Goal: Task Accomplishment & Management: Manage account settings

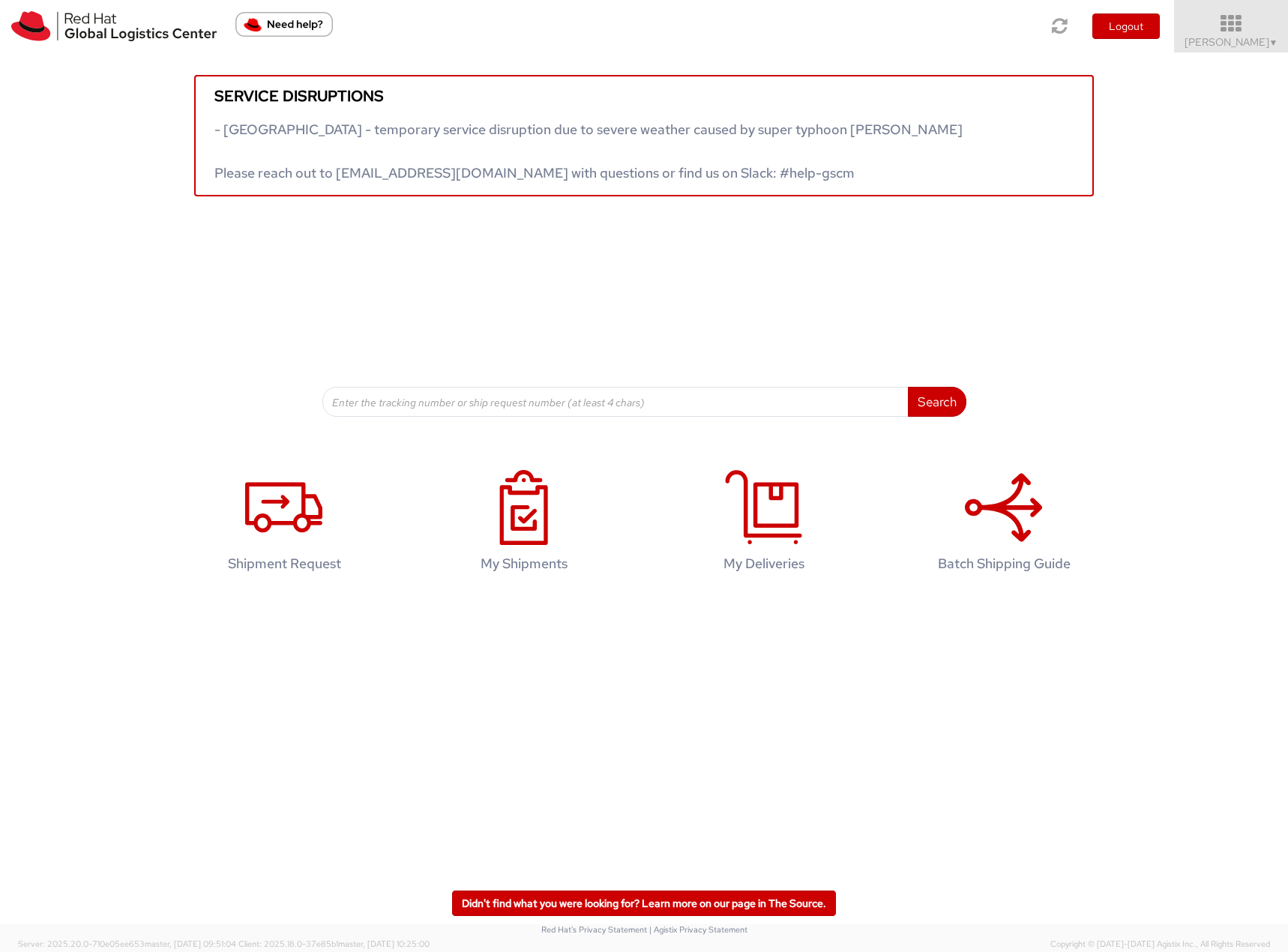
click at [1234, 31] on icon at bounding box center [1231, 24] width 131 height 21
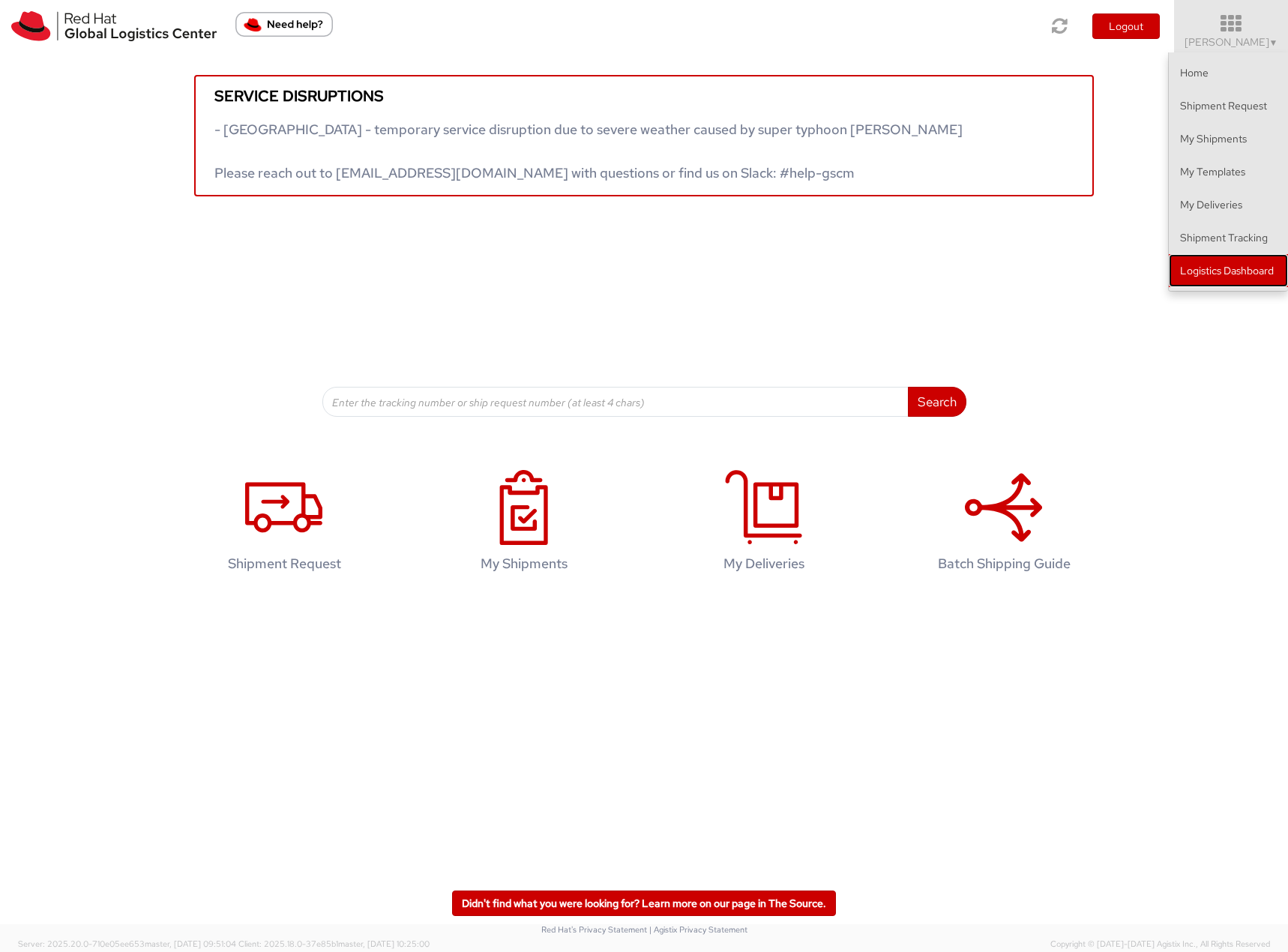
click at [1176, 270] on link "Logistics Dashboard" at bounding box center [1228, 270] width 119 height 33
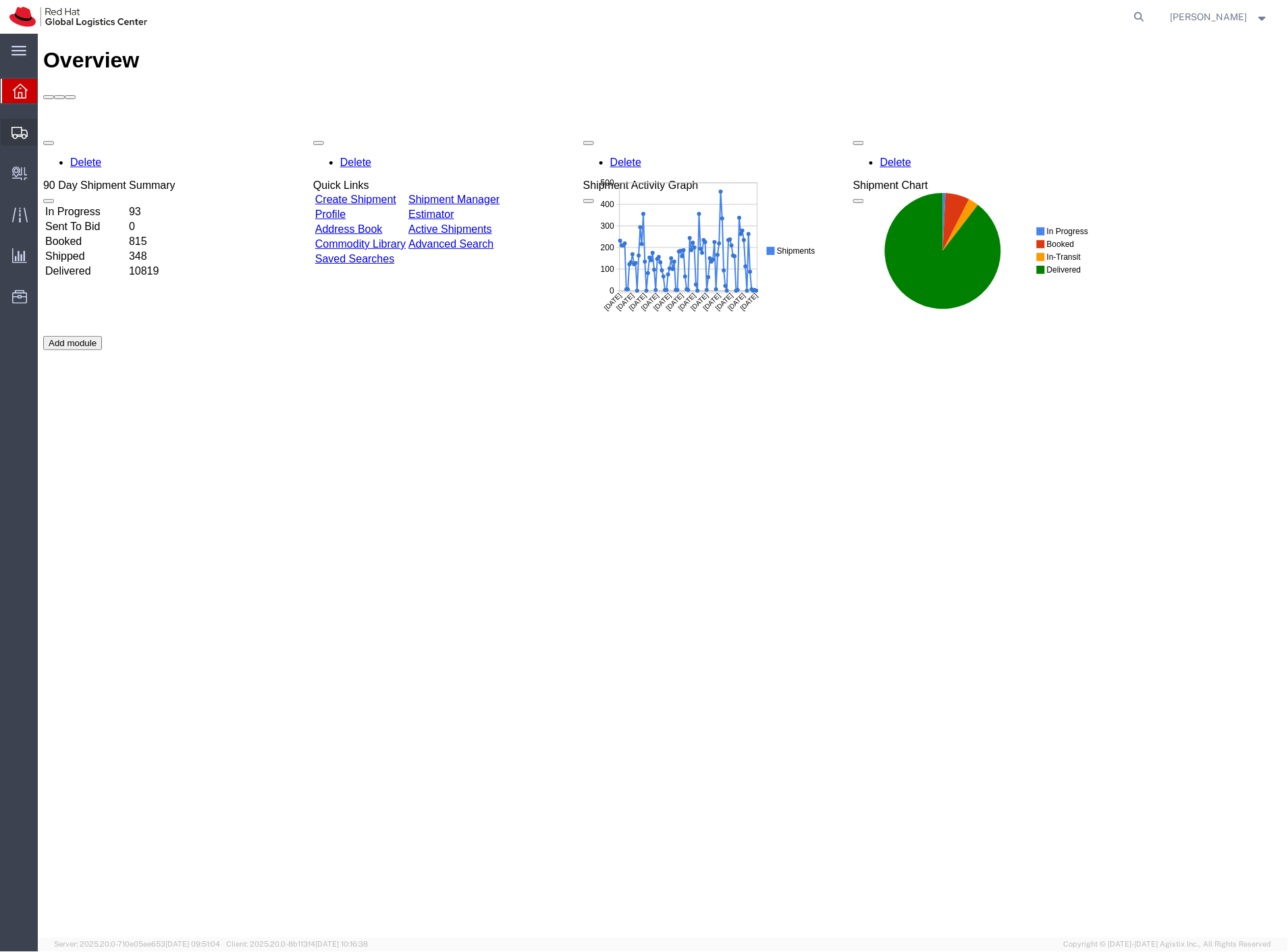
click at [0, 0] on span "Shipment Manager" at bounding box center [0, 0] width 0 height 0
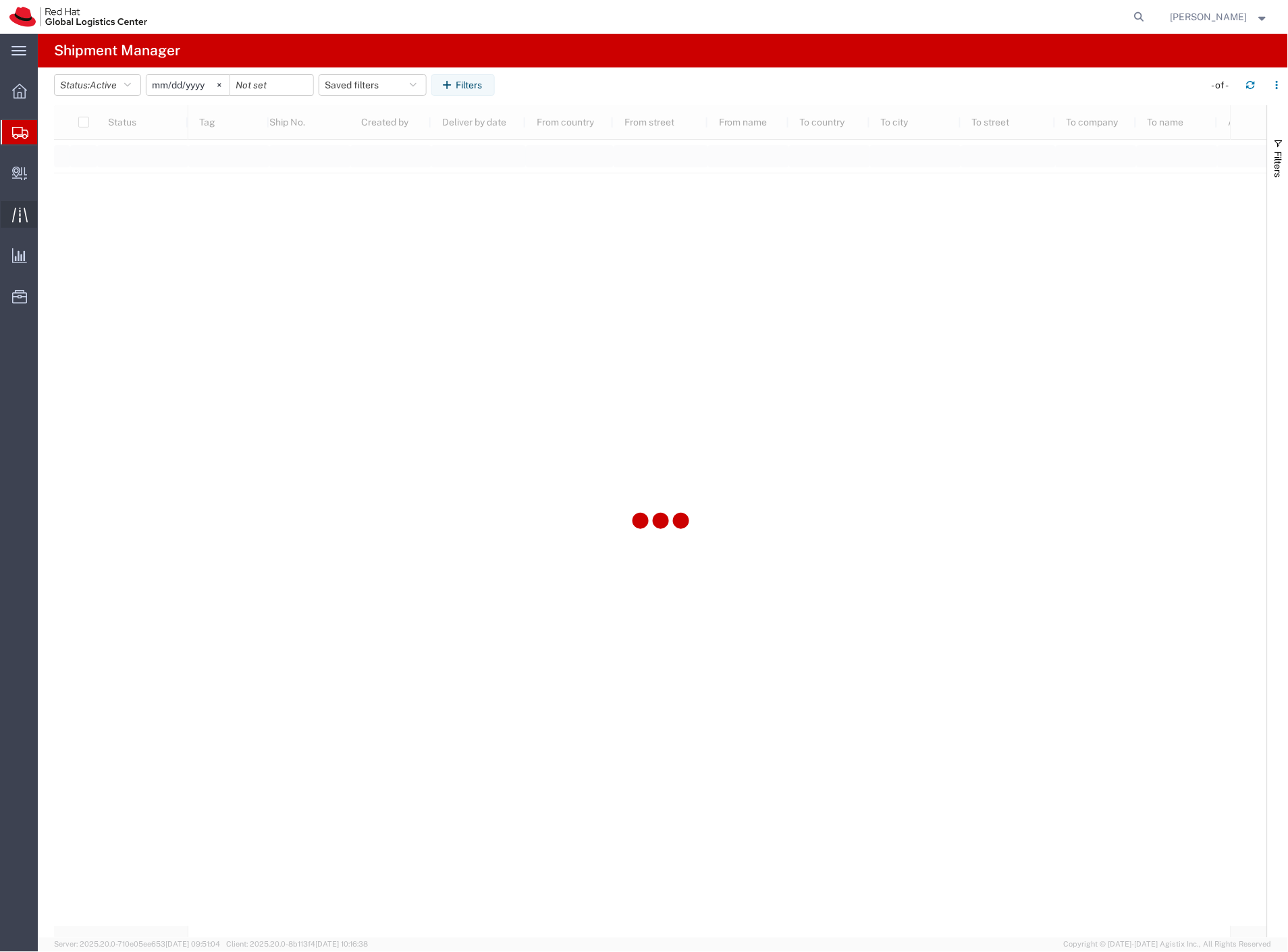
type input "2025-01-01"
type input "2025-12-31"
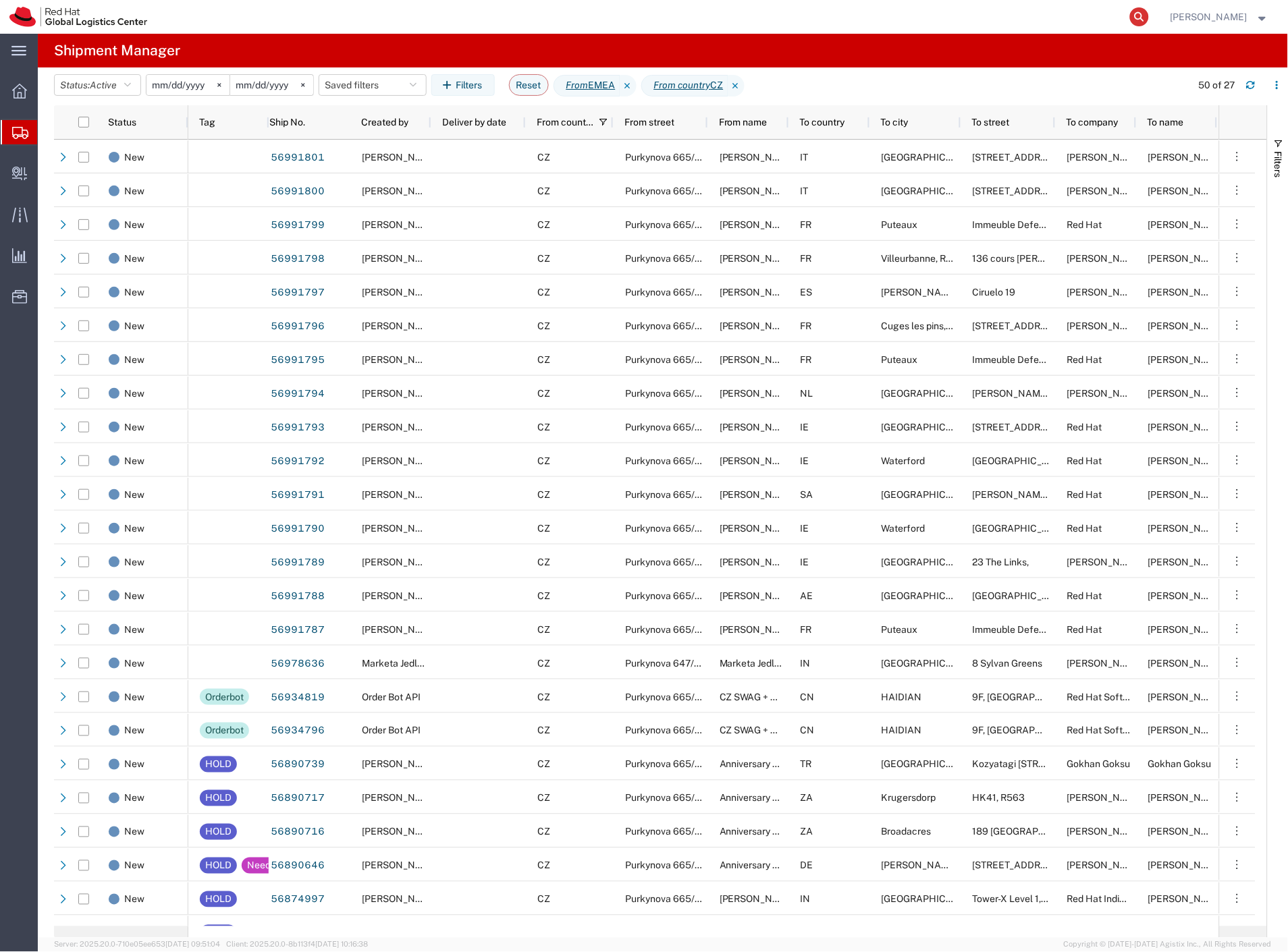
click at [1149, 22] on icon at bounding box center [1139, 17] width 19 height 19
paste input "56964784"
type input "56964784"
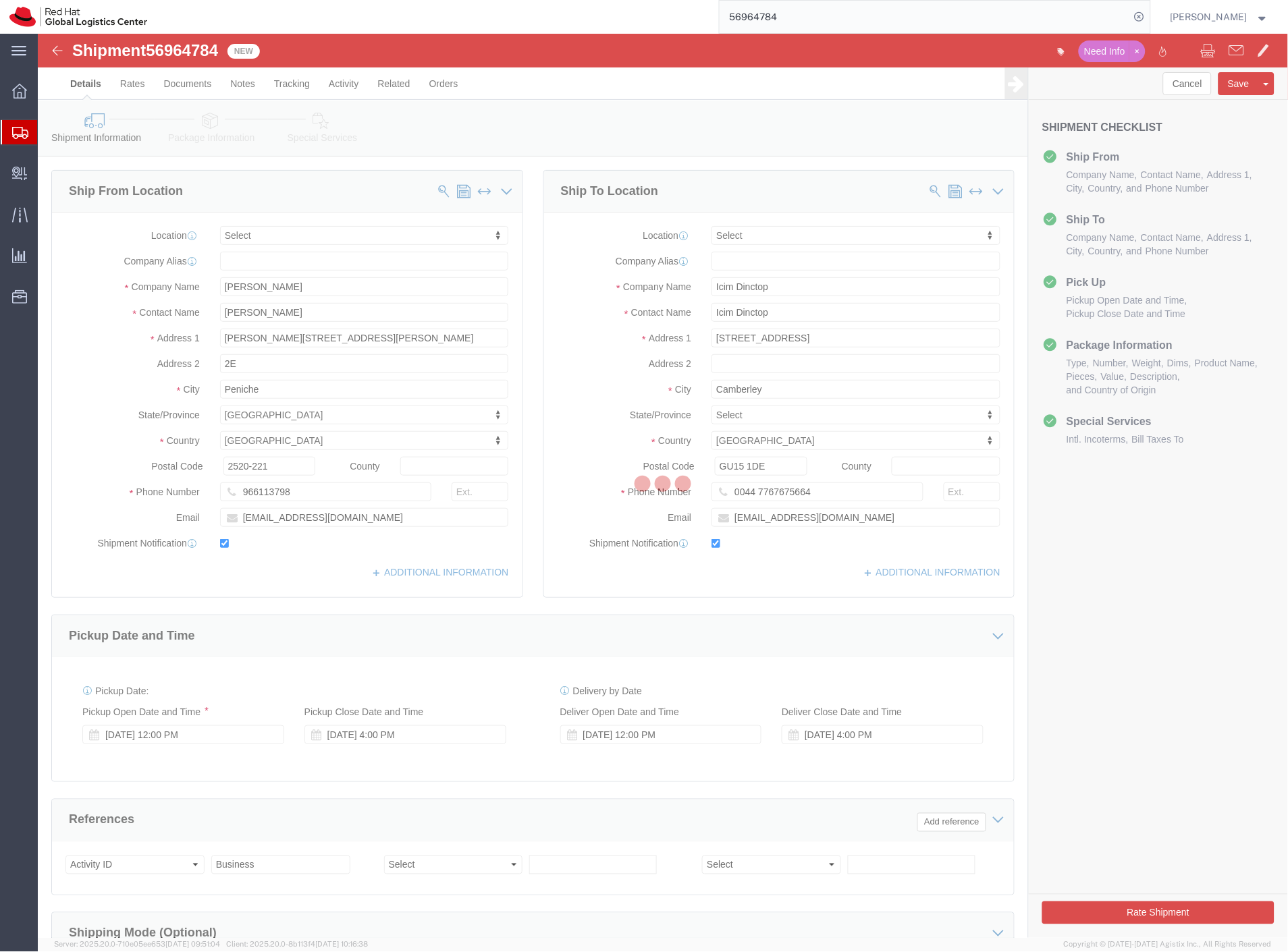
select select
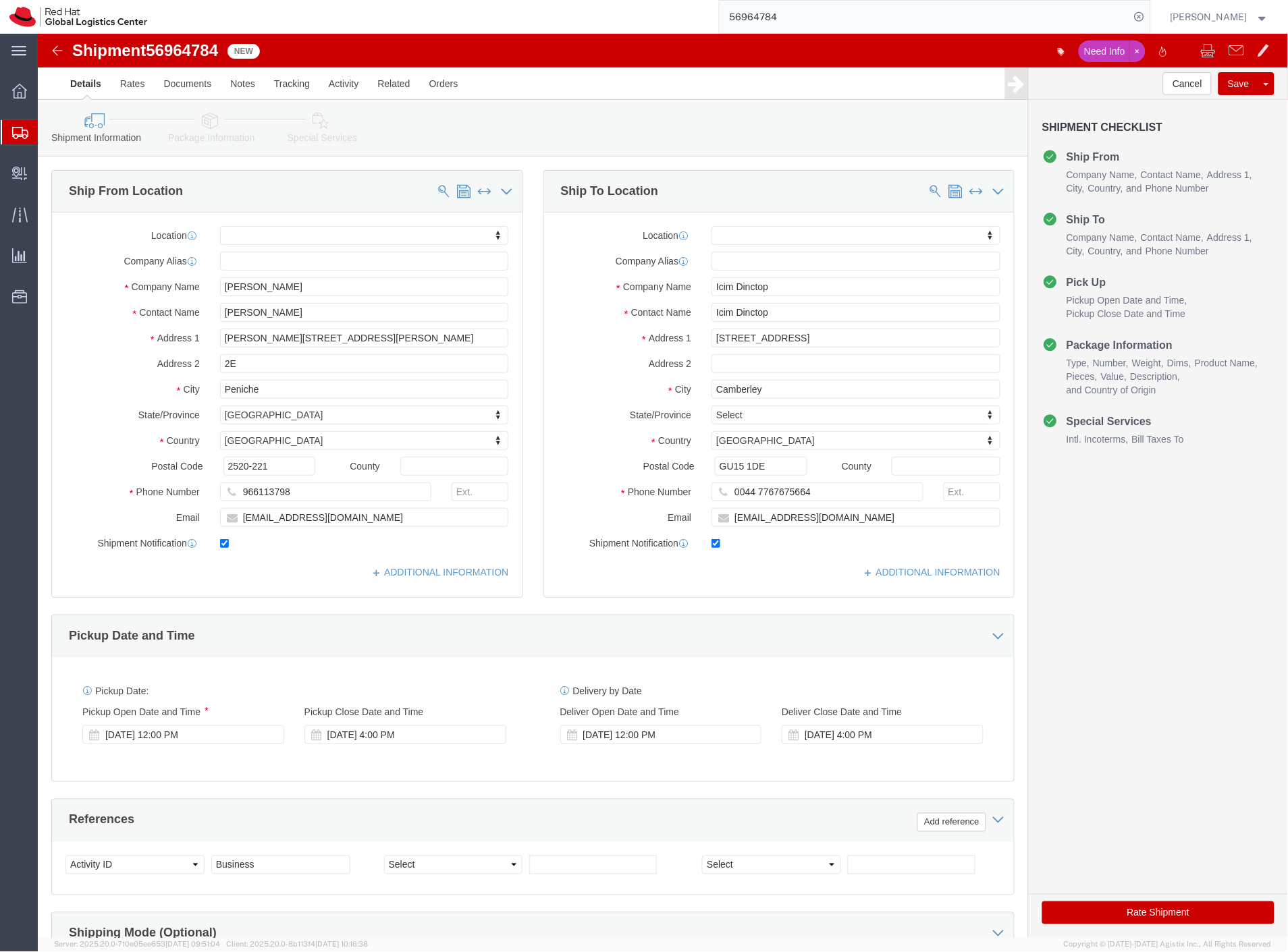
click ul "Details Rates Documents Notes Tracking Activity Related Orders"
click link "Documents"
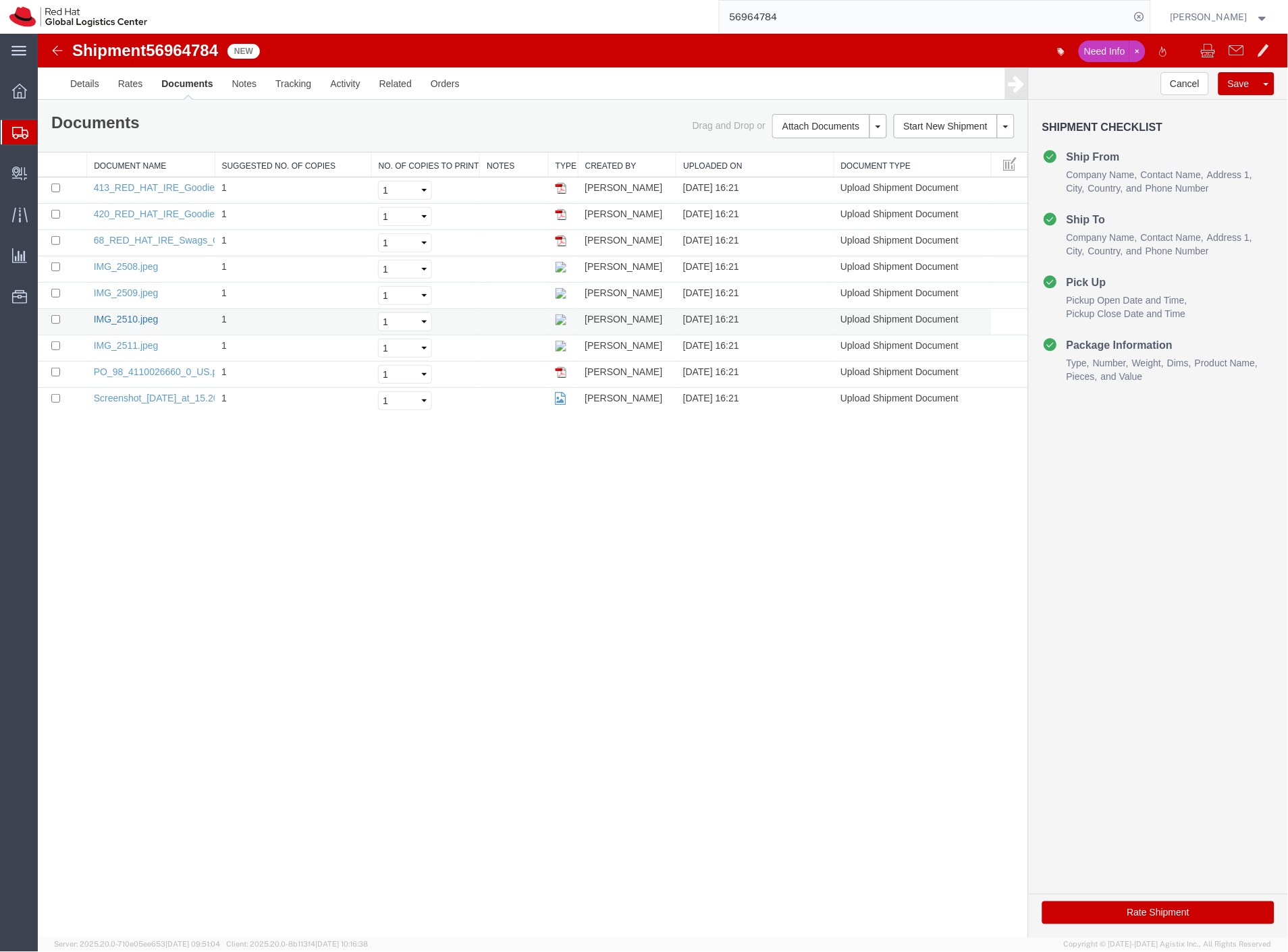
click at [149, 321] on link "IMG_2510.jpeg" at bounding box center [125, 319] width 65 height 11
click at [145, 396] on link "Screenshot_2025-09-29_at_15.20.31.png" at bounding box center [171, 397] width 156 height 11
click at [460, 763] on div "Shipment 56964784 9 of 9 New Need Info Details Rates Documents Notes Tracking A…" at bounding box center [662, 485] width 1250 height 904
click at [0, 0] on span "Create Delivery" at bounding box center [0, 0] width 0 height 0
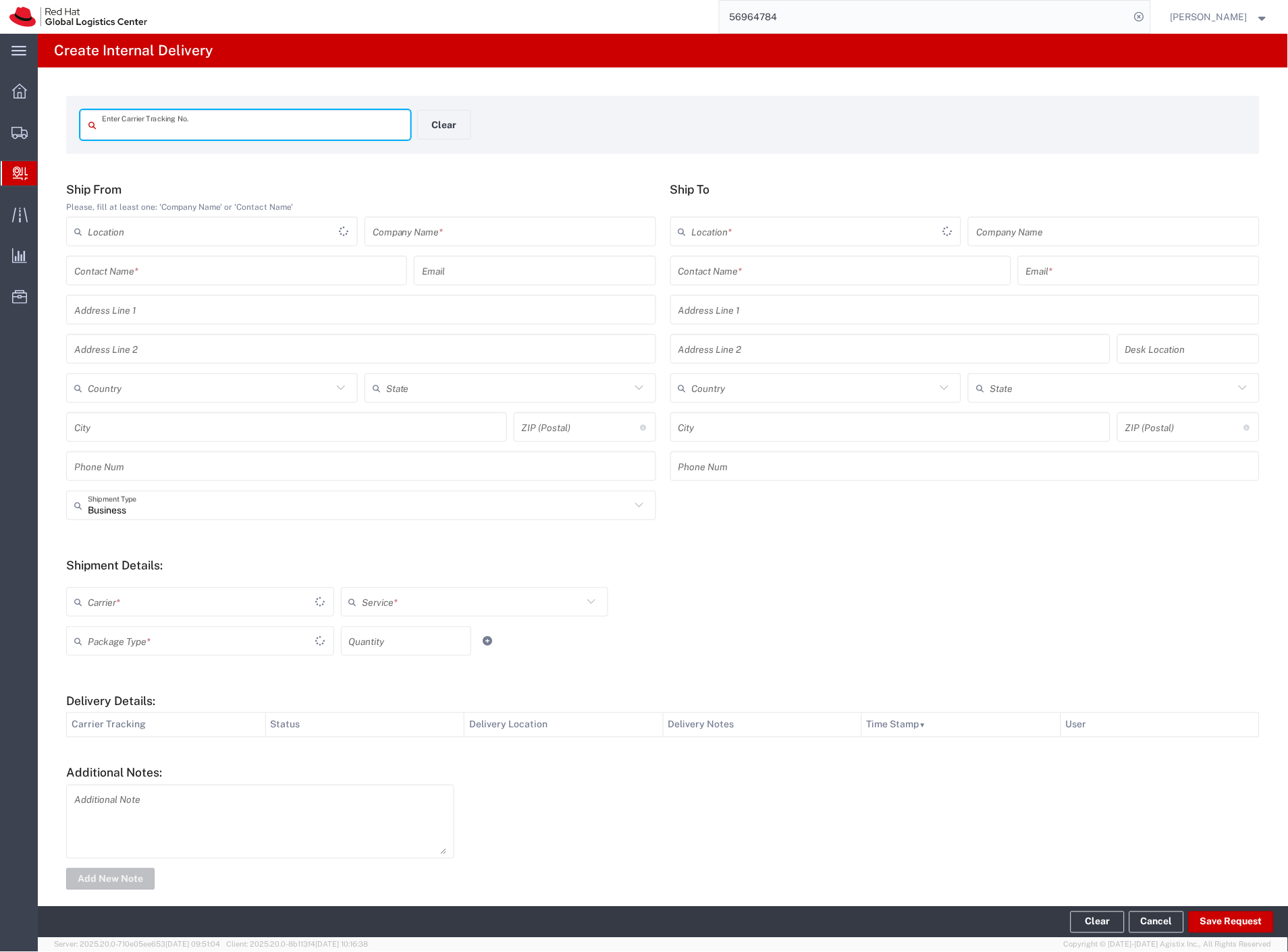
click at [269, 129] on input "text" at bounding box center [252, 125] width 300 height 24
type input "1Z41510A6814467983"
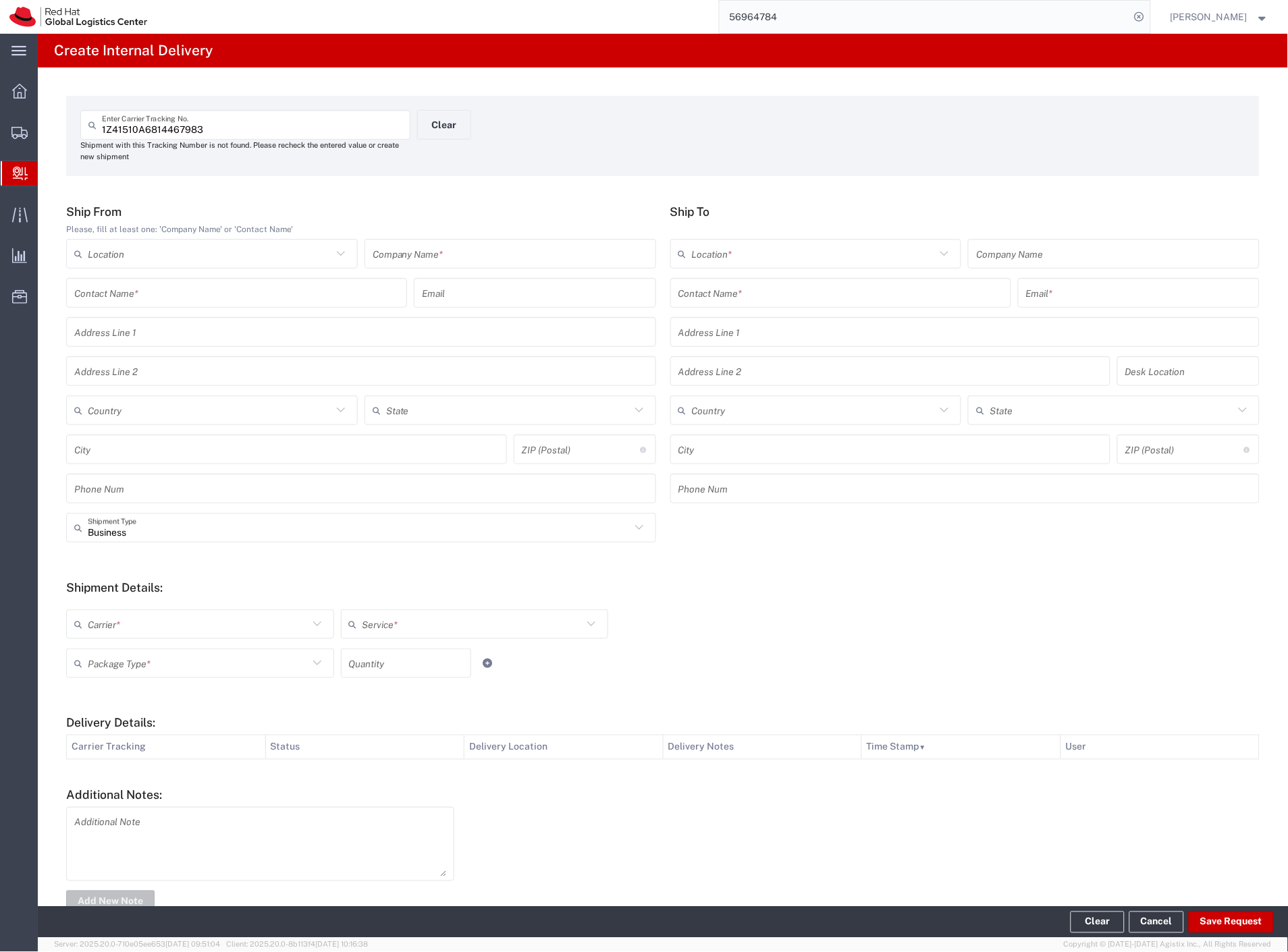
click at [403, 252] on input "text" at bounding box center [510, 254] width 276 height 24
type input "Nadel"
click at [724, 305] on div "Contact Name *" at bounding box center [841, 292] width 341 height 30
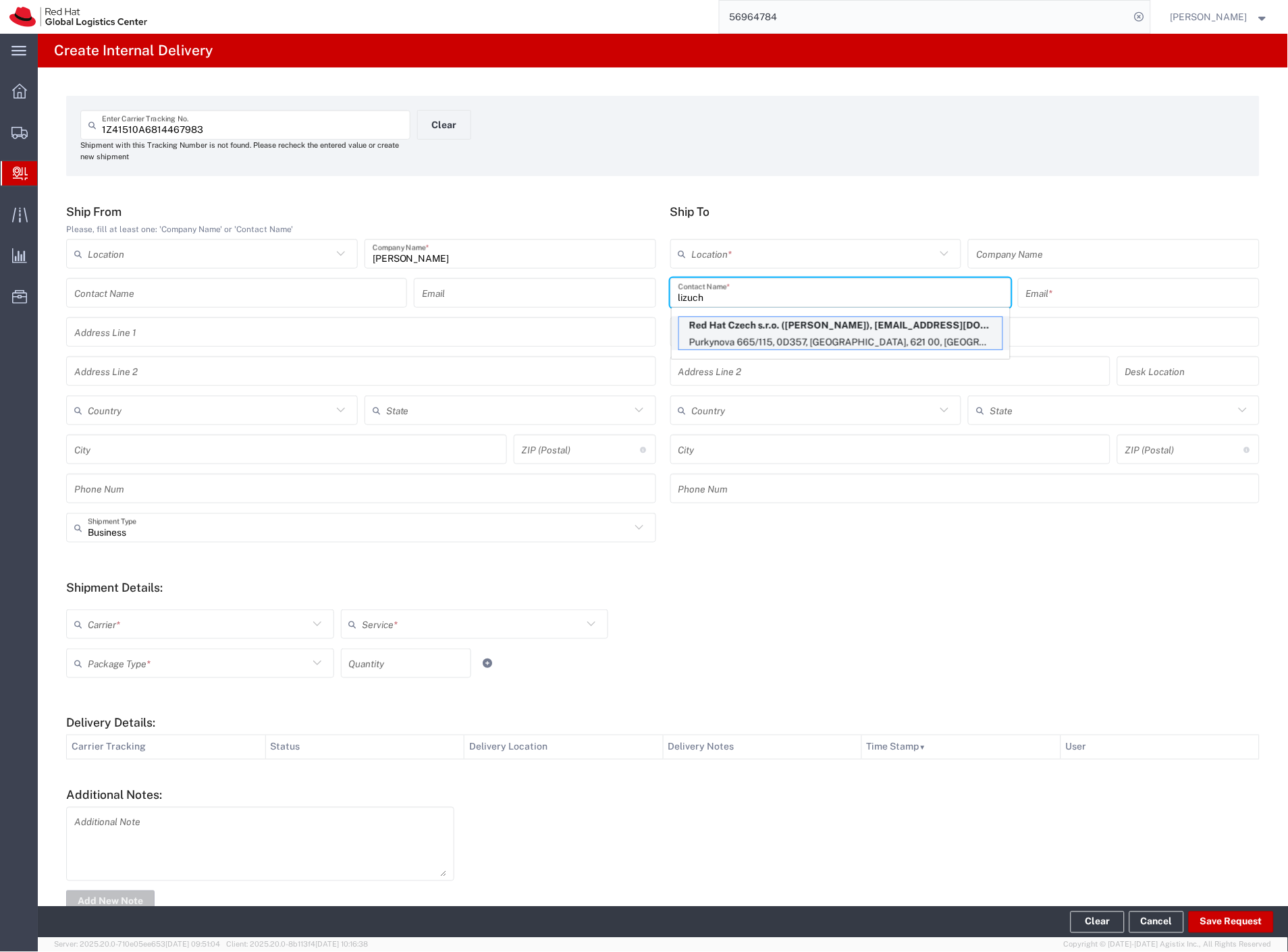
type input "lizuch"
click at [754, 322] on p "Red Hat Czech s.r.o. (Filip Lizuch), flizuch@redhat.com" at bounding box center [841, 326] width 323 height 17
type input "RH - [GEOGRAPHIC_DATA] [GEOGRAPHIC_DATA] - C"
type input "Red Hat Czech s.r.o."
type input "[PERSON_NAME]"
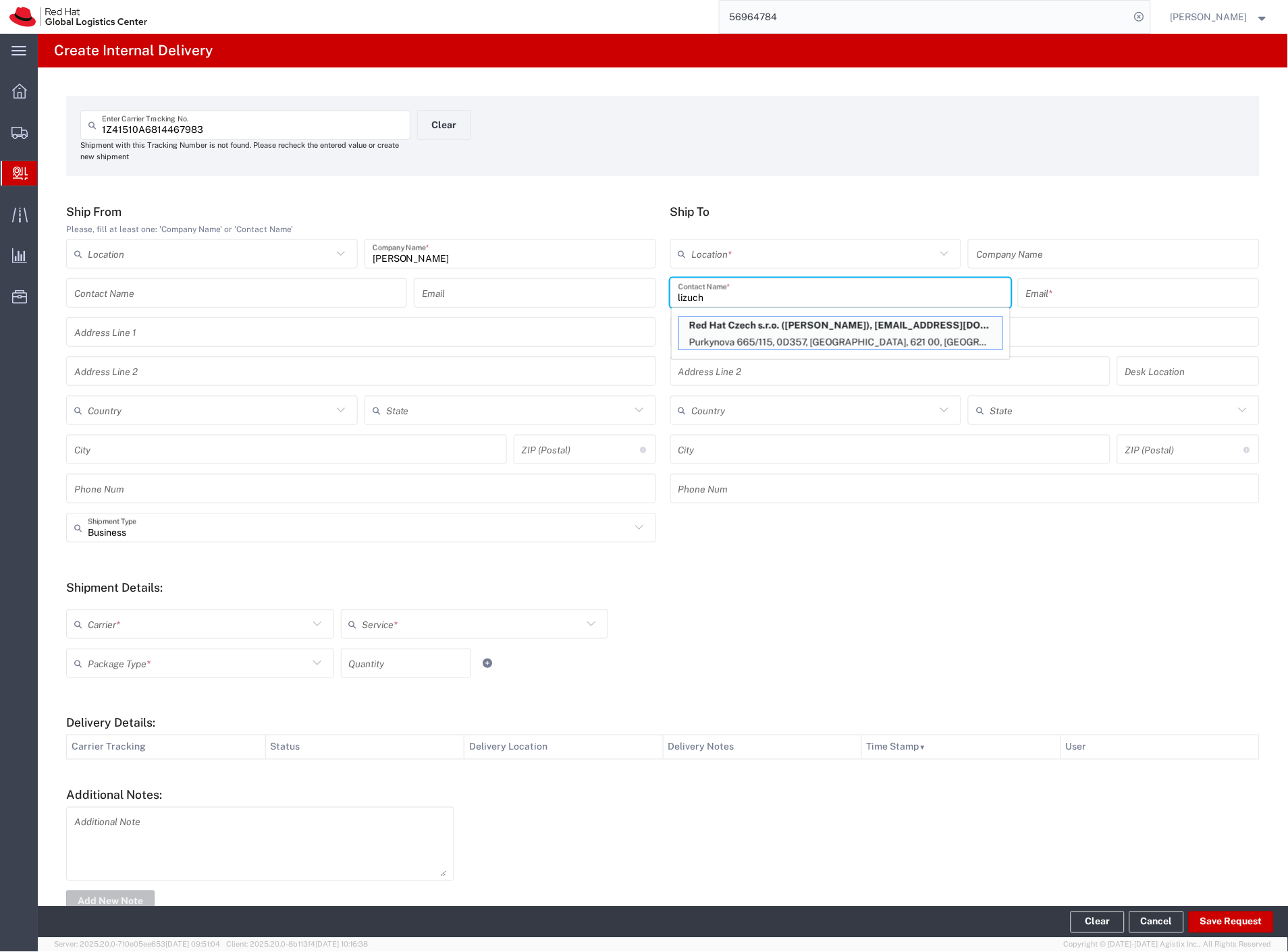
type input "flizuch@redhat.com"
type input "Purkynova 665/115"
type input "0D357"
type input "Czechia"
type input "[GEOGRAPHIC_DATA]"
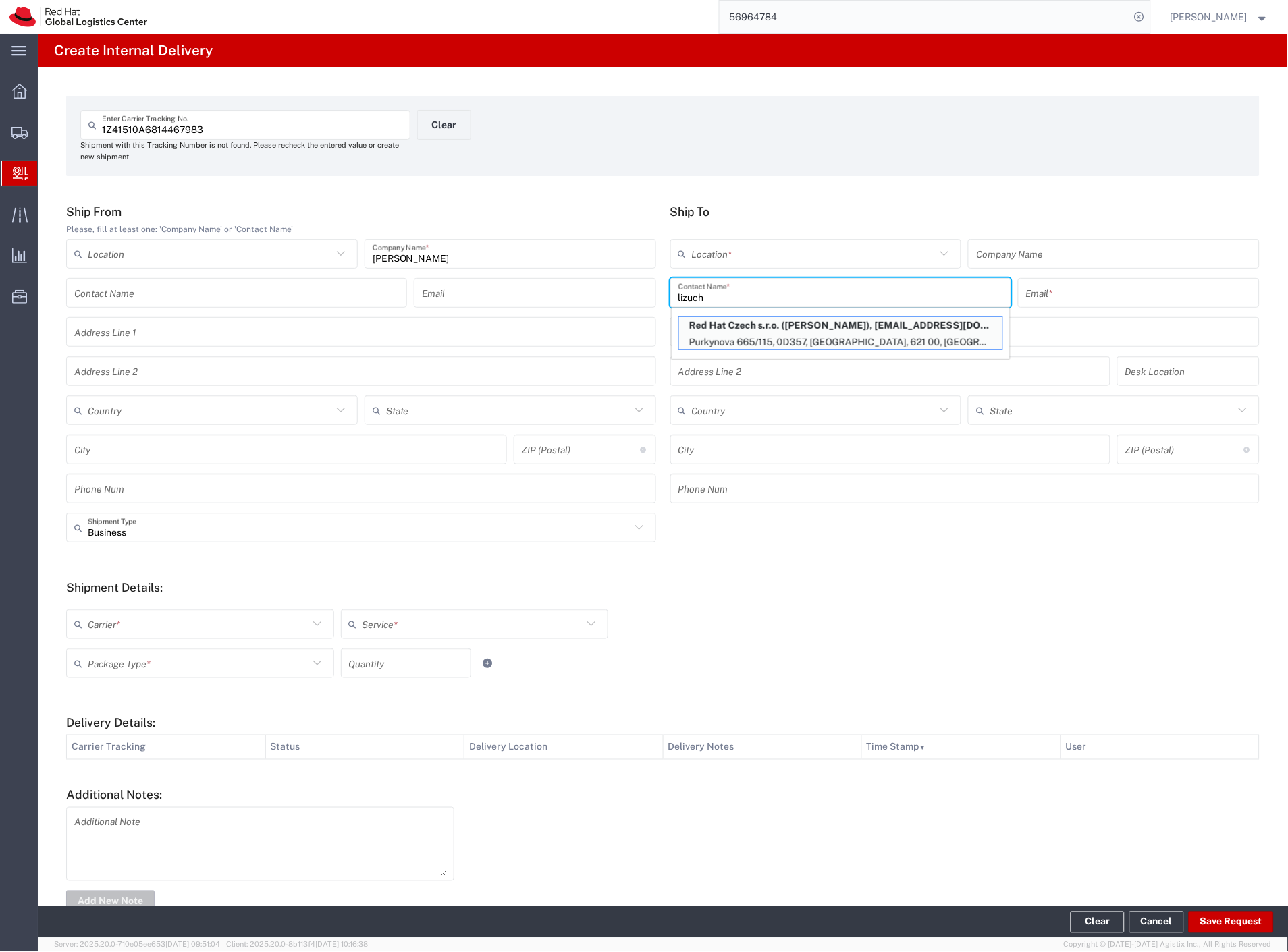
type input "621 00"
type input "420702253567"
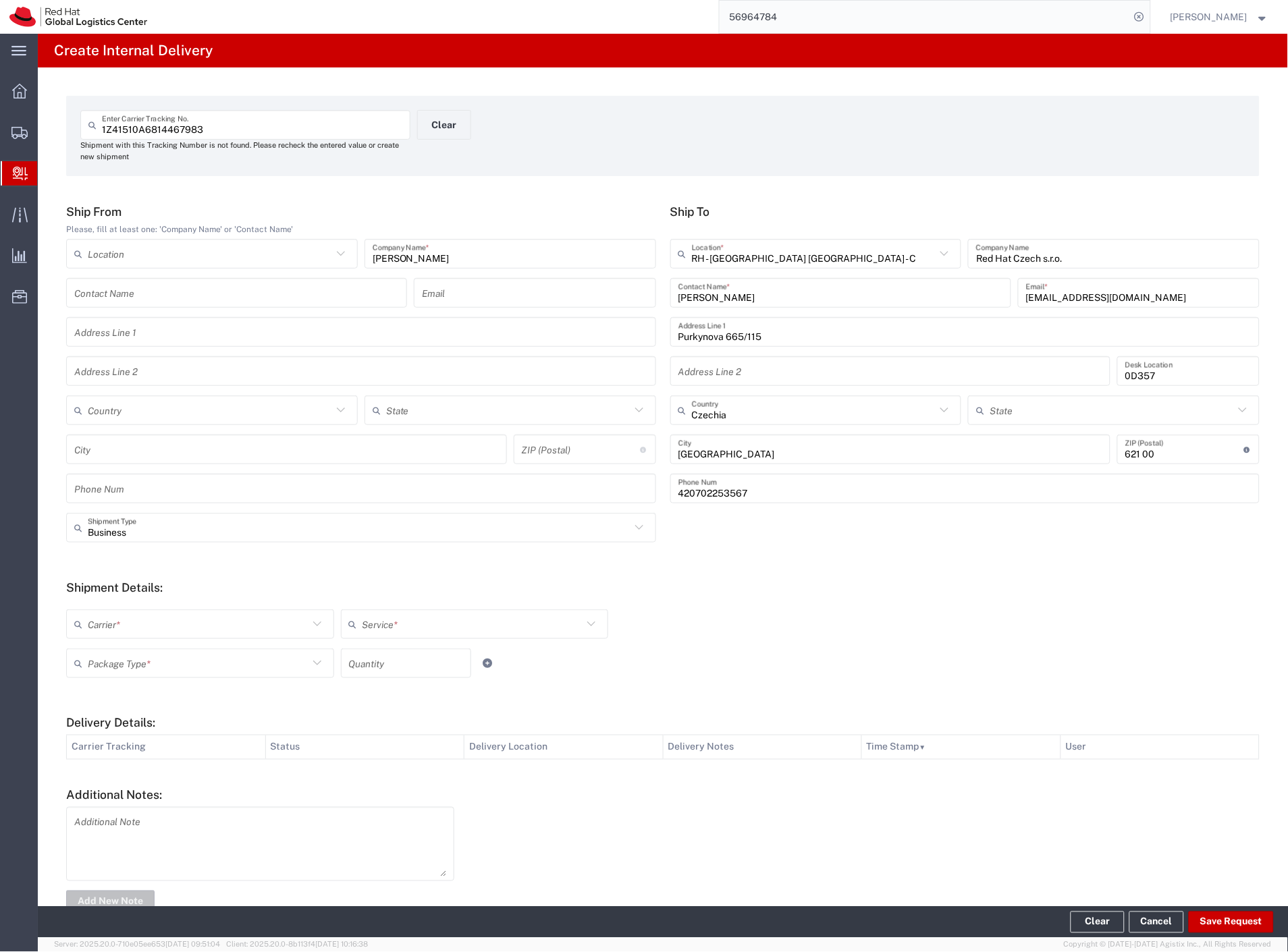
click at [126, 637] on div "Carrier *" at bounding box center [200, 624] width 268 height 30
drag, startPoint x: 124, startPoint y: 653, endPoint x: 122, endPoint y: 660, distance: 7.3
click at [123, 653] on span "Czech Post" at bounding box center [199, 653] width 263 height 21
type input "Czech Post"
click at [122, 660] on input "text" at bounding box center [198, 663] width 221 height 24
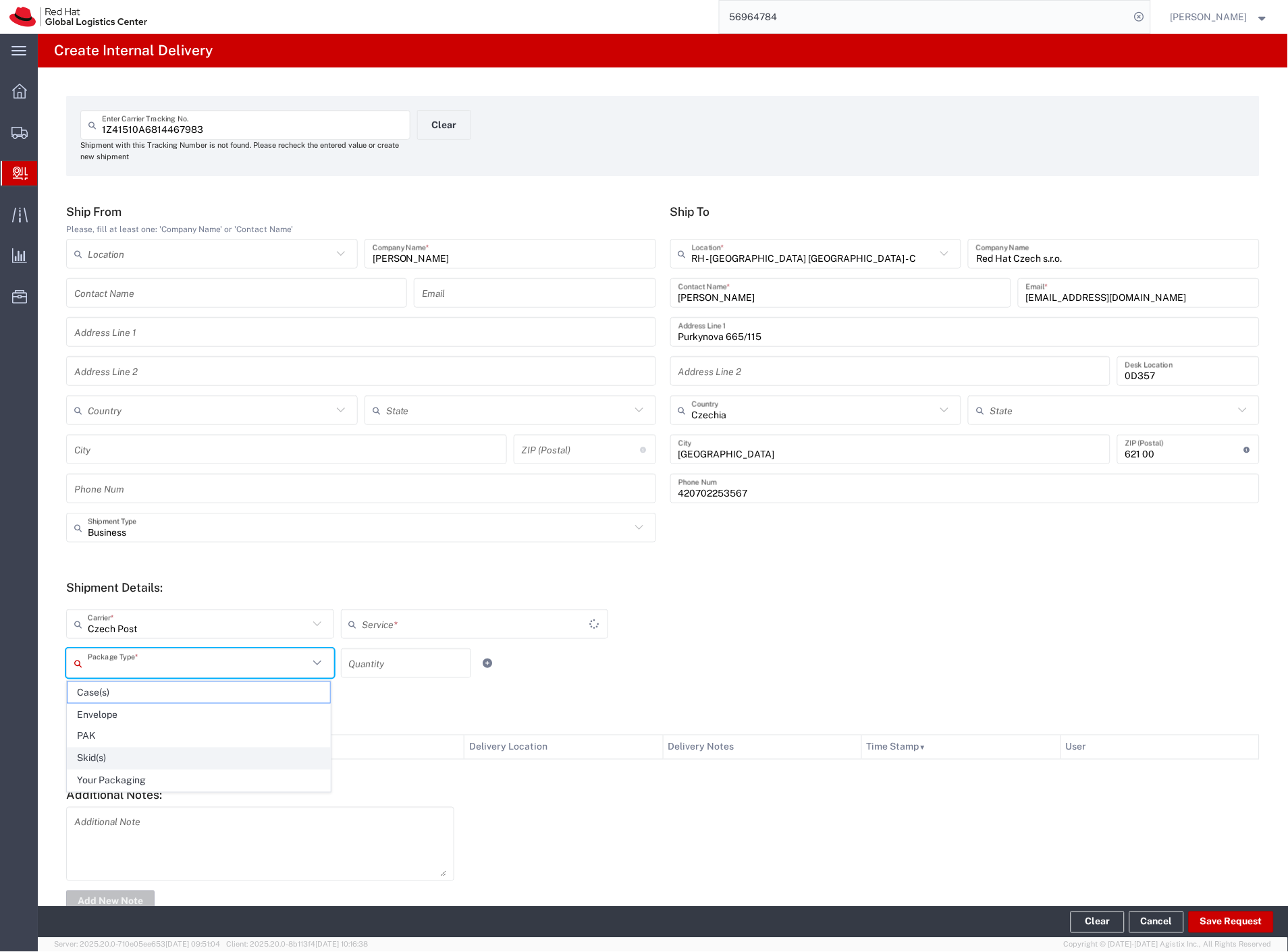
type input "Ground"
click at [145, 783] on span "Your Packaging" at bounding box center [199, 780] width 263 height 21
type input "Your Packaging"
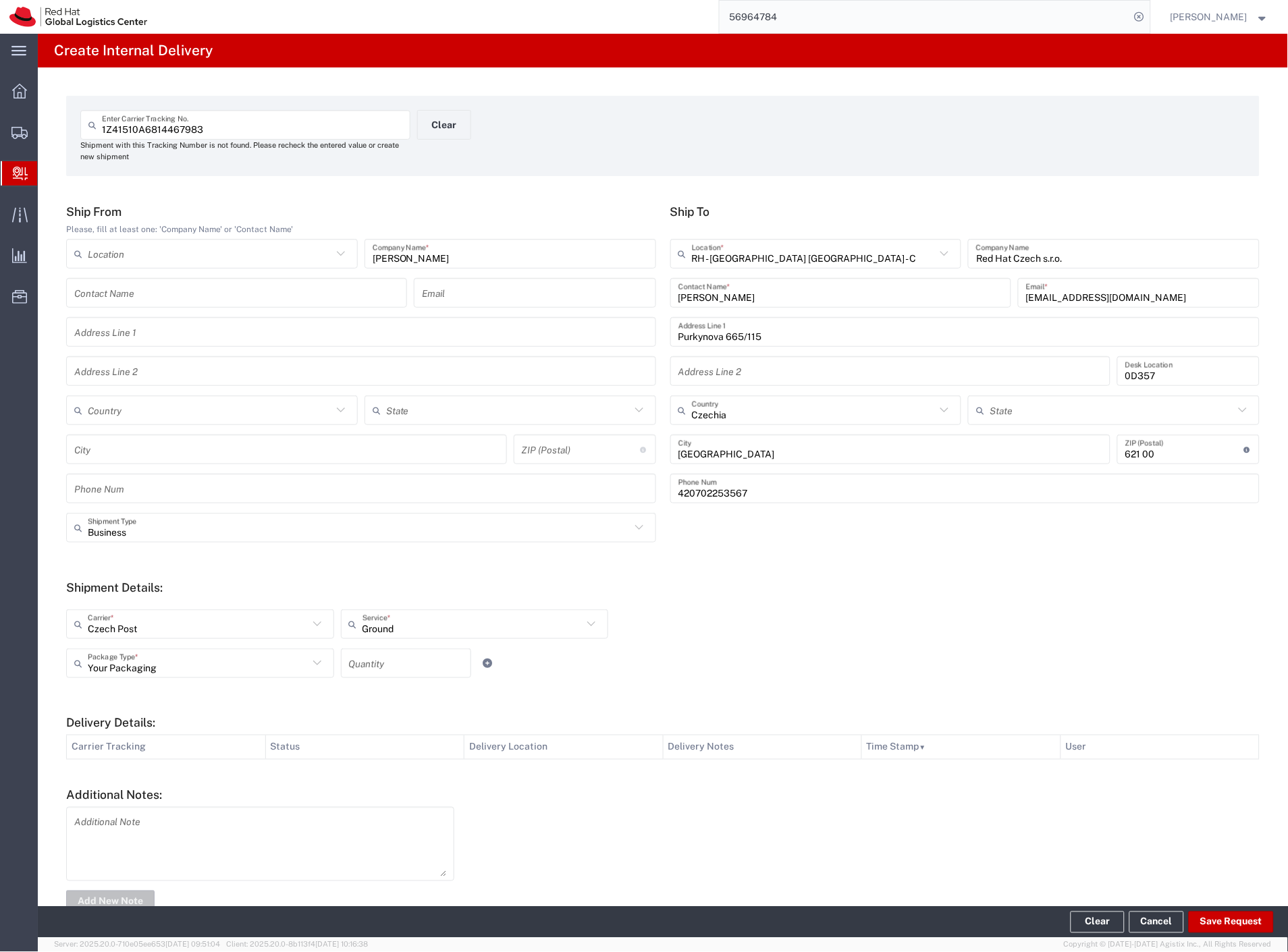
click at [382, 664] on input "number" at bounding box center [406, 663] width 114 height 24
type input "2"
click at [639, 686] on form "Ship From Please, fill at least one: 'Company Name' or 'Contact Name' Location …" at bounding box center [663, 560] width 1193 height 710
click at [1250, 920] on button "Save Request" at bounding box center [1231, 922] width 85 height 22
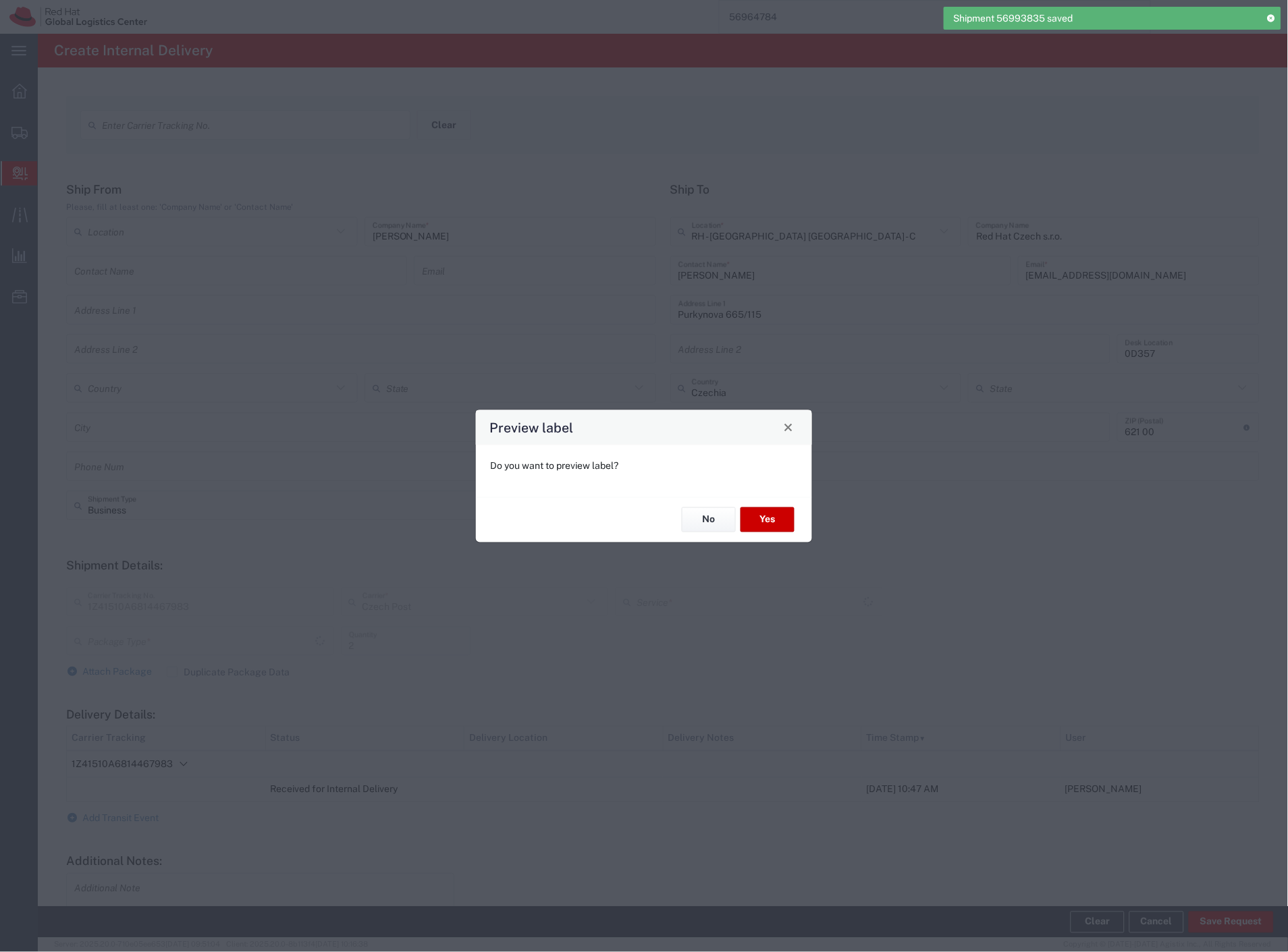
type input "Your Packaging"
type input "Ground"
click at [709, 527] on button "No" at bounding box center [708, 519] width 54 height 25
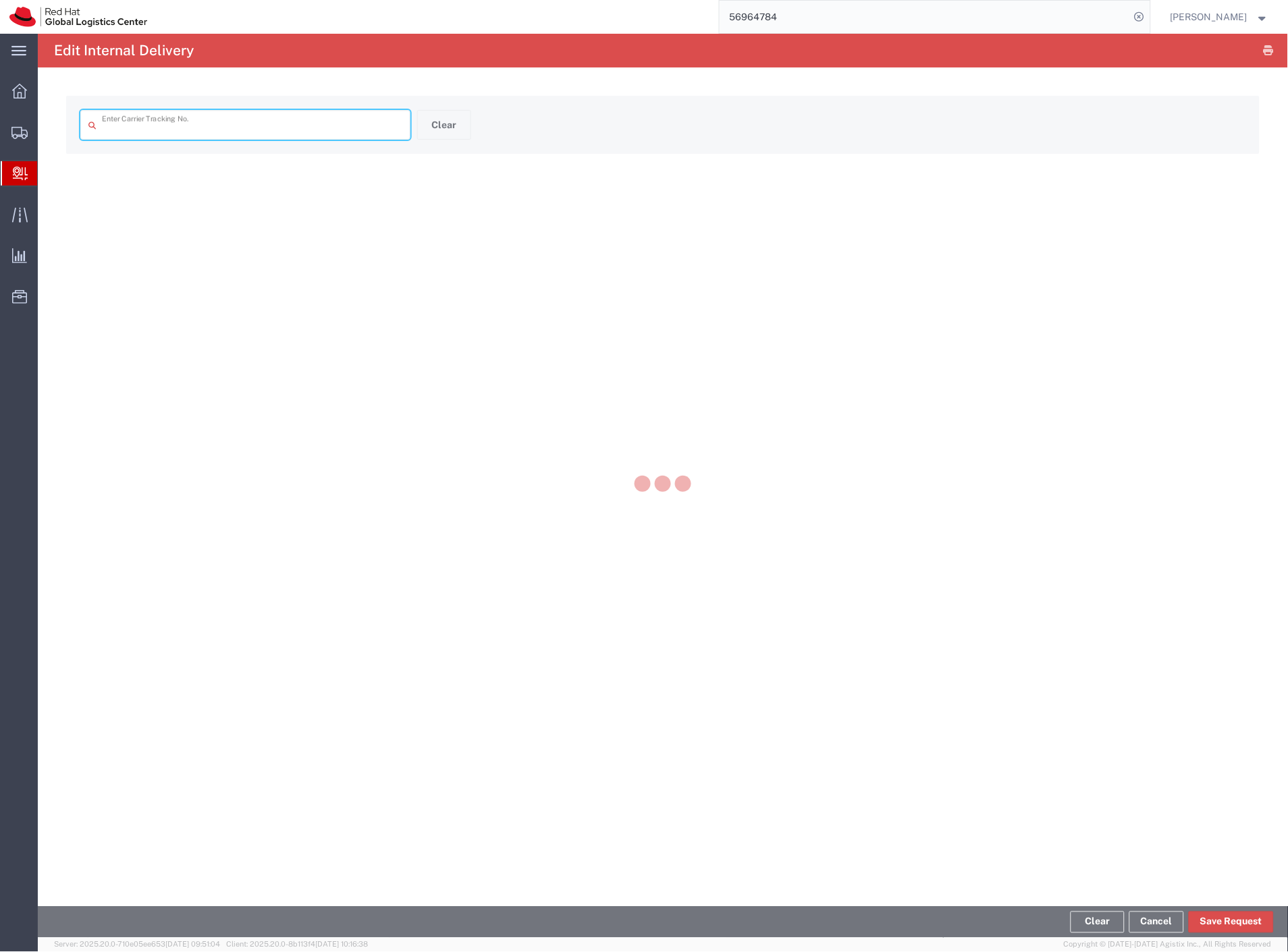
type input "1Z41510A6814467983"
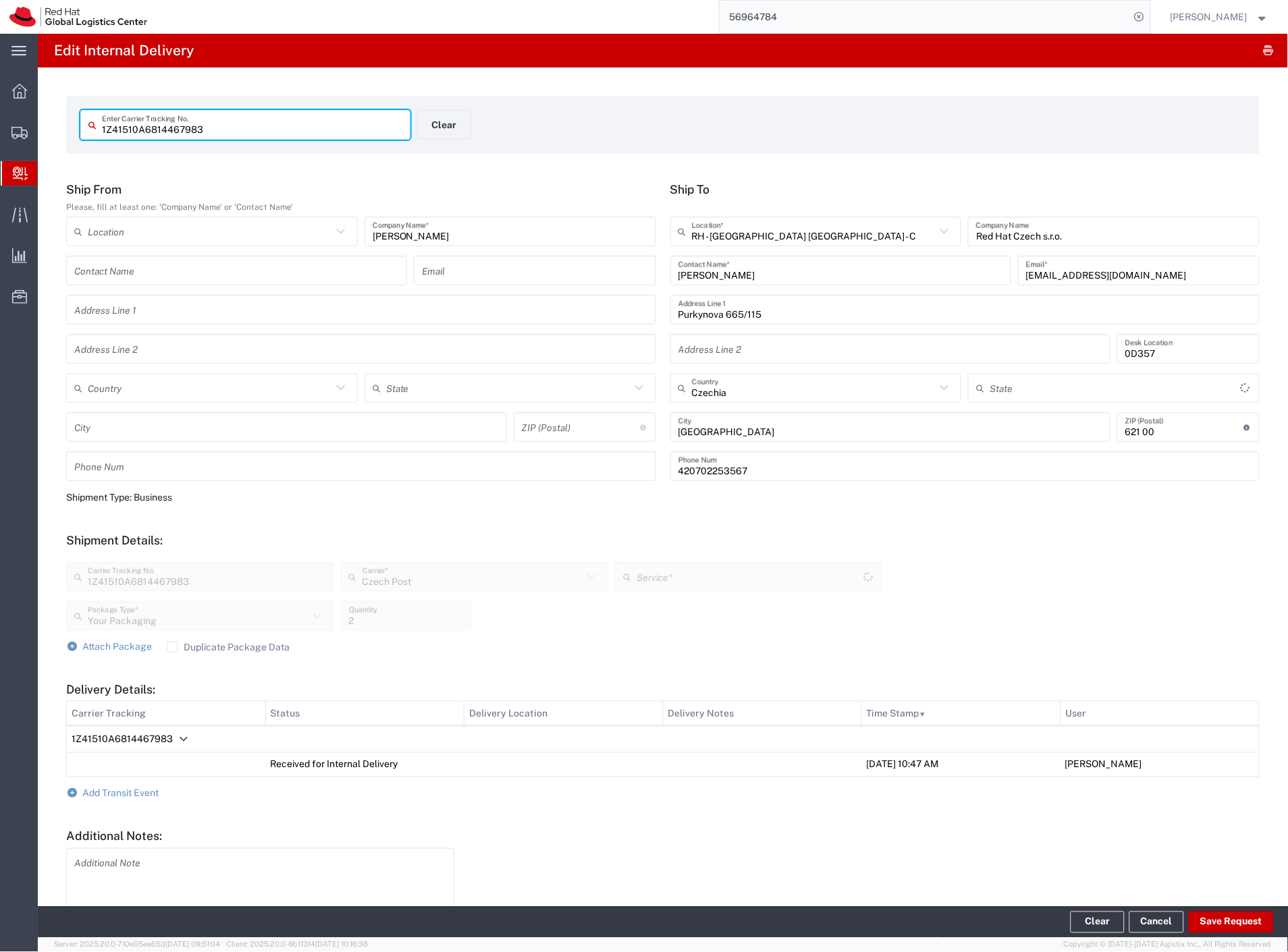
type input "Ground"
click at [139, 794] on span "Add Transit Event" at bounding box center [121, 793] width 76 height 11
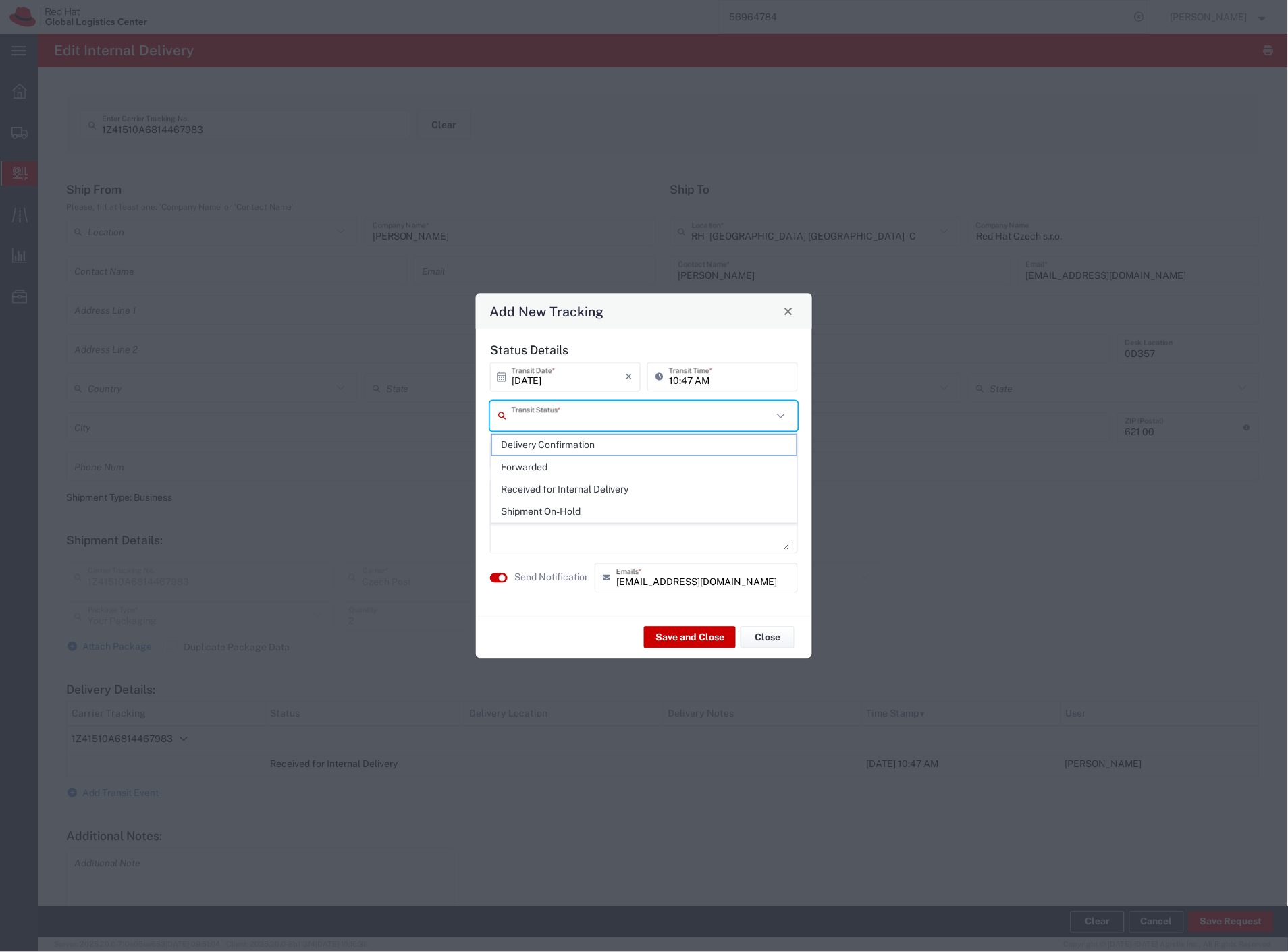
click at [605, 410] on input "text" at bounding box center [642, 416] width 260 height 24
click at [570, 437] on span "Delivery Confirmation" at bounding box center [644, 445] width 305 height 21
type input "Delivery Confirmation"
click at [547, 572] on label "Send Notification" at bounding box center [552, 578] width 75 height 14
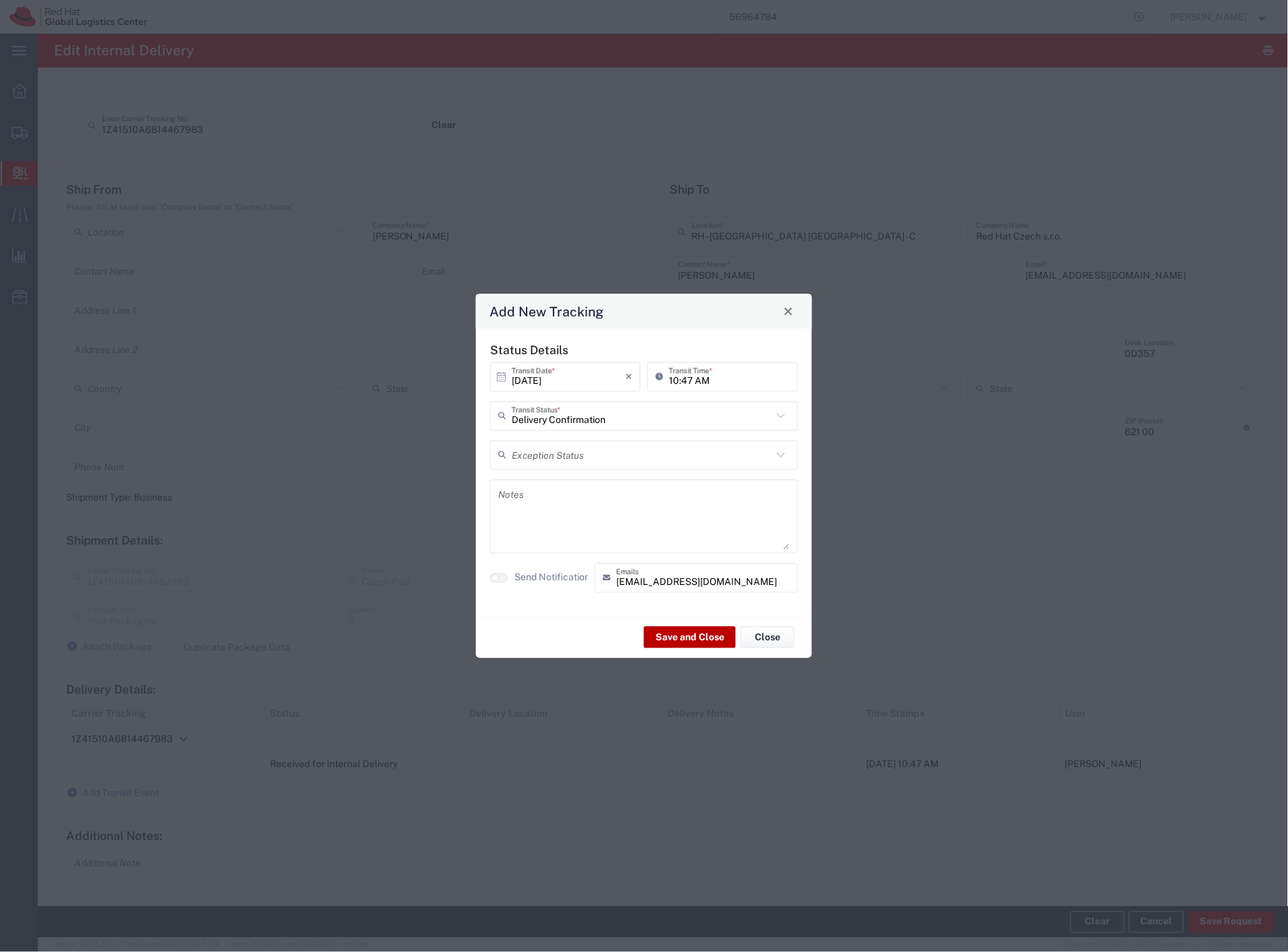
click at [673, 632] on button "Save and Close" at bounding box center [689, 637] width 92 height 22
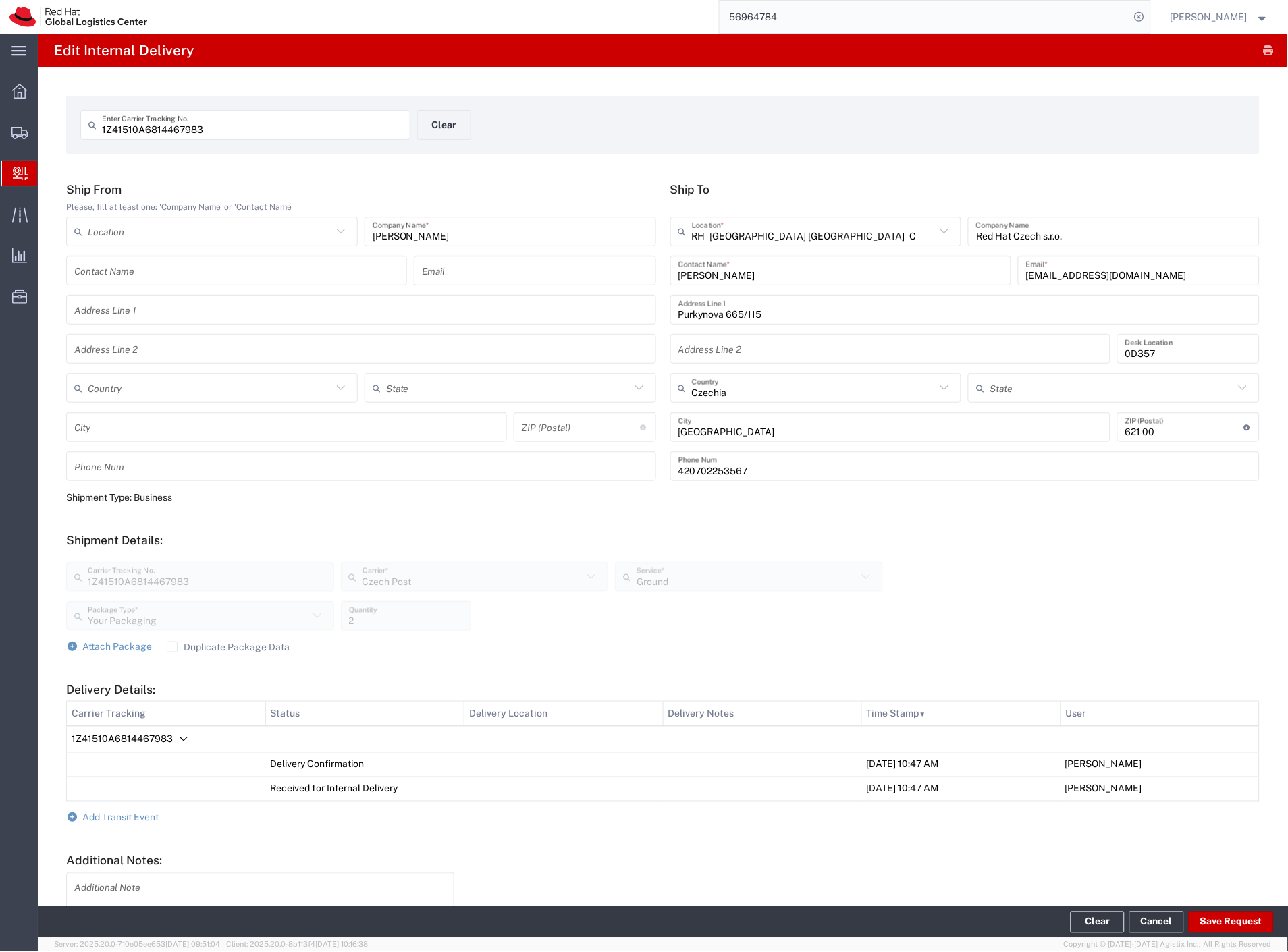
click at [921, 18] on input "56964784" at bounding box center [925, 17] width 410 height 32
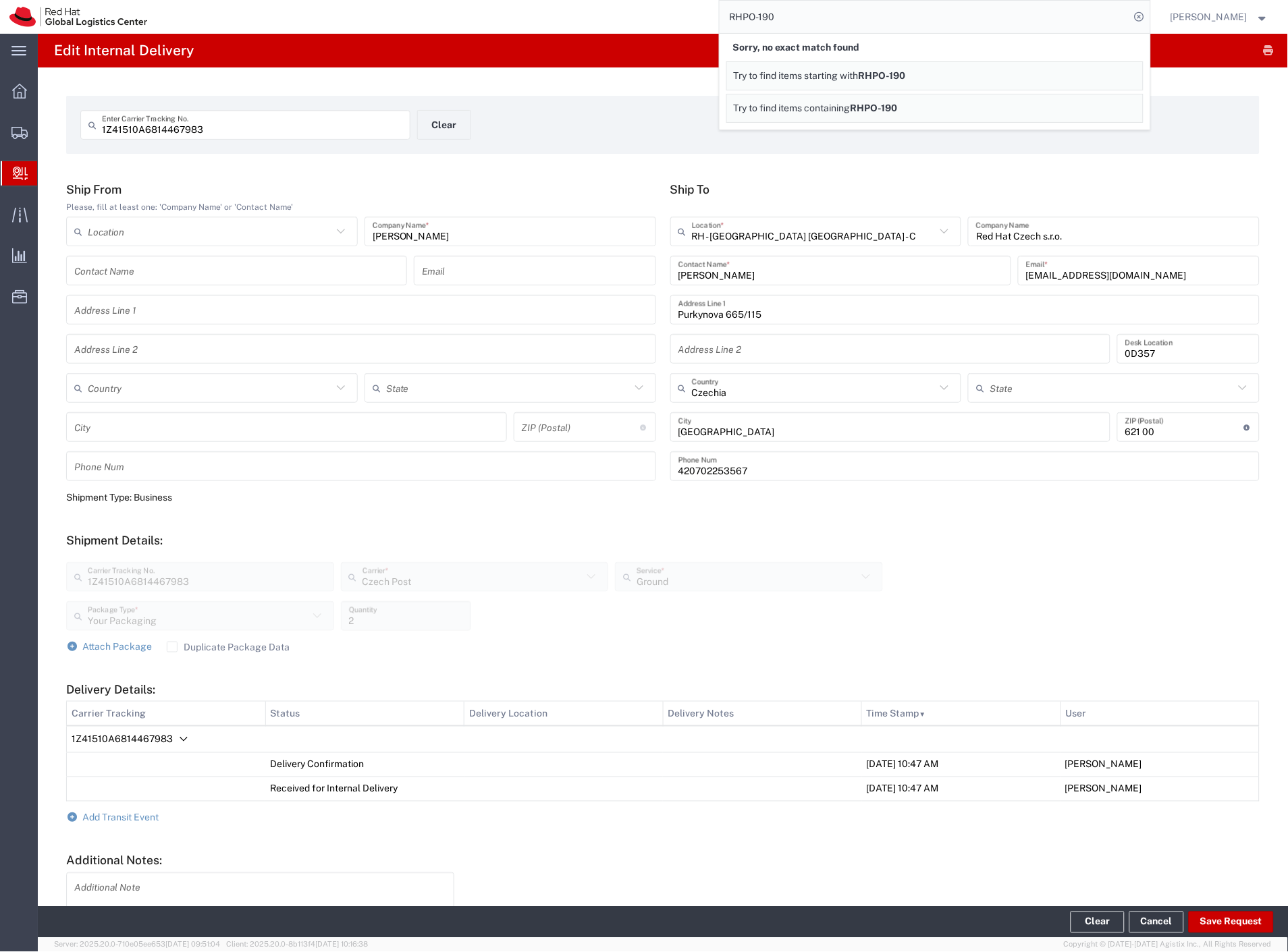
click at [868, 25] on input "RHPO-190" at bounding box center [925, 17] width 410 height 32
paste input "56890884"
type input "56890884"
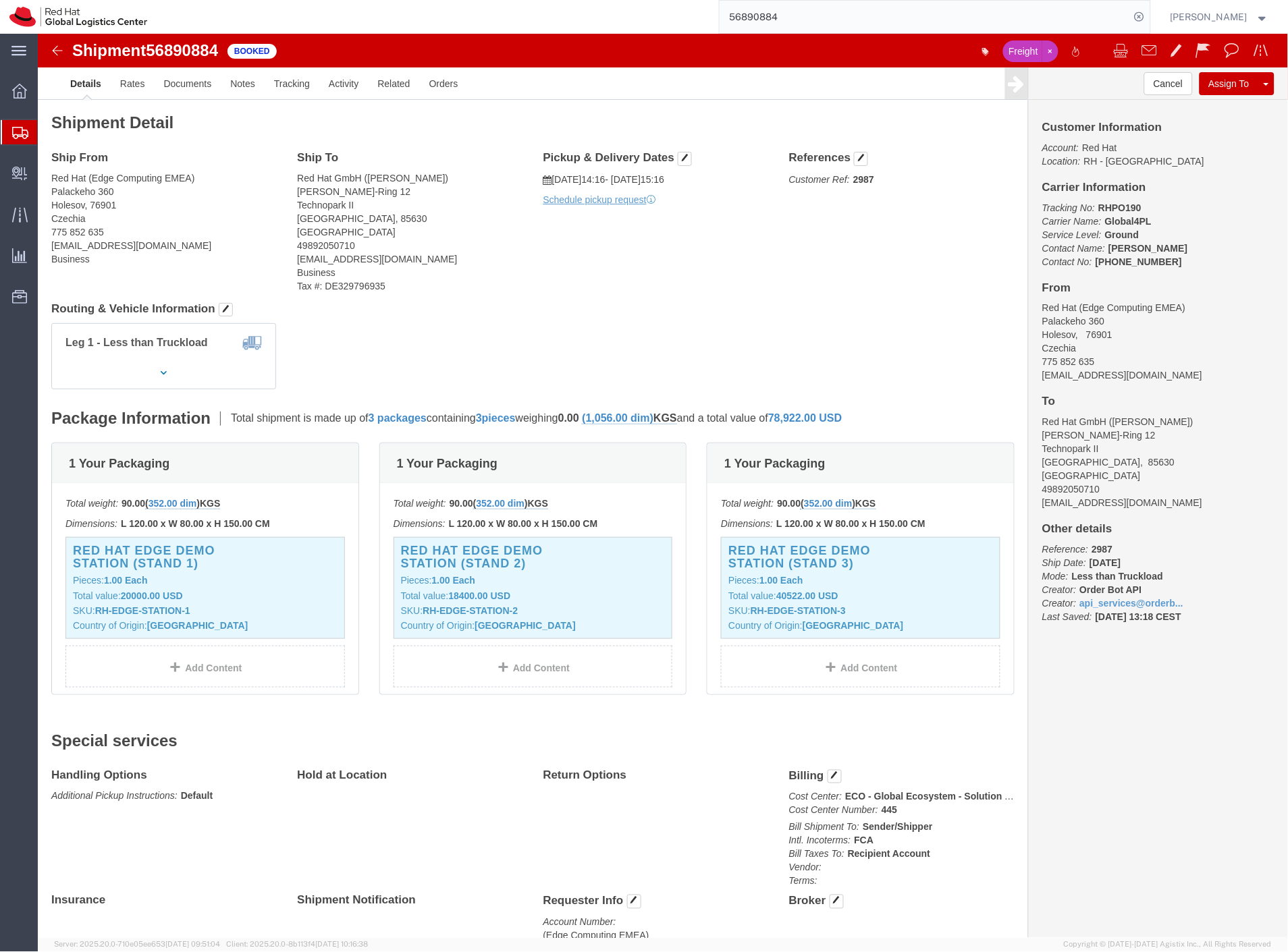
click div "Customer Information Account: Red Hat Location: RH - Raleigh Carrier Informatio…"
click b "RHPO190"
drag, startPoint x: 1082, startPoint y: 174, endPoint x: 1091, endPoint y: 175, distance: 9.1
click b "RHPO190"
click p "Tracking No: RHPO190 Carrier Name: Global4PL Global4PL Service Level: Ground Co…"
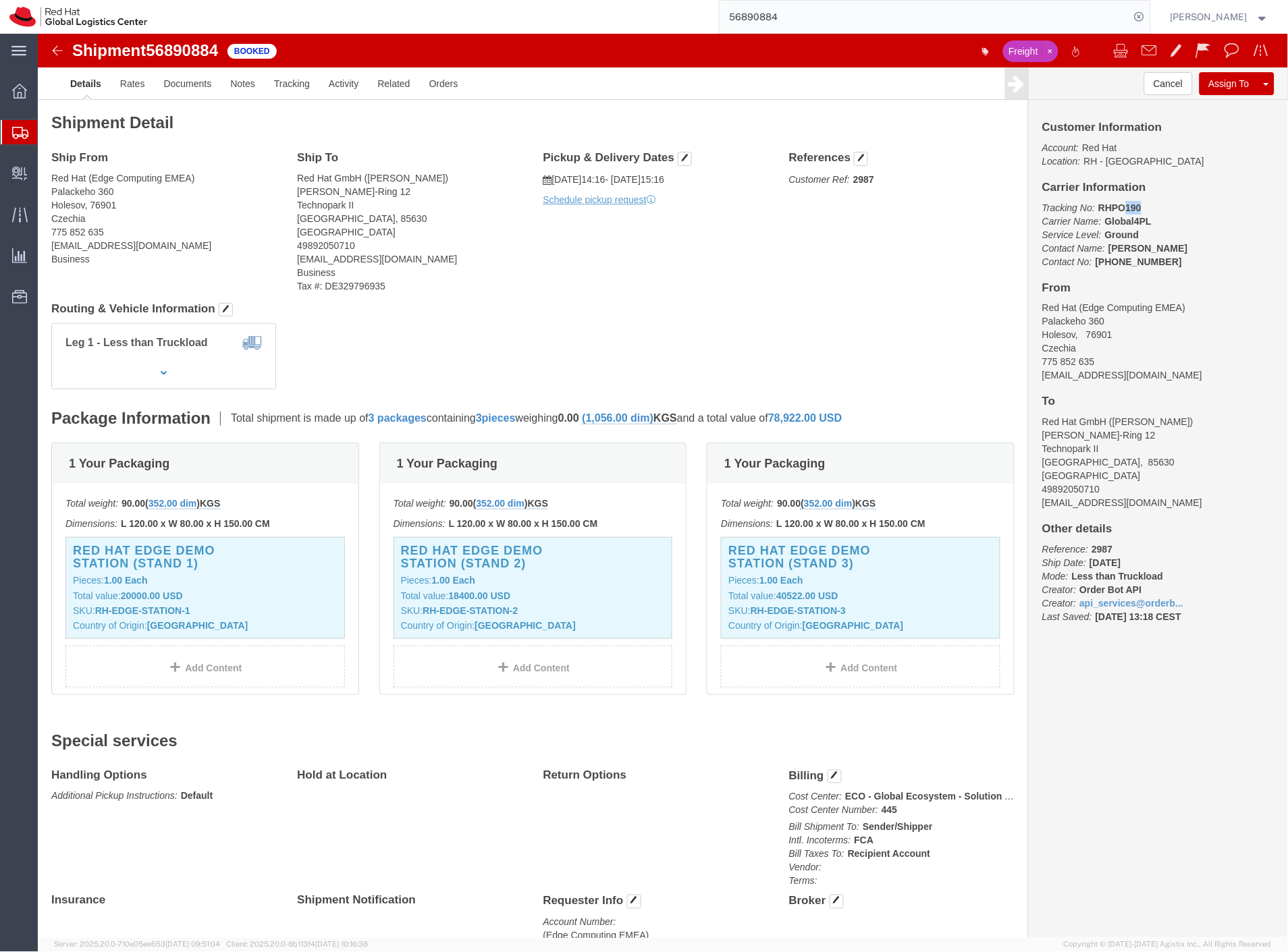
drag, startPoint x: 1081, startPoint y: 172, endPoint x: 1109, endPoint y: 172, distance: 28.0
click p "Tracking No: RHPO190 Carrier Name: Global4PL Global4PL Service Level: Ground Co…"
click at [0, 0] on span "Shipment Manager" at bounding box center [0, 0] width 0 height 0
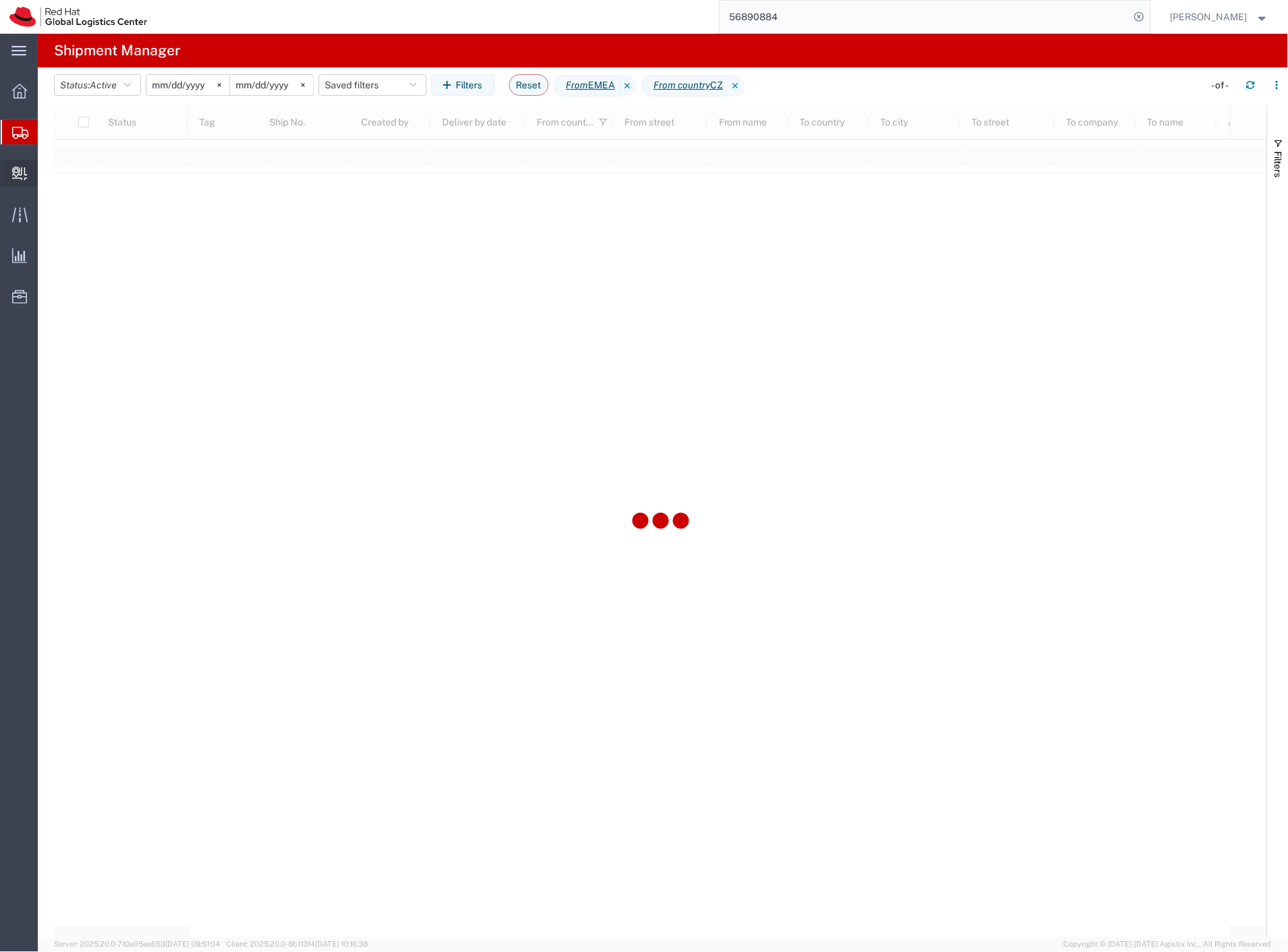
click at [0, 0] on span "Create Delivery" at bounding box center [0, 0] width 0 height 0
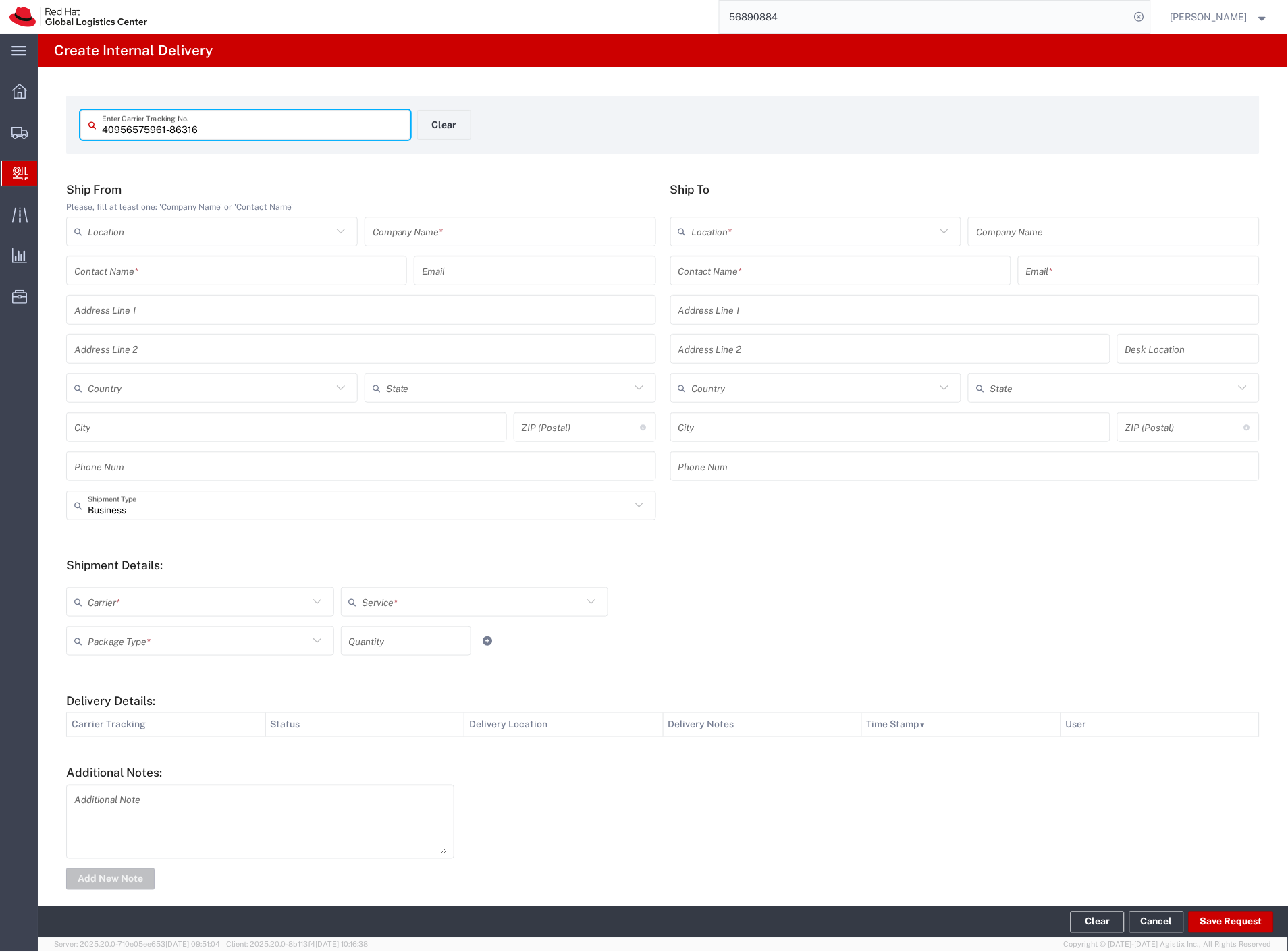
type input "40956575961-86316"
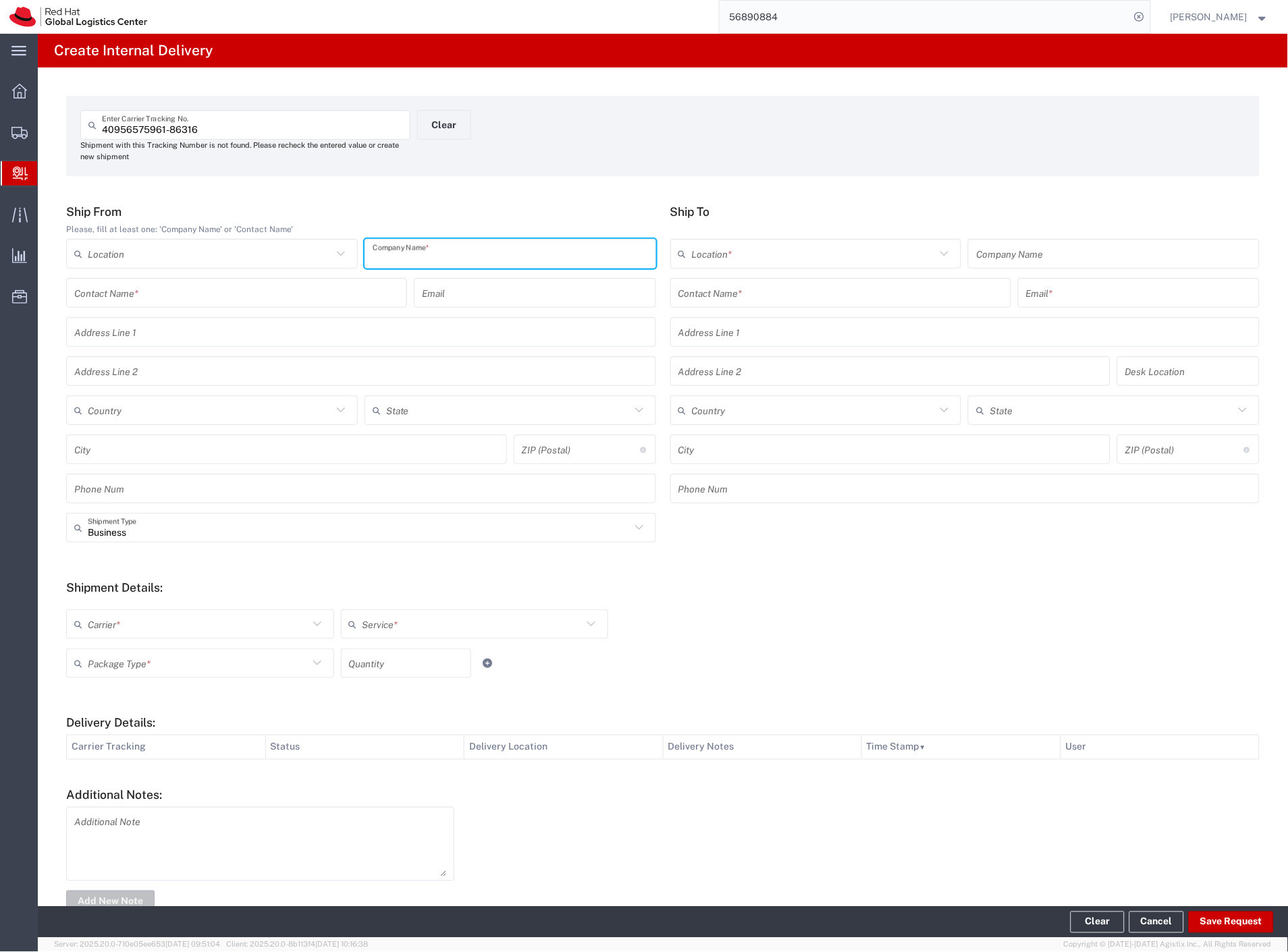
click at [466, 251] on input "text" at bounding box center [510, 254] width 276 height 24
type input "ihodinarstvi"
click at [708, 292] on input "text" at bounding box center [841, 293] width 325 height 24
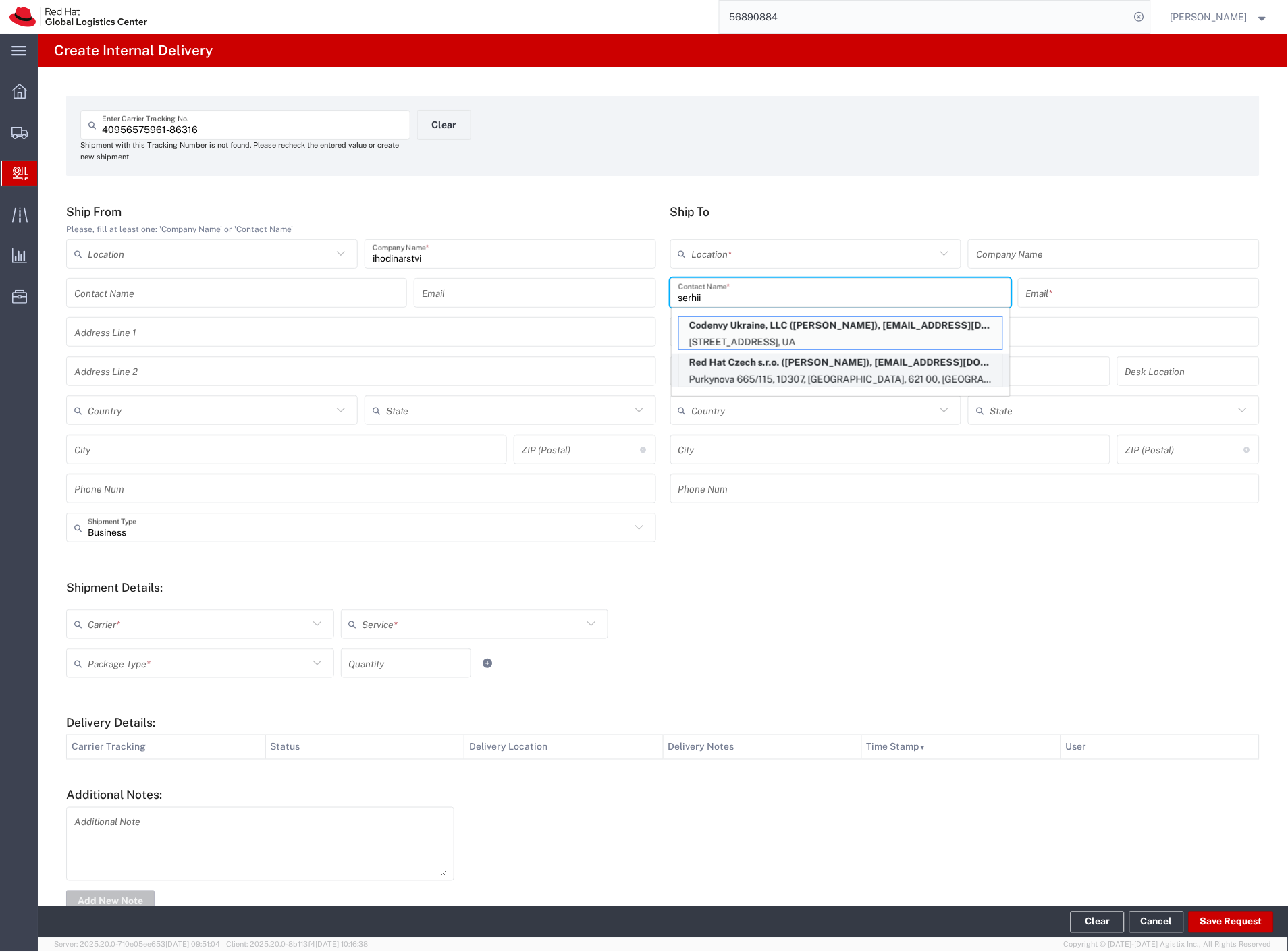
type input "serhii"
click at [778, 363] on p "Red Hat Czech s.r.o. (Serhii Turivnyi), sturivny@redhat.com" at bounding box center [841, 362] width 323 height 17
type input "RH - [GEOGRAPHIC_DATA] [GEOGRAPHIC_DATA] - C"
type input "Red Hat Czech s.r.o."
type input "[PERSON_NAME]"
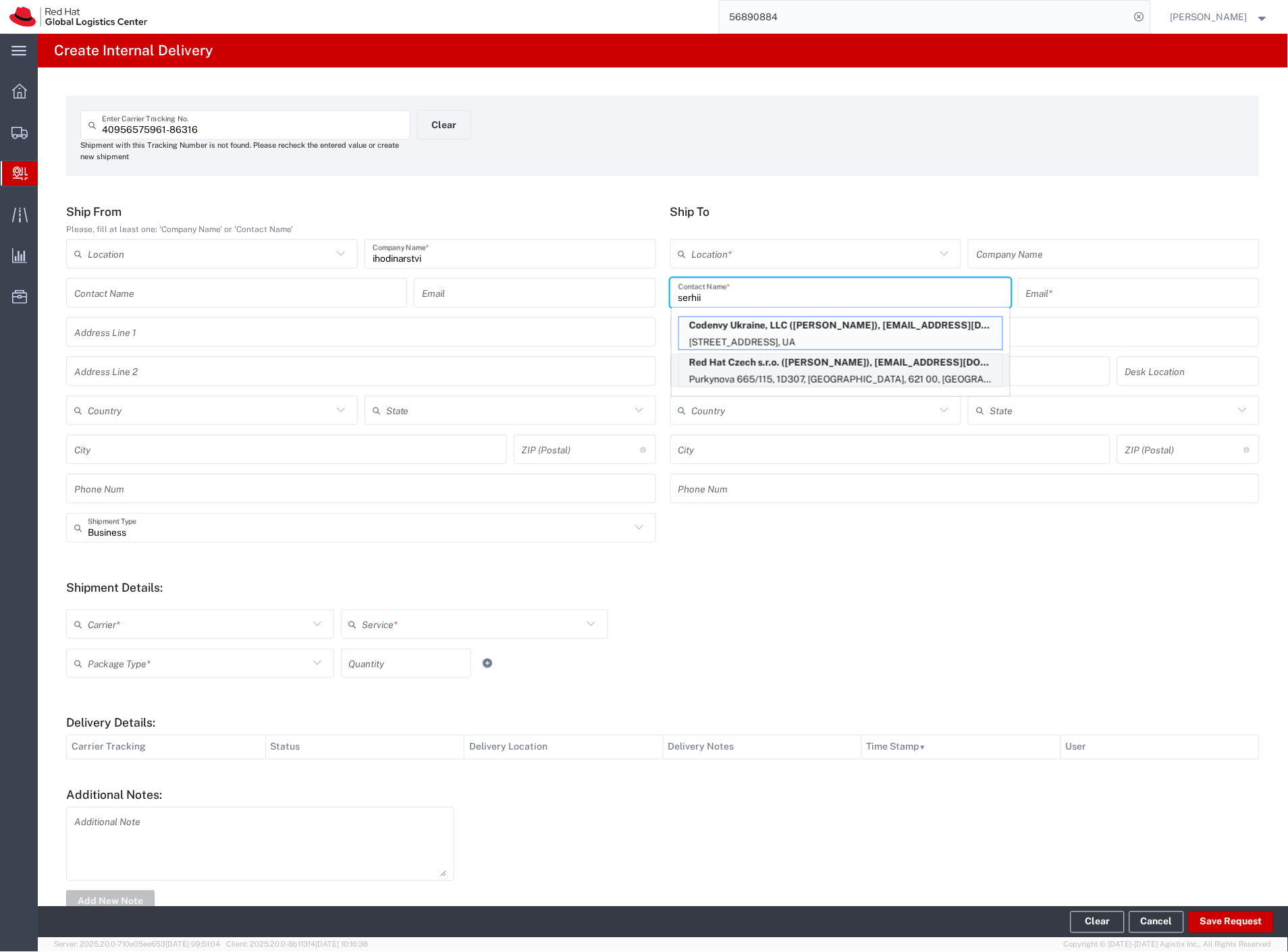
type input "sturivny@redhat.com"
type input "Purkynova 665/115"
type input "1D307"
type input "Czechia"
type input "[GEOGRAPHIC_DATA]"
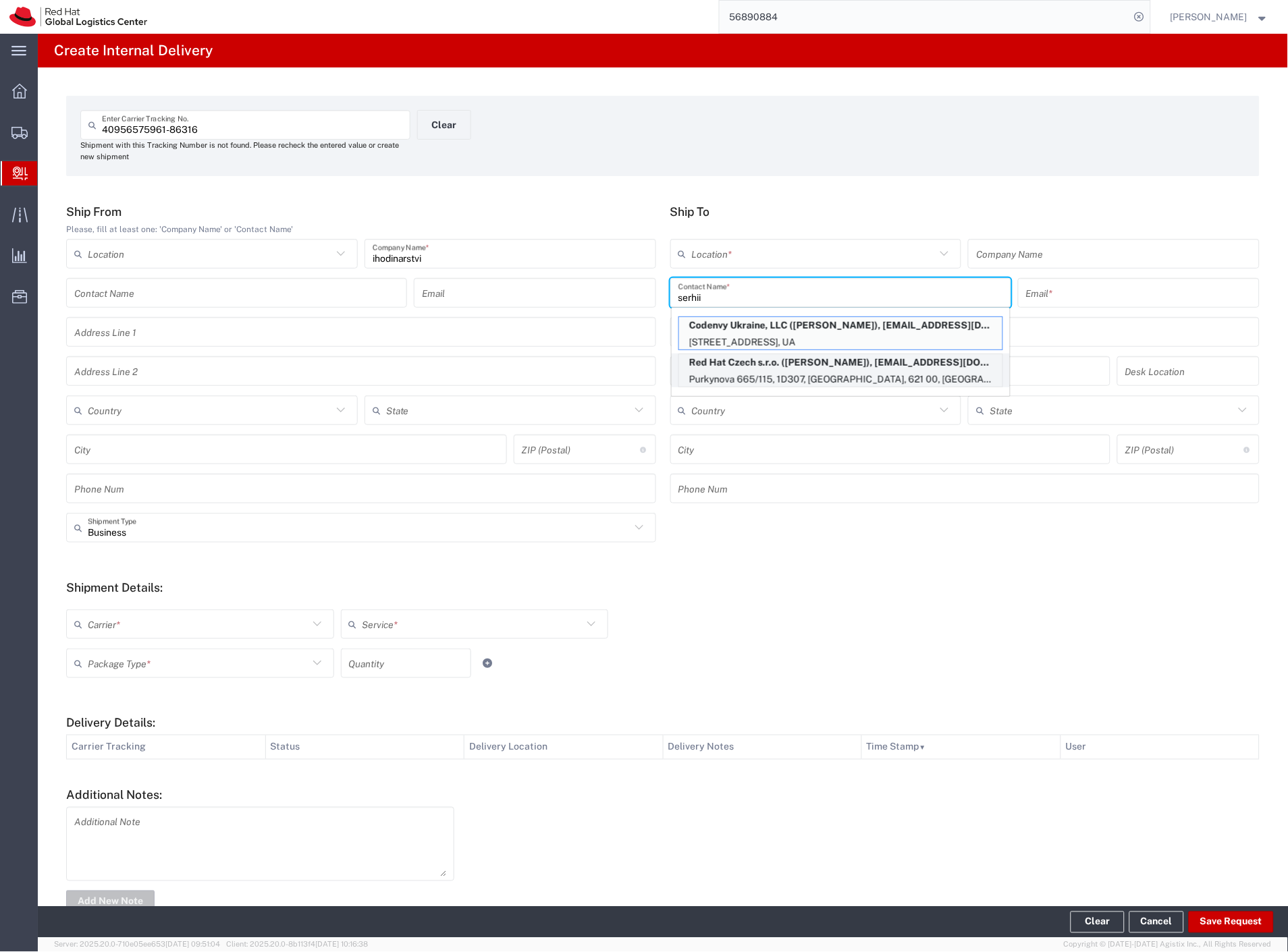
type input "621 00"
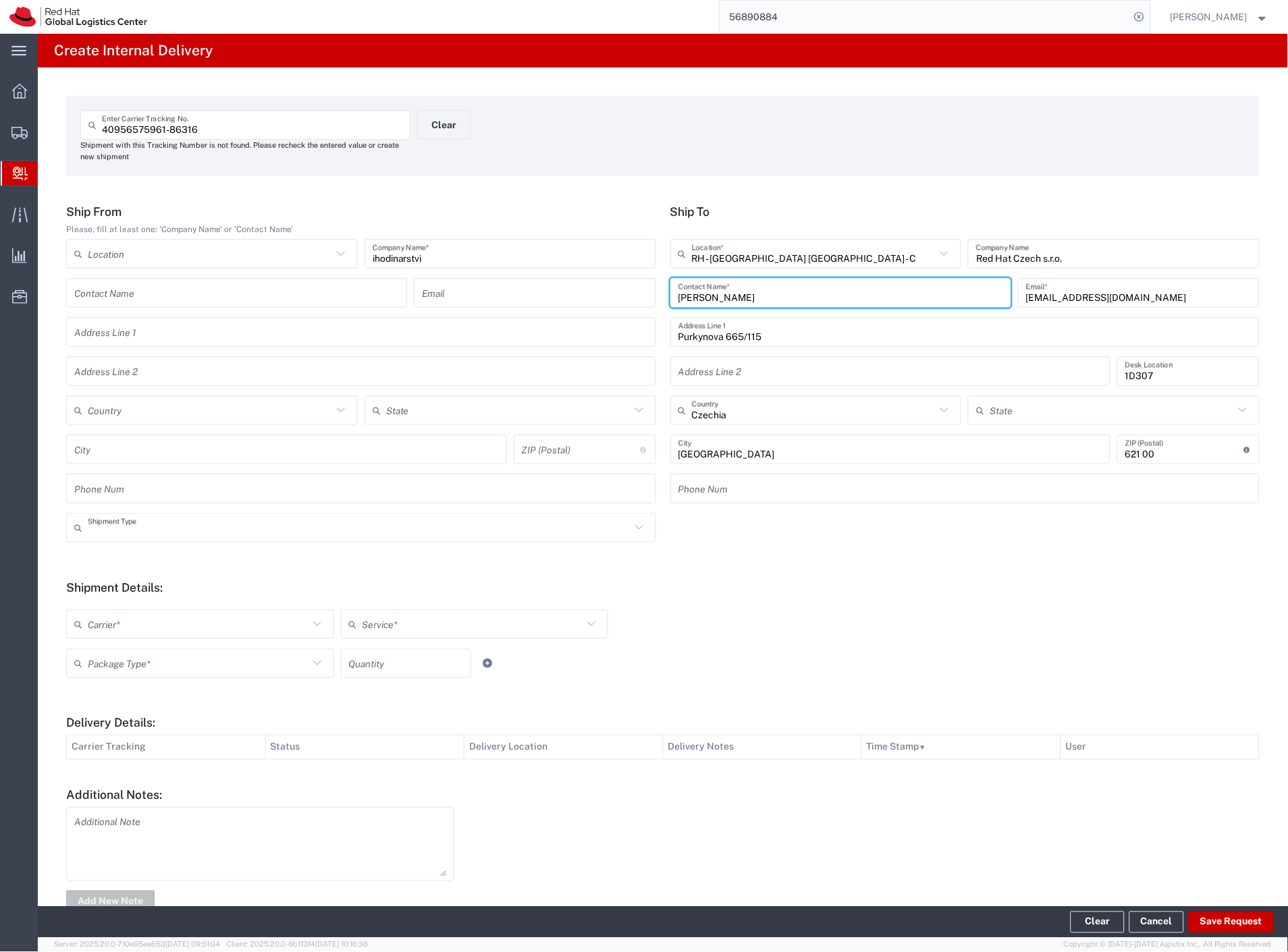
click at [207, 524] on input "text" at bounding box center [359, 528] width 543 height 24
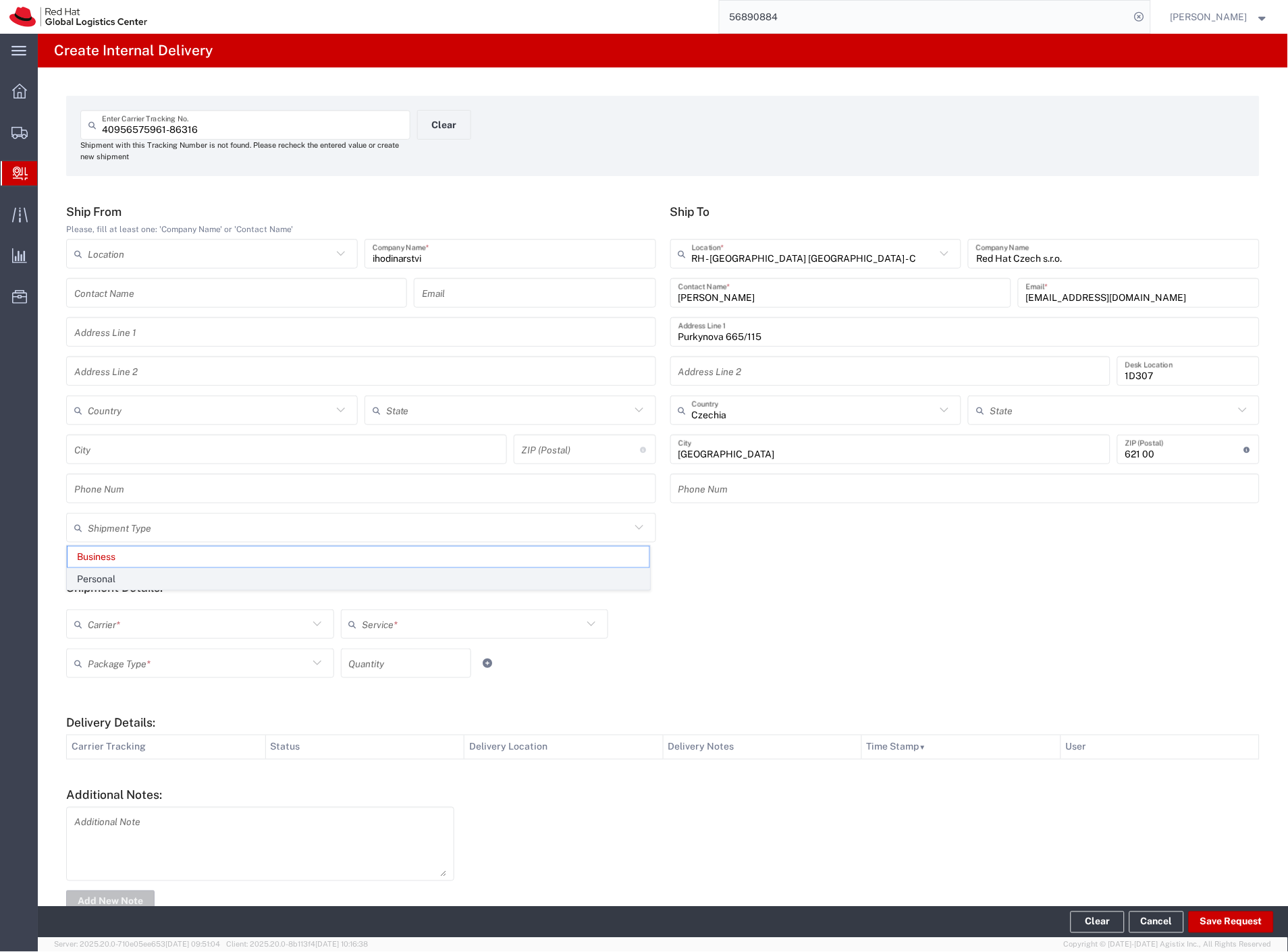
click at [149, 579] on span "Personal" at bounding box center [359, 579] width 582 height 21
type input "Personal"
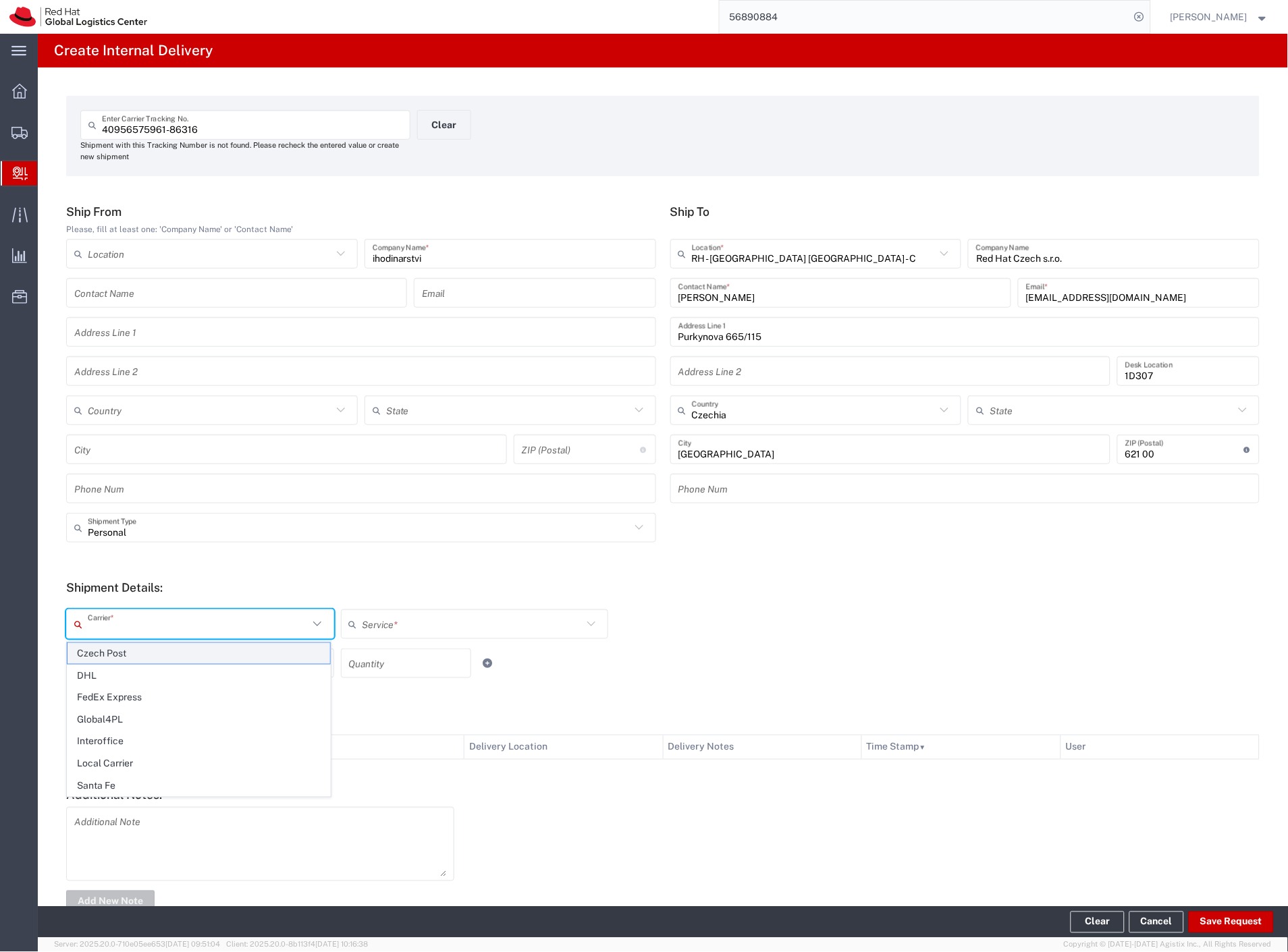
drag, startPoint x: 129, startPoint y: 620, endPoint x: 116, endPoint y: 649, distance: 31.8
click at [127, 623] on input "text" at bounding box center [198, 624] width 221 height 24
click at [115, 651] on span "Czech Post" at bounding box center [199, 653] width 263 height 21
type input "Czech Post"
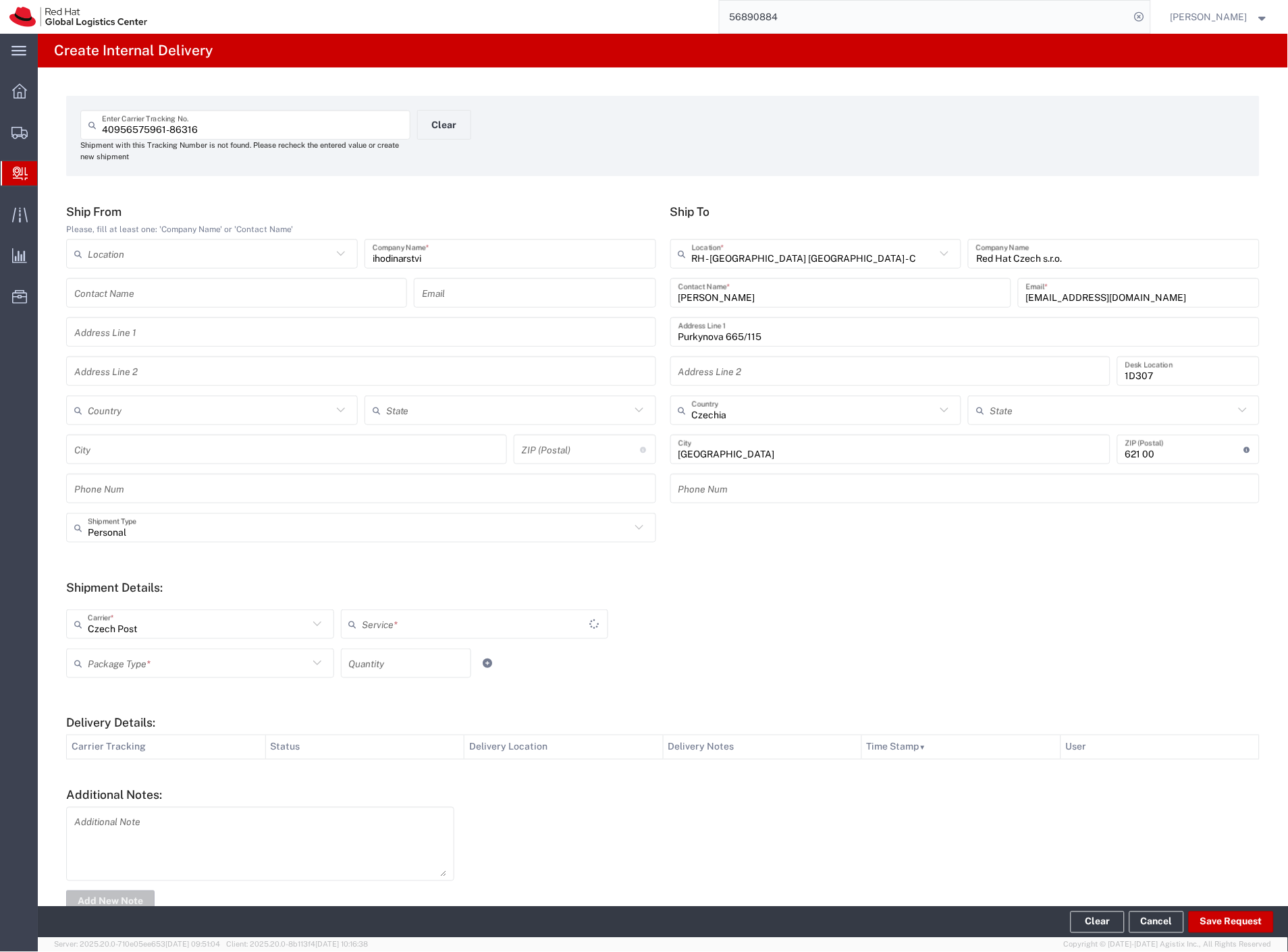
drag, startPoint x: 113, startPoint y: 654, endPoint x: 115, endPoint y: 676, distance: 22.1
click at [112, 656] on input "text" at bounding box center [198, 663] width 221 height 24
type input "Ground"
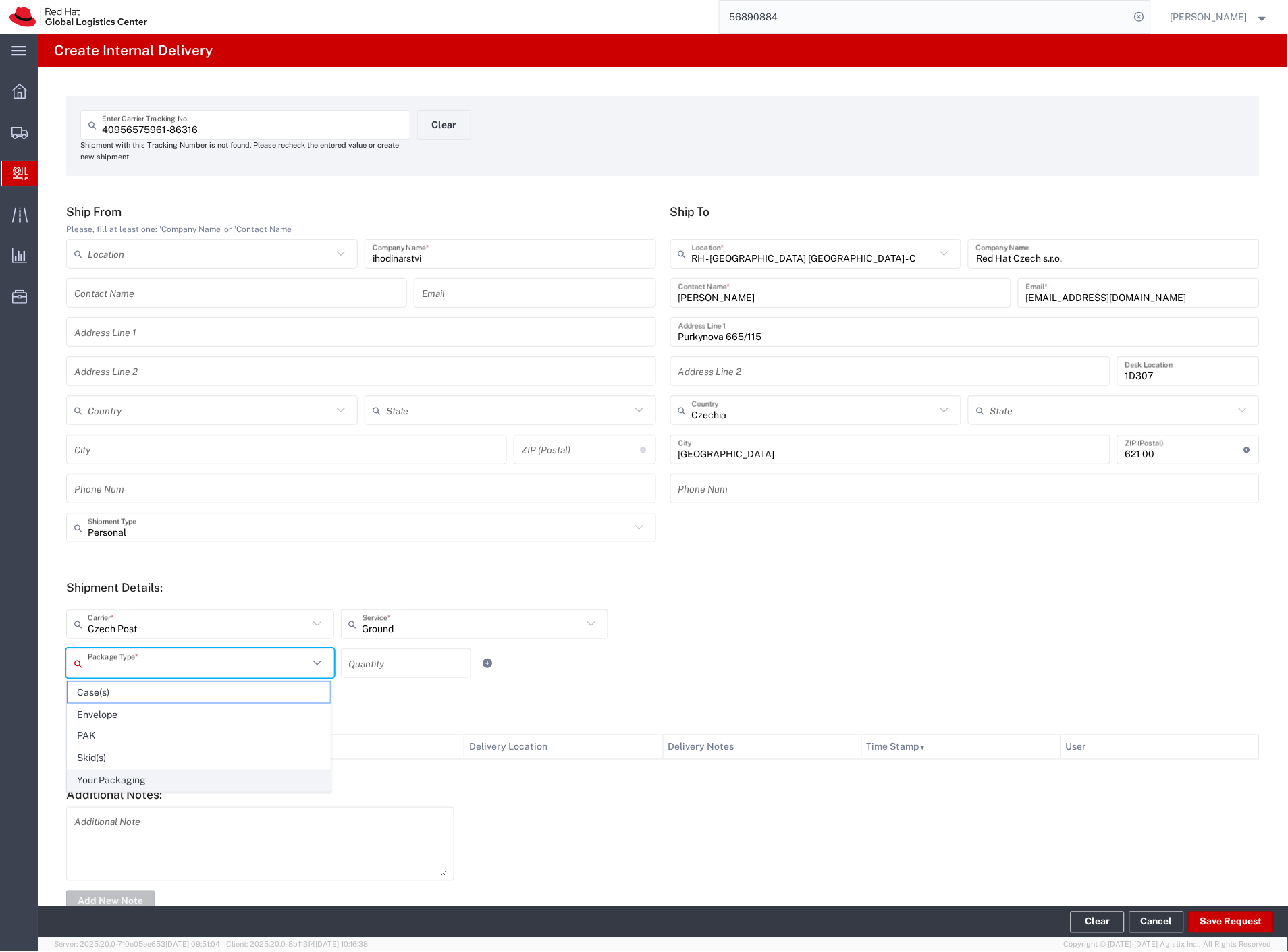
click at [156, 780] on span "Your Packaging" at bounding box center [199, 780] width 263 height 21
type input "Your Packaging"
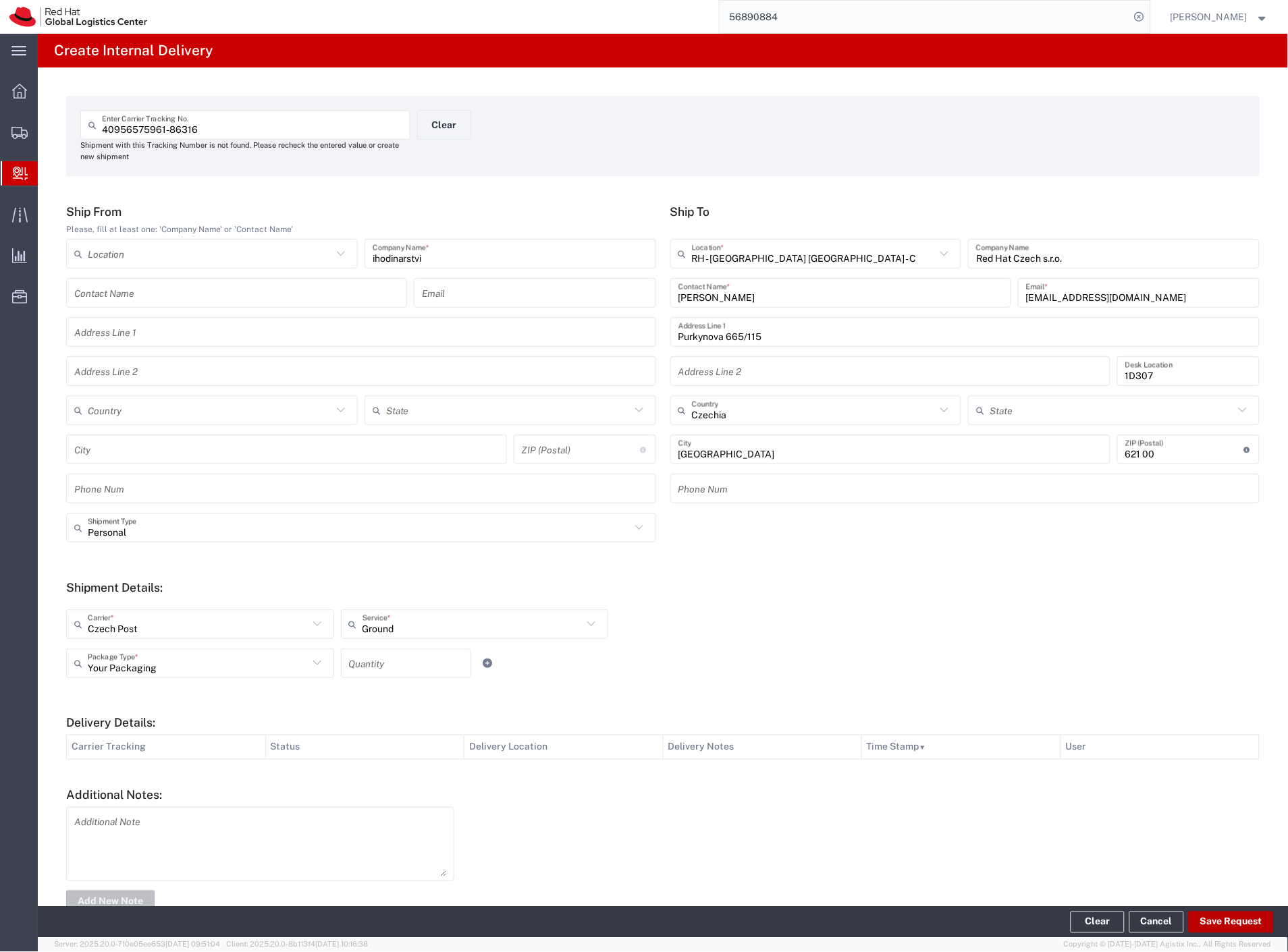
click at [1209, 919] on button "Save Request" at bounding box center [1231, 922] width 85 height 22
type input "Personal"
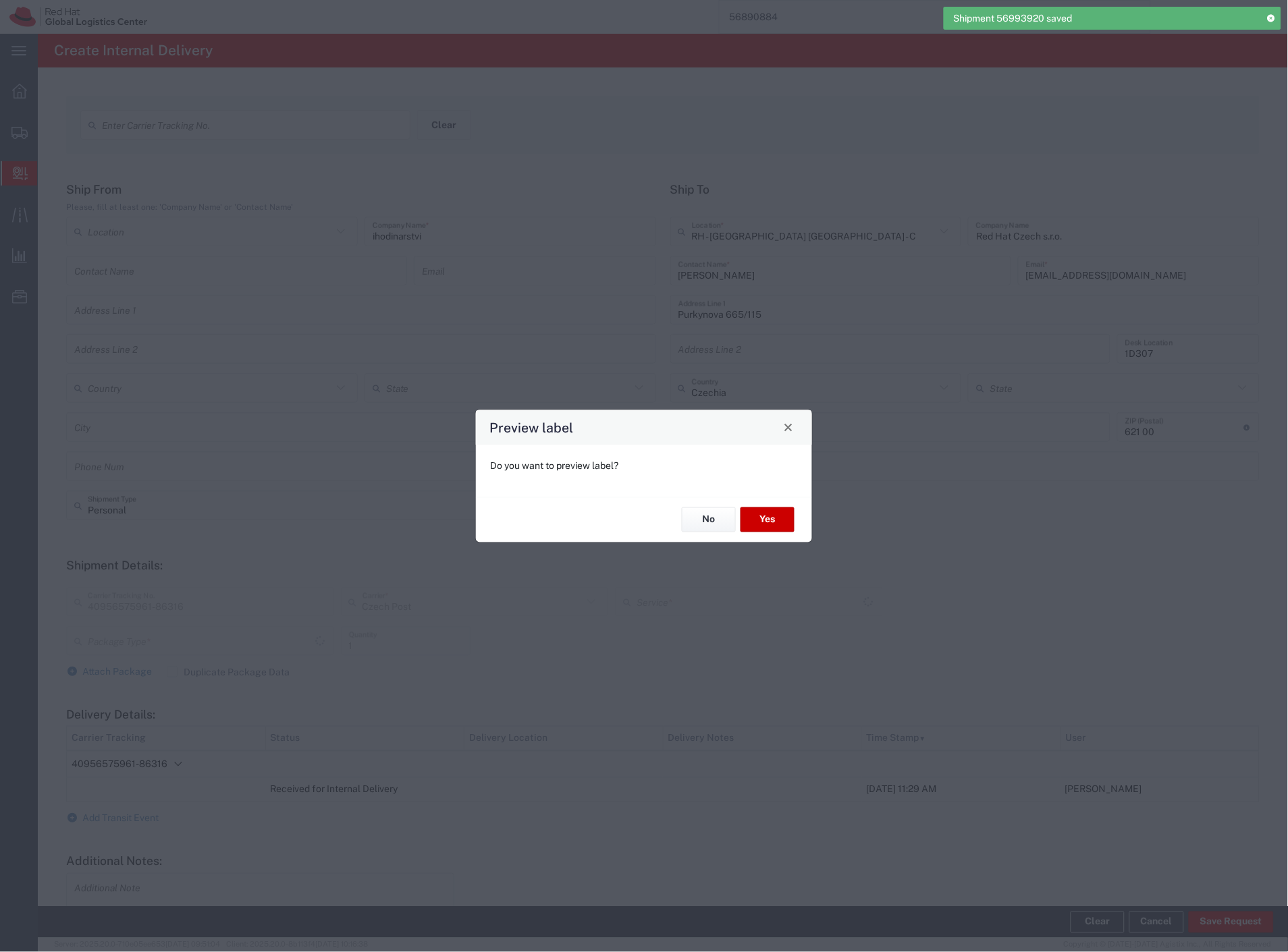
type input "Your Packaging"
type input "Ground"
click at [772, 527] on button "Yes" at bounding box center [768, 519] width 54 height 25
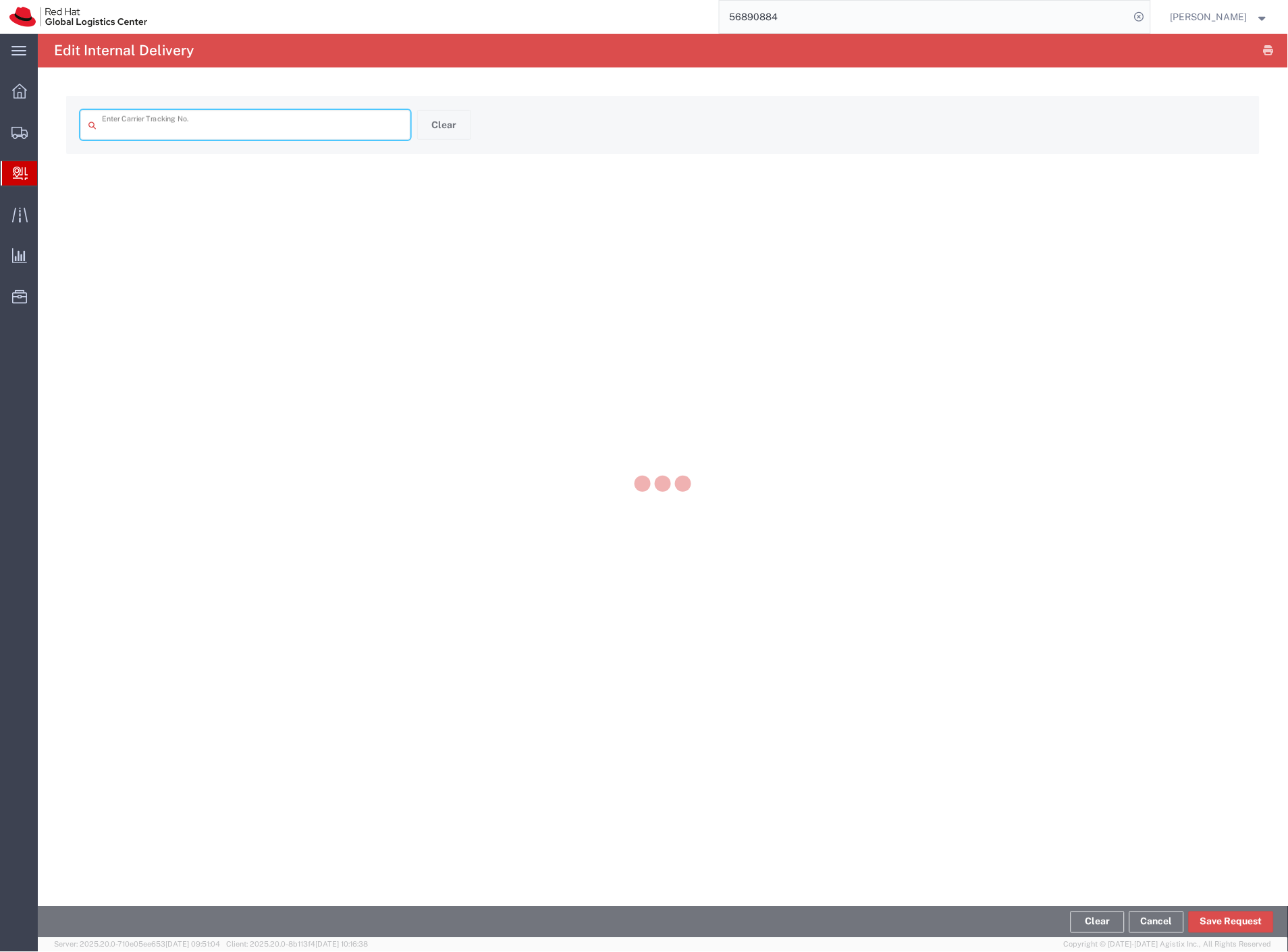
type input "40956575961-86316"
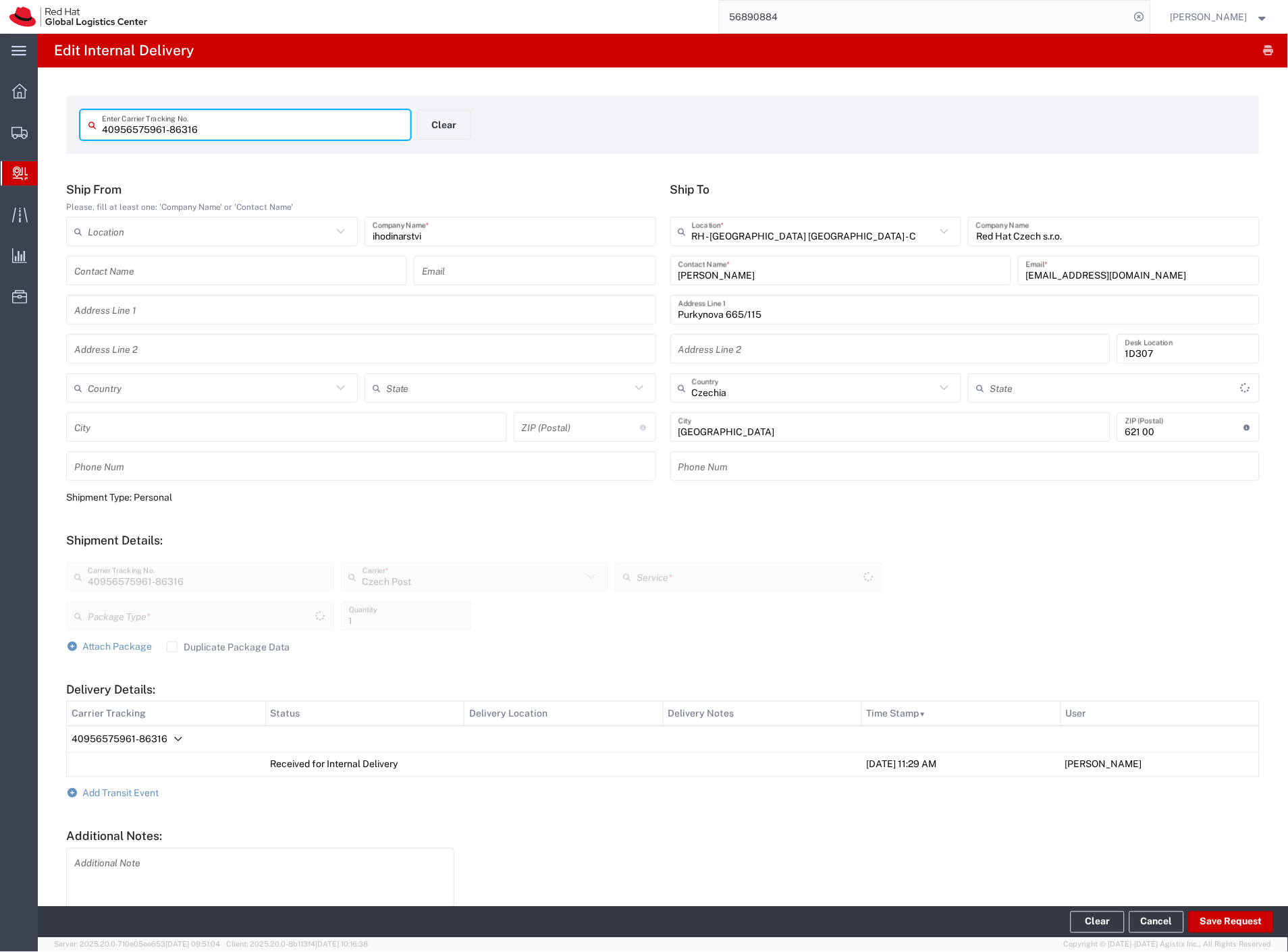
type input "Your Packaging"
type input "Ground"
click at [440, 122] on button "Clear" at bounding box center [444, 125] width 54 height 30
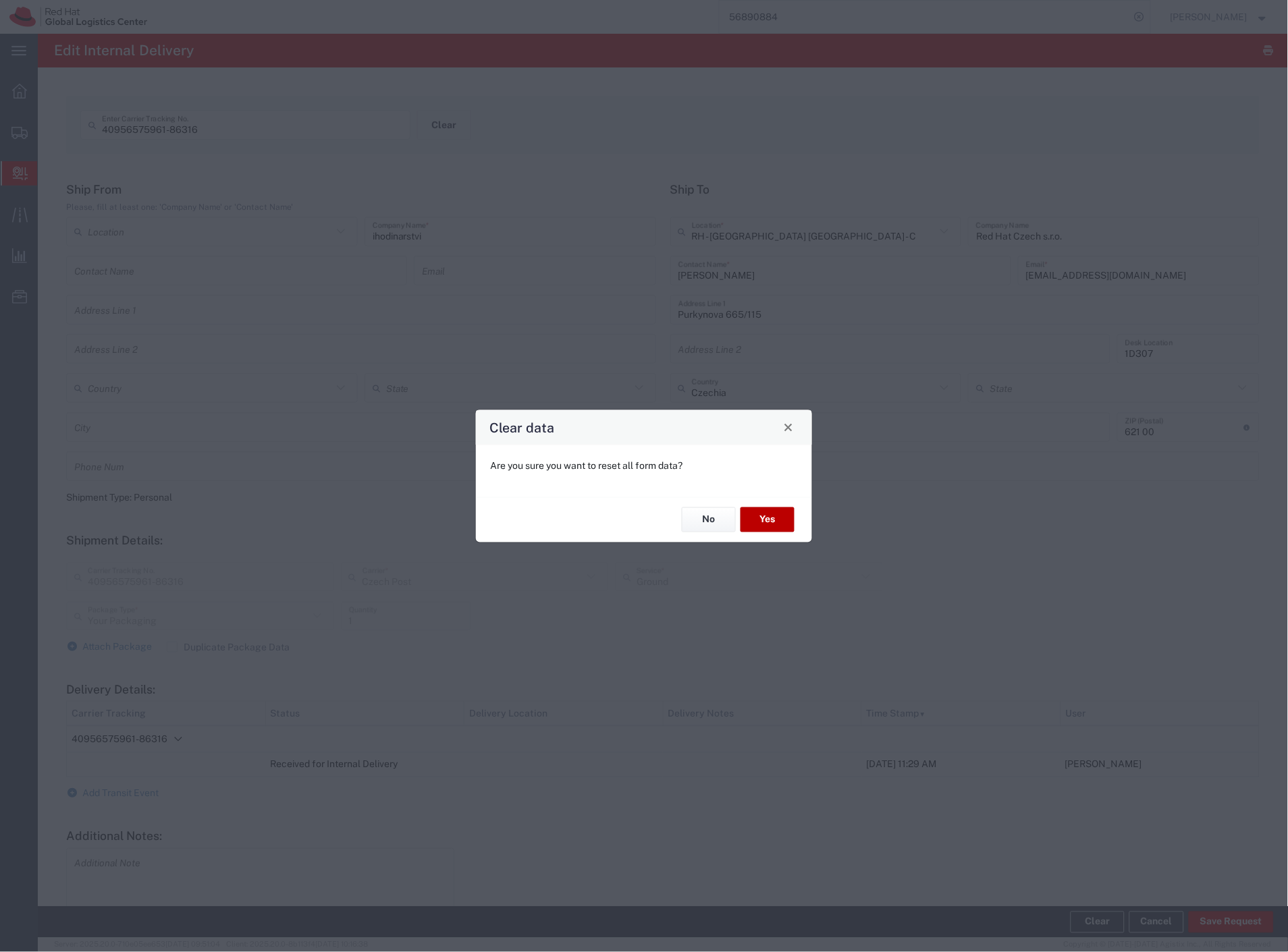
click at [771, 521] on button "Yes" at bounding box center [768, 519] width 54 height 25
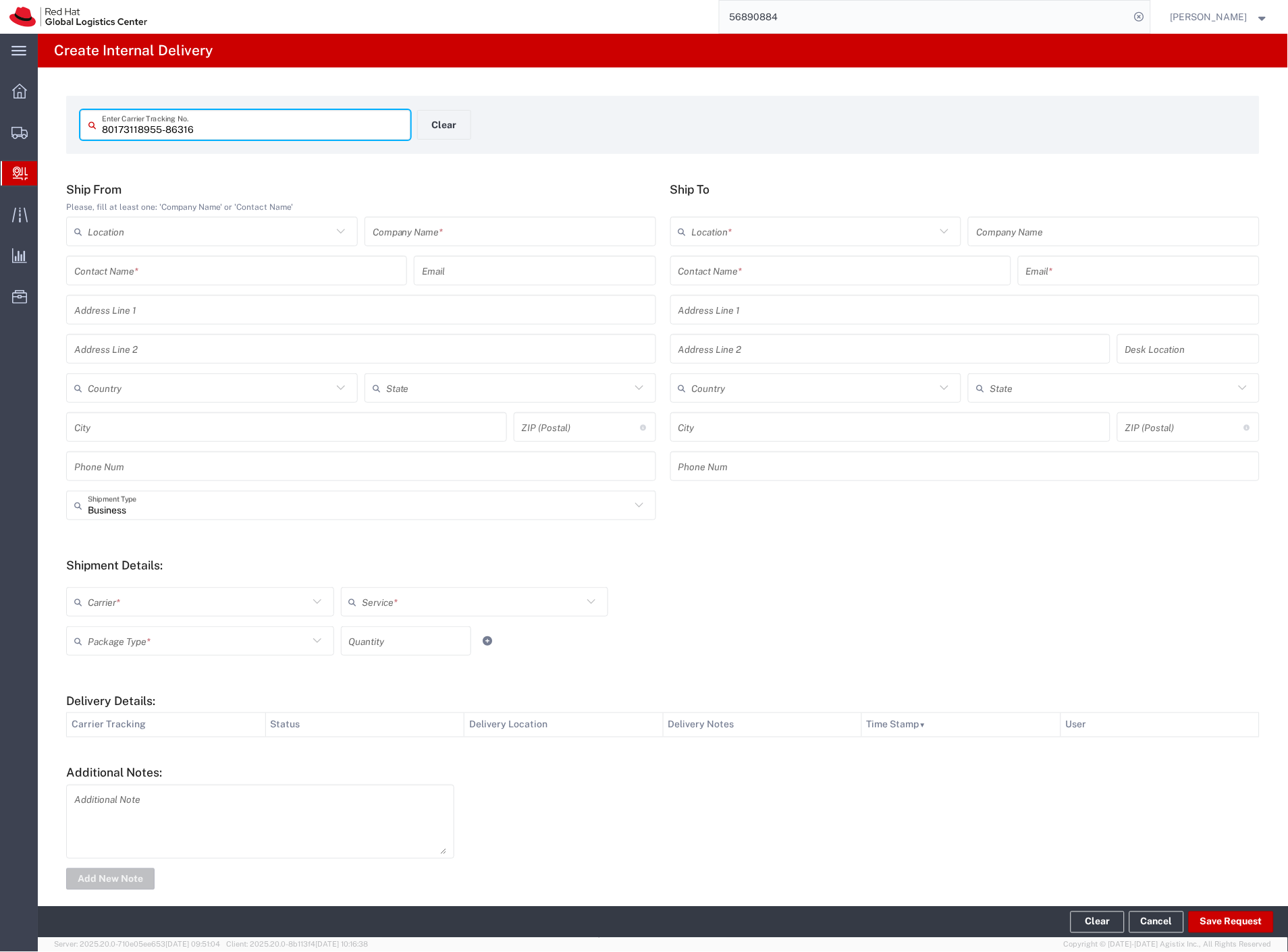
type input "80173118955-86316"
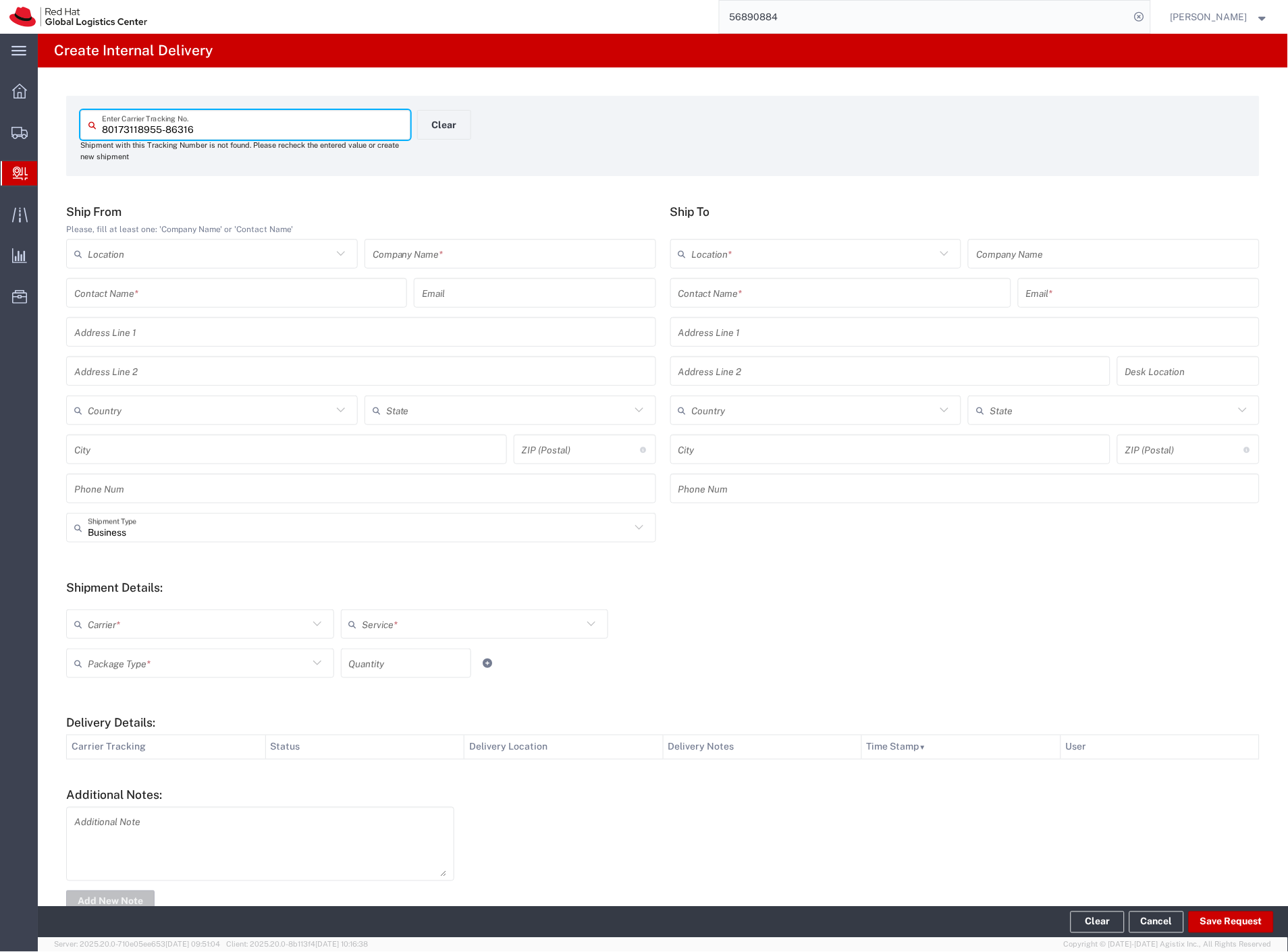
click at [439, 262] on input "text" at bounding box center [510, 254] width 276 height 24
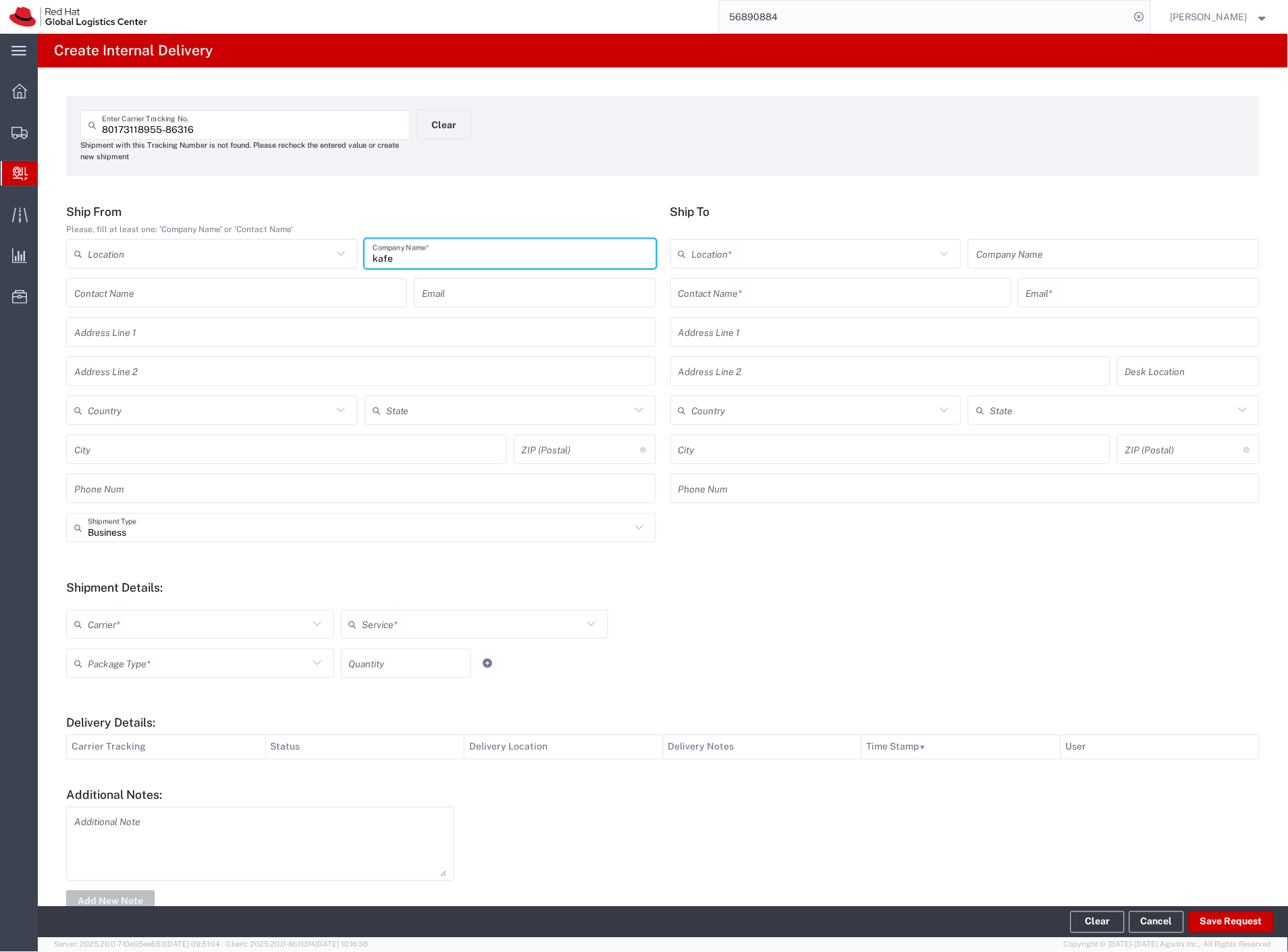
type input "kafe"
click at [704, 292] on input "text" at bounding box center [841, 293] width 325 height 24
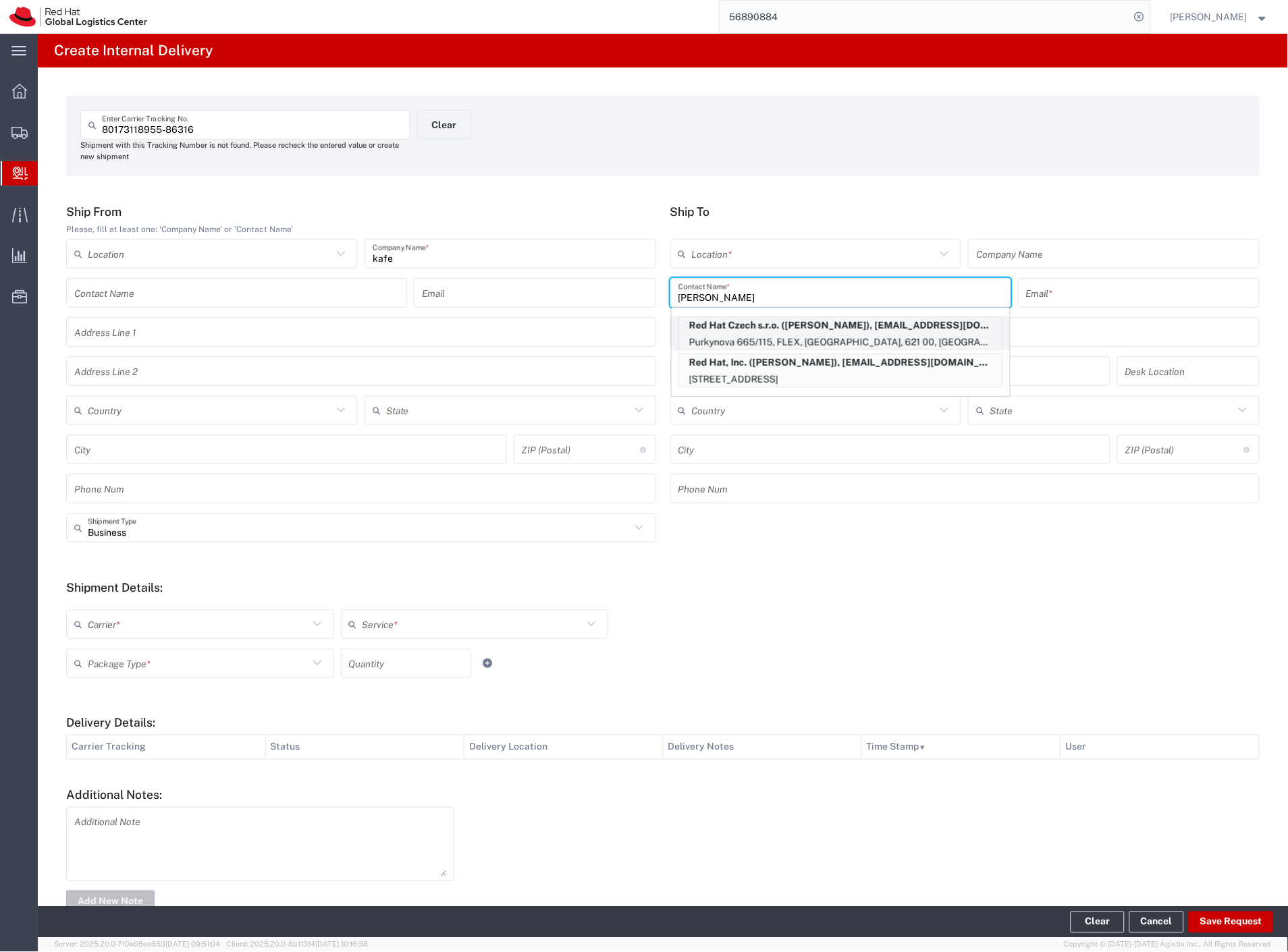
type input "david vo"
click at [865, 340] on p "Purkynova 665/115, FLEX, [GEOGRAPHIC_DATA], 621 00, [GEOGRAPHIC_DATA]" at bounding box center [841, 342] width 323 height 17
type input "RH - [GEOGRAPHIC_DATA] [GEOGRAPHIC_DATA] - C"
type input "Red Hat Czech s.r.o."
type input "[PERSON_NAME]"
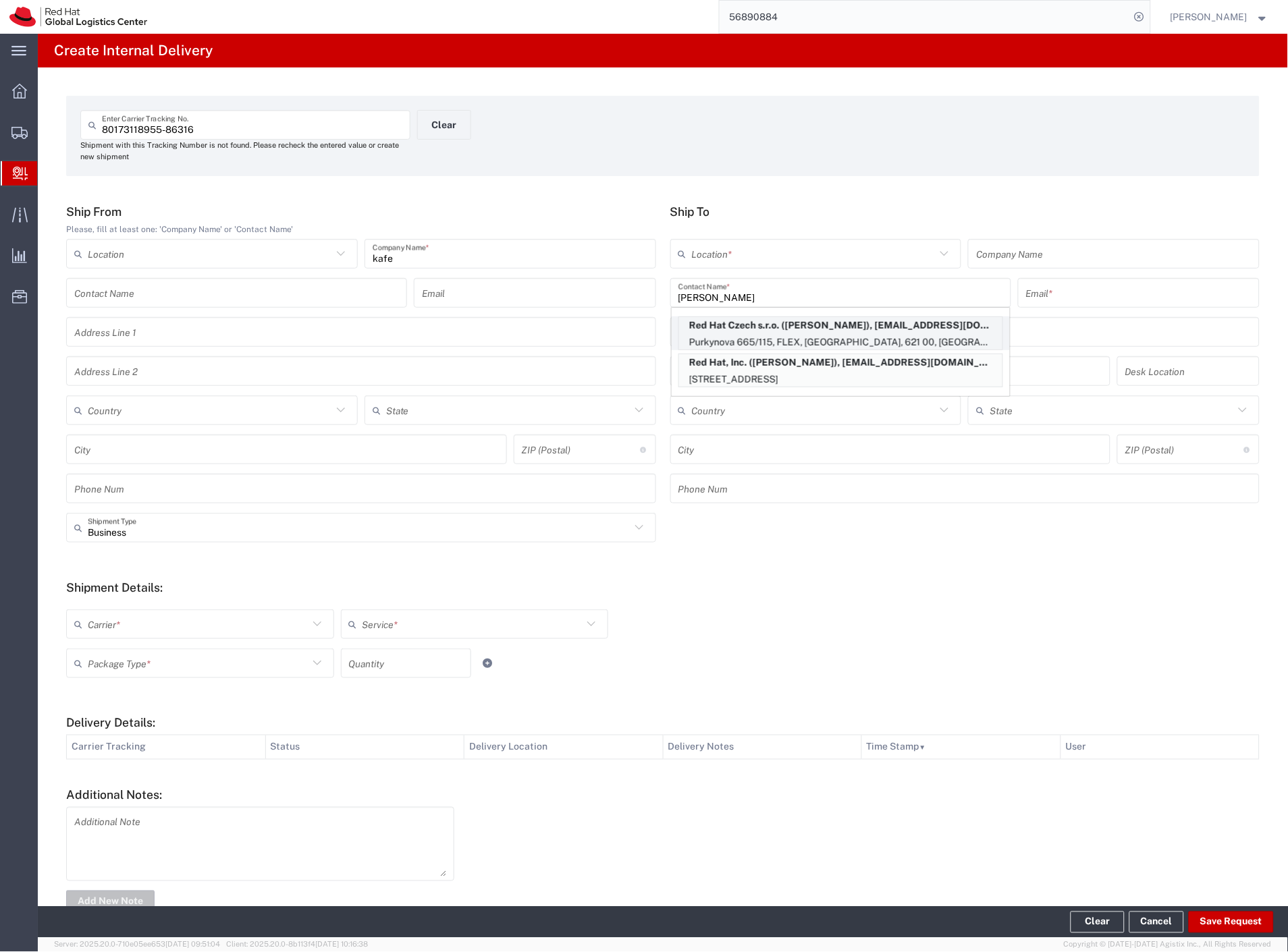
type input "dvozenil@redhat.com"
type input "Purkynova 665/115"
type input "FLEX"
type input "Czechia"
type input "[GEOGRAPHIC_DATA]"
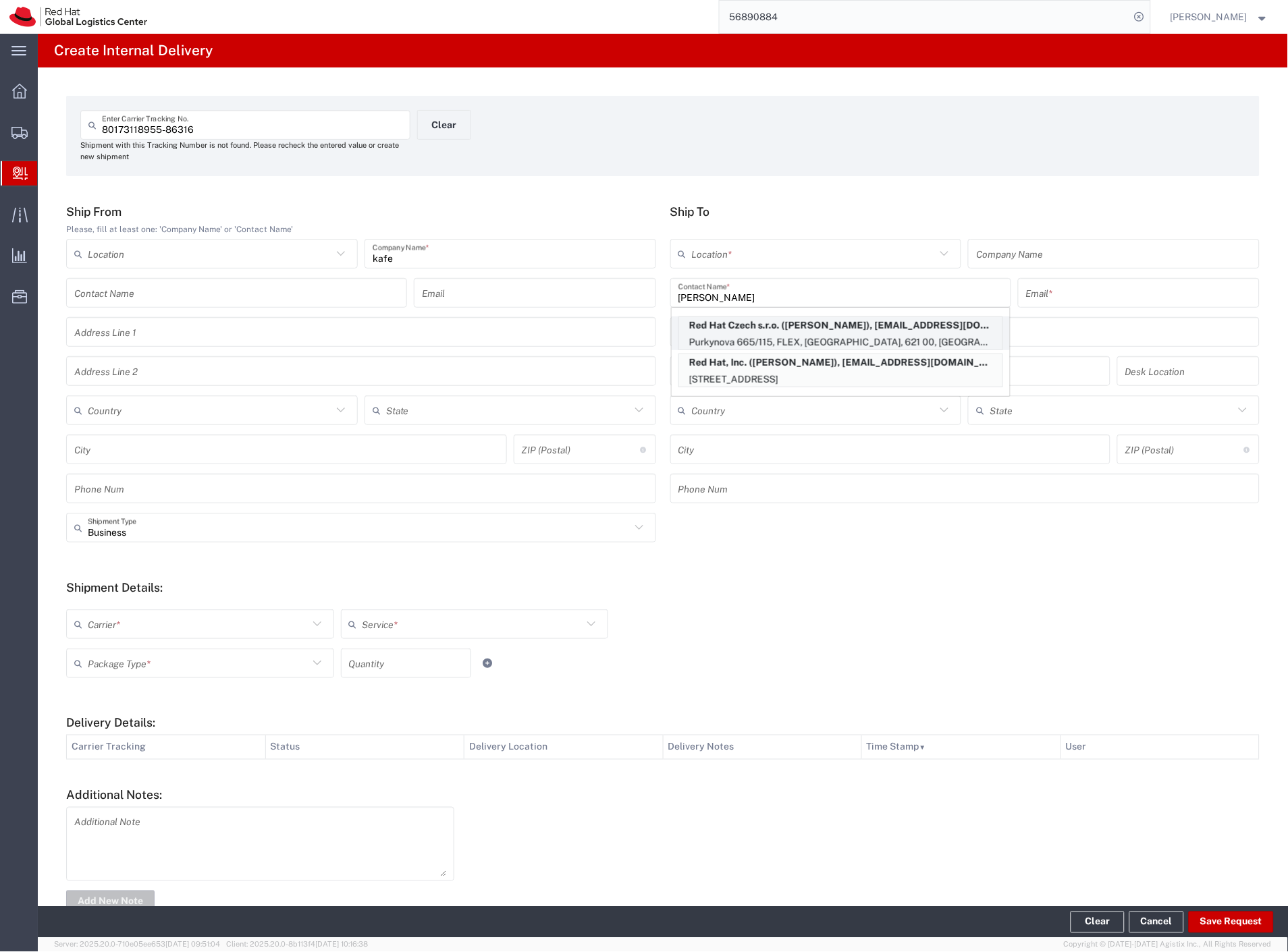
type input "621 00"
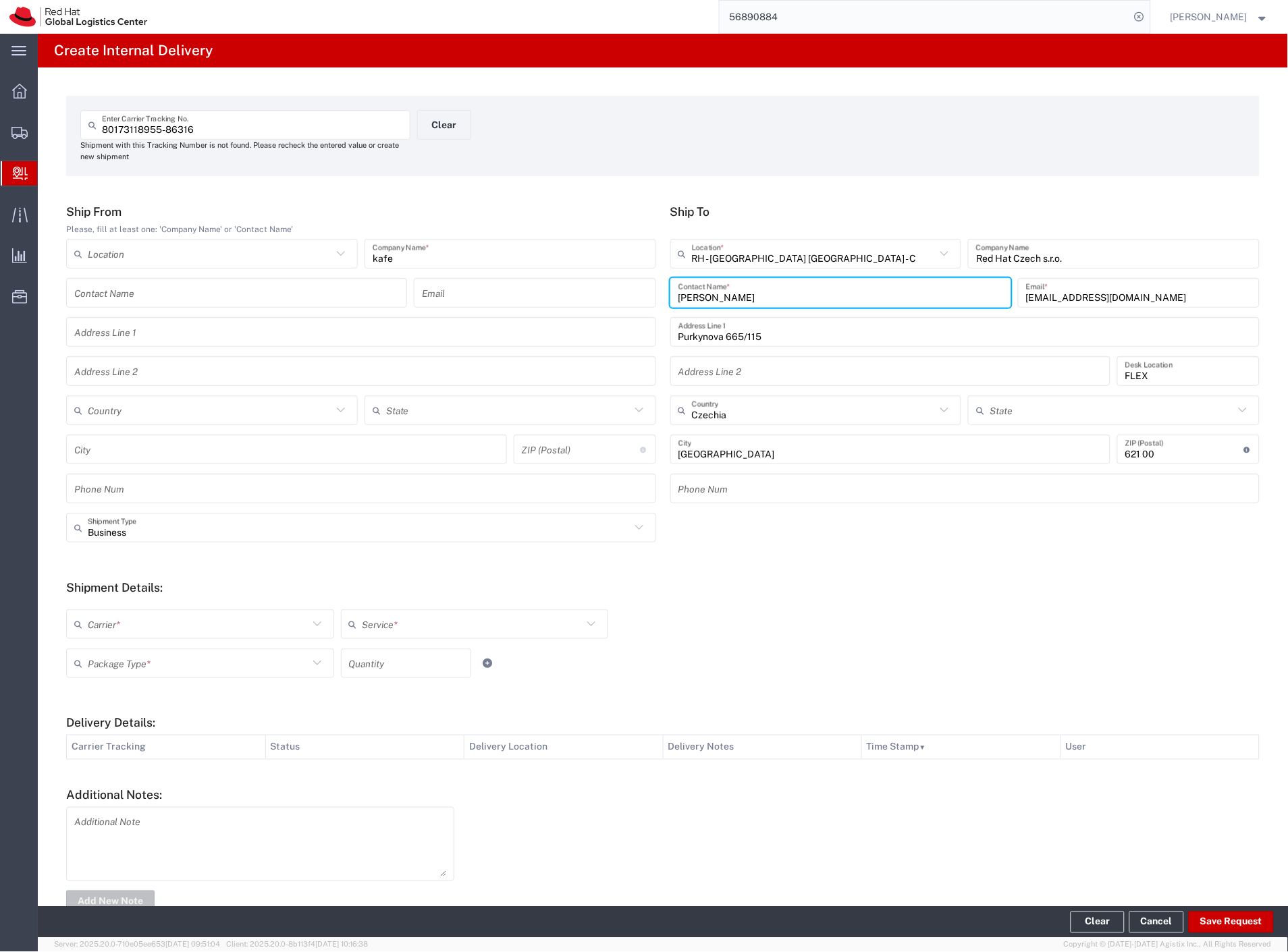
click at [110, 540] on div "Business Shipment Type" at bounding box center [361, 527] width 590 height 30
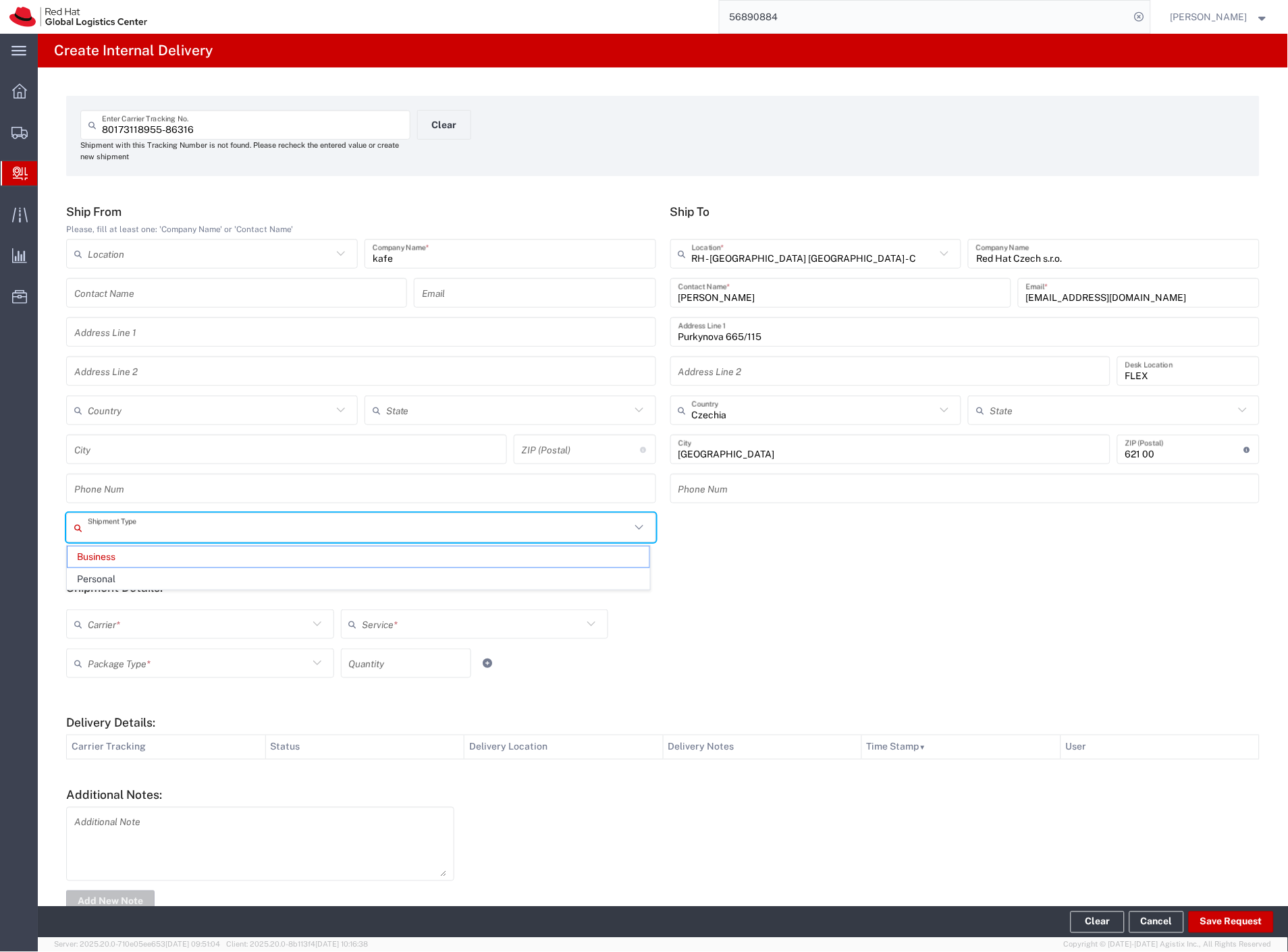
drag, startPoint x: 103, startPoint y: 575, endPoint x: 105, endPoint y: 593, distance: 18.1
click at [103, 577] on span "Personal" at bounding box center [359, 579] width 582 height 21
type input "Personal"
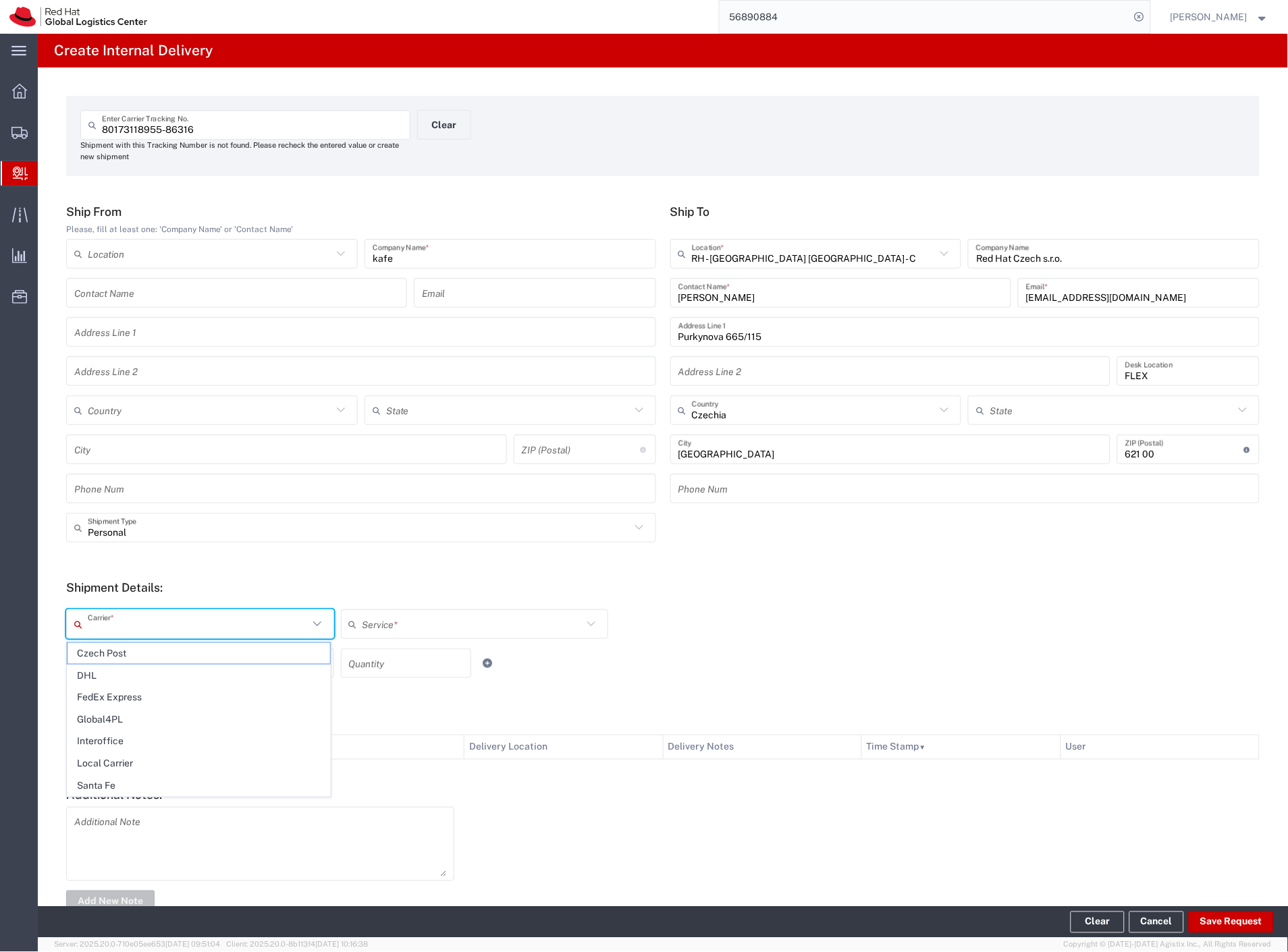
click at [108, 622] on input "text" at bounding box center [198, 624] width 221 height 24
click at [109, 653] on span "Czech Post" at bounding box center [199, 653] width 263 height 21
type input "Czech Post"
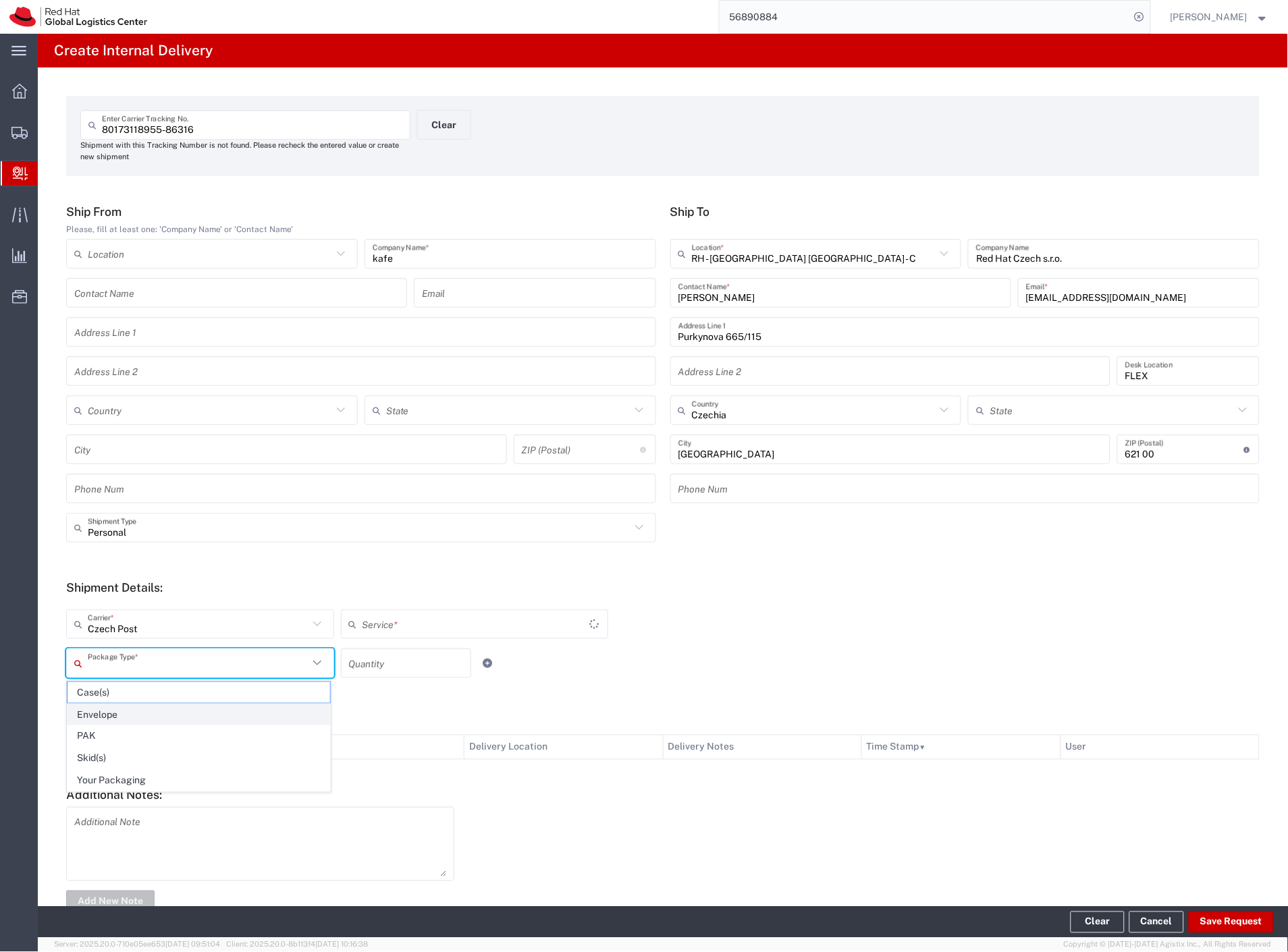
type input "Ground"
drag, startPoint x: 109, startPoint y: 656, endPoint x: 115, endPoint y: 713, distance: 57.3
click at [109, 657] on input "text" at bounding box center [198, 663] width 221 height 24
click at [118, 774] on span "Your Packaging" at bounding box center [199, 780] width 263 height 21
type input "Your Packaging"
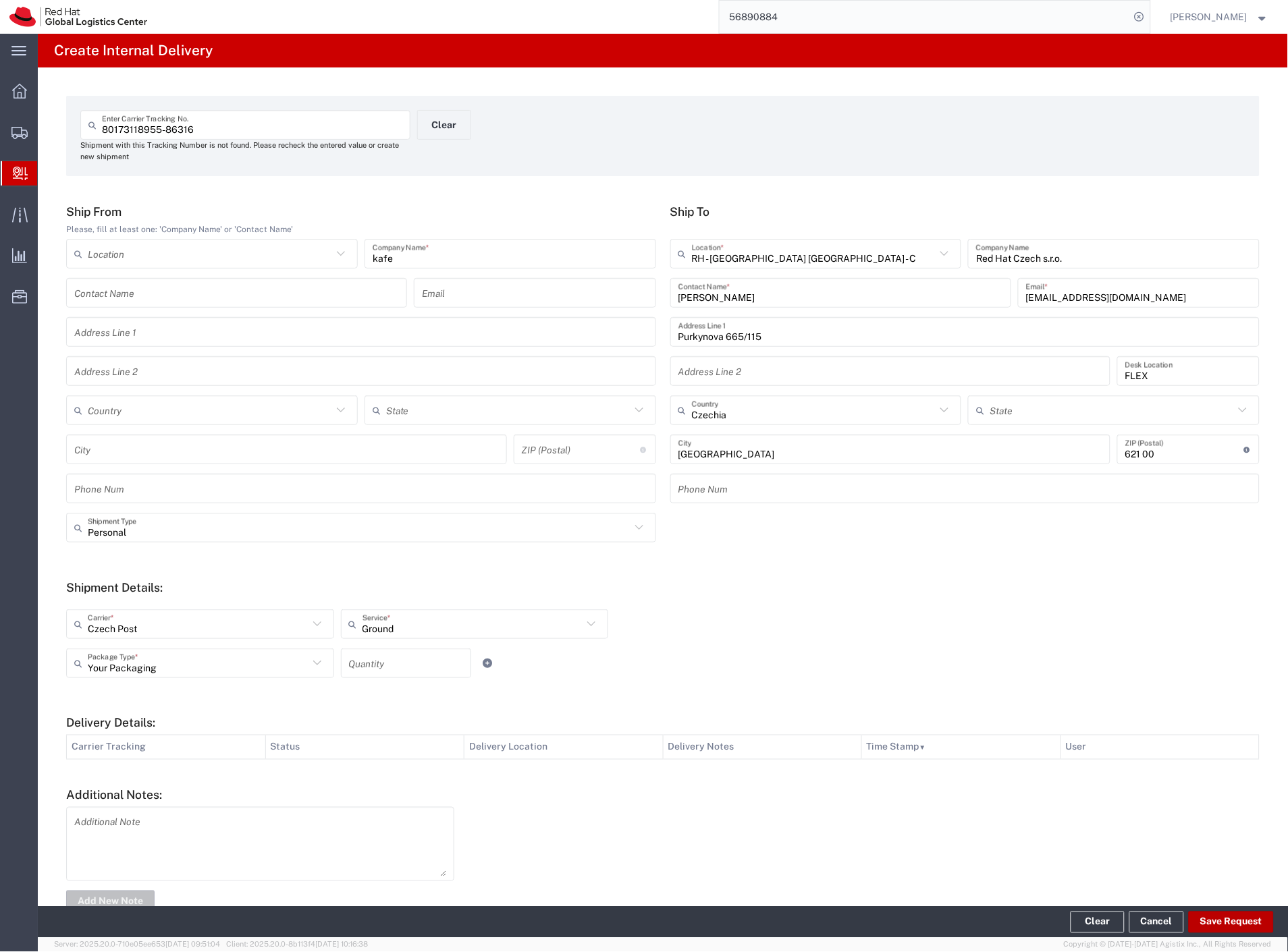
click at [1243, 920] on button "Save Request" at bounding box center [1231, 922] width 85 height 22
type input "Personal"
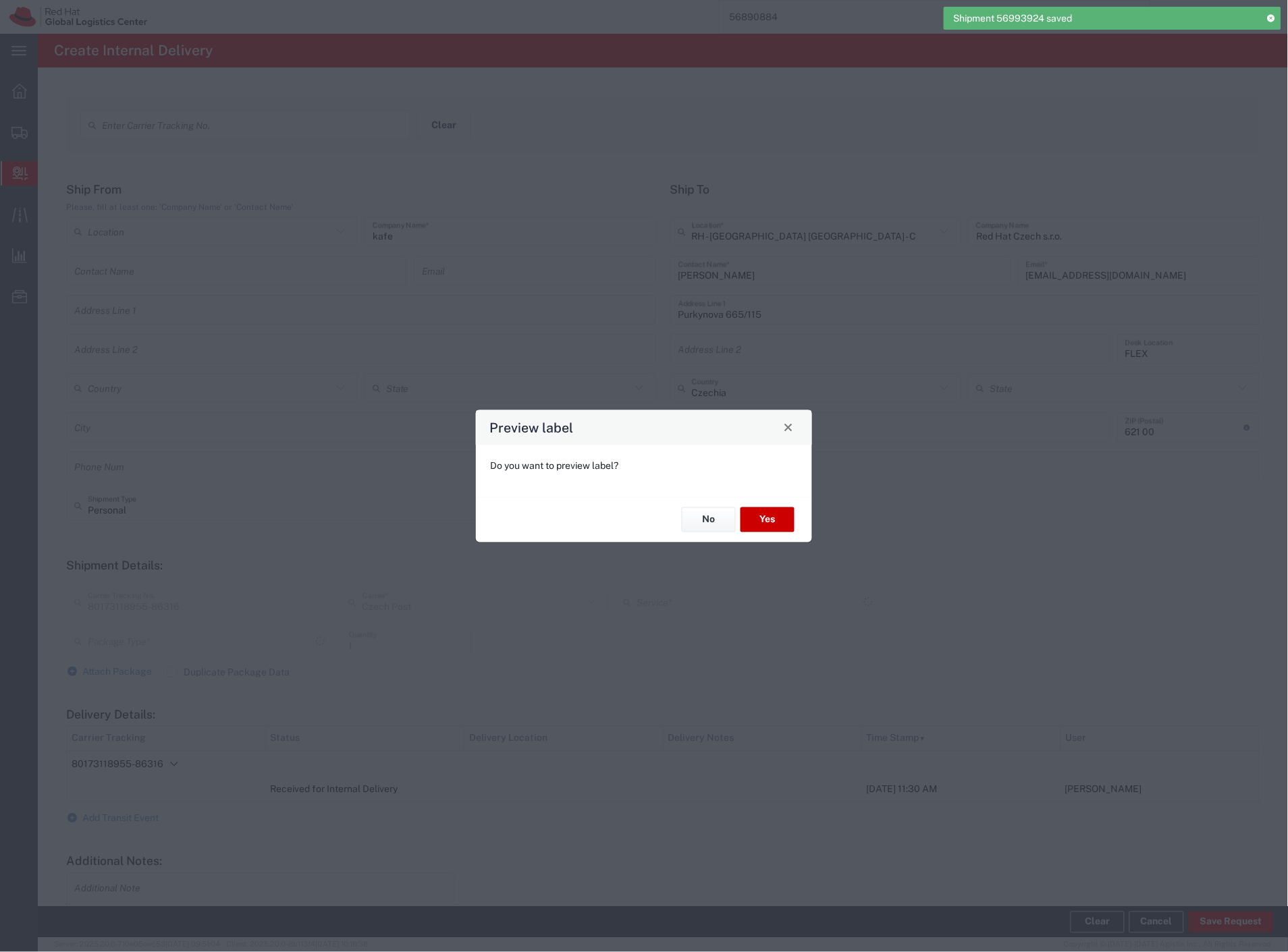
type input "Your Packaging"
type input "Ground"
click at [768, 516] on button "Yes" at bounding box center [768, 519] width 54 height 25
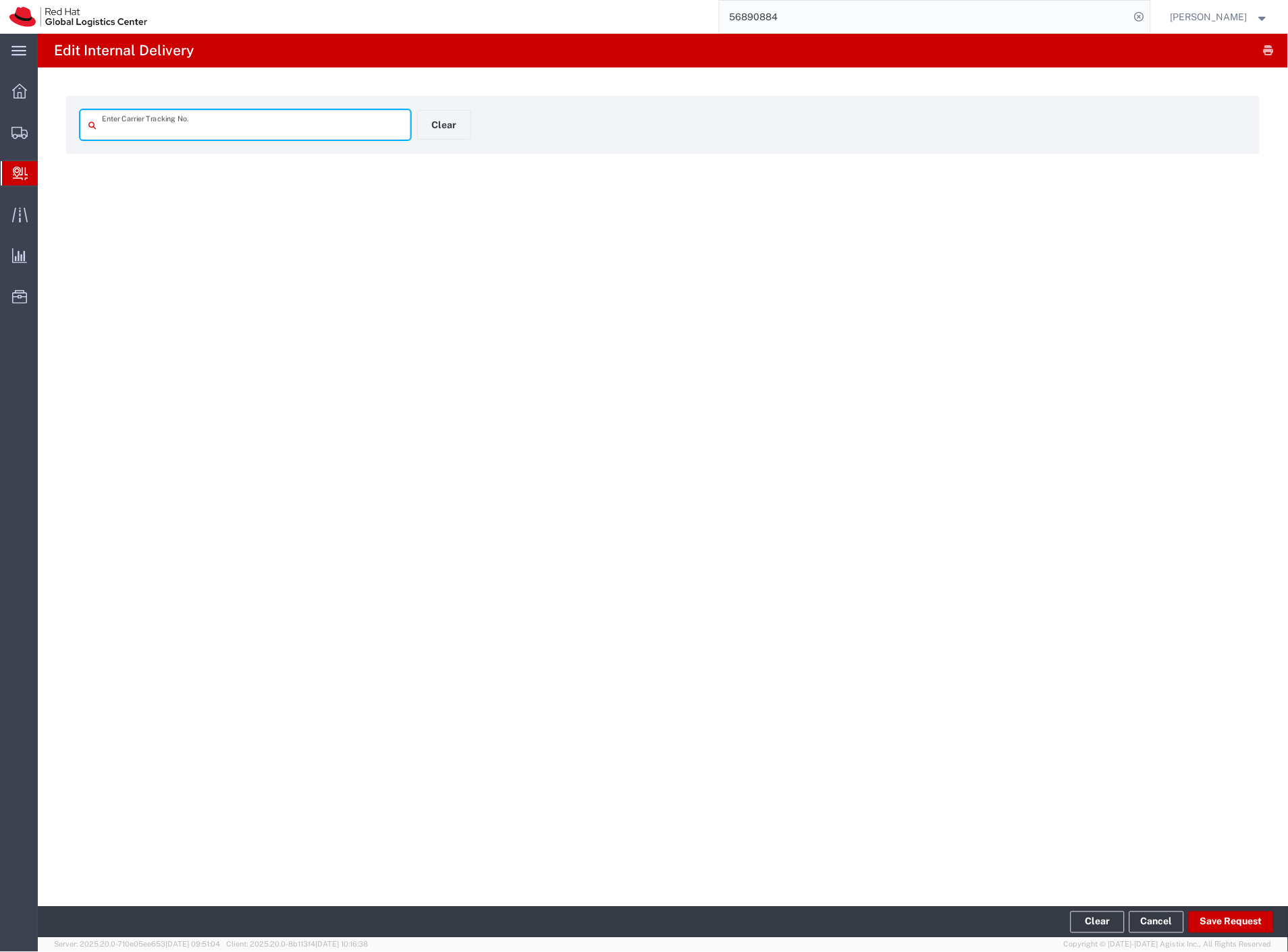
type input "80173118955-86316"
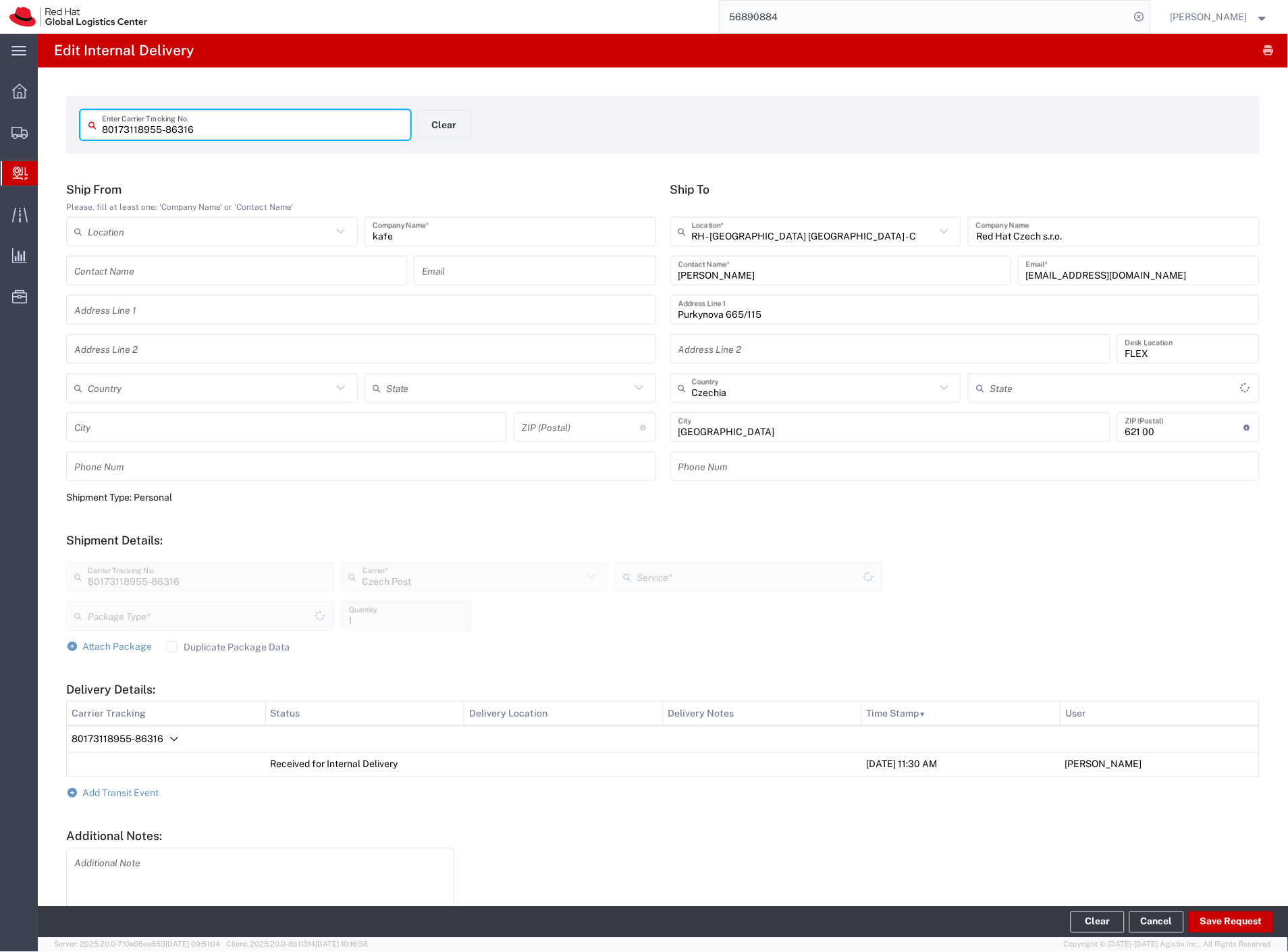
type input "Your Packaging"
type input "Ground"
click at [442, 131] on button "Clear" at bounding box center [444, 125] width 54 height 30
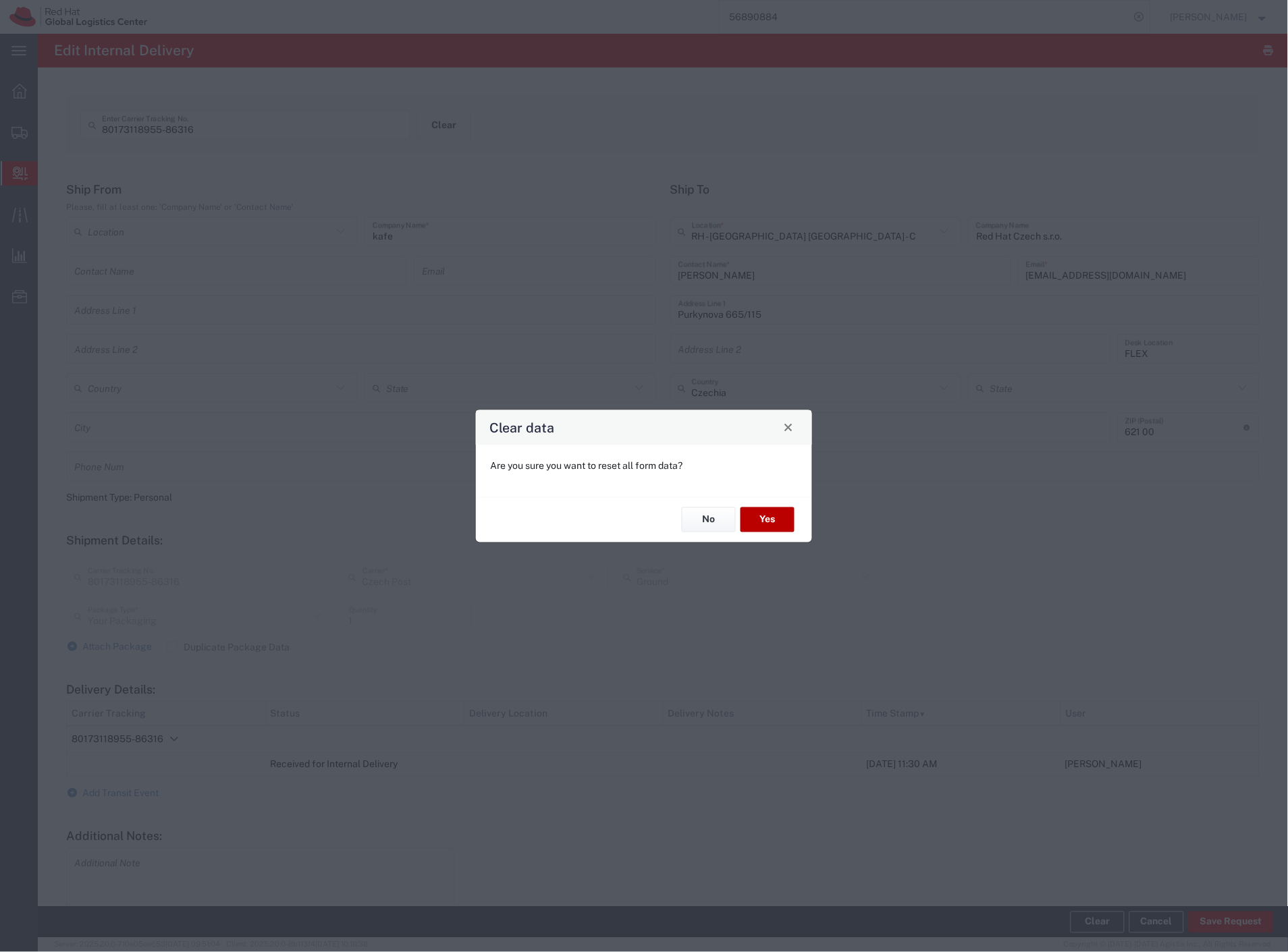
click at [777, 528] on button "Yes" at bounding box center [768, 519] width 54 height 25
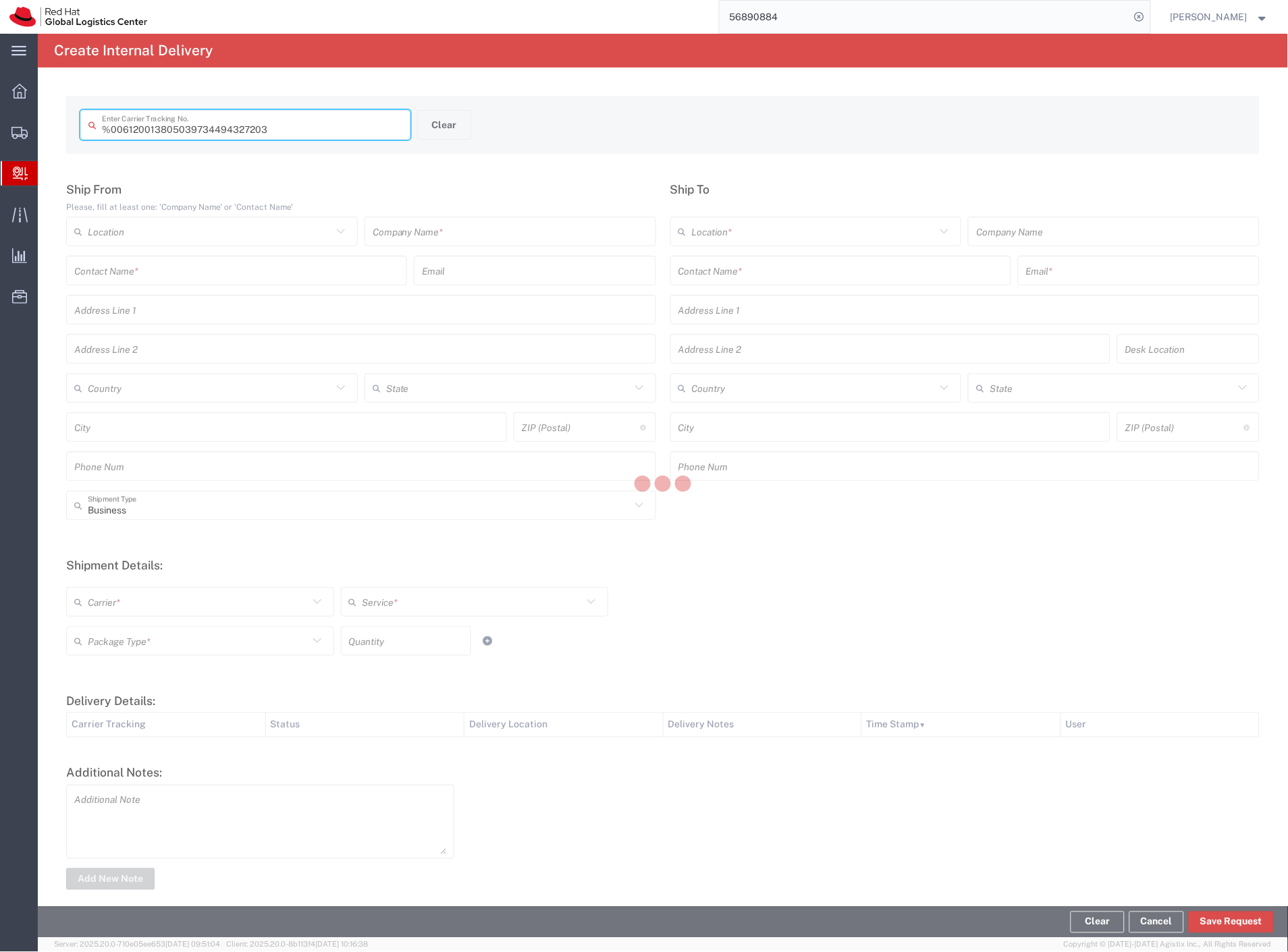
type input " 6120013805039734494327203"
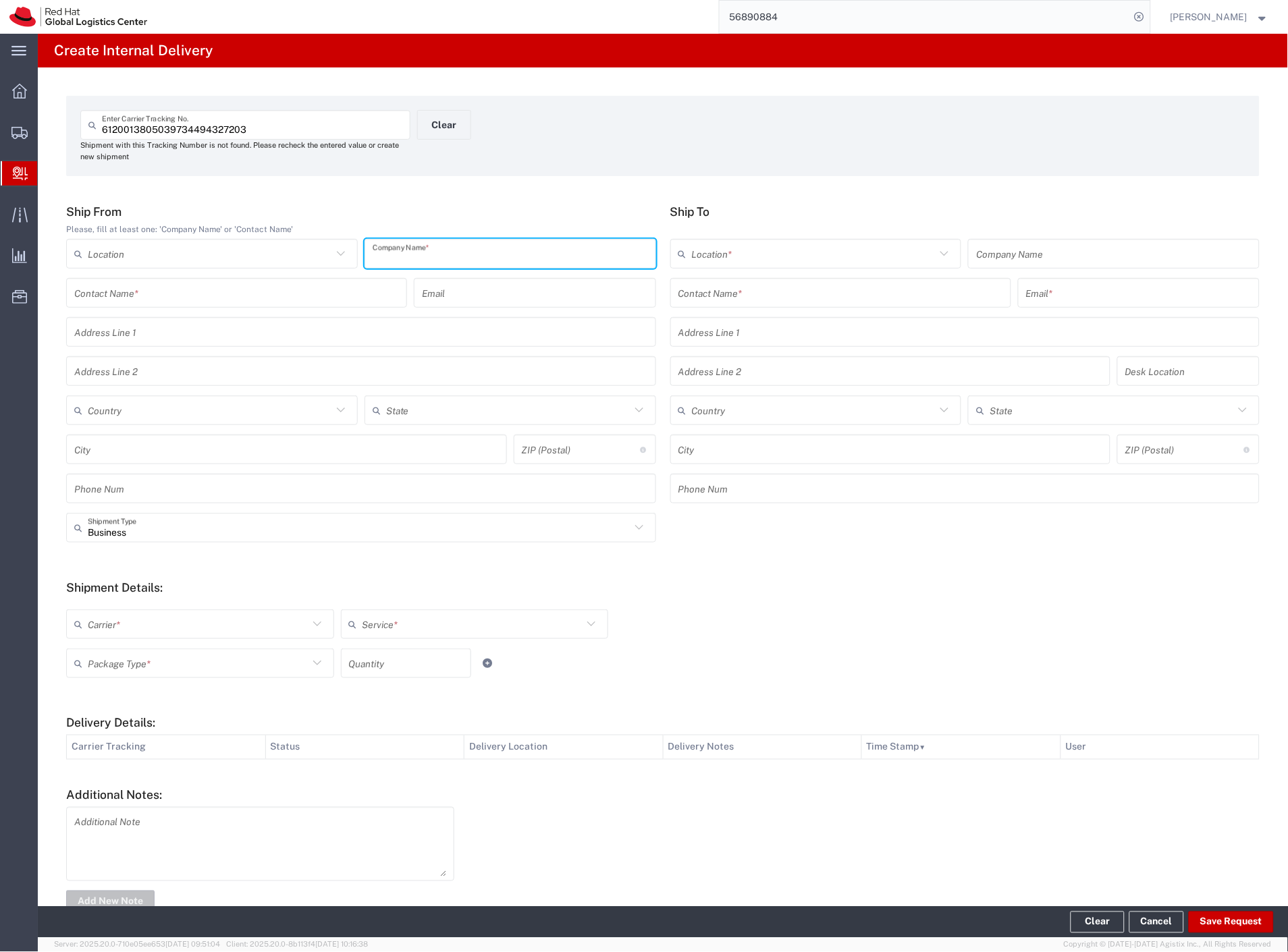
click at [437, 255] on input "text" at bounding box center [510, 254] width 276 height 24
type input "f. kozuch"
click at [694, 299] on input "text" at bounding box center [841, 293] width 325 height 24
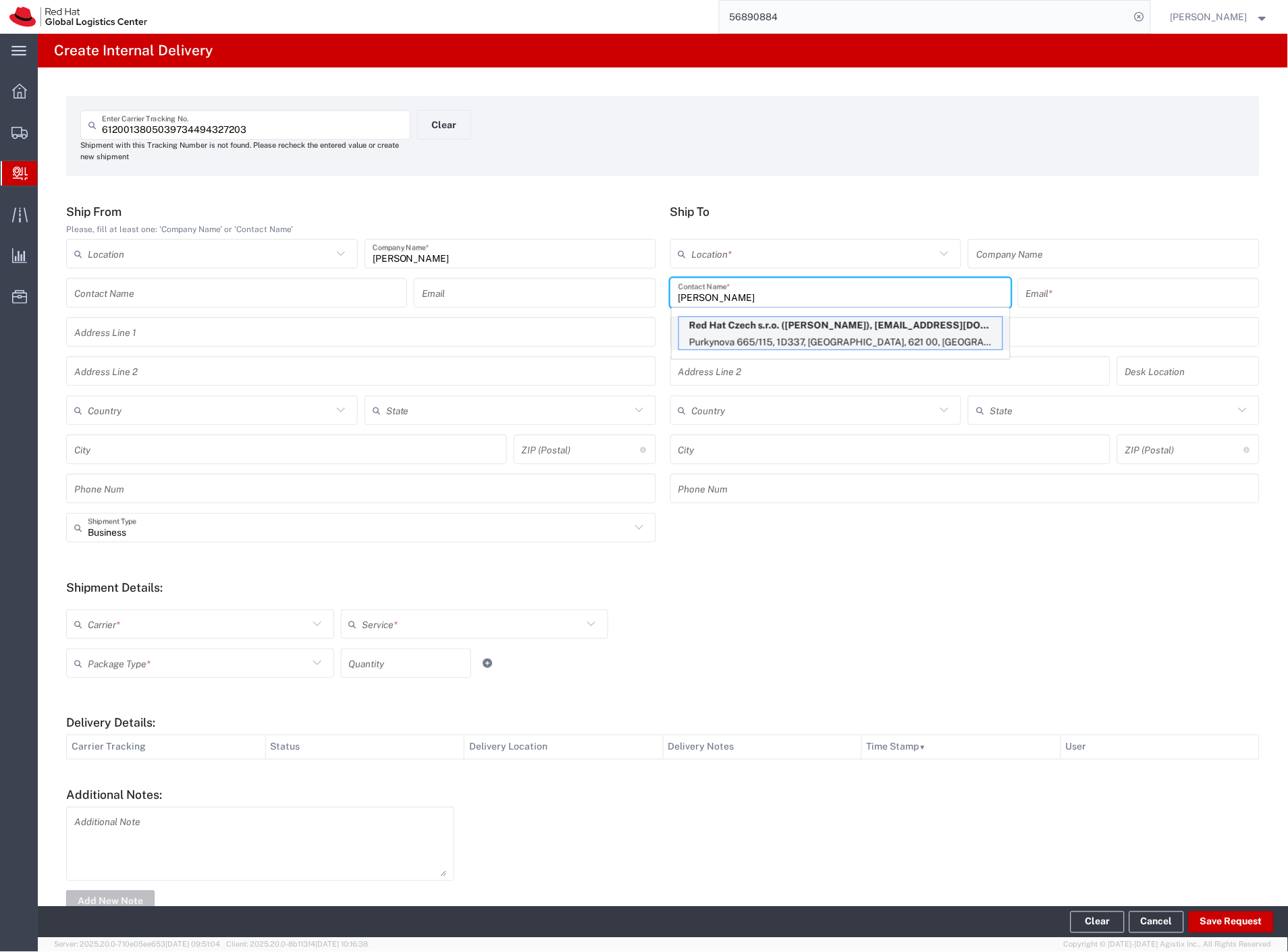
type input "jan macku"
click at [839, 340] on p "Purkynova 665/115, 1D337, BRNO, 621 00, CZ" at bounding box center [841, 342] width 323 height 17
type input "RH - [GEOGRAPHIC_DATA] [GEOGRAPHIC_DATA] - C"
type input "Red Hat Czech s.r.o."
type input "[PERSON_NAME]"
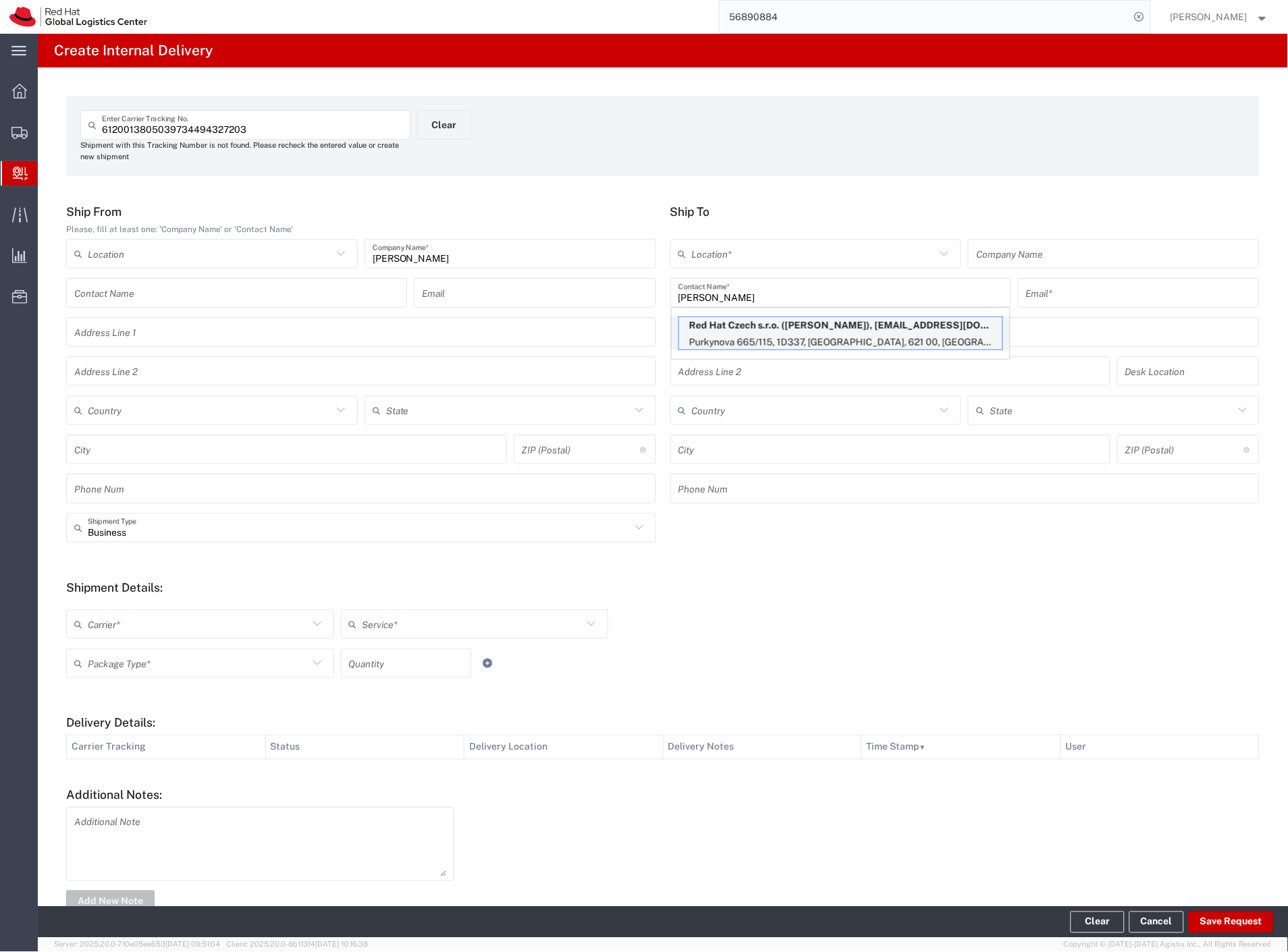
type input "jamacku@redhat.com"
type input "Purkynova 665/115"
type input "1D337"
type input "Czechia"
type input "[GEOGRAPHIC_DATA]"
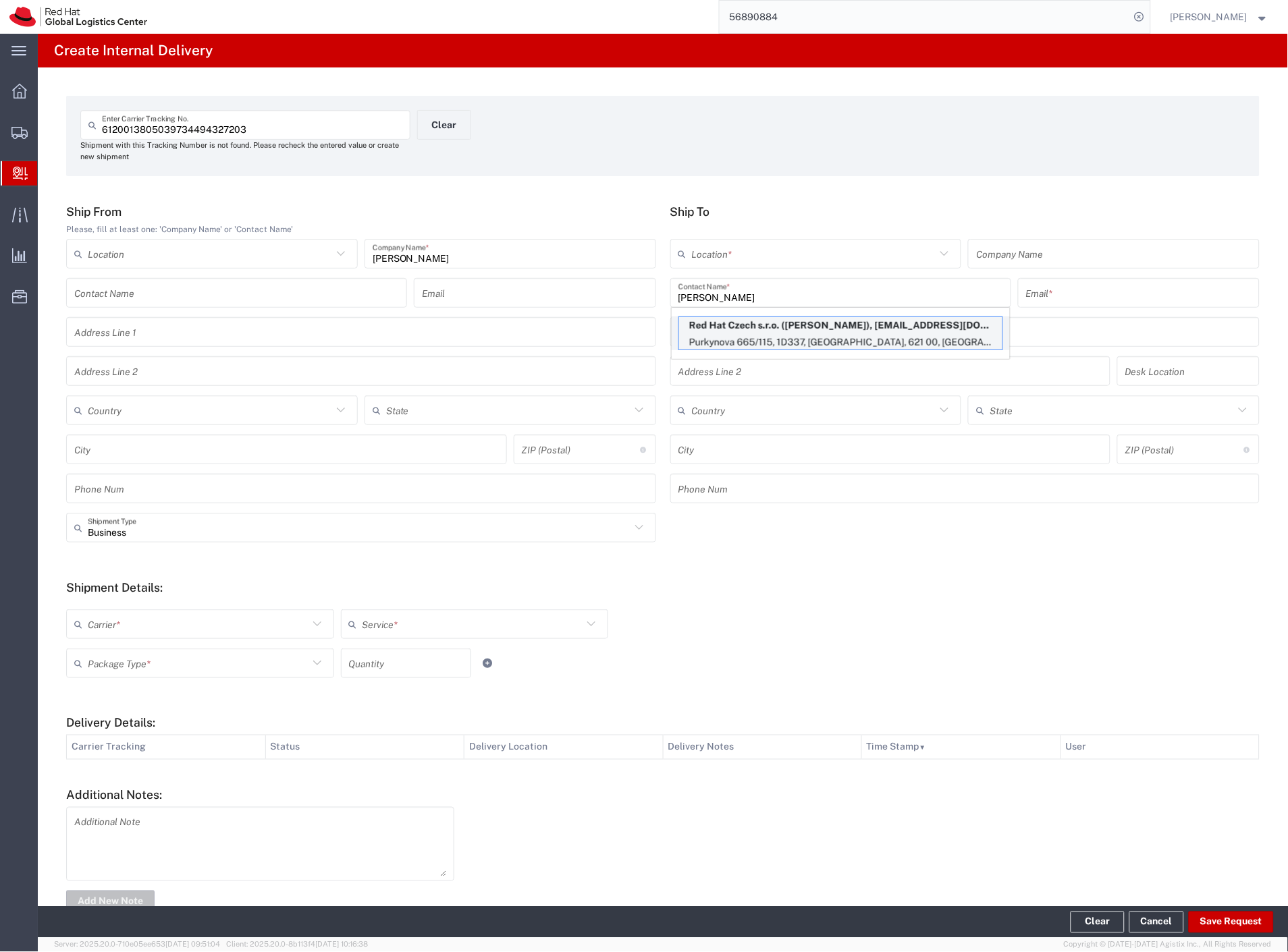
type input "621 00"
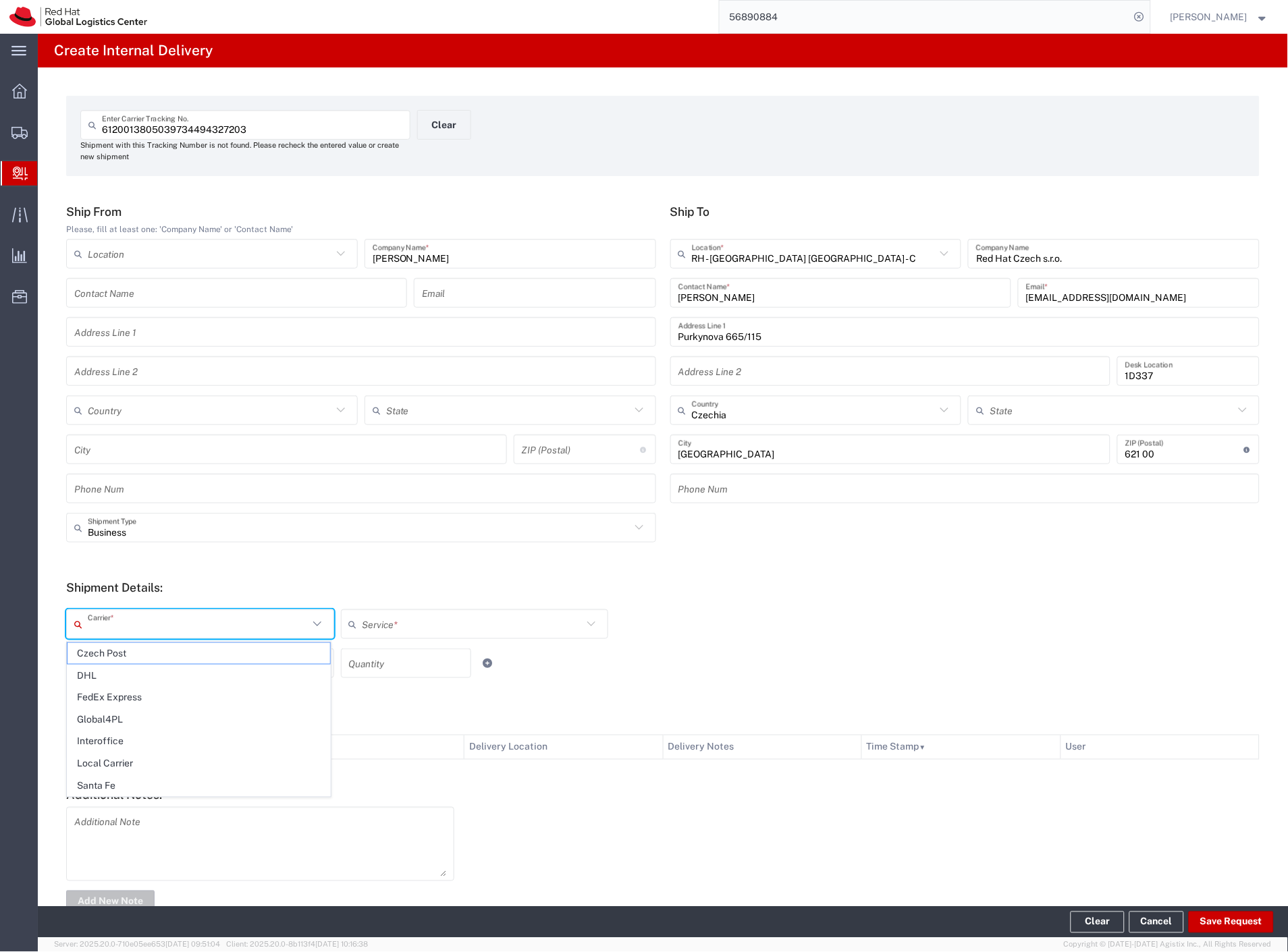
drag, startPoint x: 129, startPoint y: 623, endPoint x: 131, endPoint y: 637, distance: 14.1
click at [129, 623] on input "text" at bounding box center [198, 624] width 221 height 24
click at [126, 656] on span "Czech Post" at bounding box center [199, 653] width 263 height 21
type input "Czech Post"
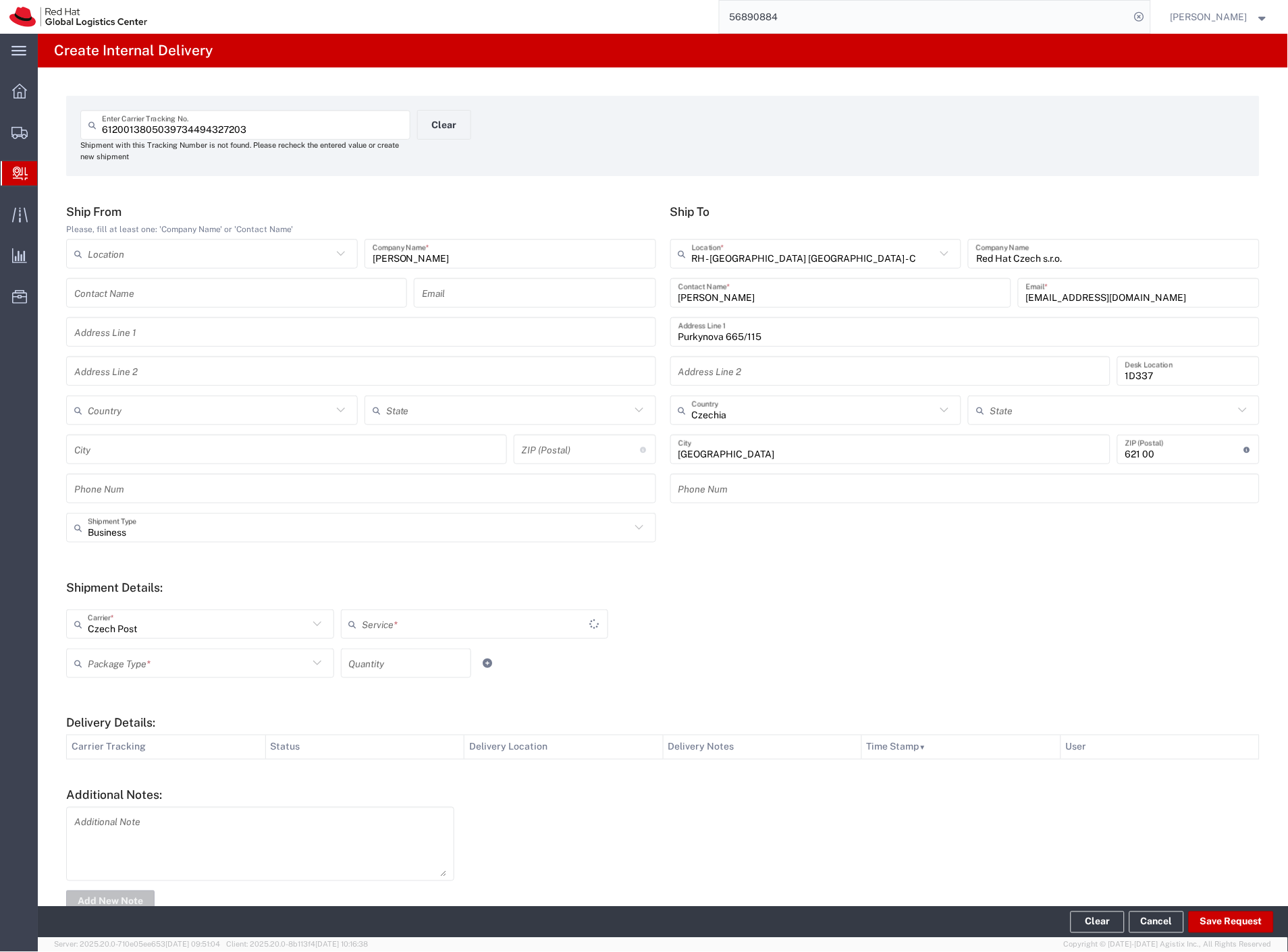
click at [124, 661] on input "text" at bounding box center [198, 663] width 221 height 24
type input "Ground"
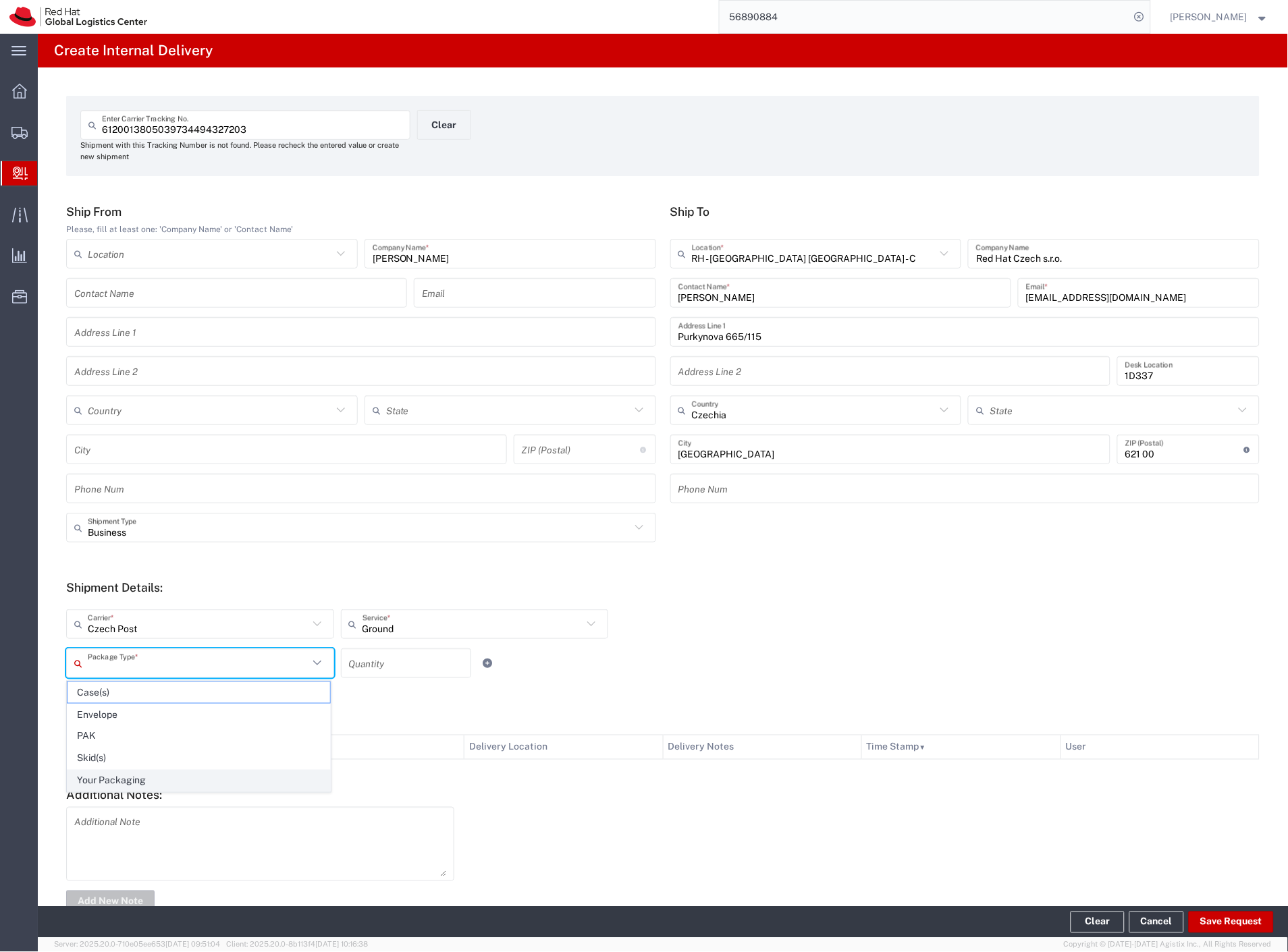
click at [150, 786] on span "Your Packaging" at bounding box center [199, 780] width 263 height 21
type input "Your Packaging"
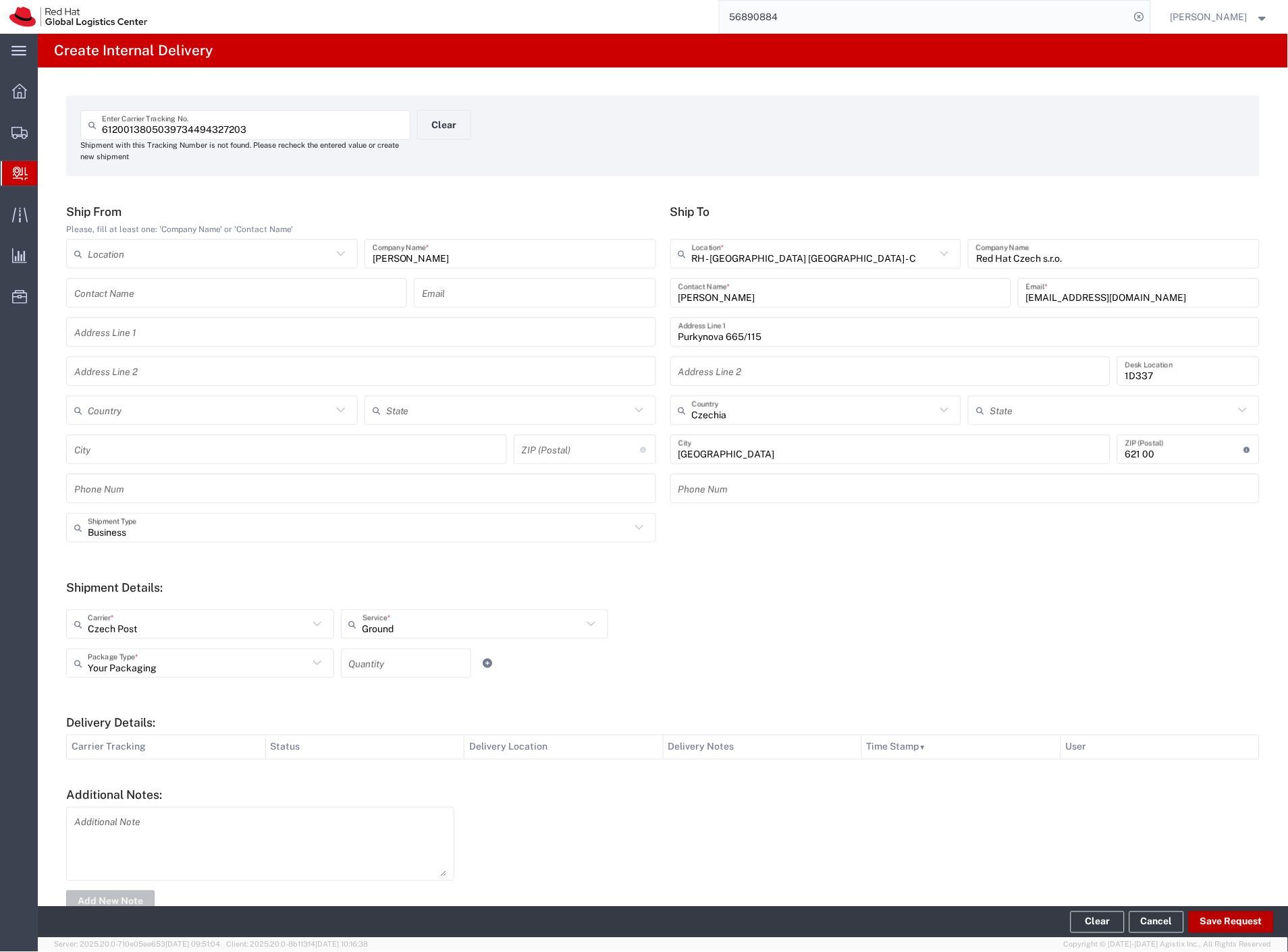
click at [1250, 919] on button "Save Request" at bounding box center [1231, 922] width 85 height 22
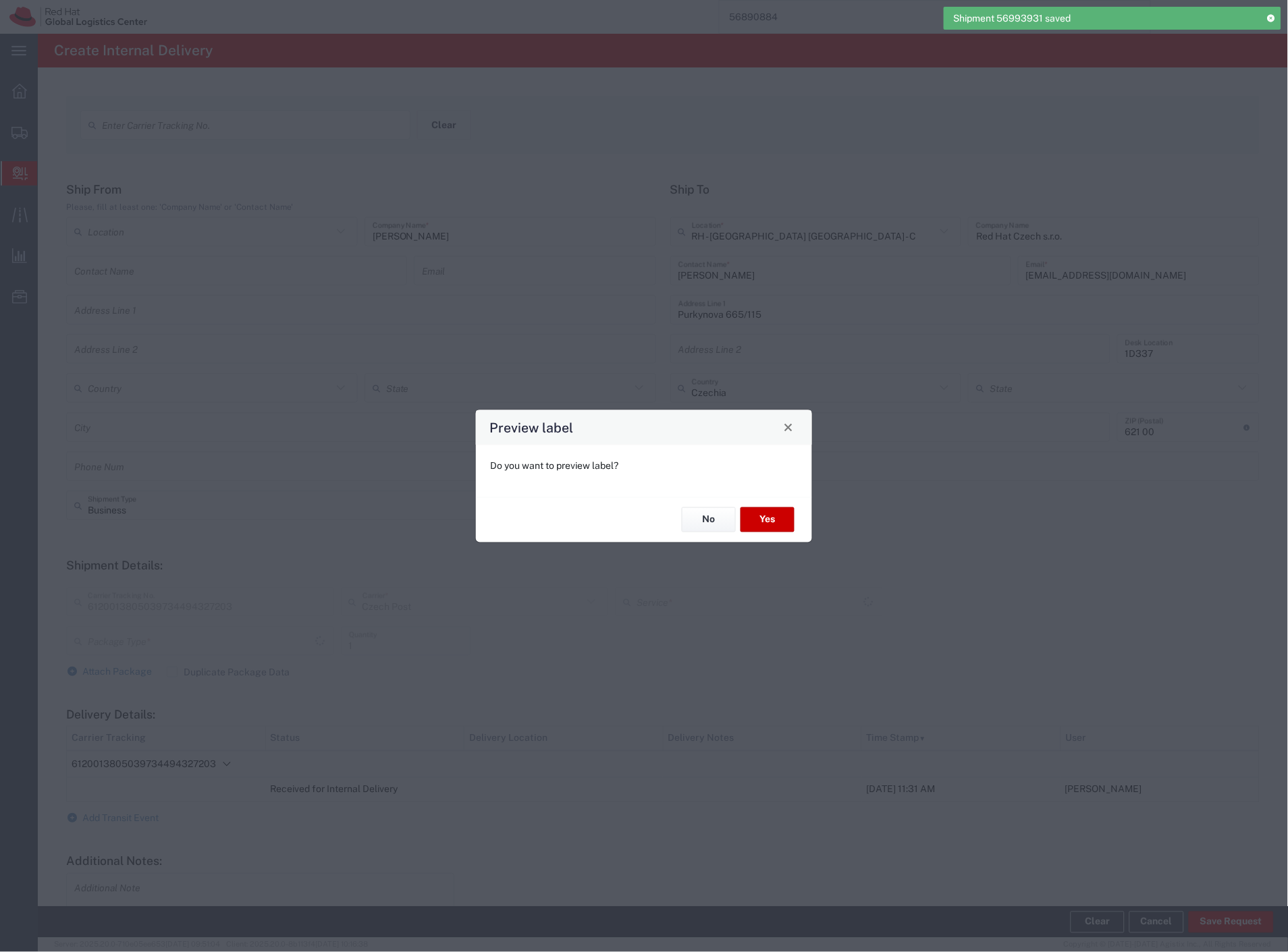
type input "Your Packaging"
type input "Ground"
click at [765, 525] on button "Yes" at bounding box center [768, 519] width 54 height 25
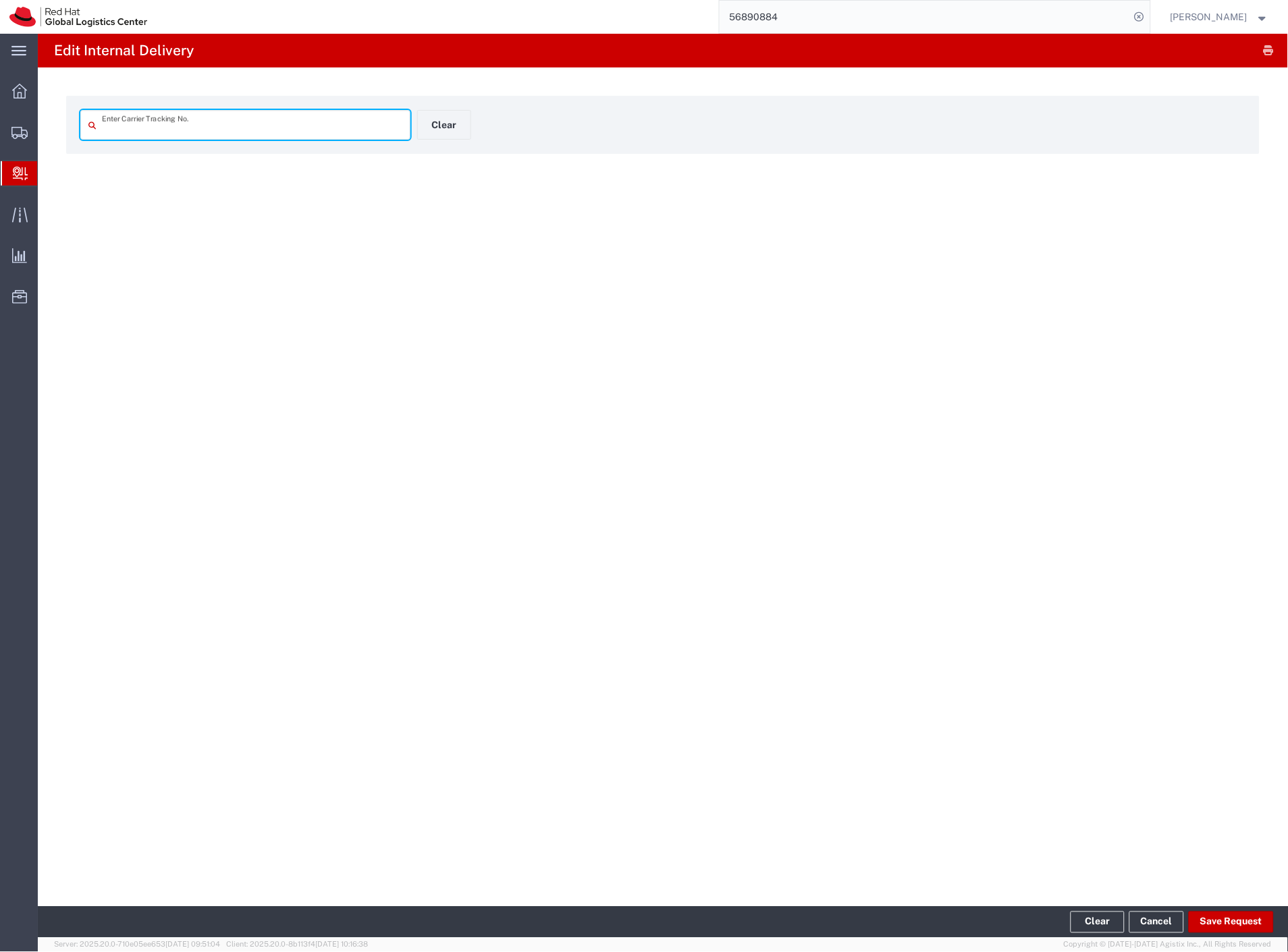
type input "6120013805039734494327203"
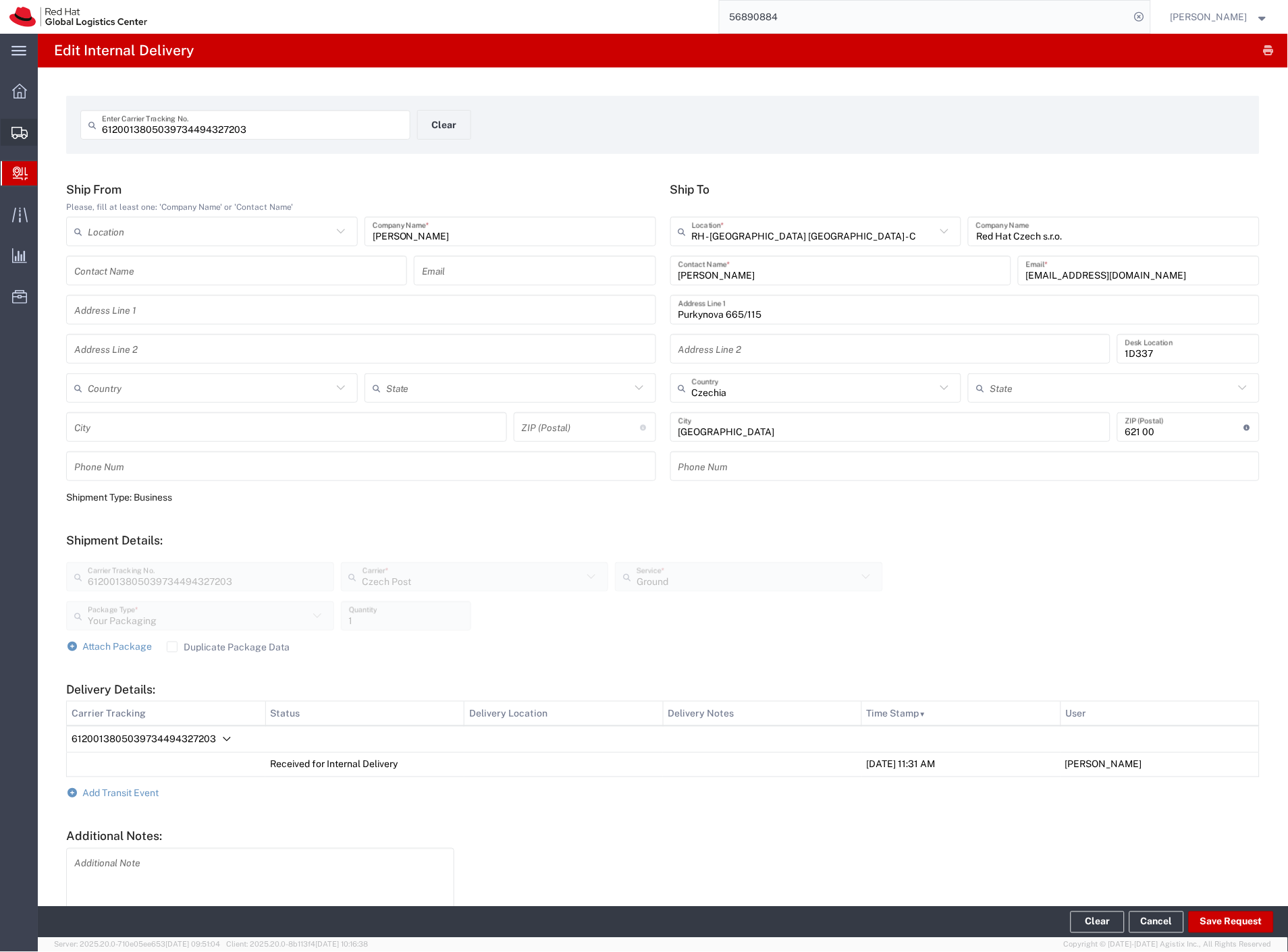
drag, startPoint x: 49, startPoint y: 154, endPoint x: 142, endPoint y: 146, distance: 93.3
click at [0, 0] on span "Shipment Manager" at bounding box center [0, 0] width 0 height 0
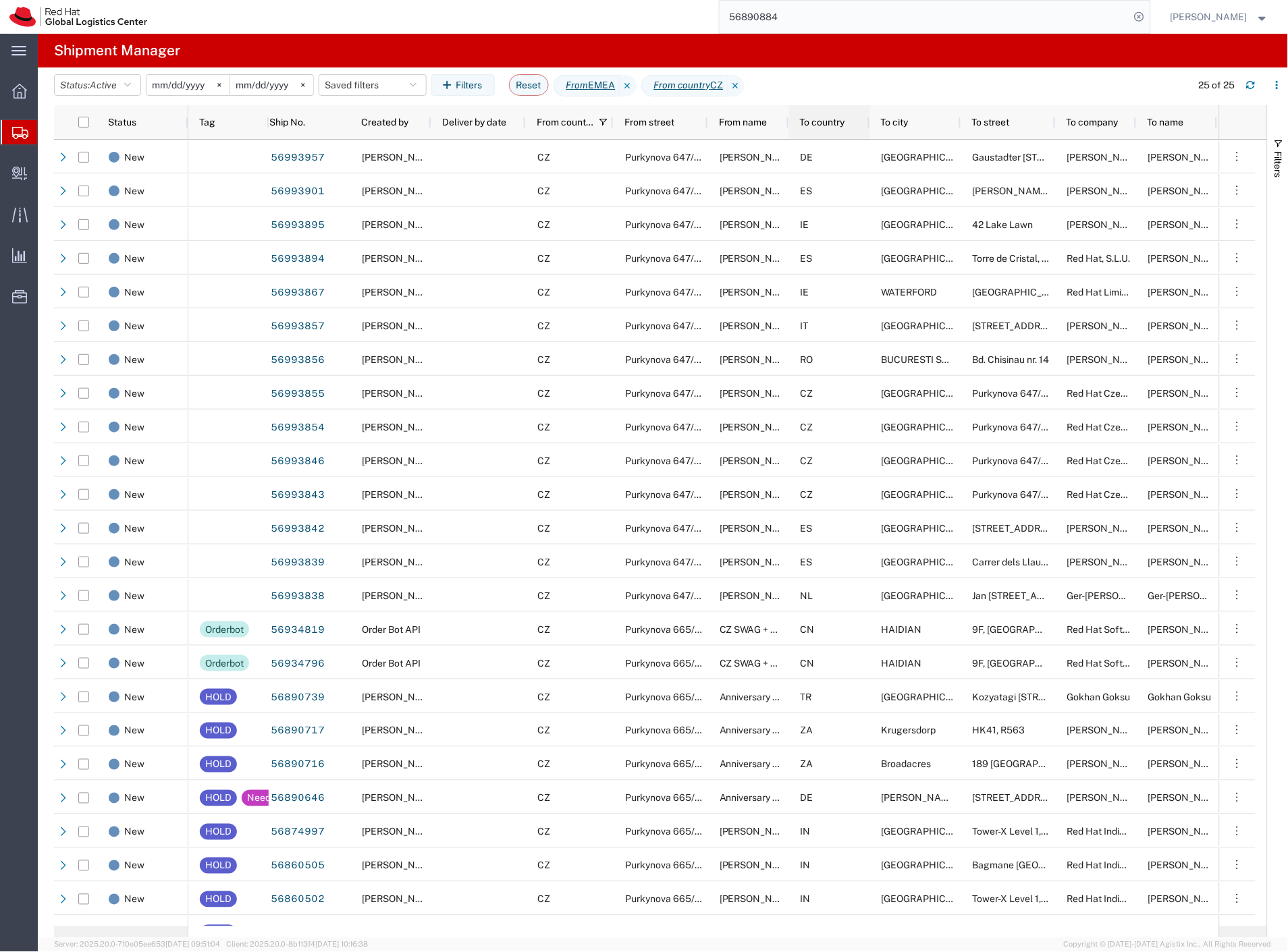
click at [842, 129] on div "To country" at bounding box center [832, 122] width 65 height 27
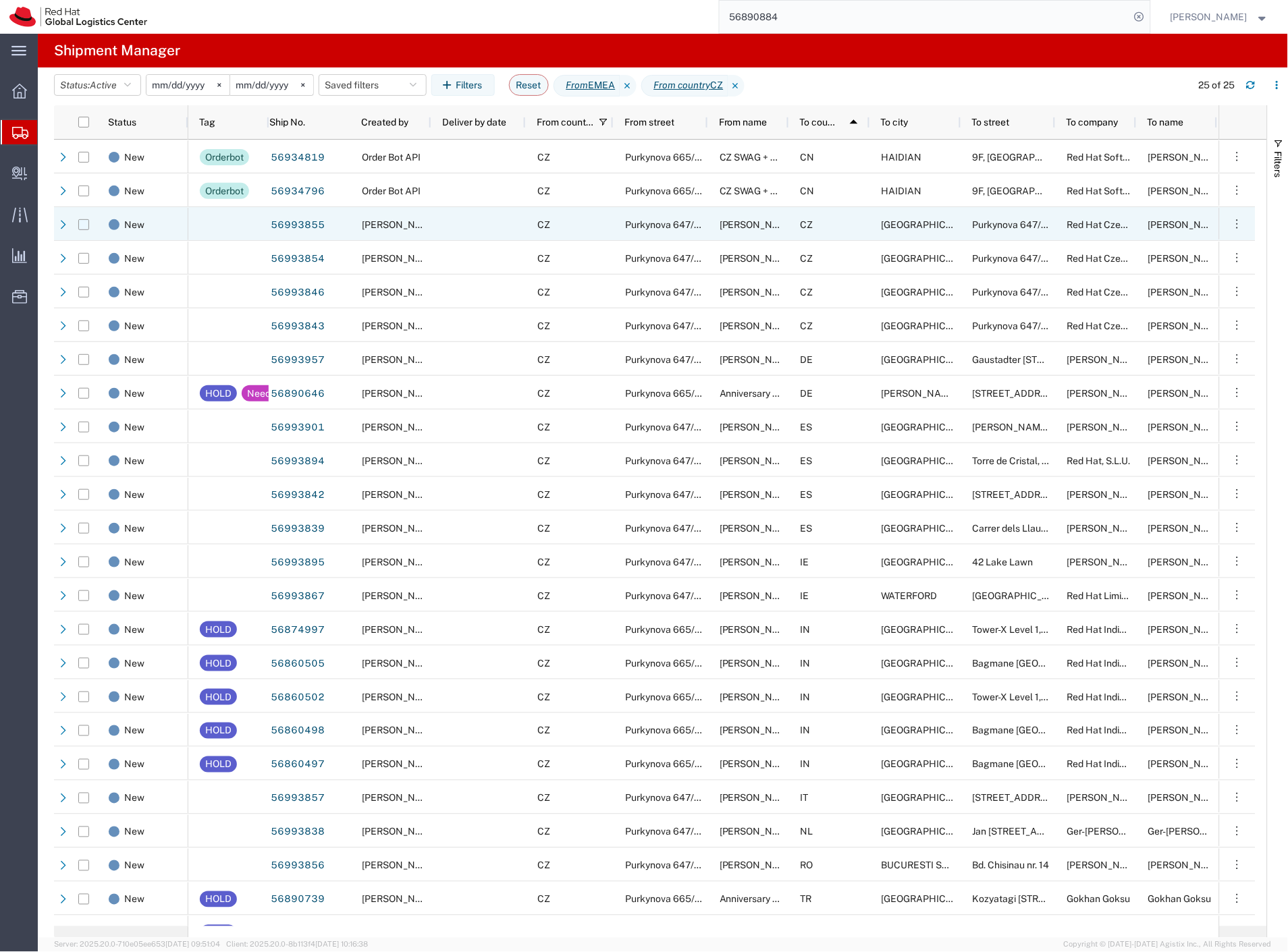
click at [85, 223] on input "Press Space to toggle row selection (unchecked)" at bounding box center [84, 225] width 11 height 11
checkbox input "true"
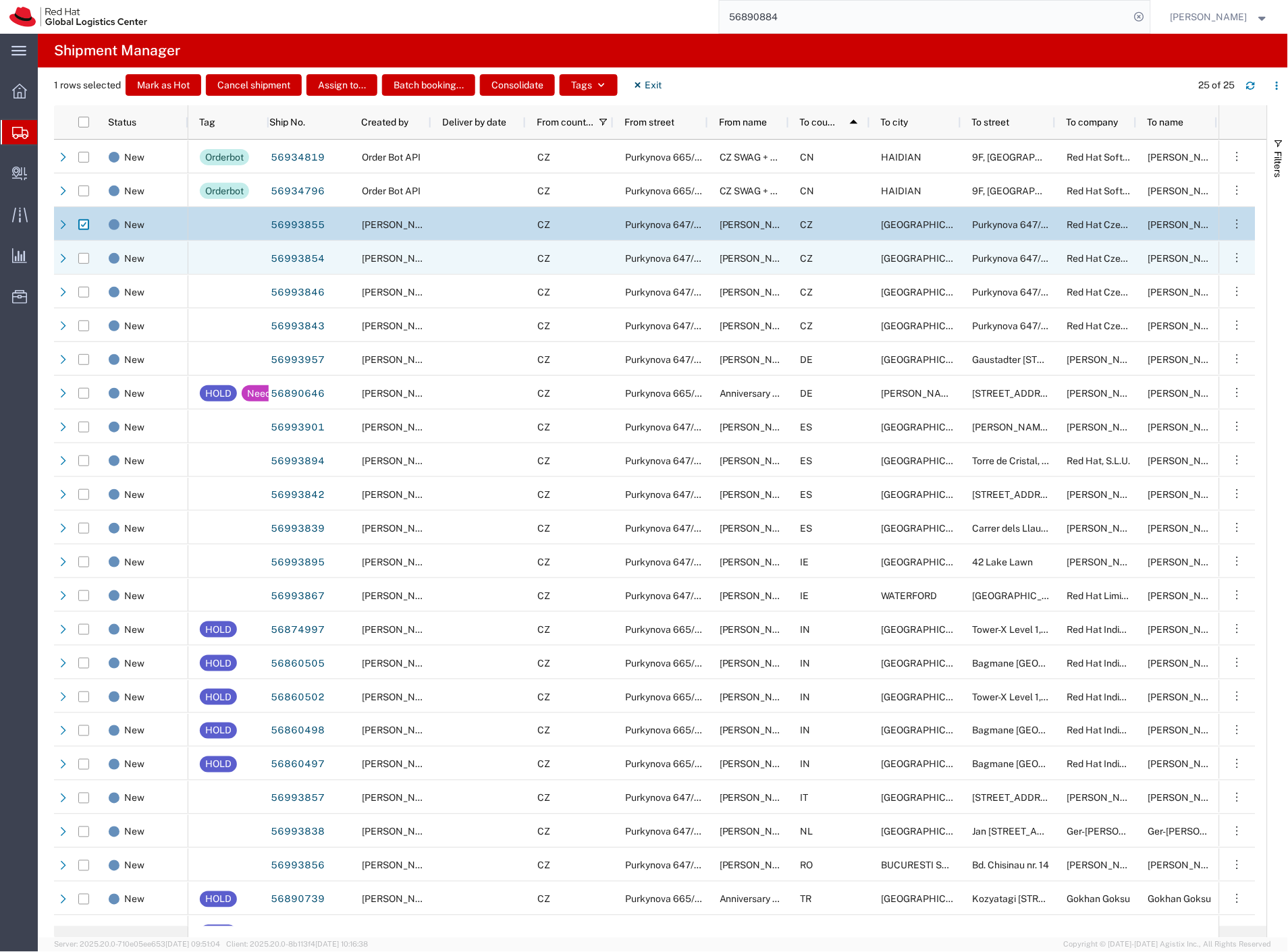
click at [82, 265] on div at bounding box center [84, 259] width 11 height 34
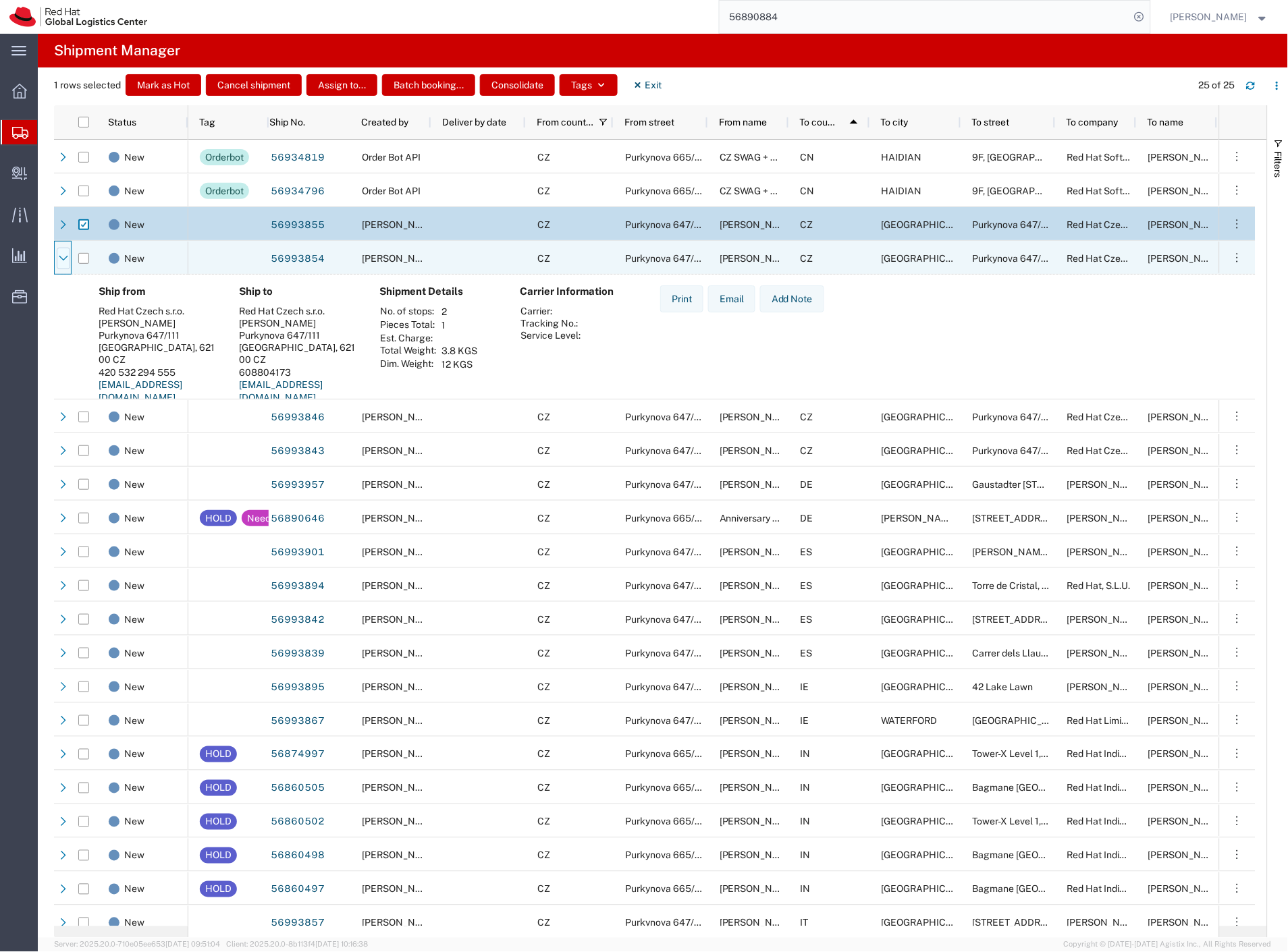
click at [62, 261] on icon at bounding box center [63, 259] width 9 height 9
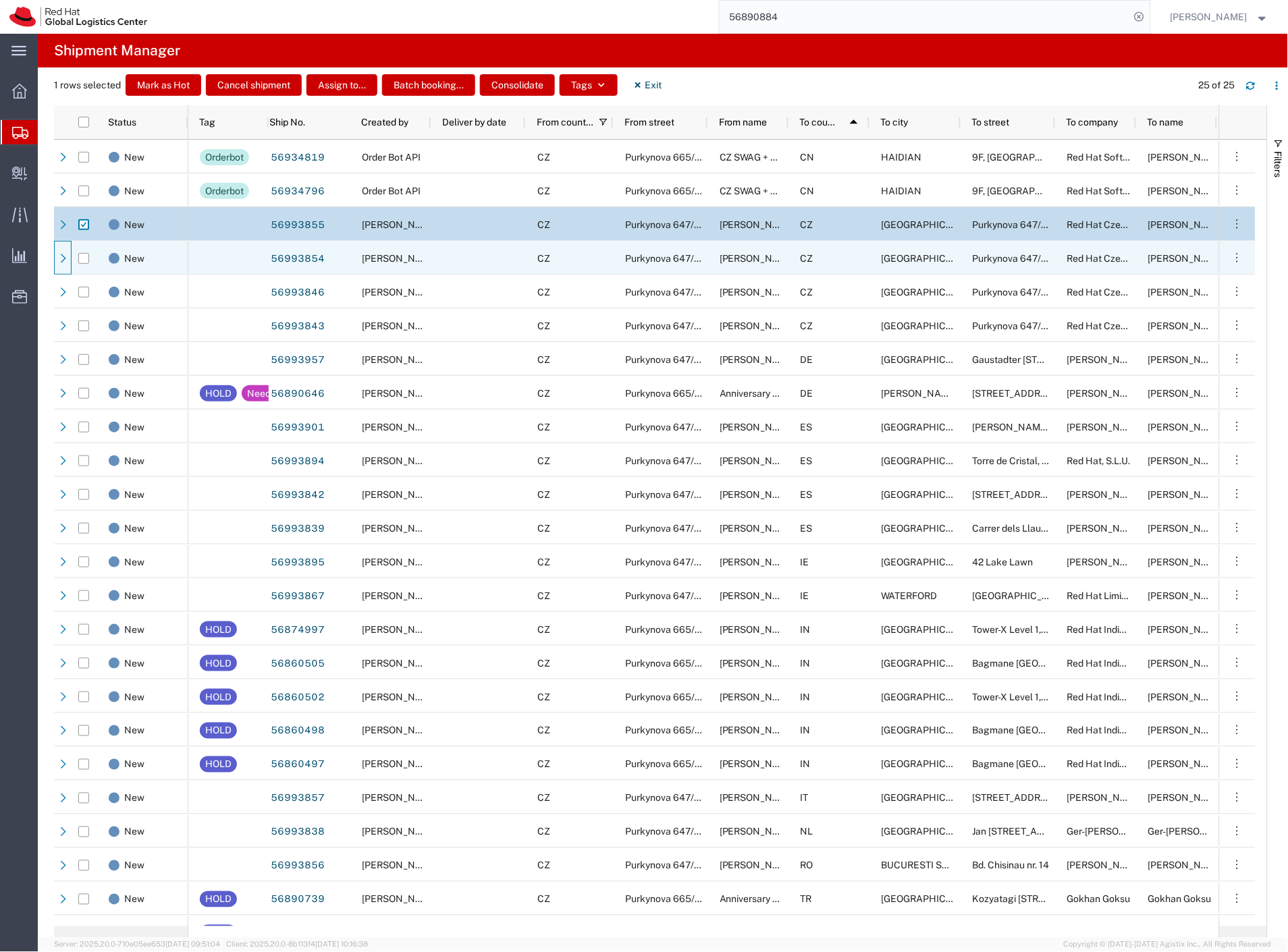
drag, startPoint x: 82, startPoint y: 261, endPoint x: 88, endPoint y: 285, distance: 24.7
click at [83, 261] on input "Press Space to toggle row selection (unchecked)" at bounding box center [84, 259] width 11 height 11
checkbox input "true"
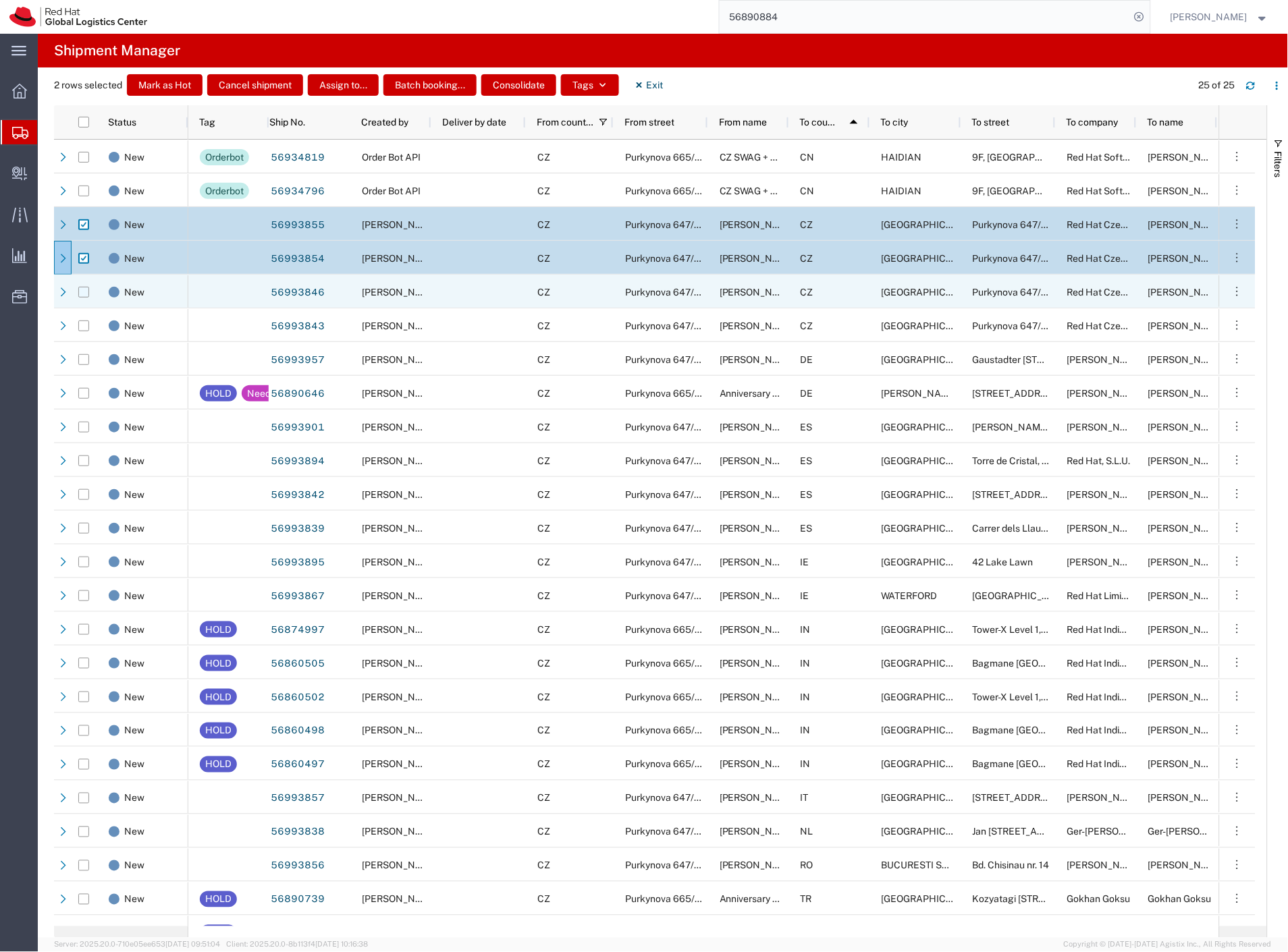
click at [83, 297] on input "Press Space to toggle row selection (unchecked)" at bounding box center [84, 292] width 11 height 11
checkbox input "true"
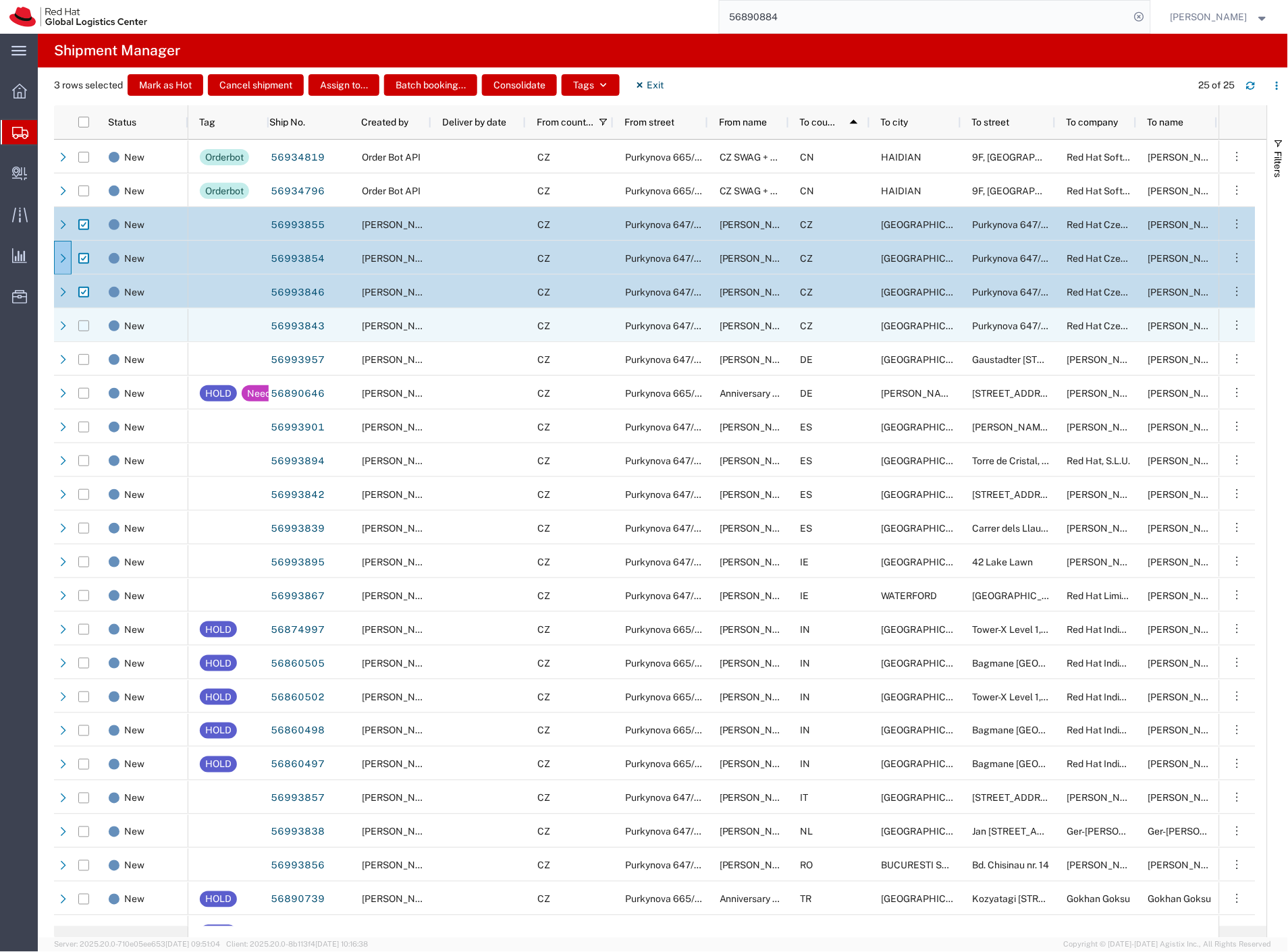
click at [85, 328] on input "Press Space to toggle row selection (unchecked)" at bounding box center [84, 326] width 11 height 11
checkbox input "true"
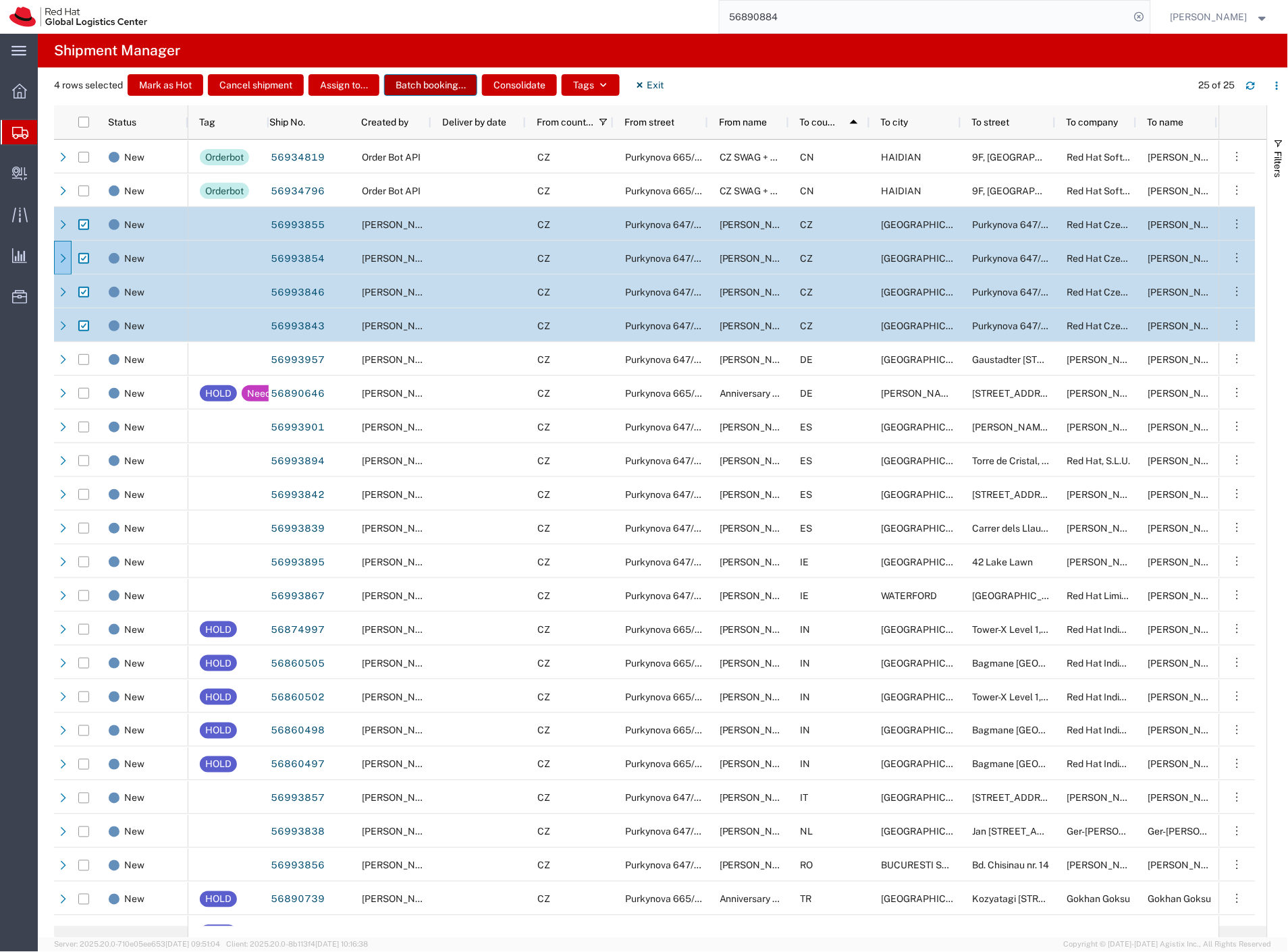
click at [463, 75] on button "Batch booking..." at bounding box center [430, 85] width 93 height 22
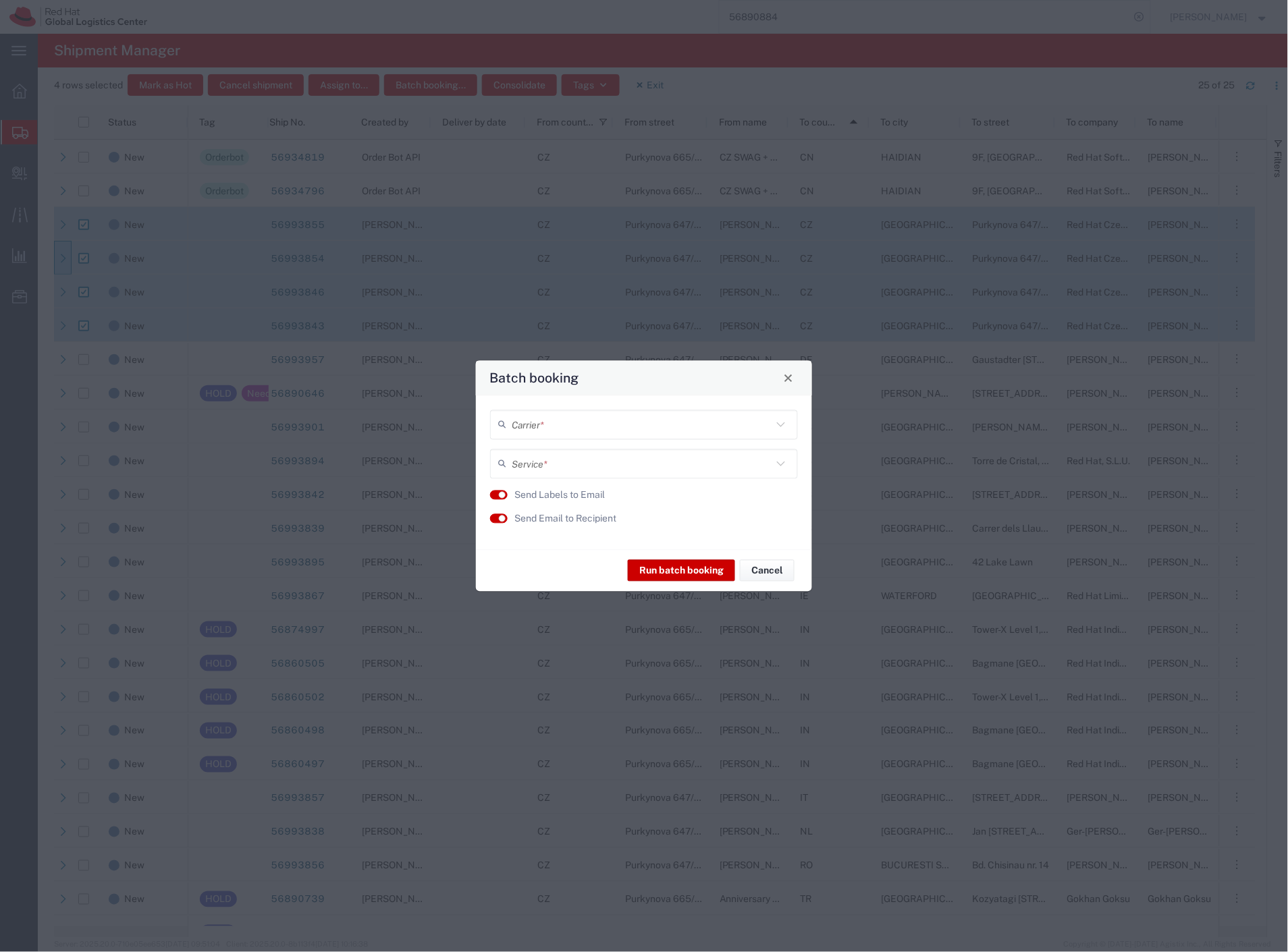
click at [594, 434] on input "text" at bounding box center [642, 425] width 260 height 24
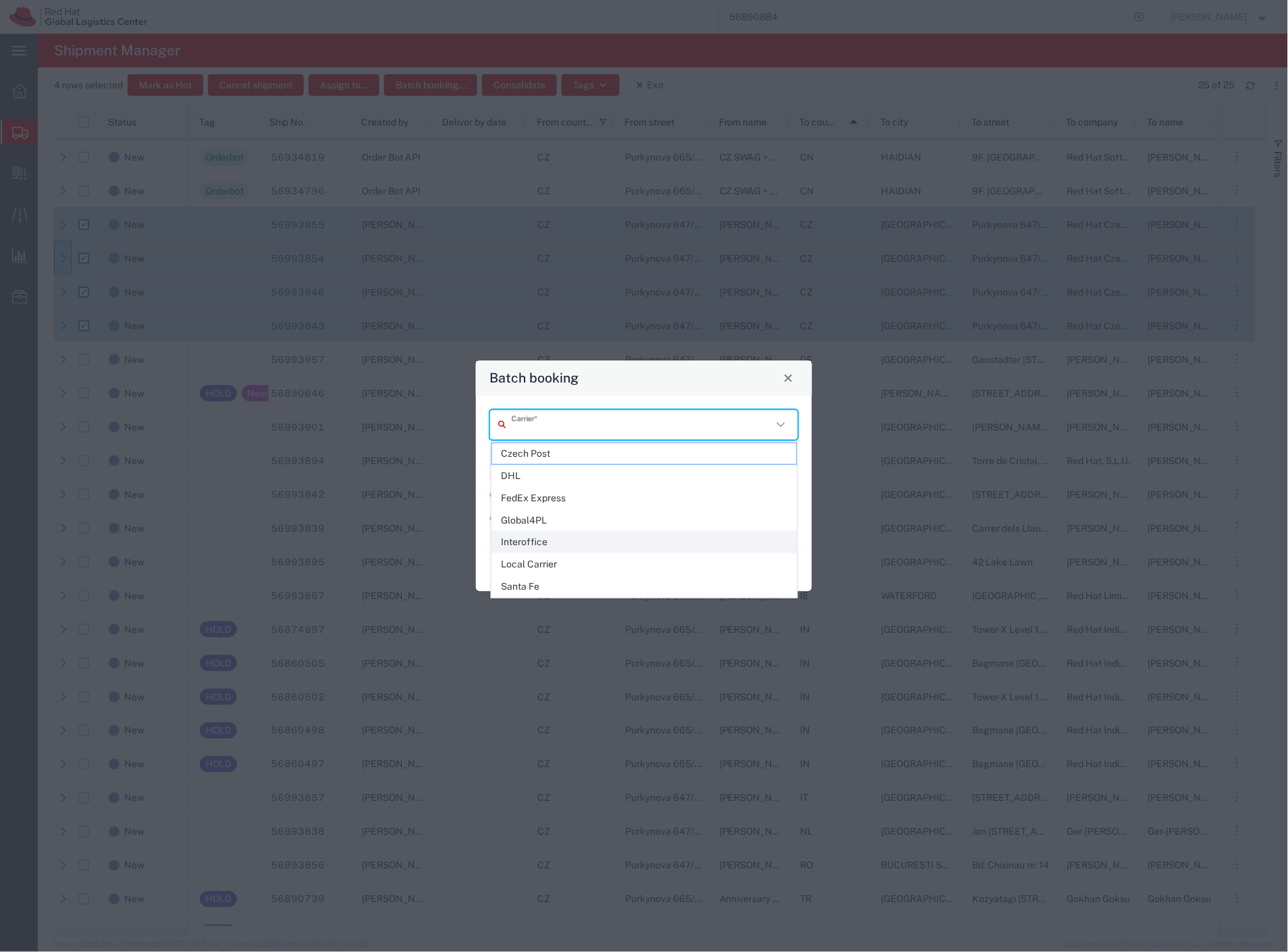
click at [566, 543] on span "Interoffice" at bounding box center [644, 542] width 305 height 21
type input "Interoffice"
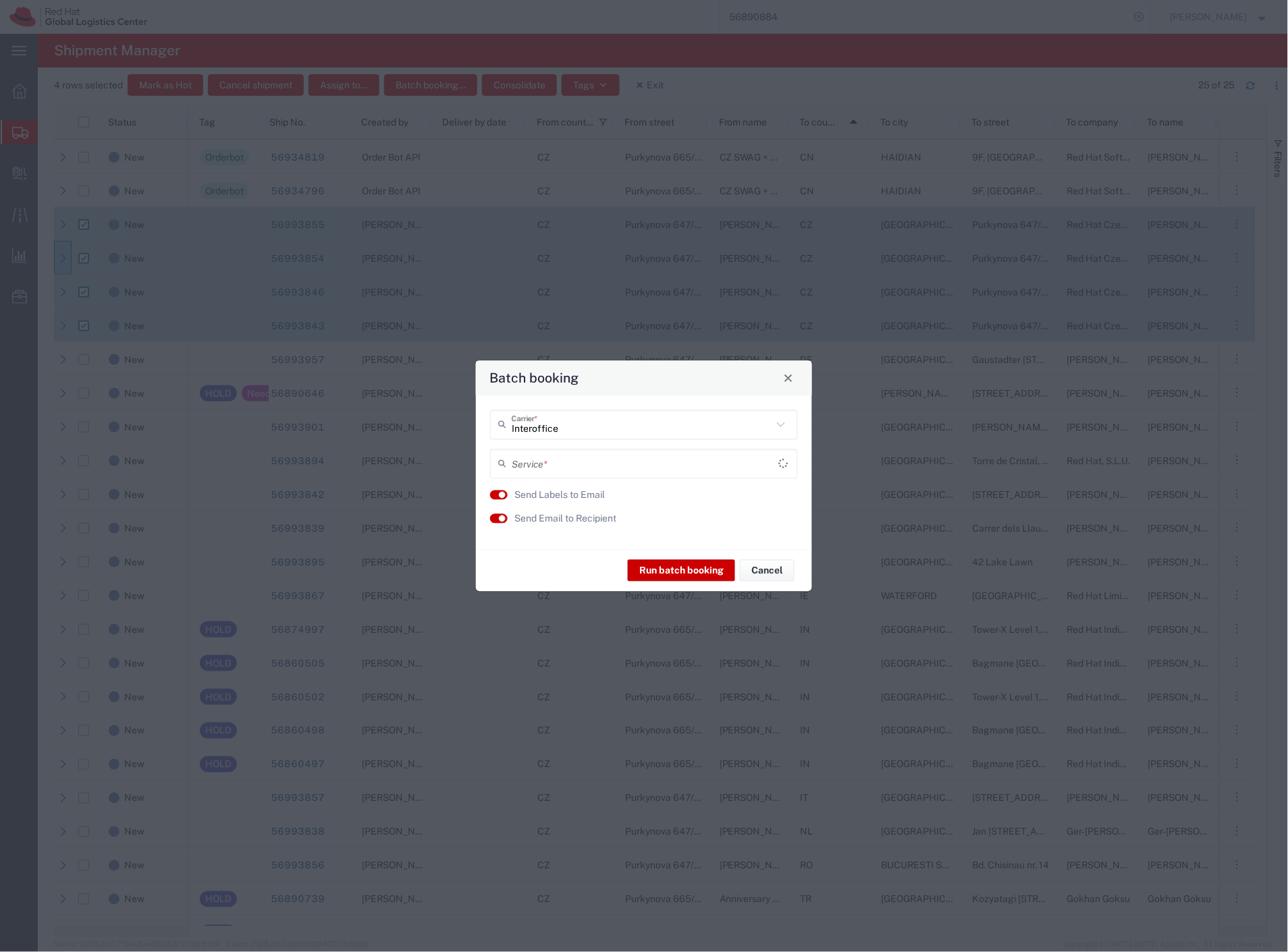
click at [556, 464] on input "text" at bounding box center [645, 463] width 267 height 24
click at [555, 493] on span "IO_Ground" at bounding box center [644, 493] width 305 height 21
type input "IO_Ground"
click at [558, 516] on label "Send Email to Recipient" at bounding box center [565, 519] width 102 height 14
click at [656, 569] on button "Run batch booking" at bounding box center [681, 571] width 107 height 22
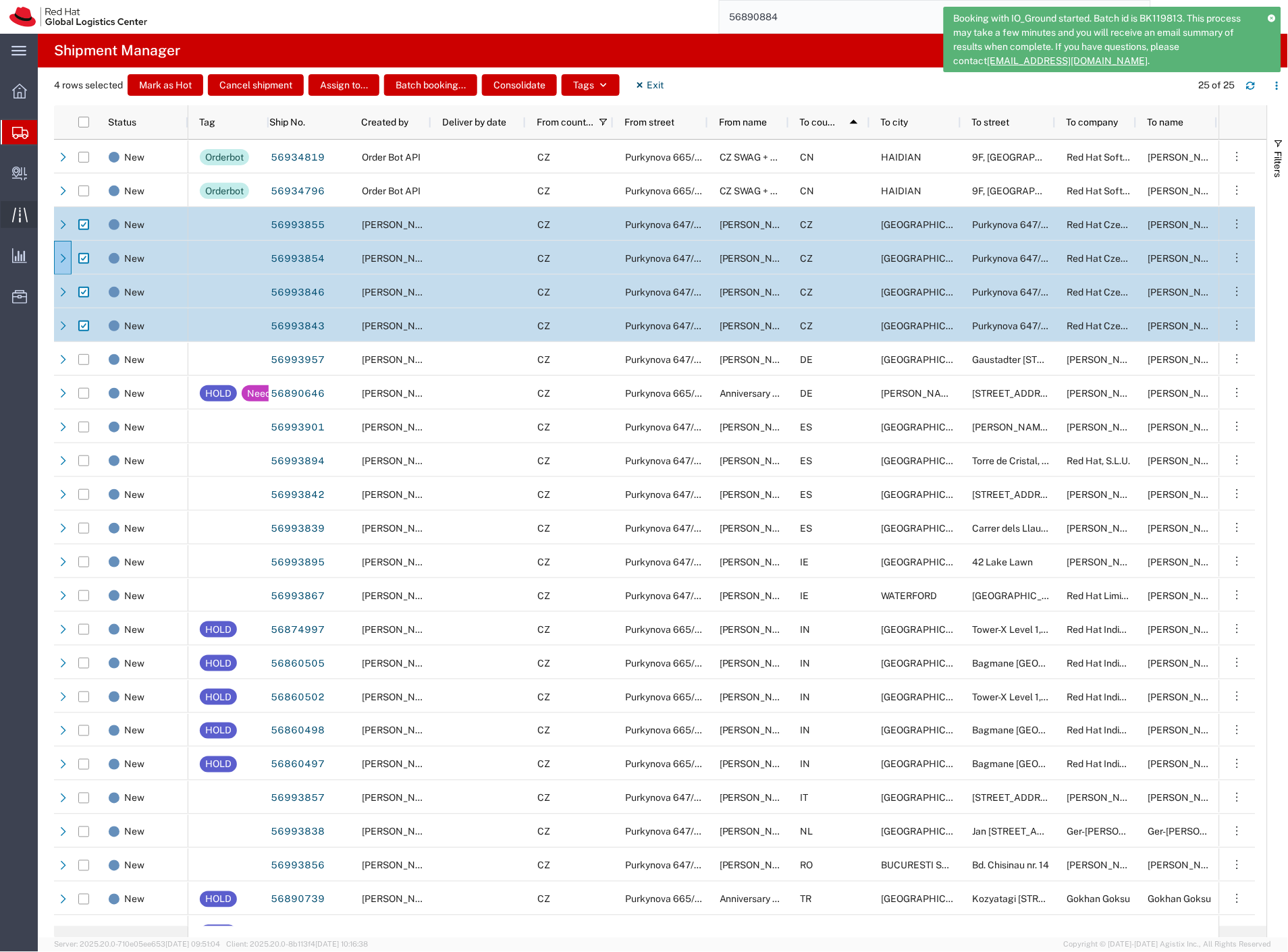
drag, startPoint x: 57, startPoint y: 200, endPoint x: 9, endPoint y: 218, distance: 51.3
click at [0, 0] on span "Create Delivery" at bounding box center [0, 0] width 0 height 0
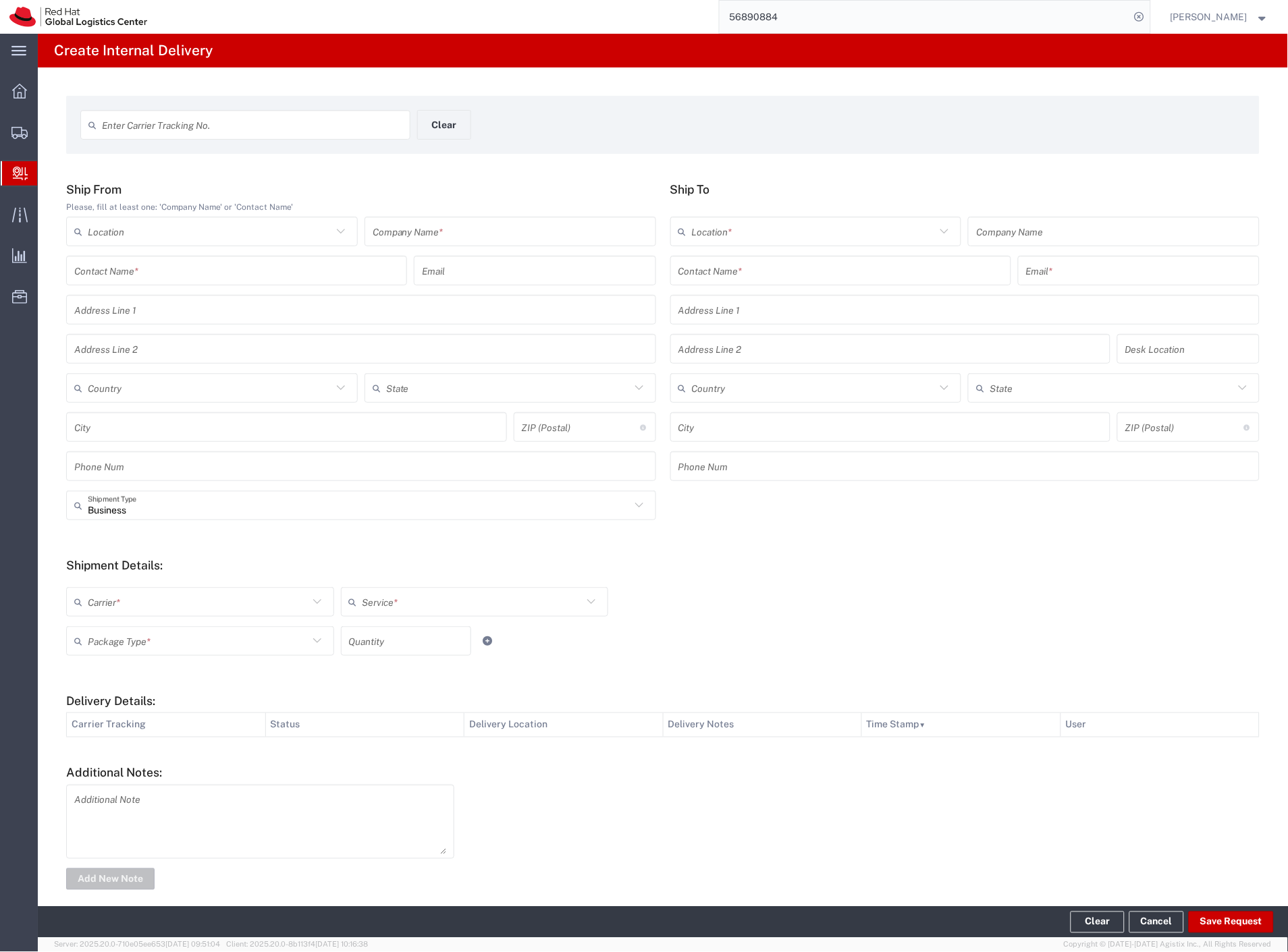
click at [267, 120] on input "text" at bounding box center [252, 125] width 300 height 24
paste input "56993846"
type input "56993846"
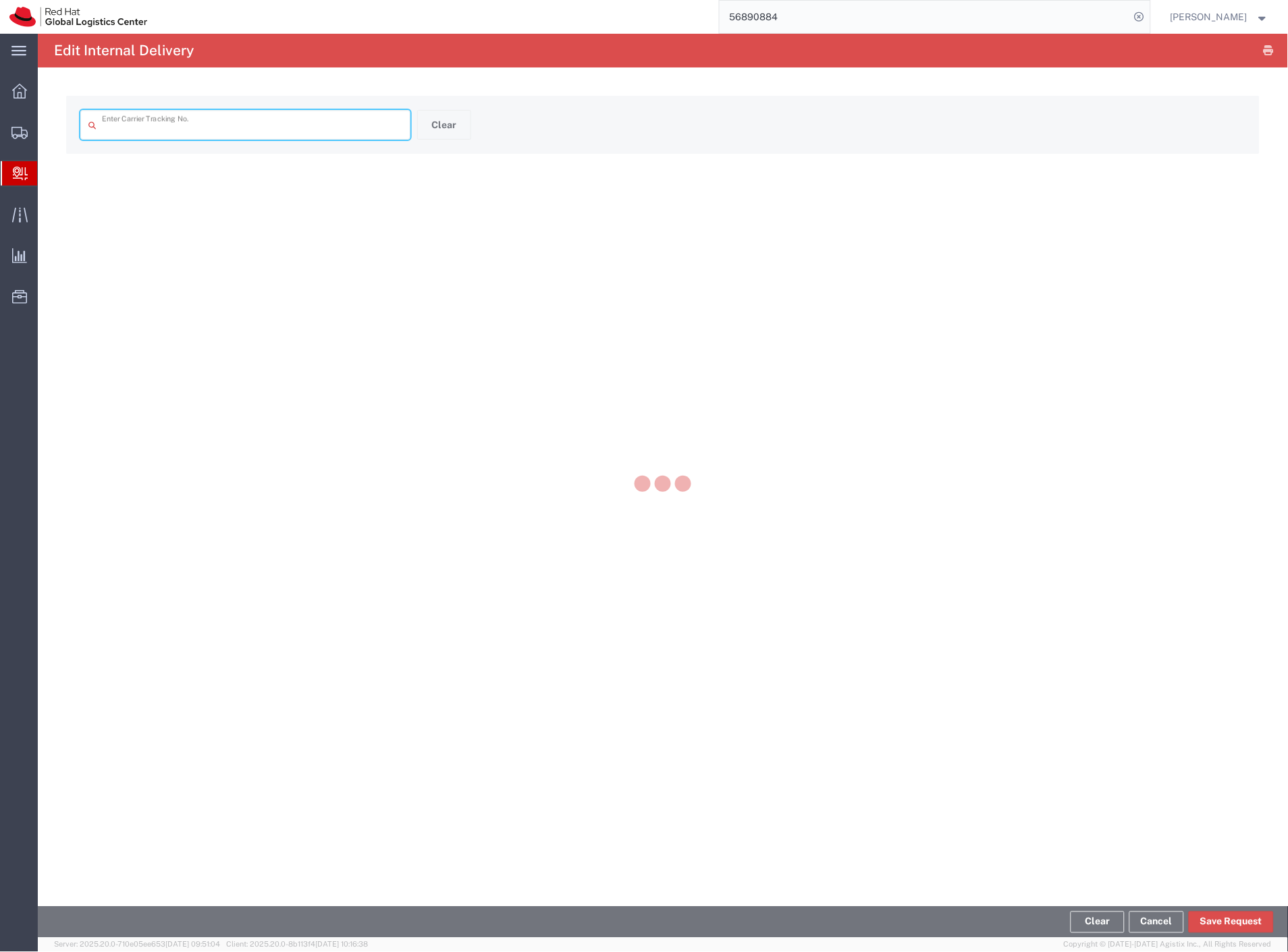
type input "56993846"
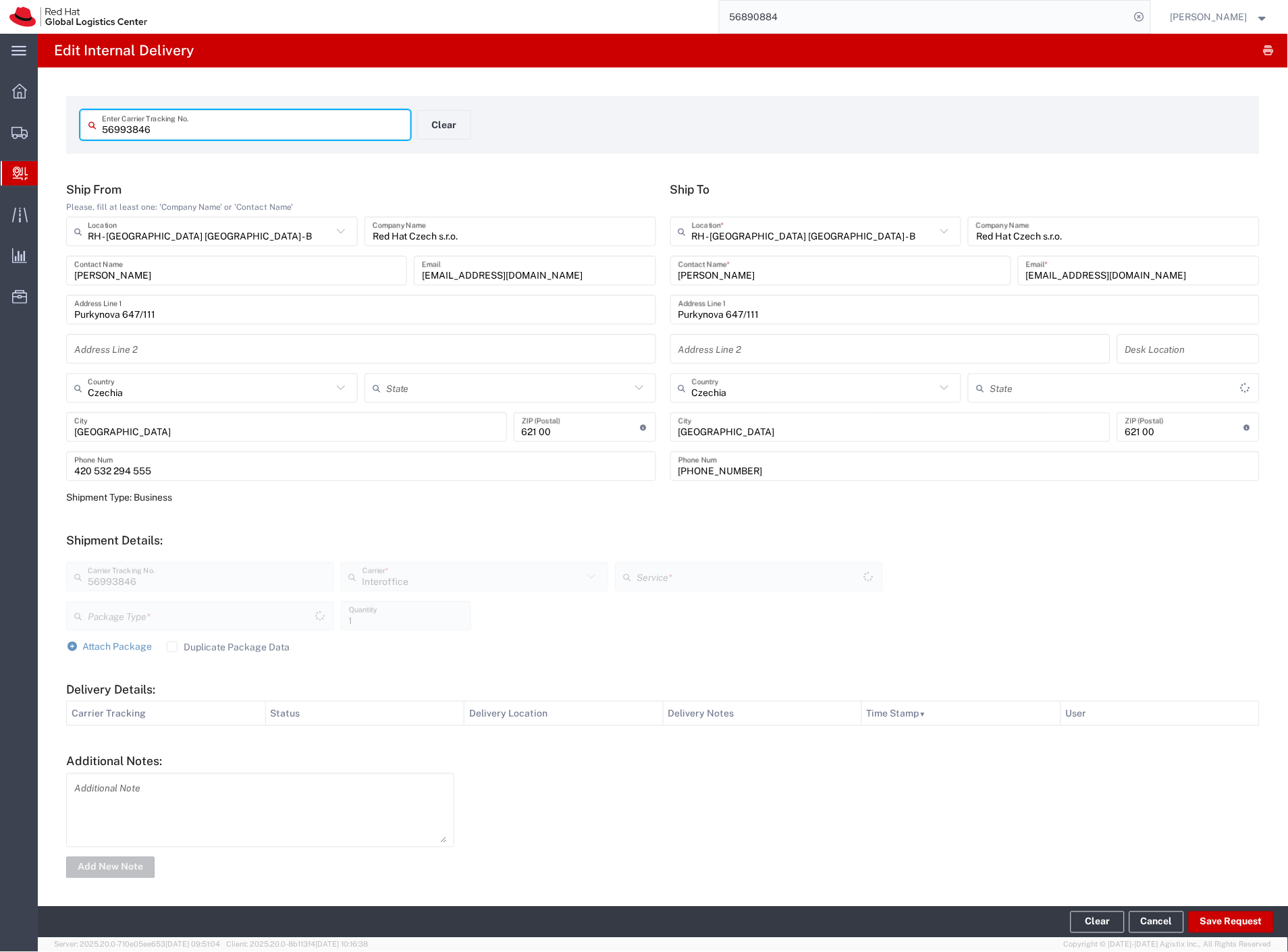
type input "Your Packaging"
type input "IO_Ground"
click at [1240, 921] on button "Save Request" at bounding box center [1231, 922] width 85 height 22
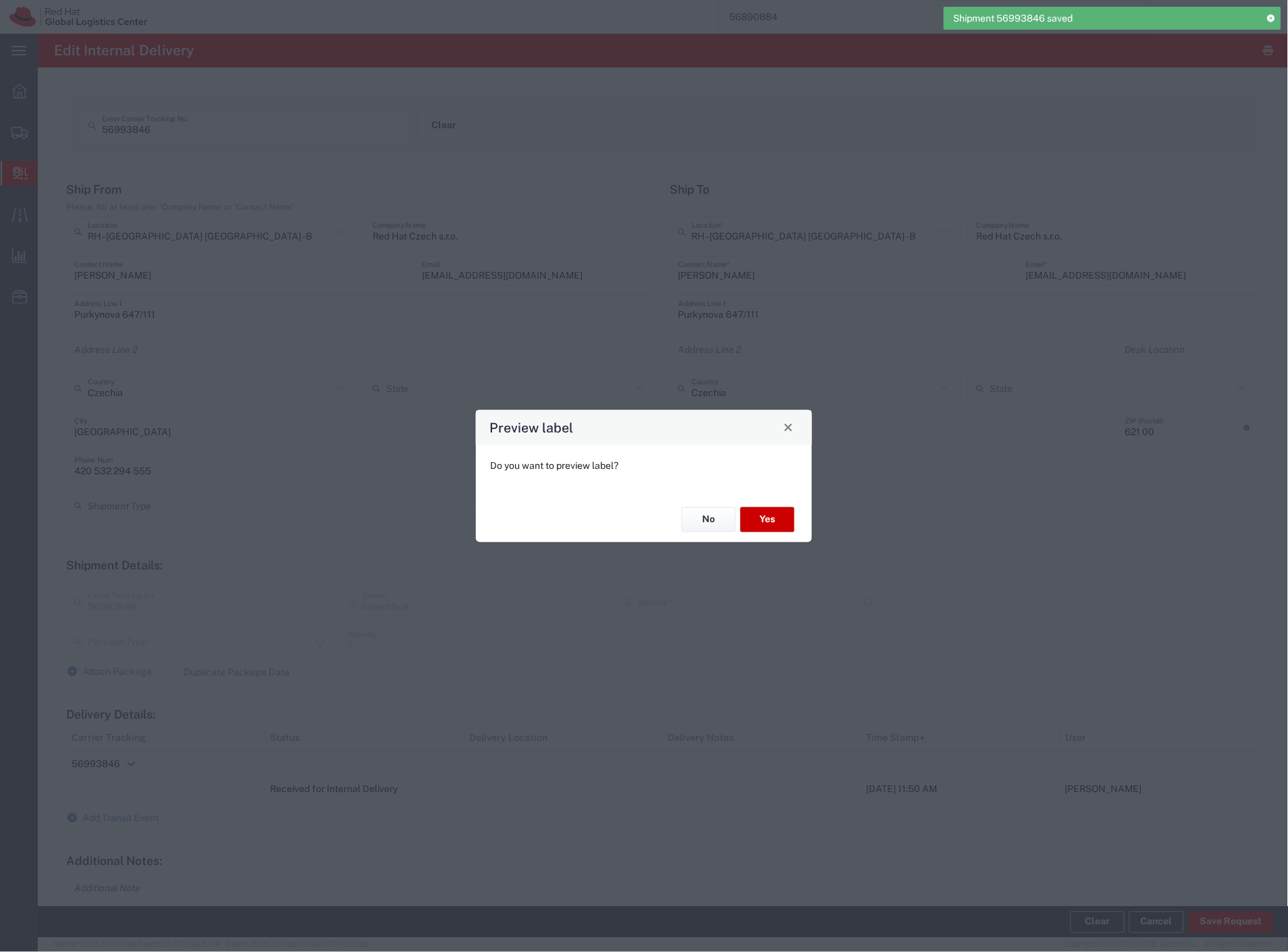
type input "Your Packaging"
type input "IO_Ground"
click at [695, 523] on button "No" at bounding box center [708, 519] width 54 height 25
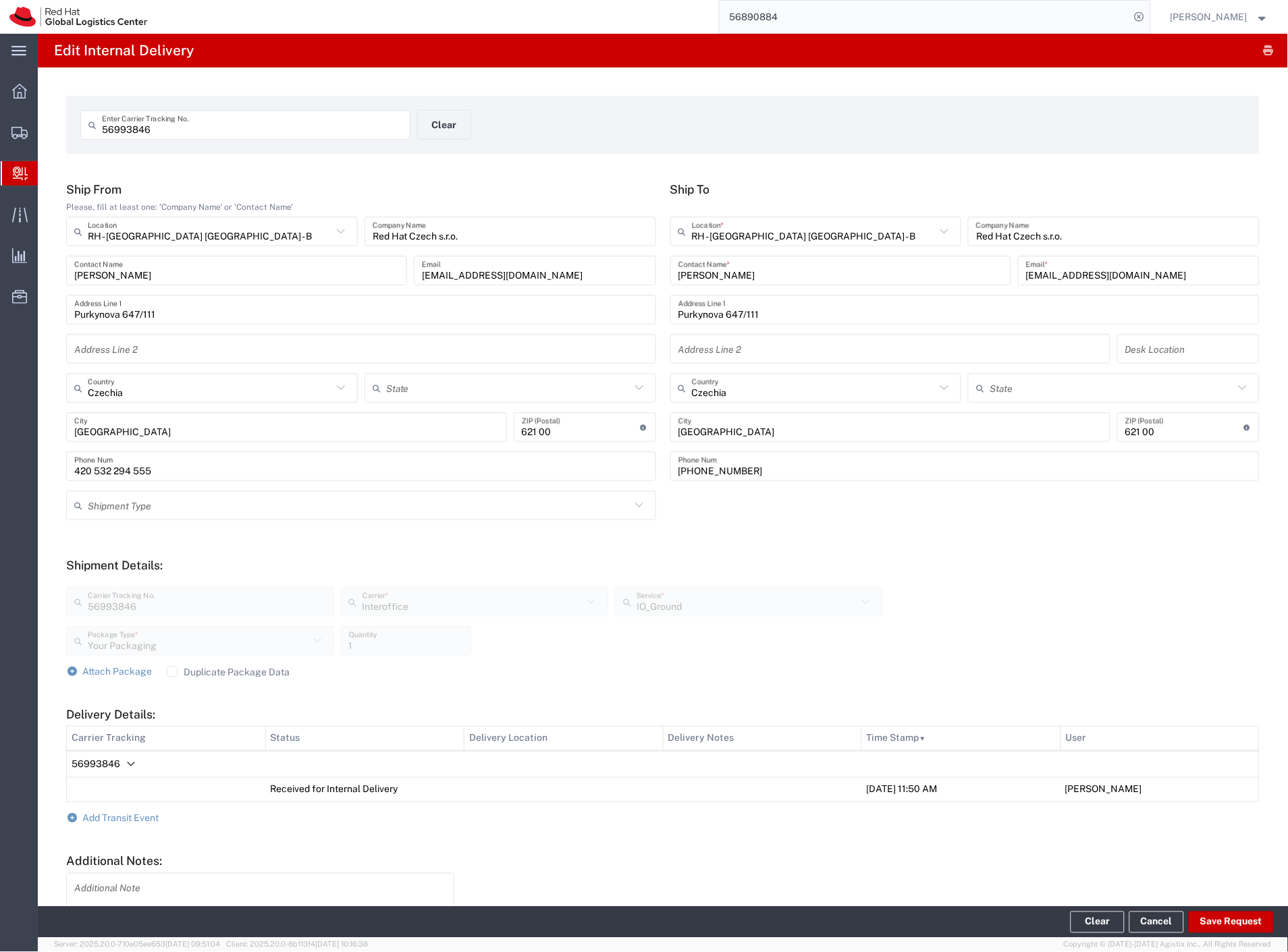
click at [193, 123] on input "56993846" at bounding box center [252, 125] width 300 height 24
paste input "55"
type input "56993855"
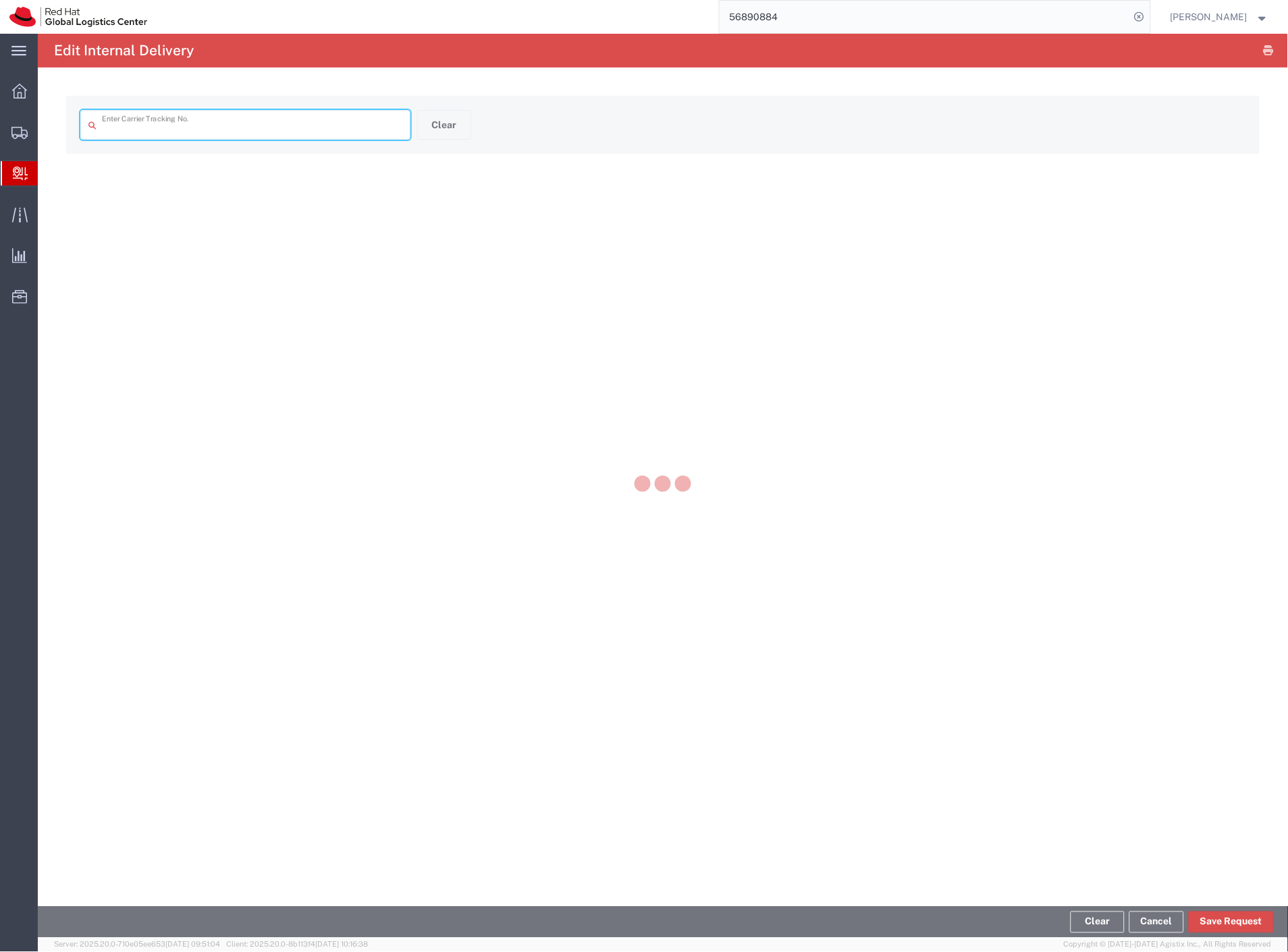
type input "56993855"
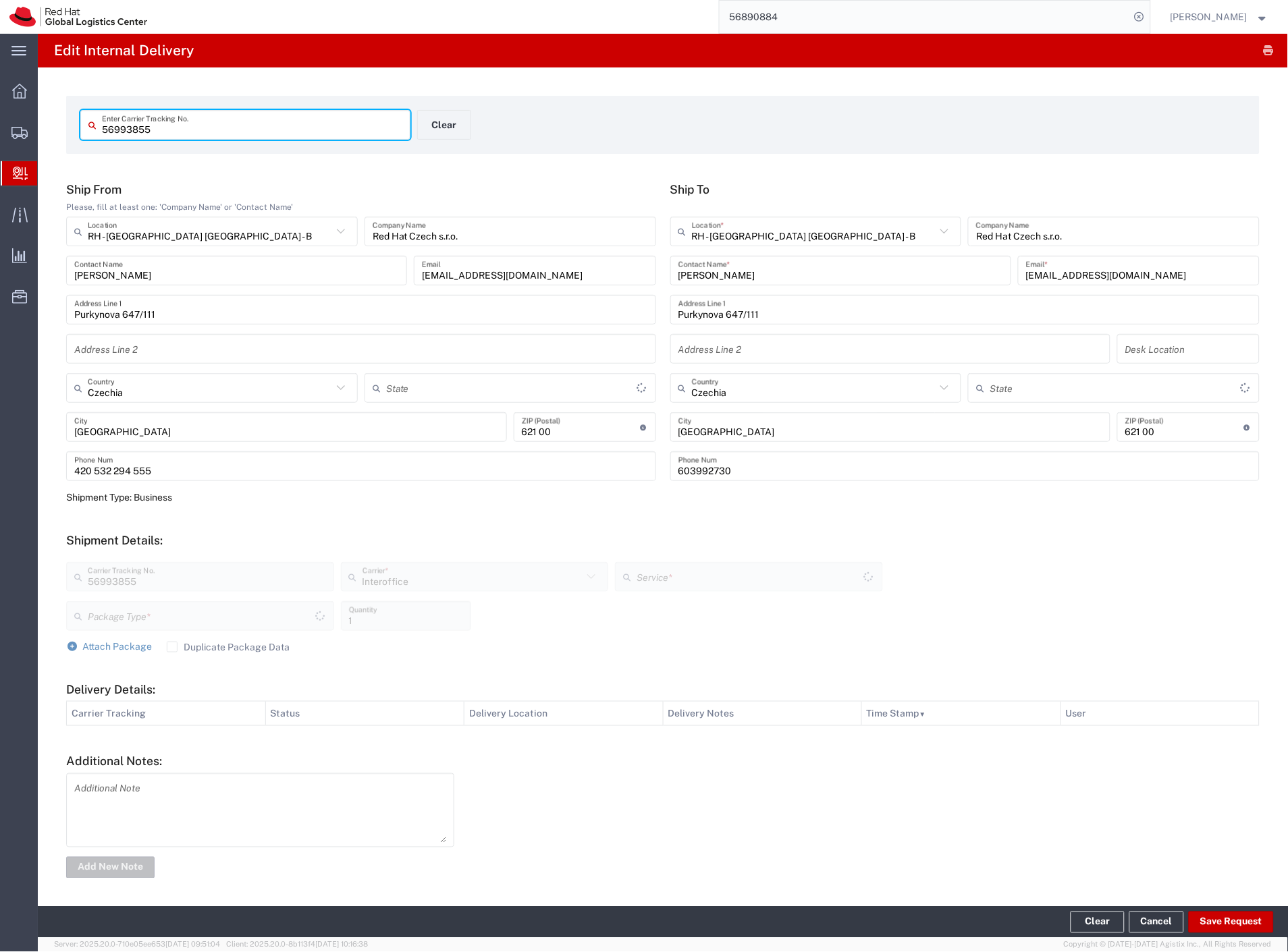
type input "Your Packaging"
type input "IO_Ground"
click at [1222, 929] on button "Save Request" at bounding box center [1231, 922] width 85 height 22
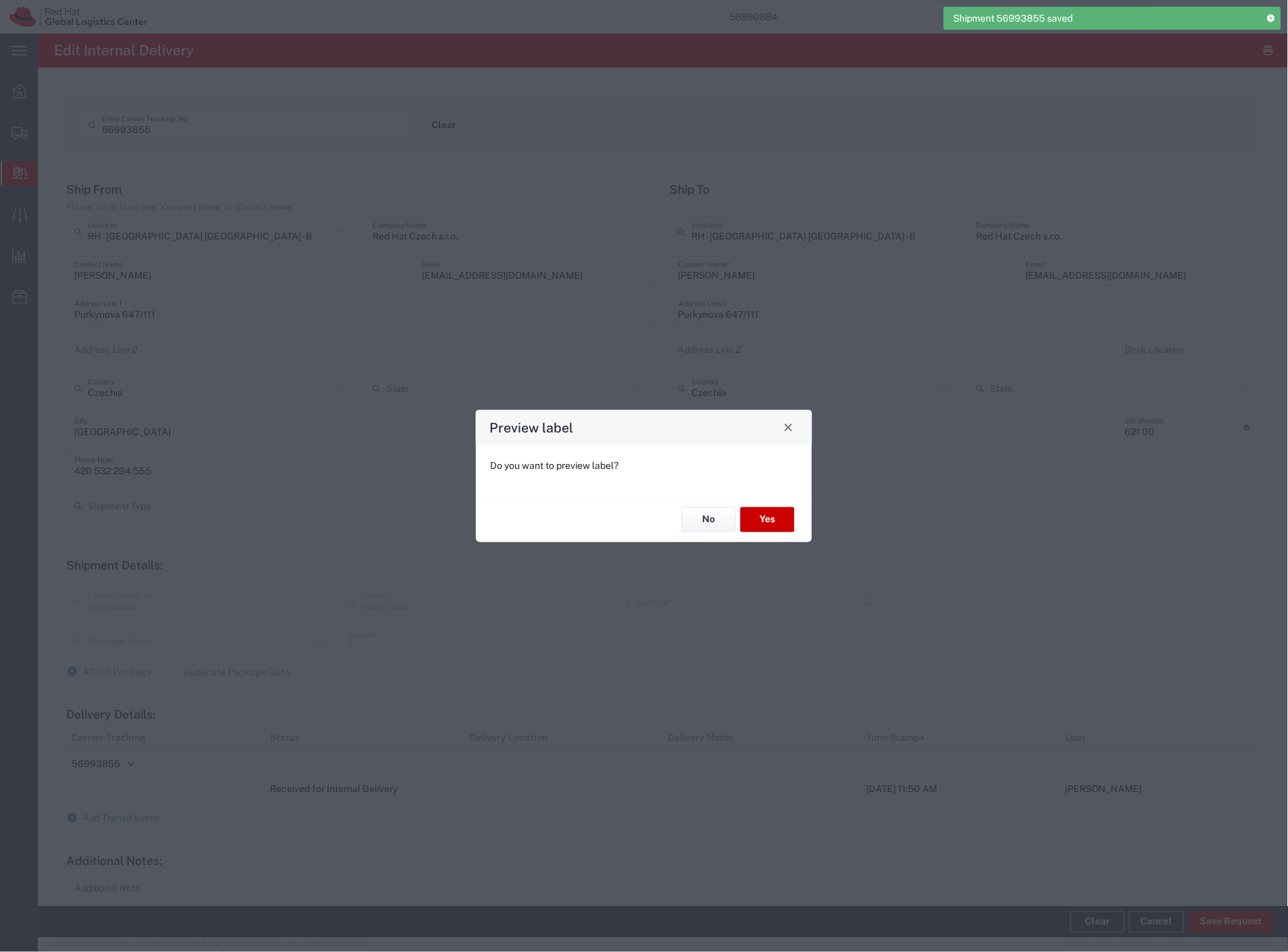
type input "Your Packaging"
type input "IO_Ground"
click at [720, 512] on button "No" at bounding box center [708, 519] width 54 height 25
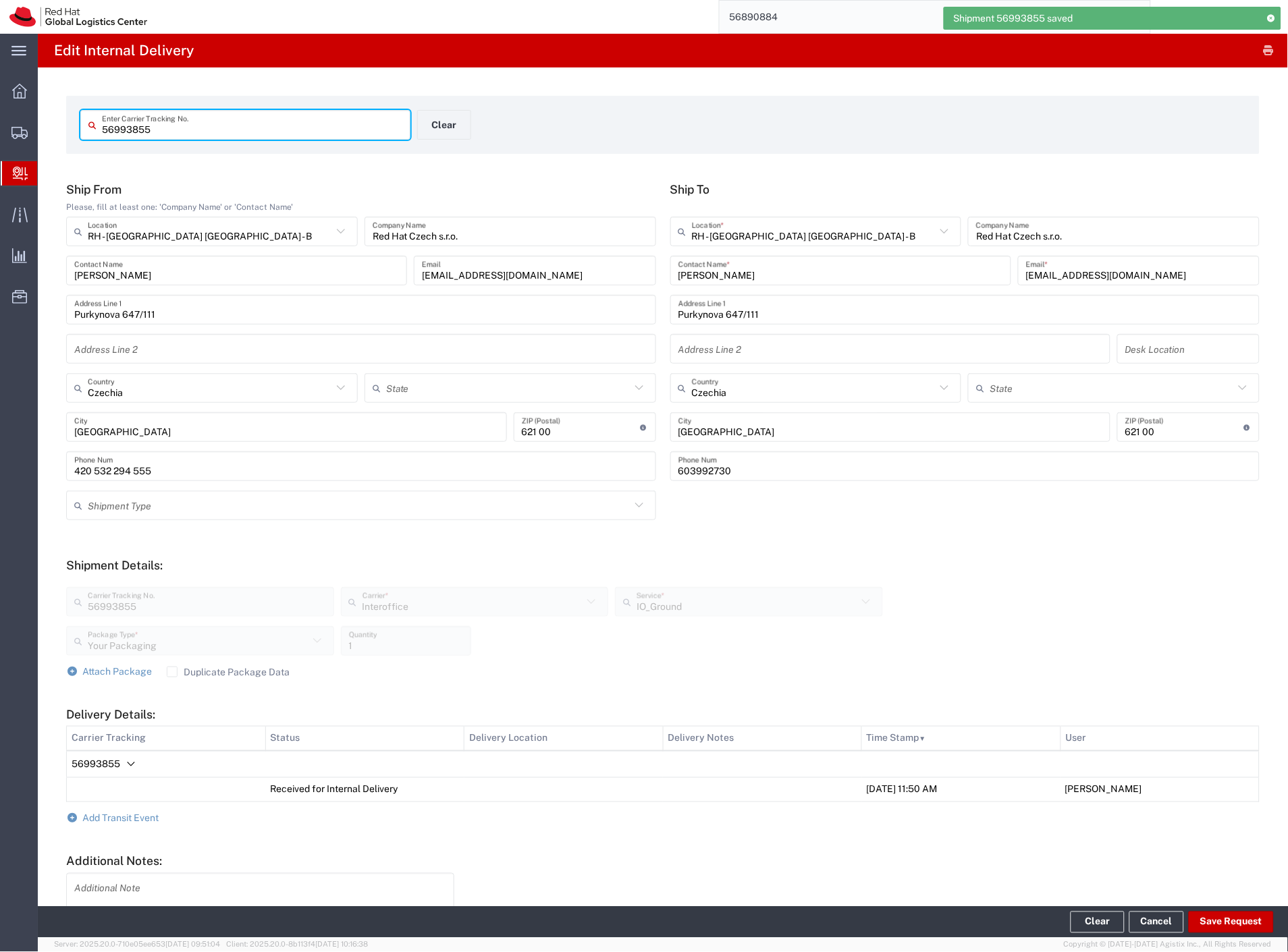
click at [165, 124] on input "56993855" at bounding box center [252, 125] width 300 height 24
paste input "43"
type input "56993843"
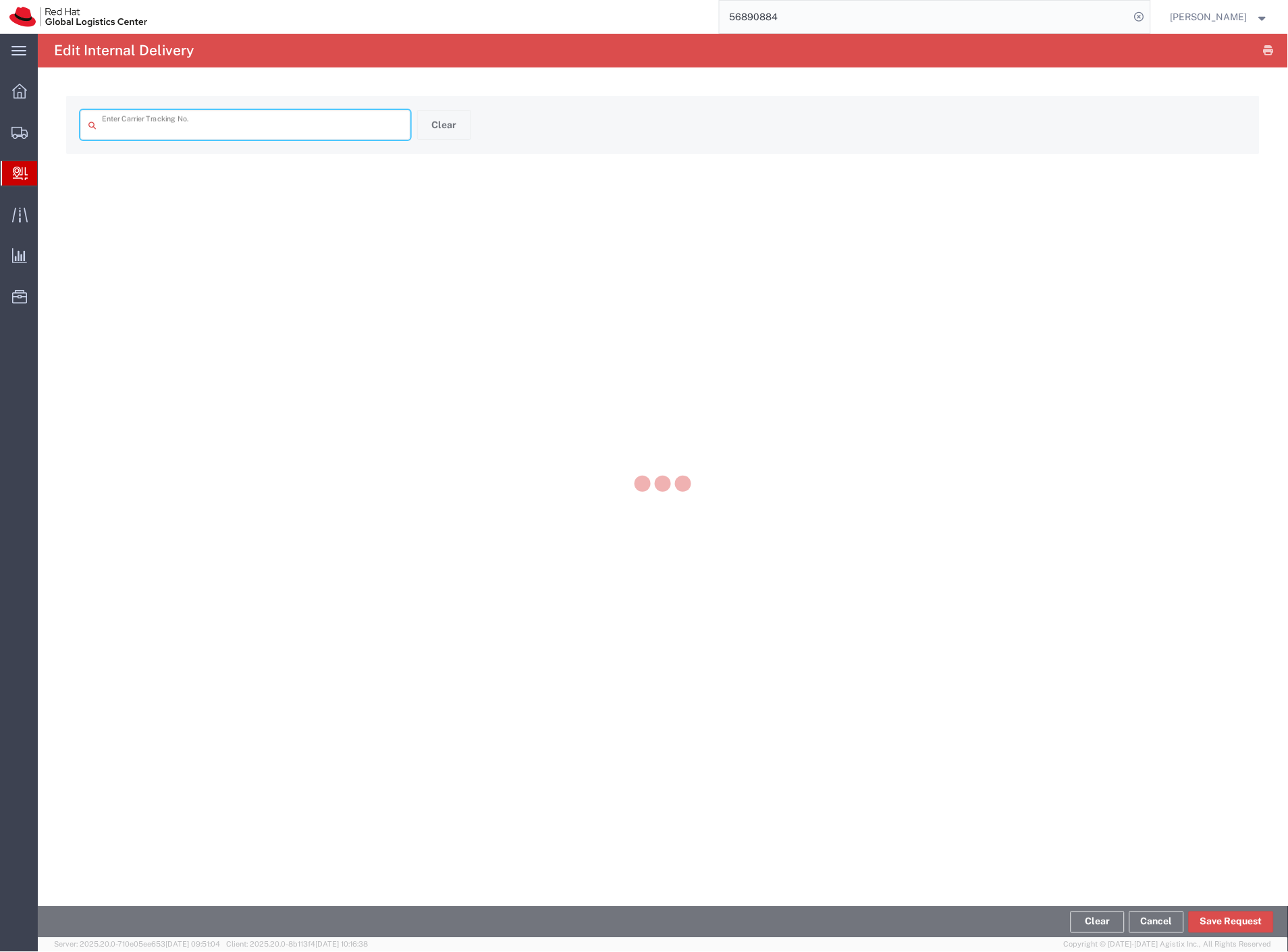
type input "56993843"
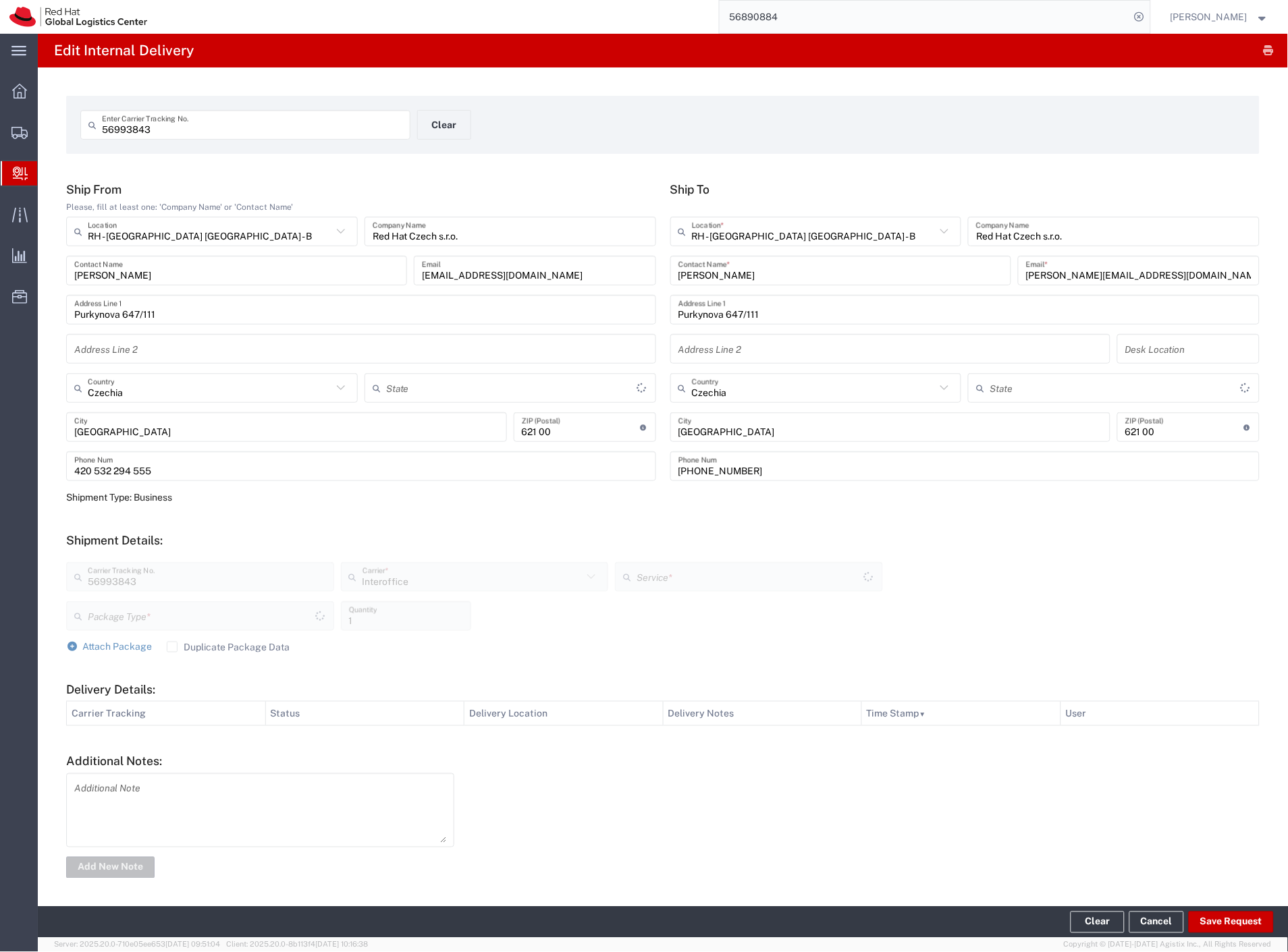
type input "Your Packaging"
type input "IO_Ground"
click at [1232, 926] on button "Save Request" at bounding box center [1231, 922] width 85 height 22
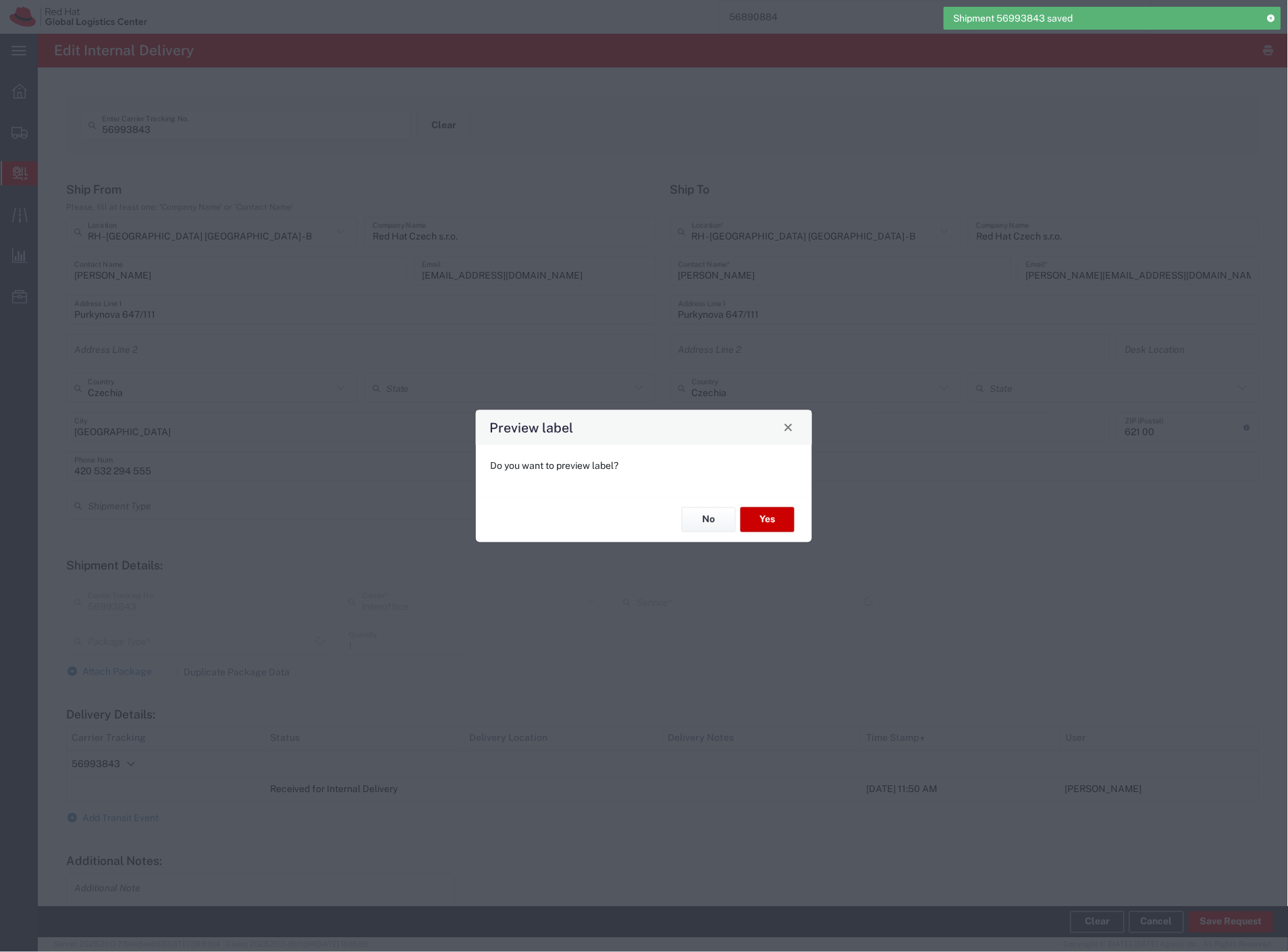
type input "Your Packaging"
type input "IO_Ground"
drag, startPoint x: 691, startPoint y: 521, endPoint x: 379, endPoint y: 221, distance: 432.8
click at [691, 521] on button "No" at bounding box center [708, 519] width 54 height 25
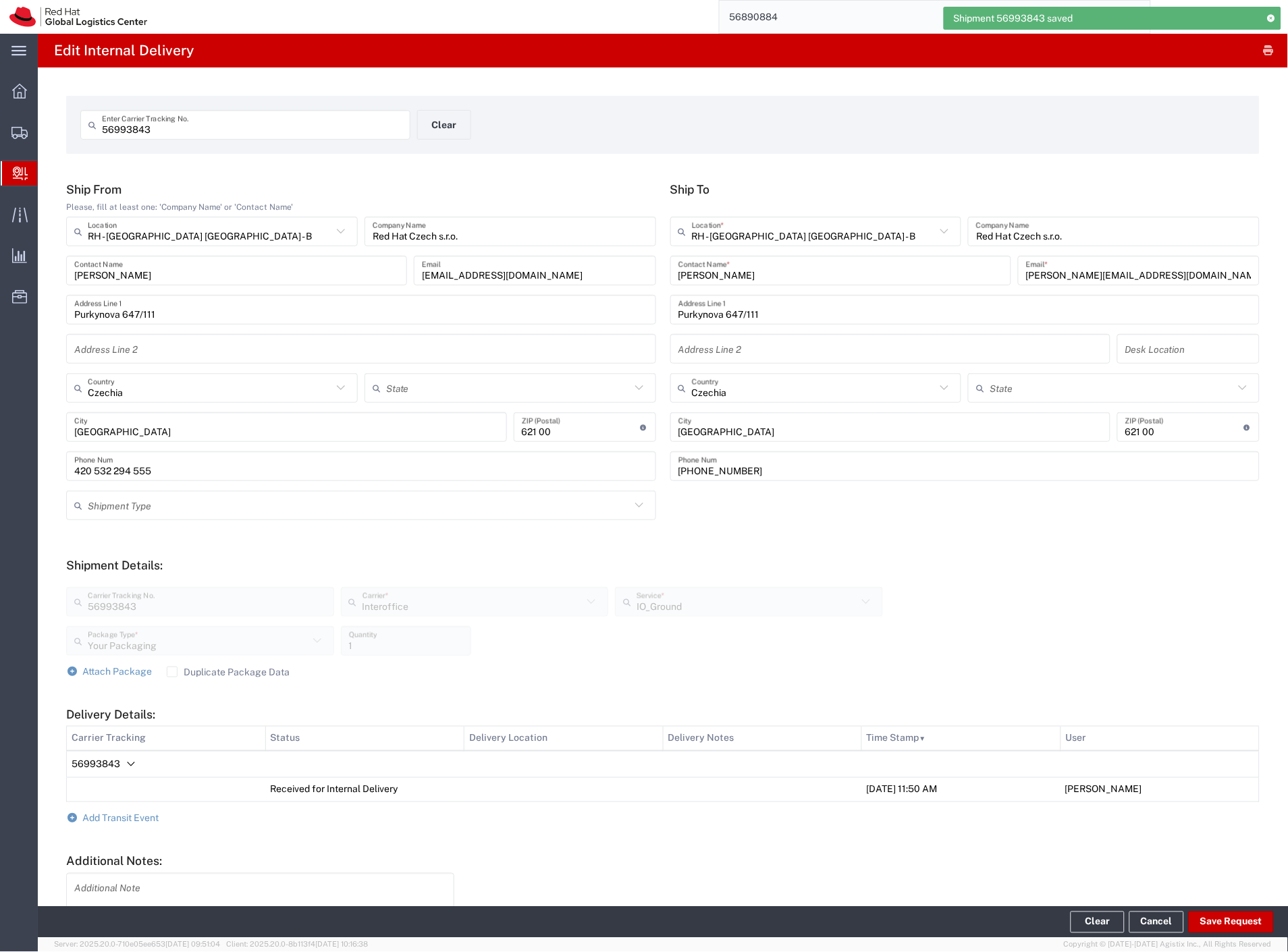
click at [235, 136] on div "56993843 Enter Carrier Tracking No." at bounding box center [245, 125] width 330 height 30
paste input "54"
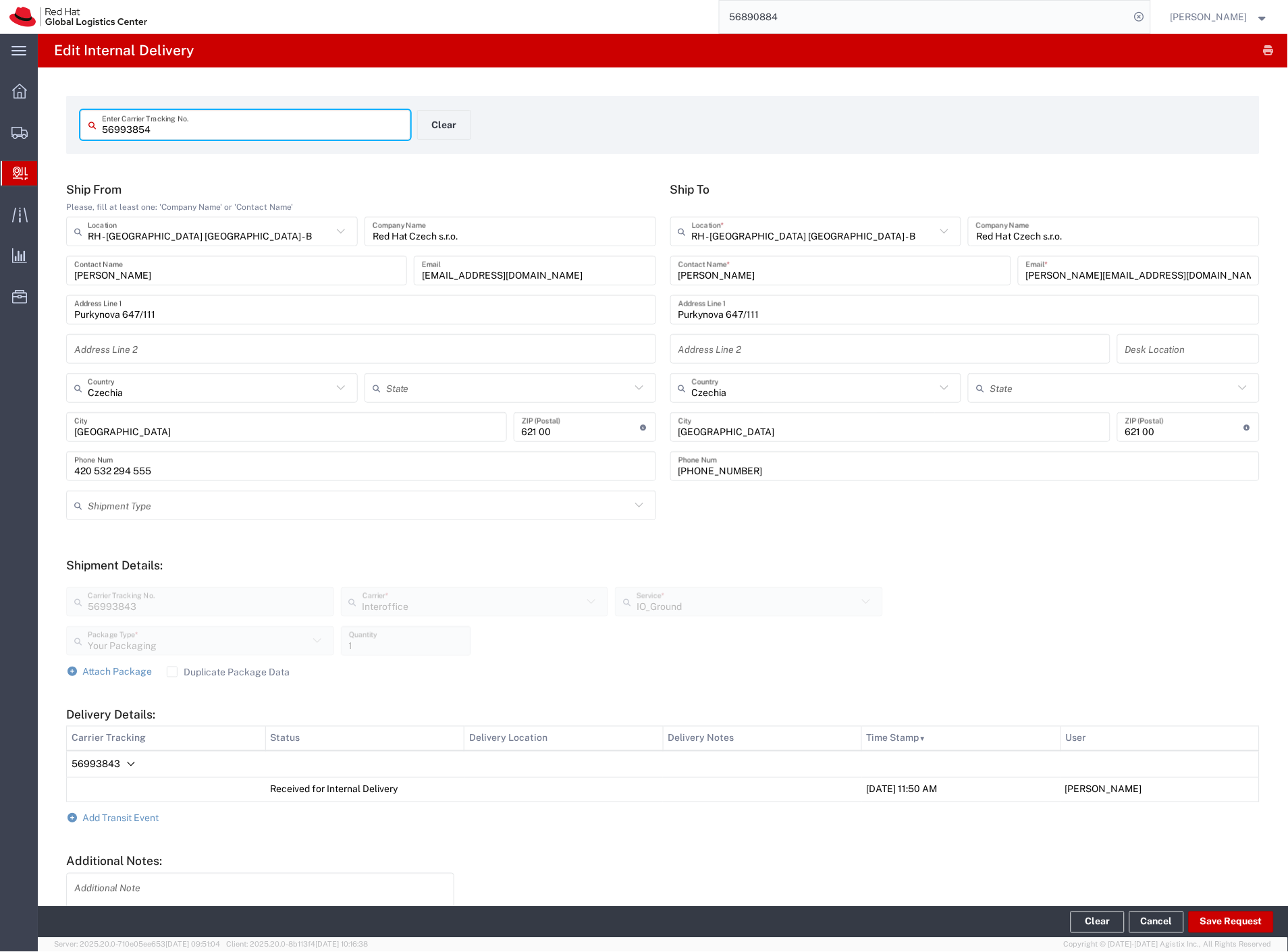
type input "56993854"
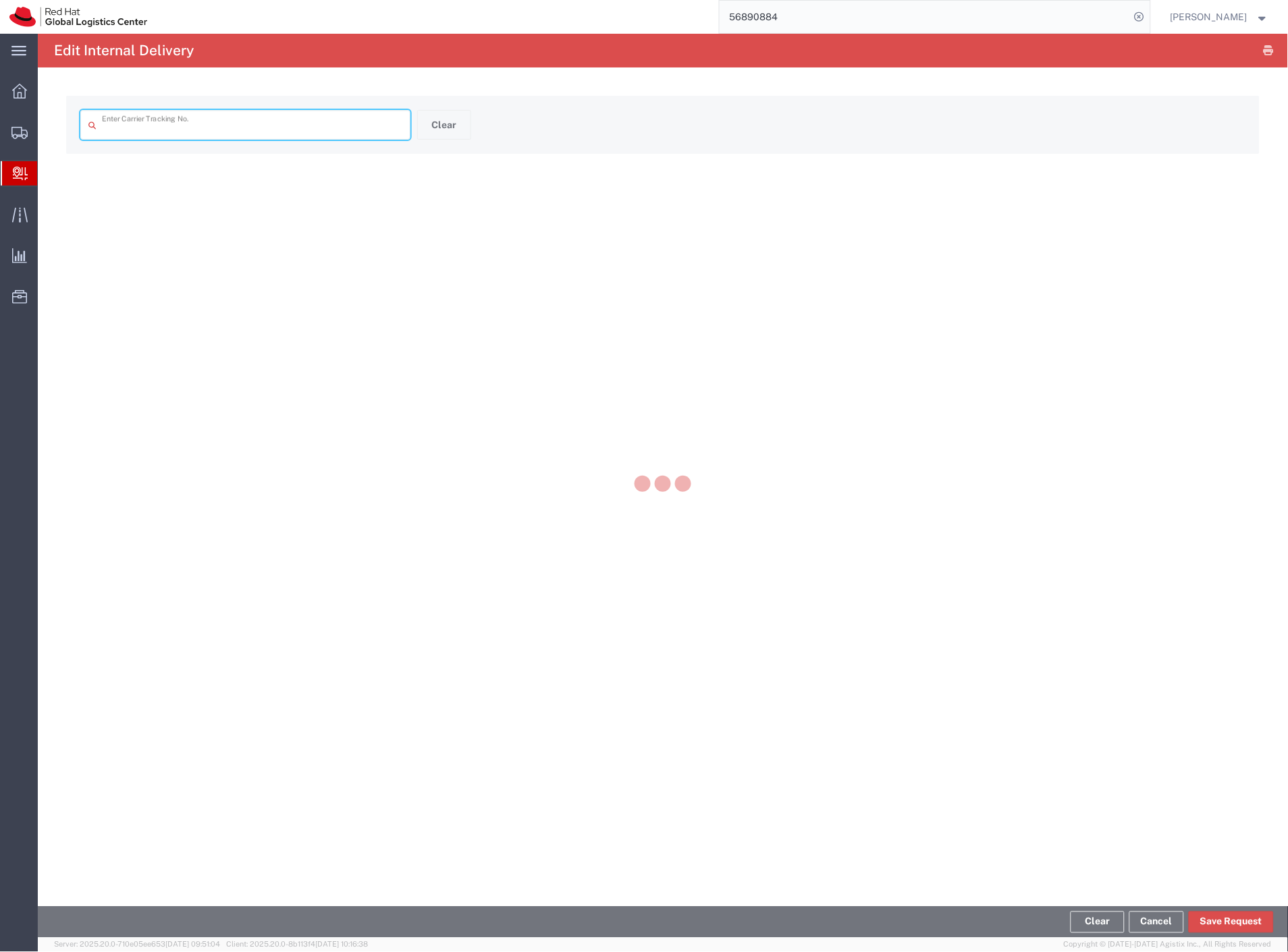
type input "56993854"
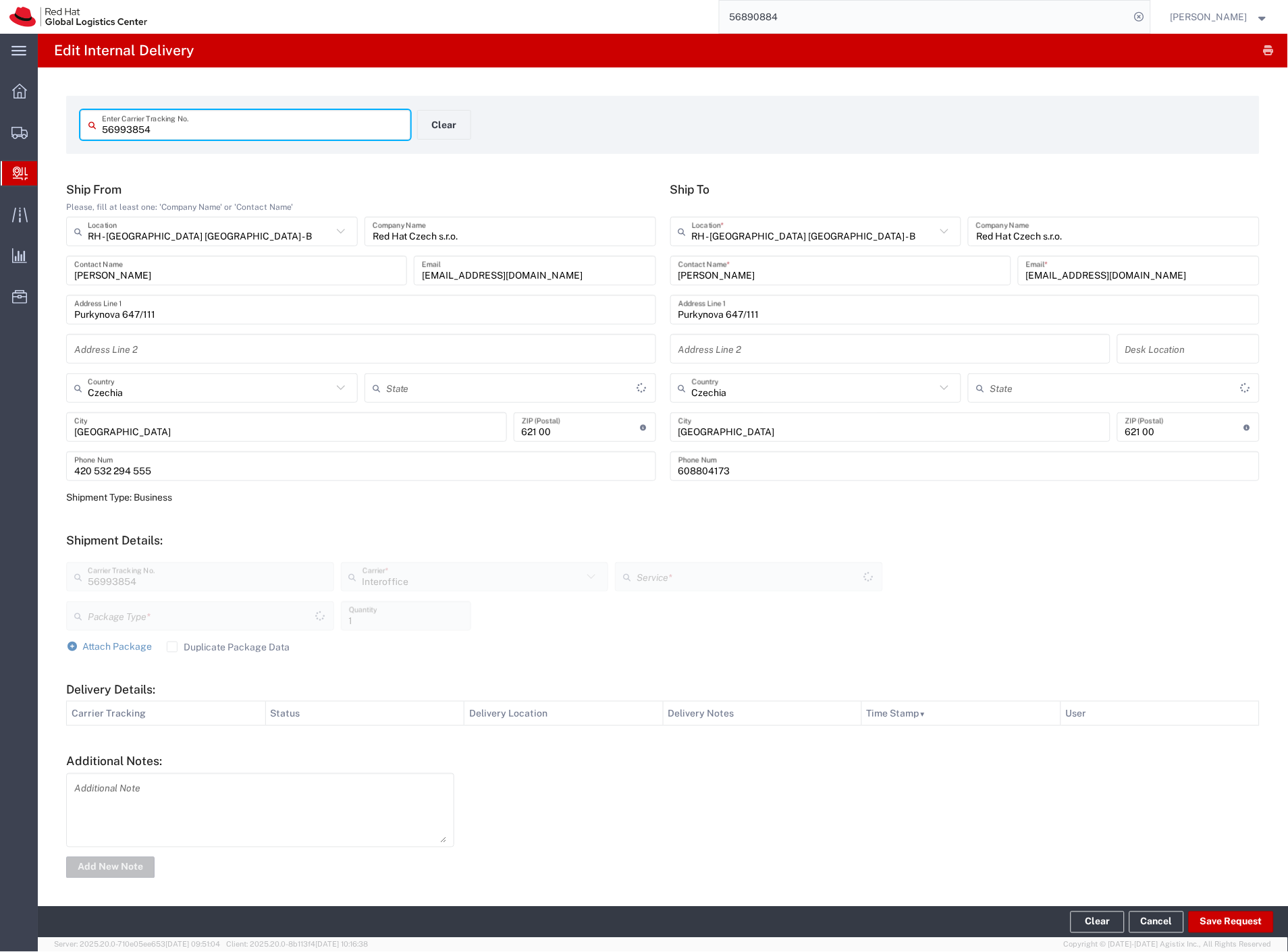
type input "Your Packaging"
type input "IO_Ground"
click at [1203, 916] on button "Save Request" at bounding box center [1231, 922] width 85 height 22
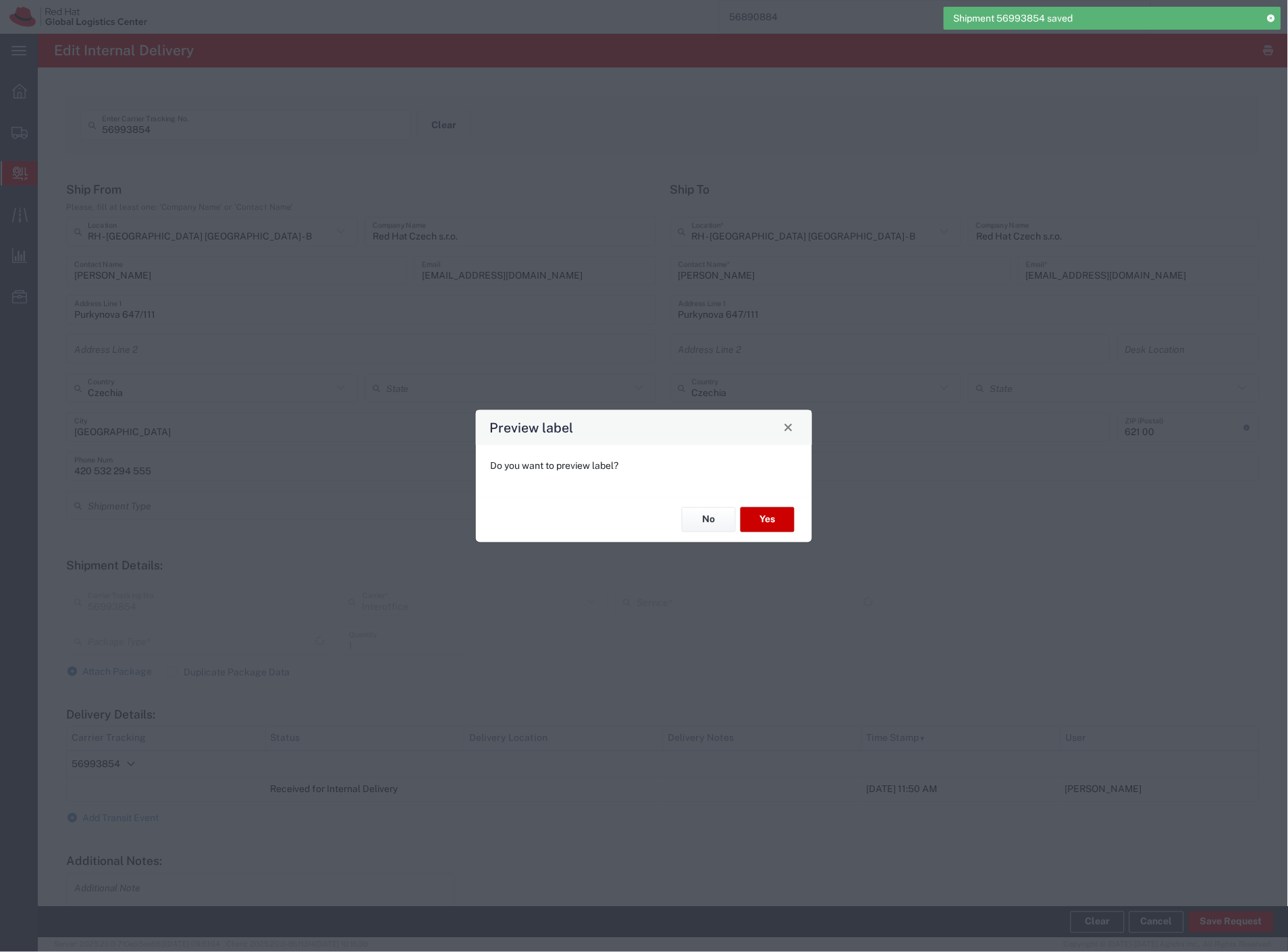
type input "Your Packaging"
type input "IO_Ground"
click at [727, 523] on button "No" at bounding box center [708, 519] width 54 height 25
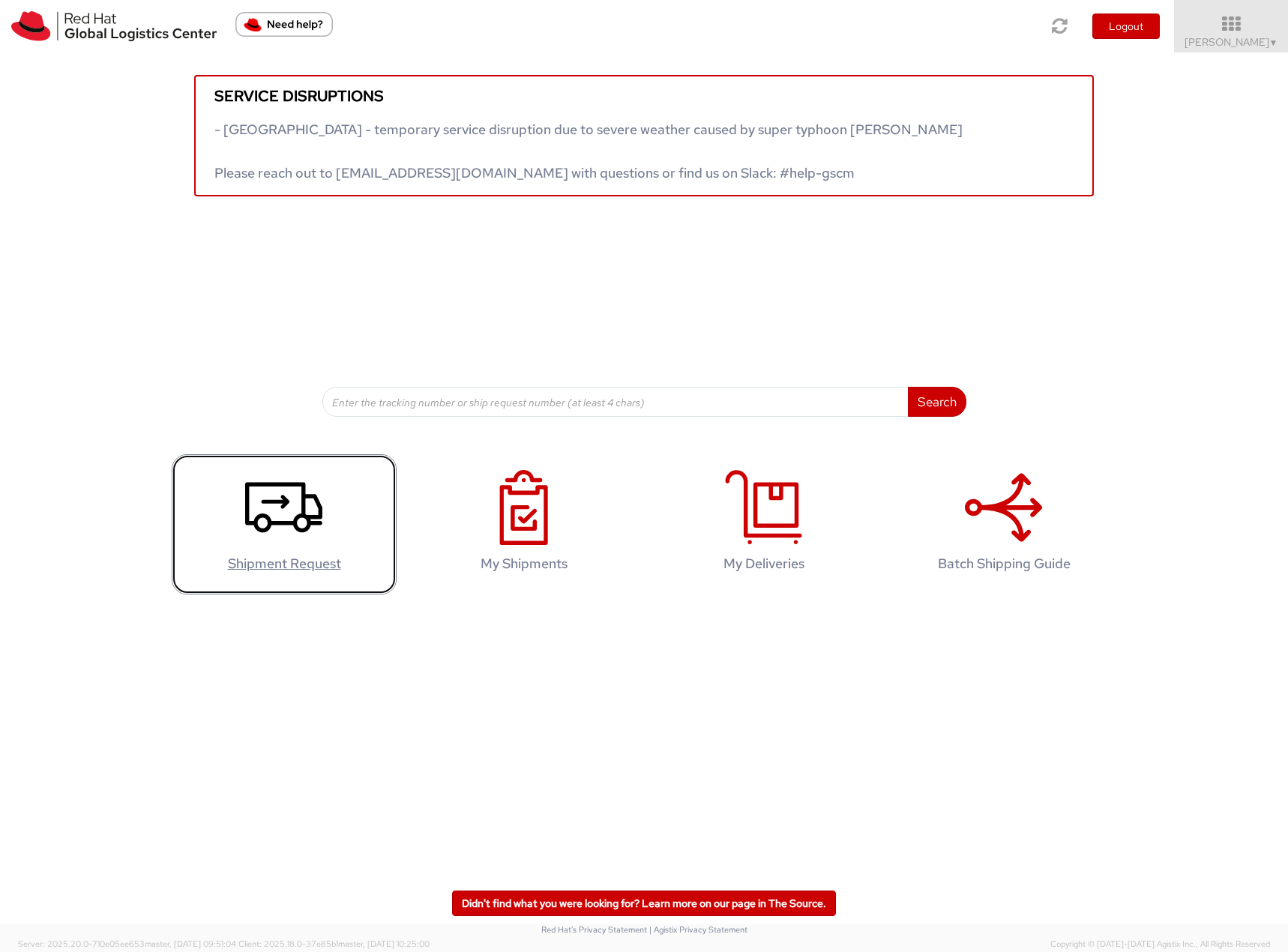
click at [323, 527] on link "Shipment Request" at bounding box center [284, 524] width 225 height 140
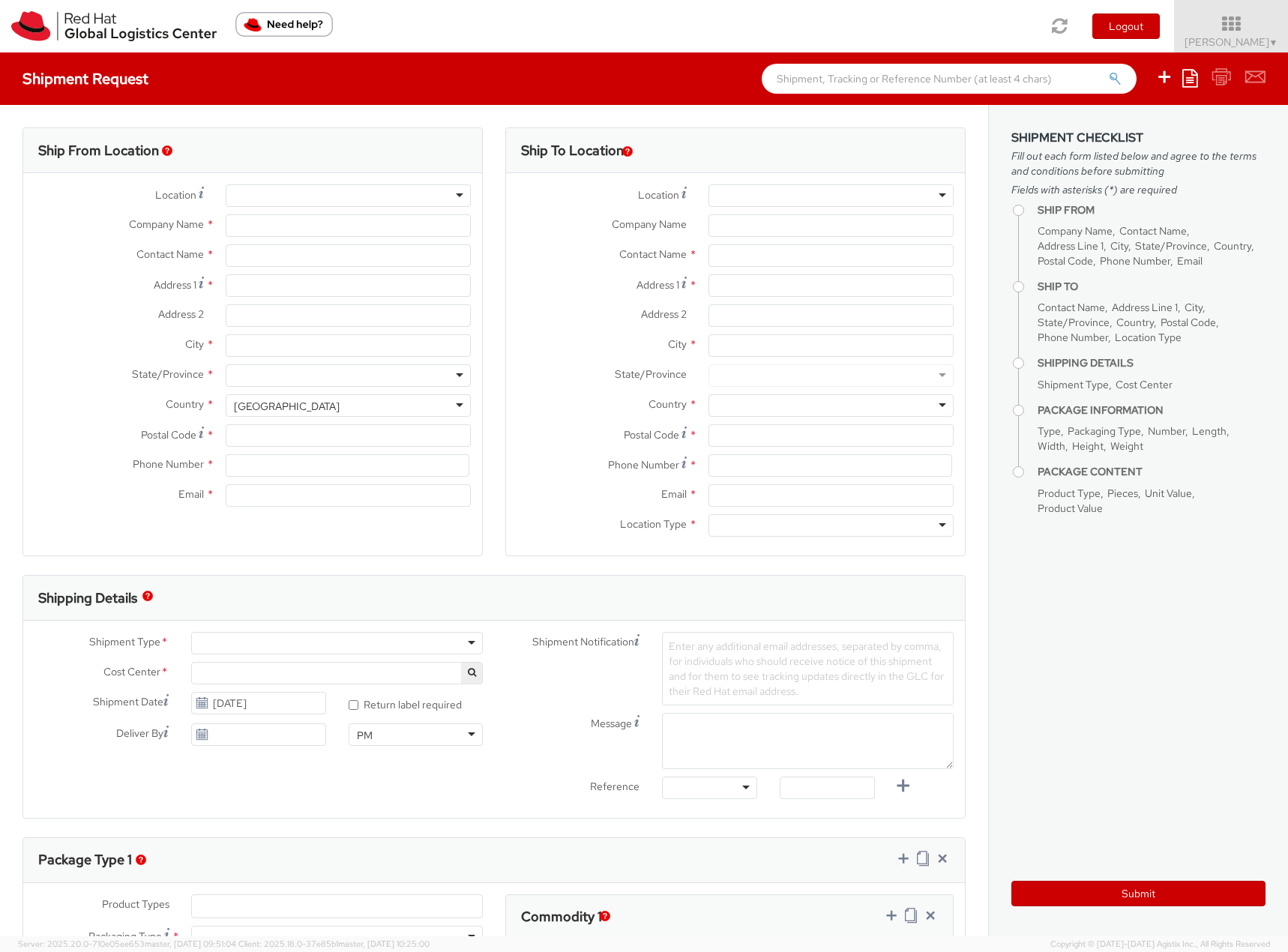
select select "901"
select select
type input "Red Hat Czech s.r.o."
type input "[PERSON_NAME]"
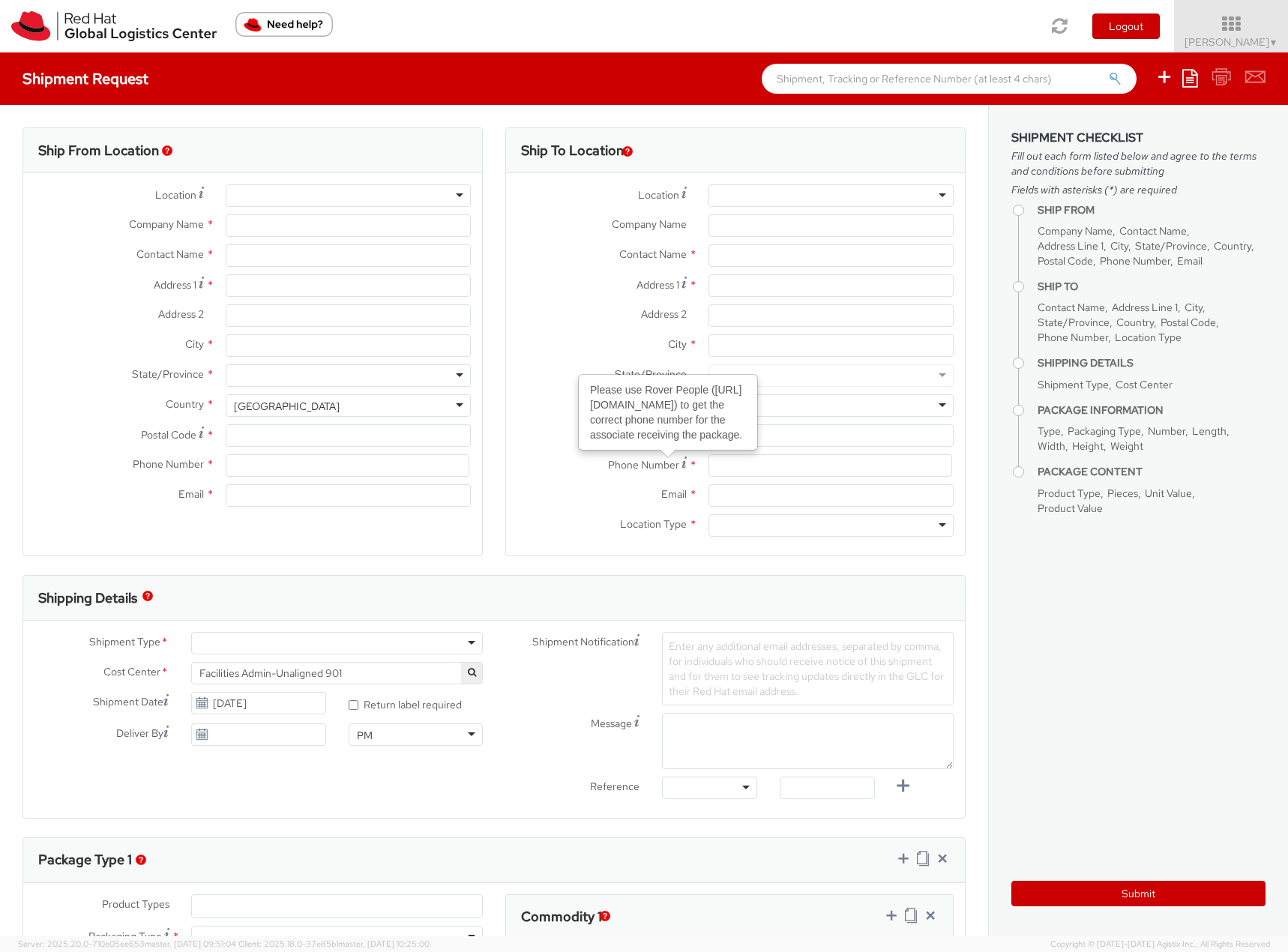
type input "Purkynova 665/115"
type input "[GEOGRAPHIC_DATA]"
type input "621 00"
type input "420702253567"
type input "flizuch@redhat.com"
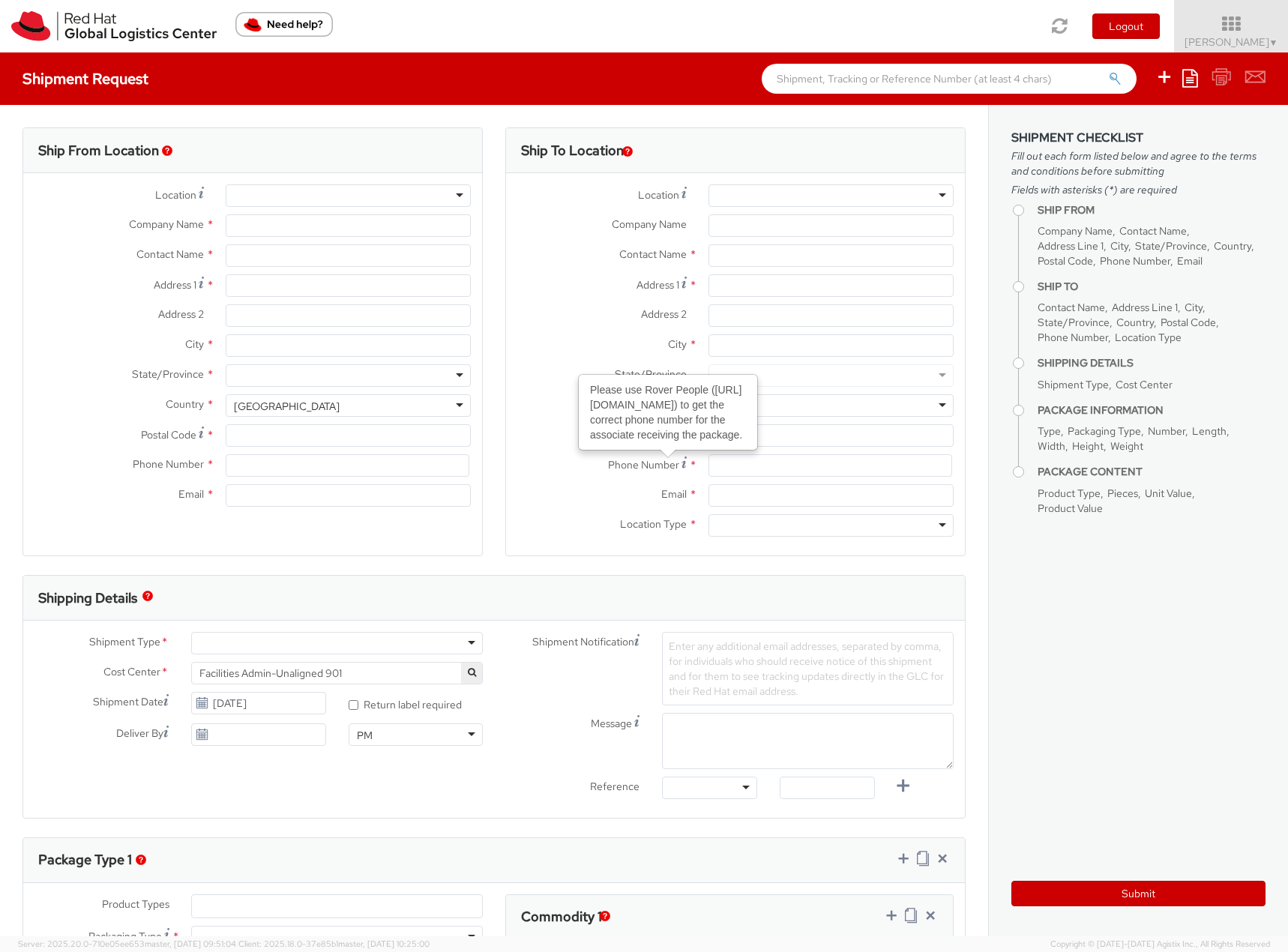
select select "CM"
select select "KGS"
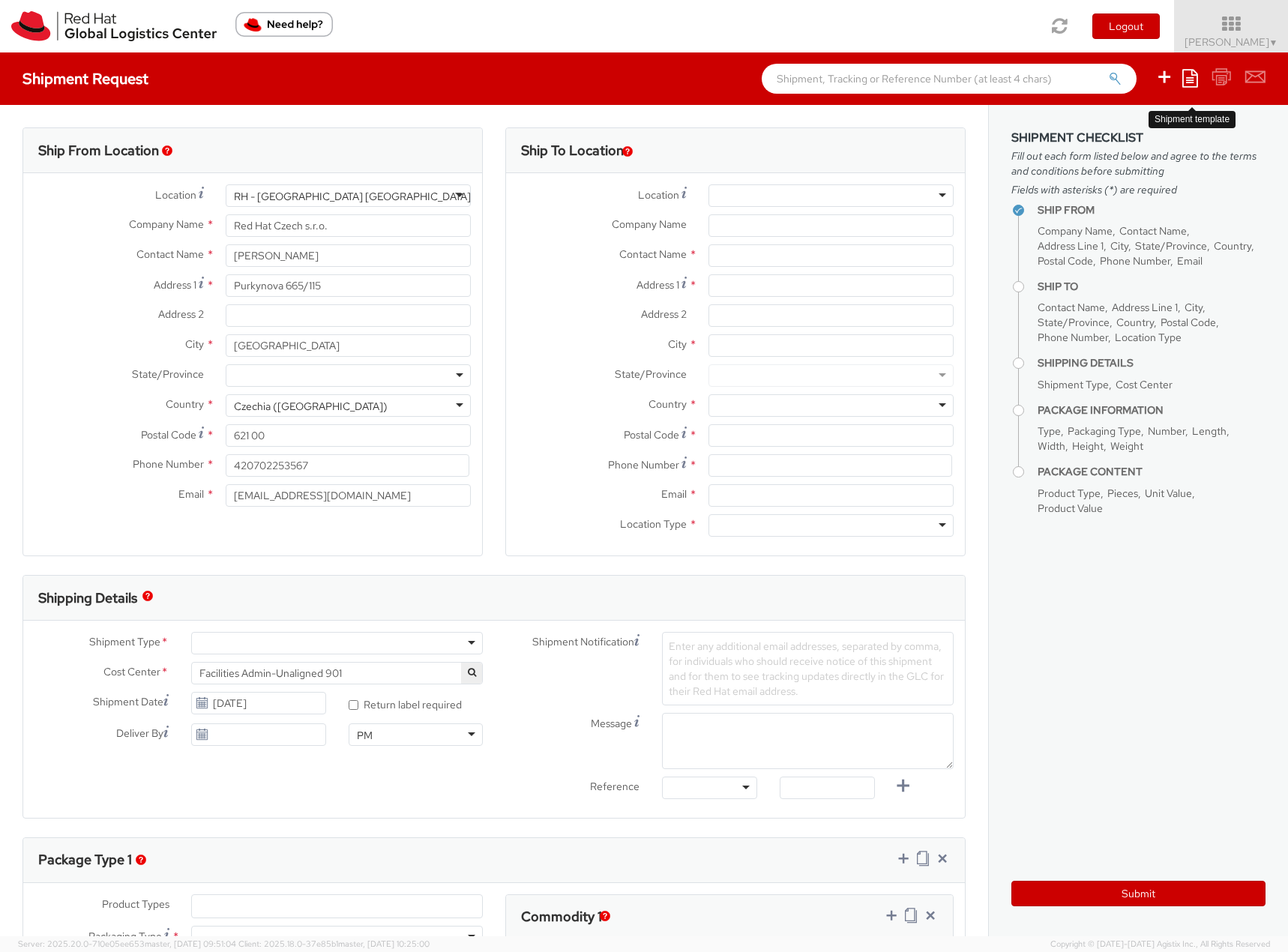
click at [1193, 80] on icon at bounding box center [1191, 78] width 15 height 18
click at [1140, 127] on link "Create from template" at bounding box center [1131, 125] width 131 height 20
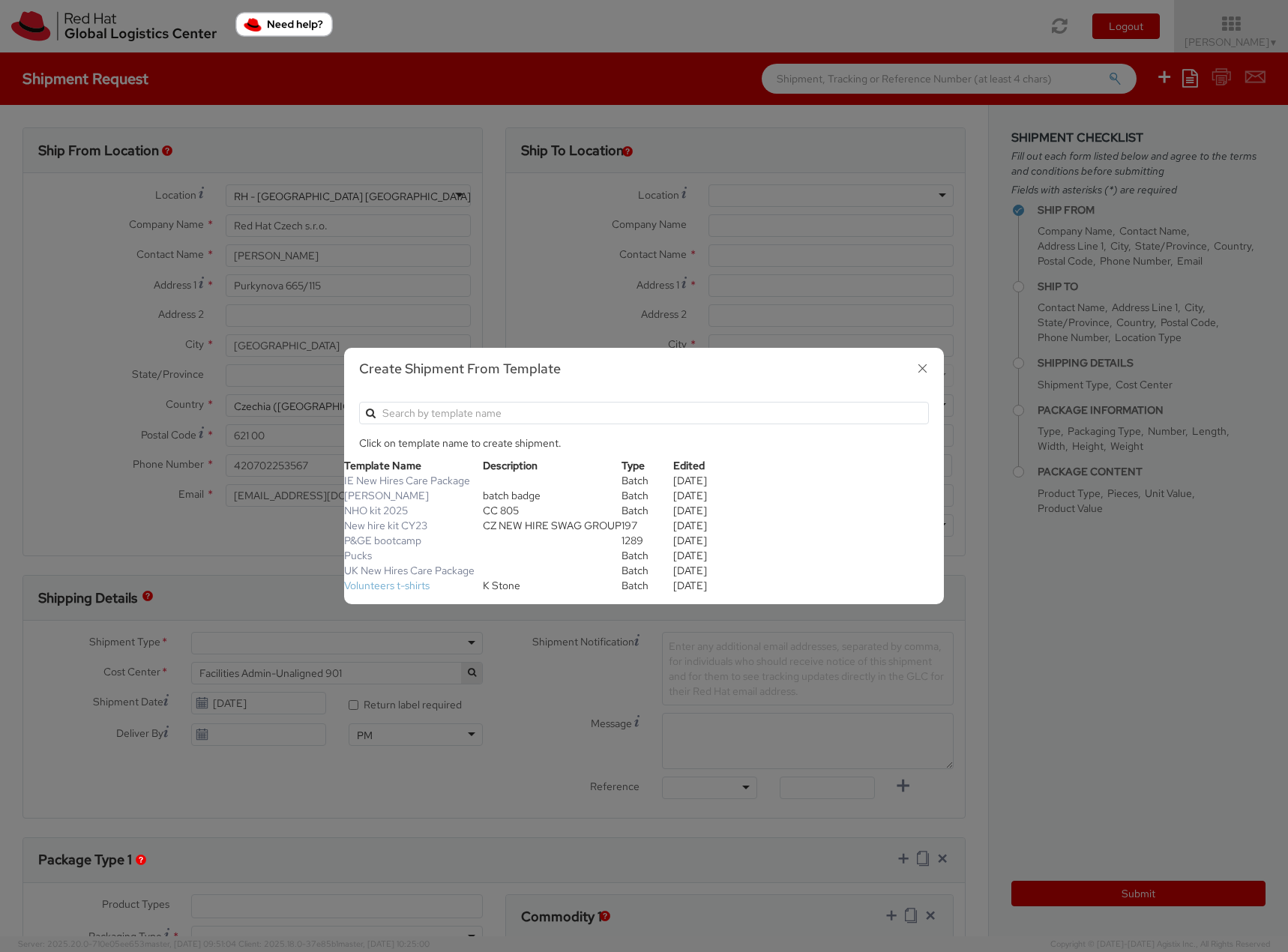
click at [398, 588] on link "Volunteers t-shirts" at bounding box center [387, 586] width 86 height 14
type input "Red Hat Cares: Volunteer"
type input "emeafulfillment@redhat.com"
select select "OTHER"
type input "1"
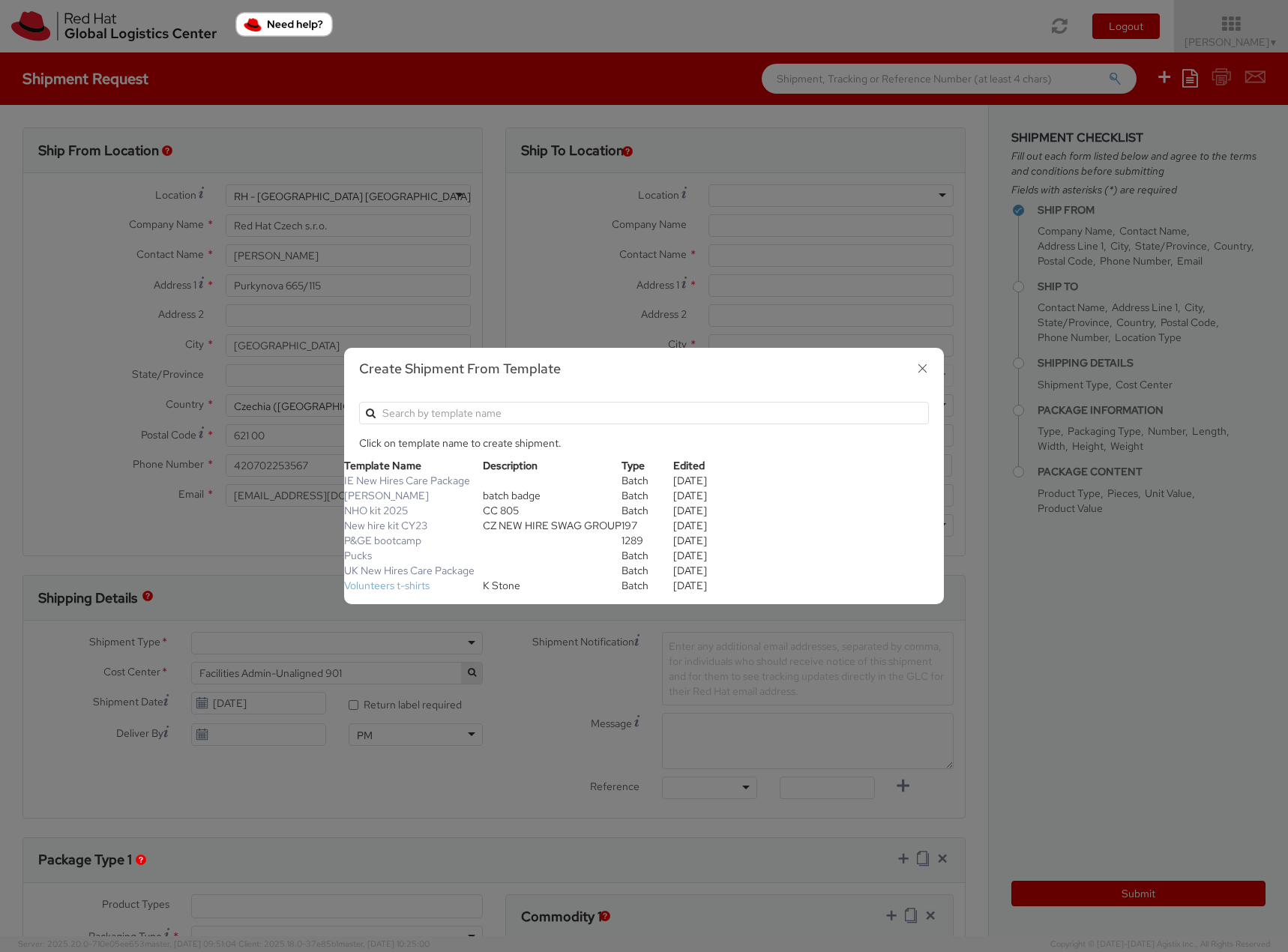
type input "26.04"
type input "32.38"
type input "2.54"
type input "0.5"
type input "t-shirt"
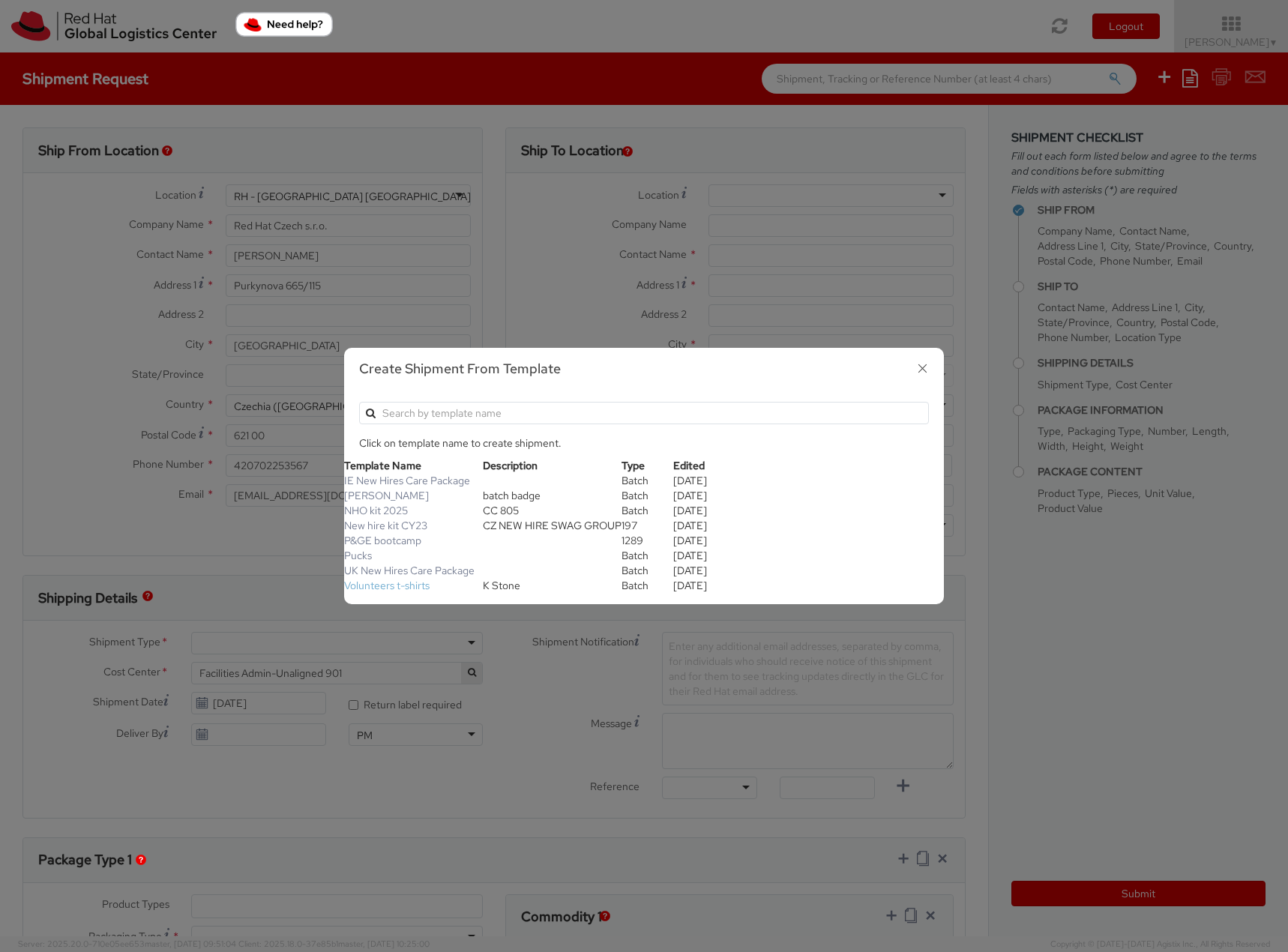
select select "OTHER"
type input "8.15"
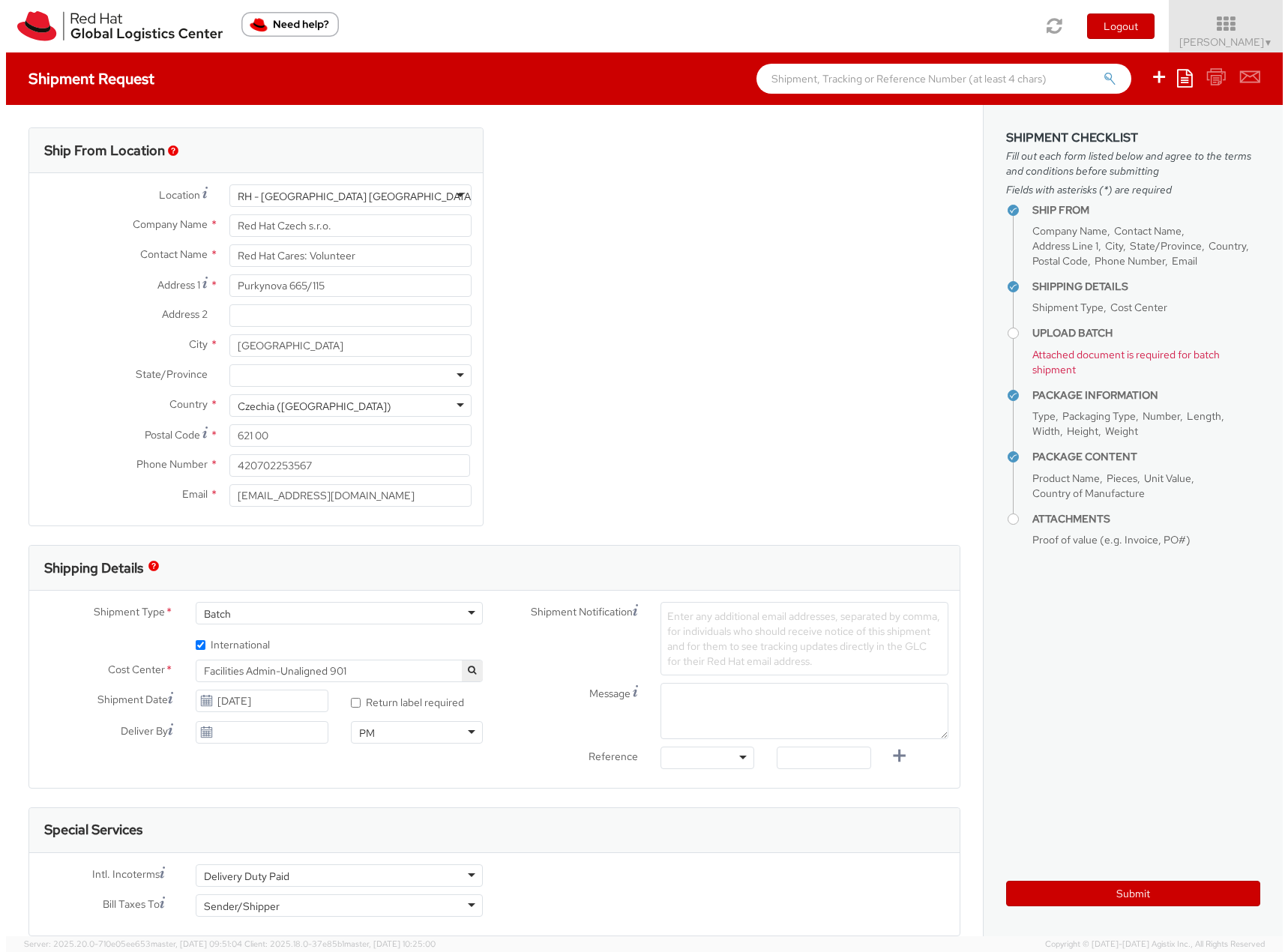
scroll to position [114, 0]
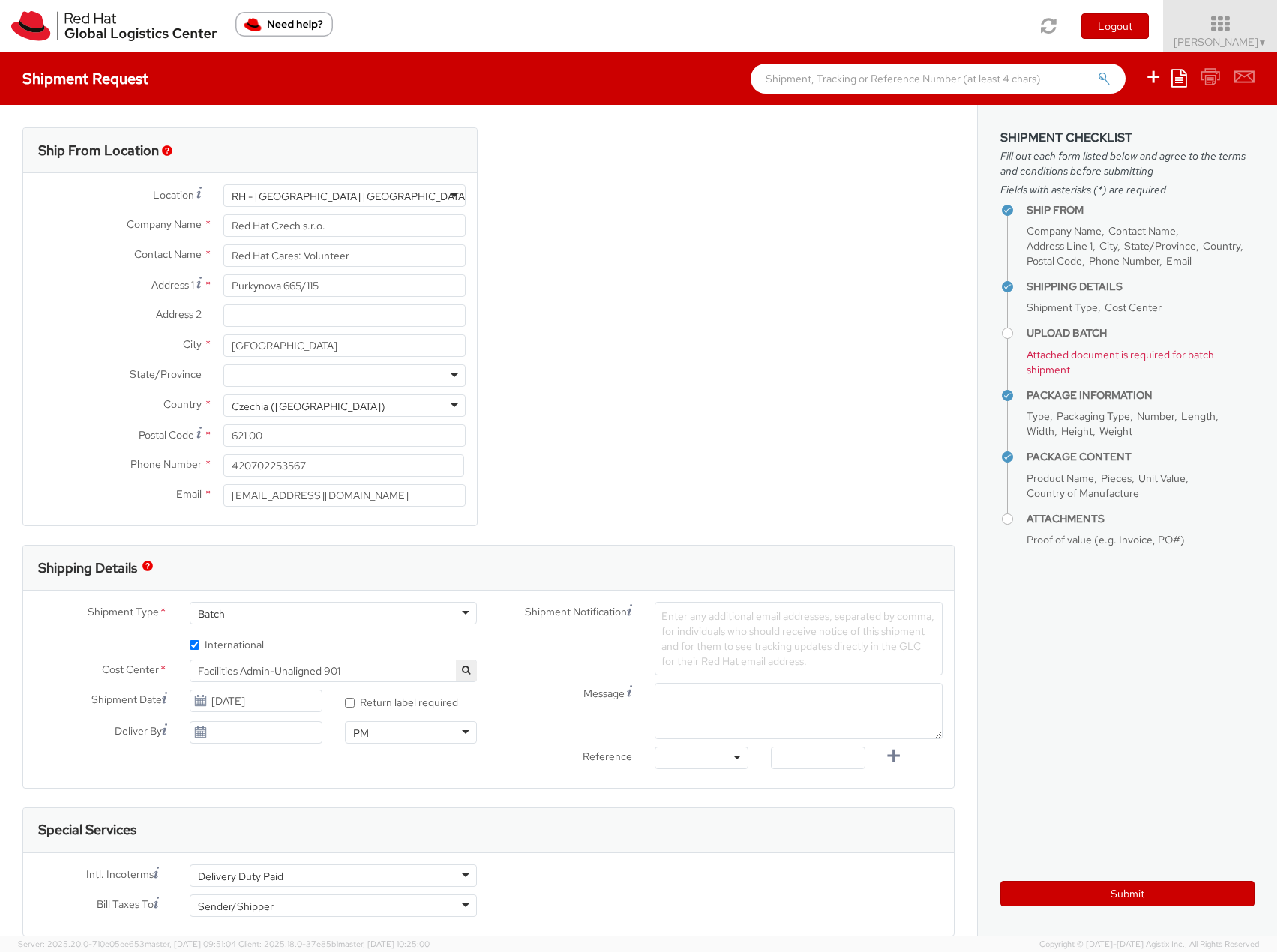
select select "826"
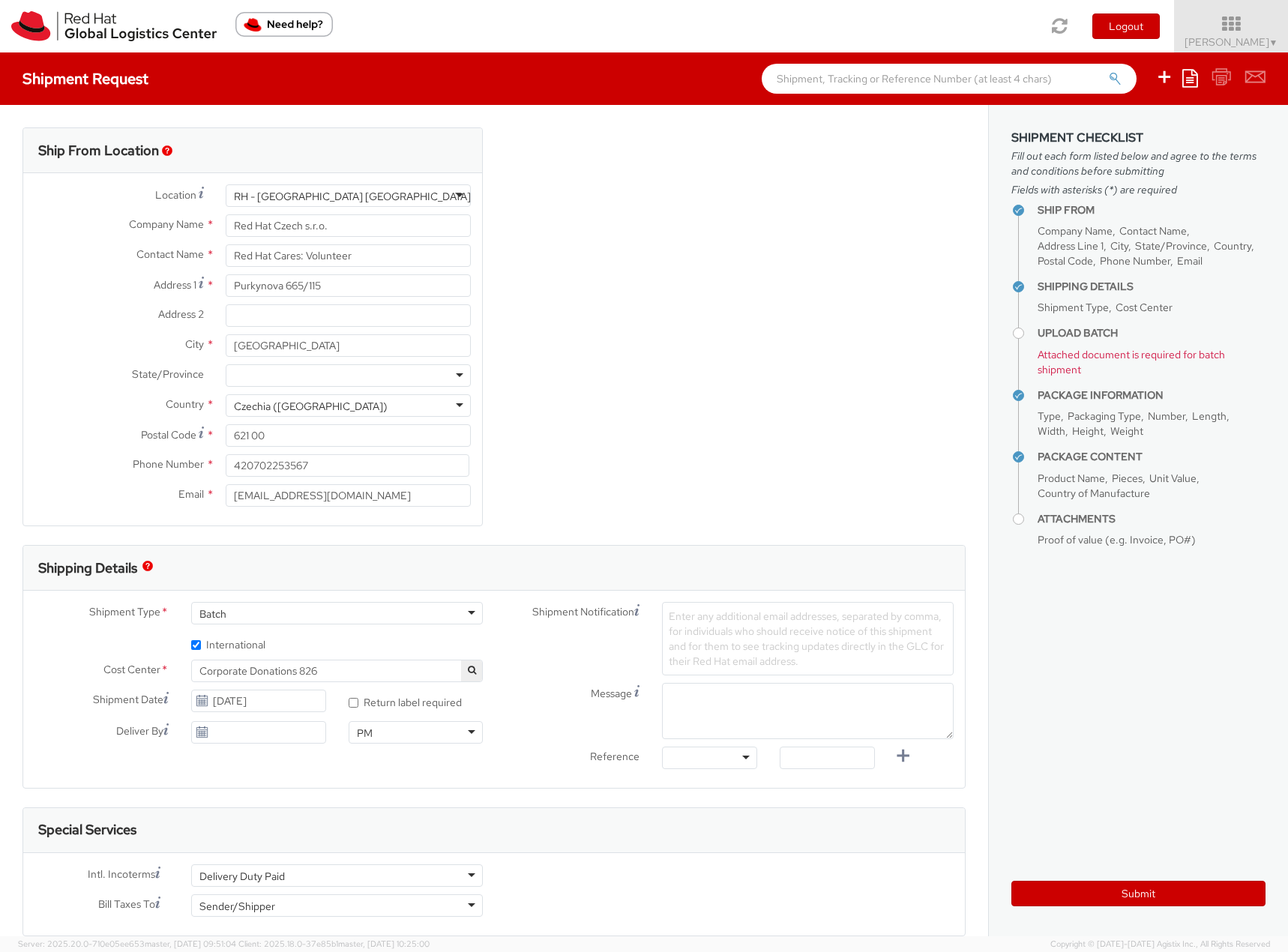
drag, startPoint x: 1248, startPoint y: 21, endPoint x: 1246, endPoint y: 57, distance: 36.1
click at [1248, 21] on icon at bounding box center [1231, 24] width 114 height 18
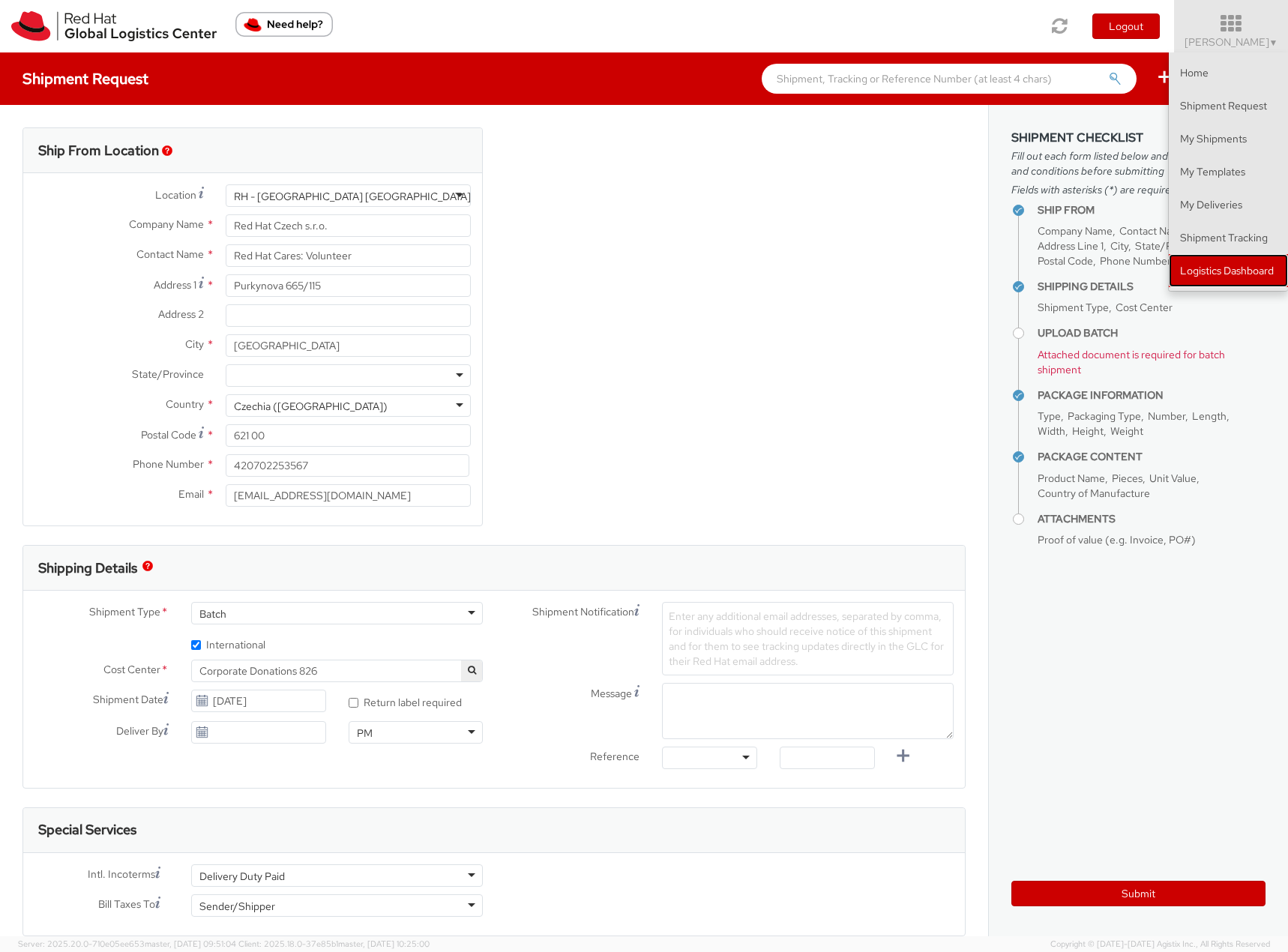
click at [1255, 277] on link "Logistics Dashboard" at bounding box center [1228, 270] width 119 height 33
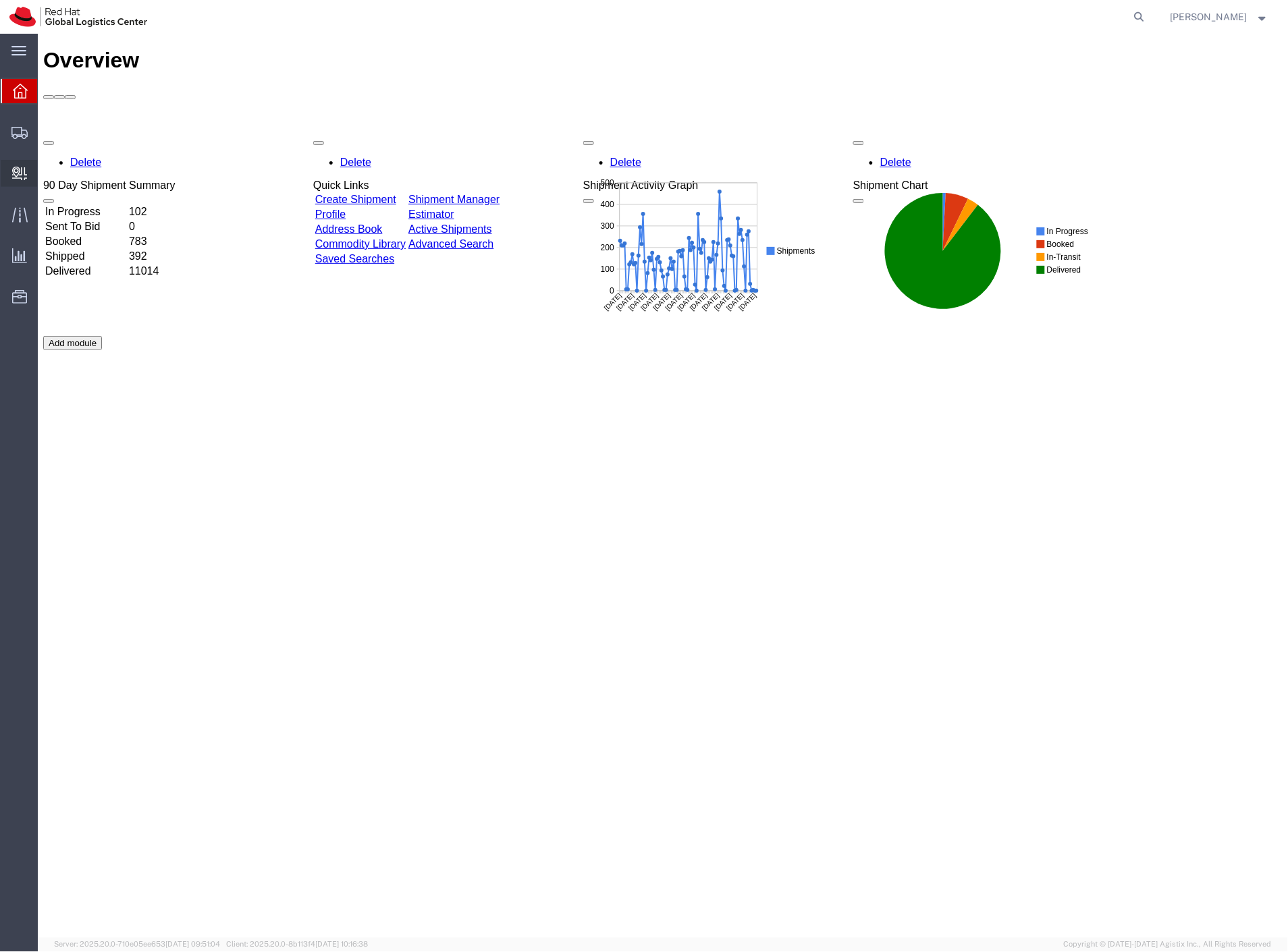
click at [0, 0] on span "Create Delivery" at bounding box center [0, 0] width 0 height 0
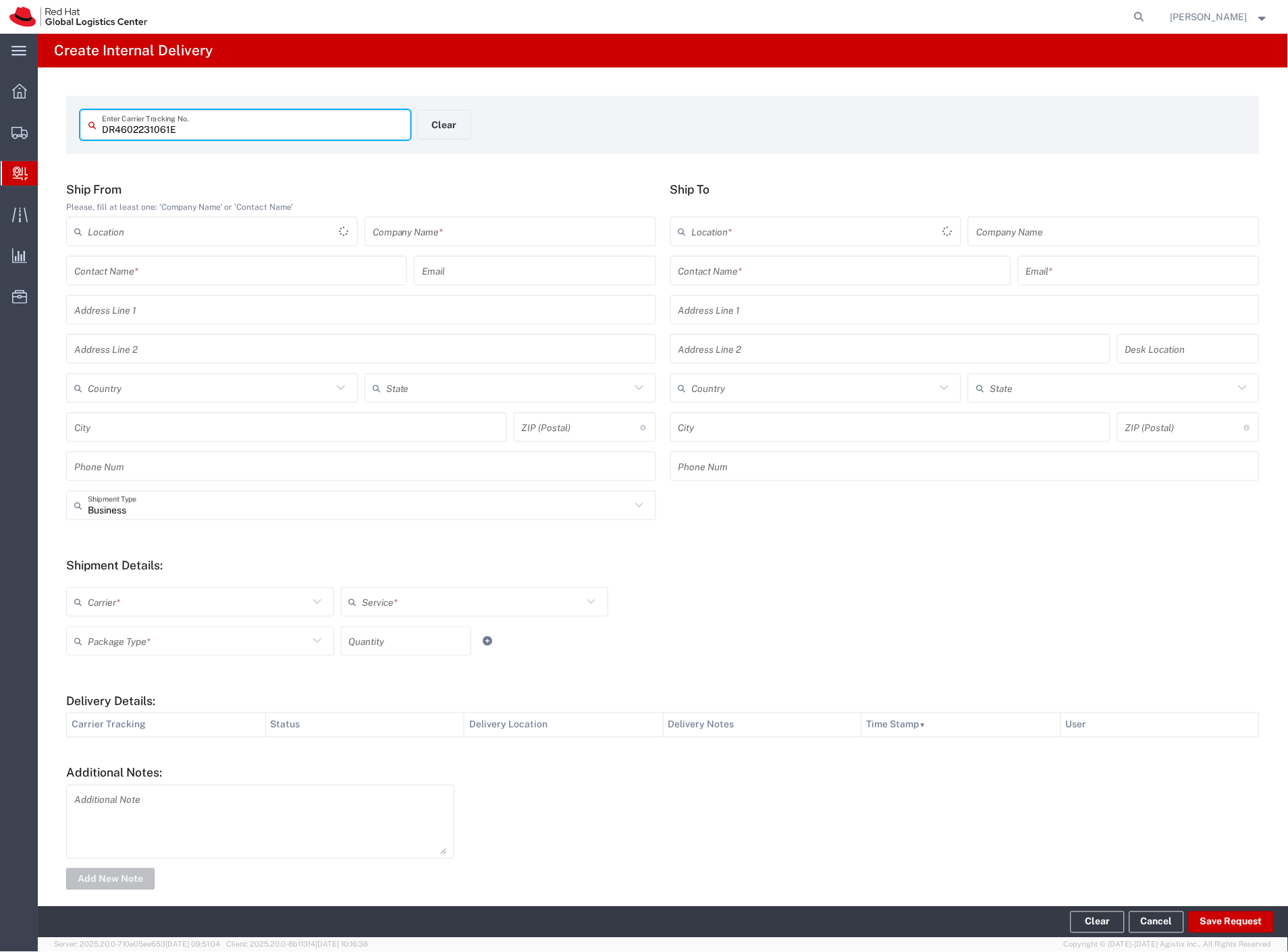
type input "DR4602231061E"
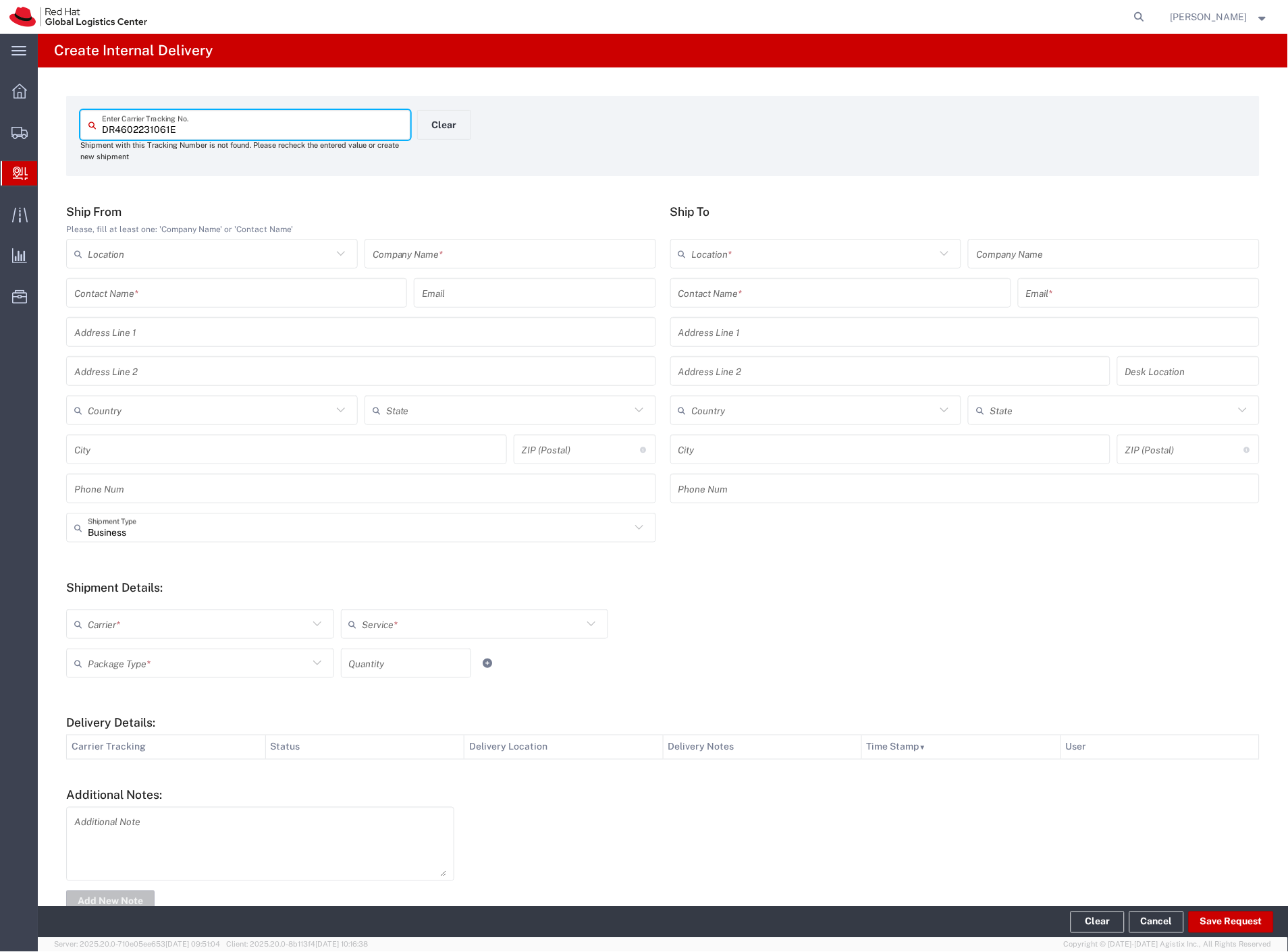
click at [421, 266] on div "Company Name *" at bounding box center [510, 253] width 292 height 30
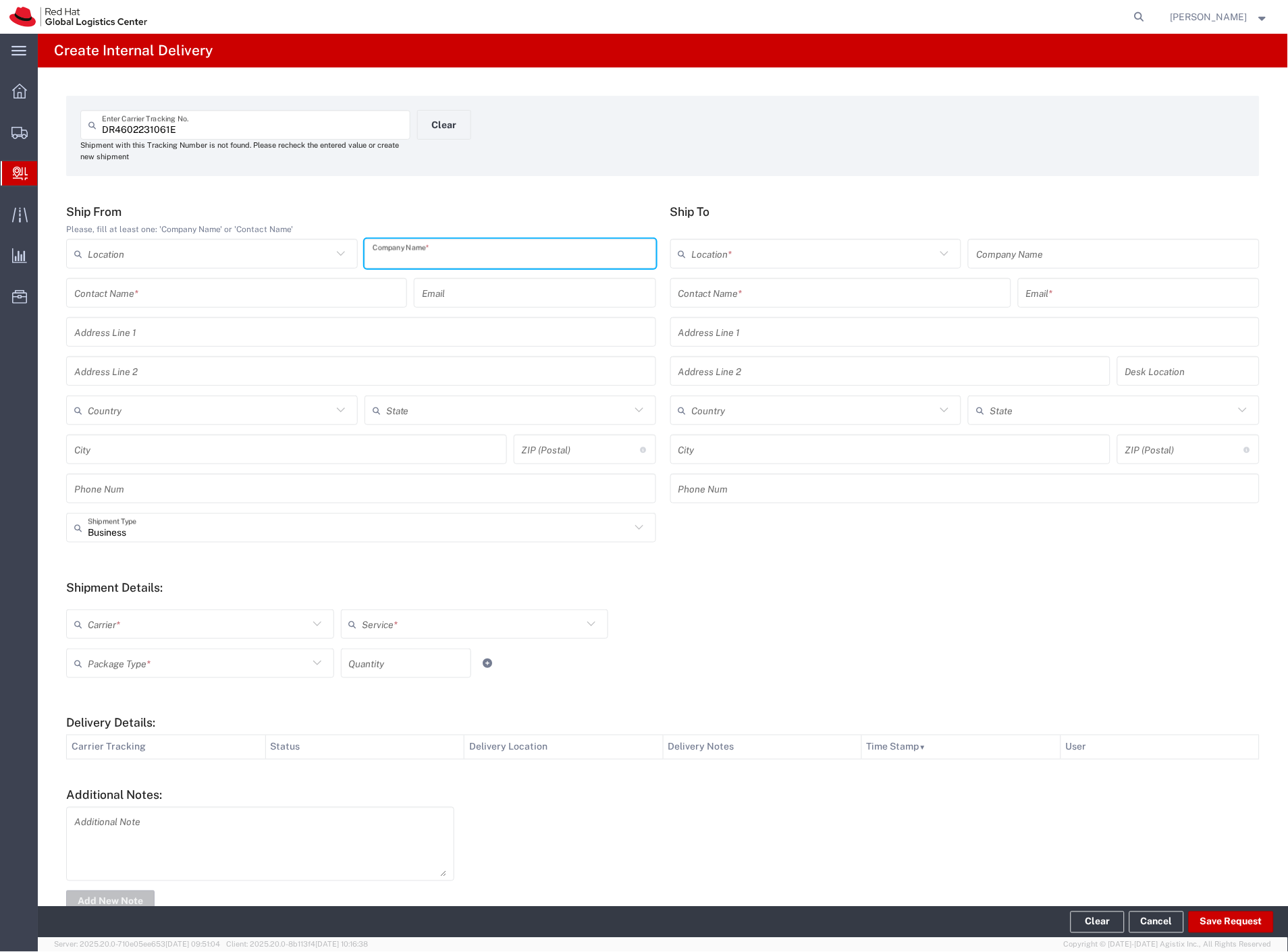
click at [423, 251] on input "text" at bounding box center [510, 254] width 276 height 24
type input "china"
click at [717, 297] on input "text" at bounding box center [841, 293] width 325 height 24
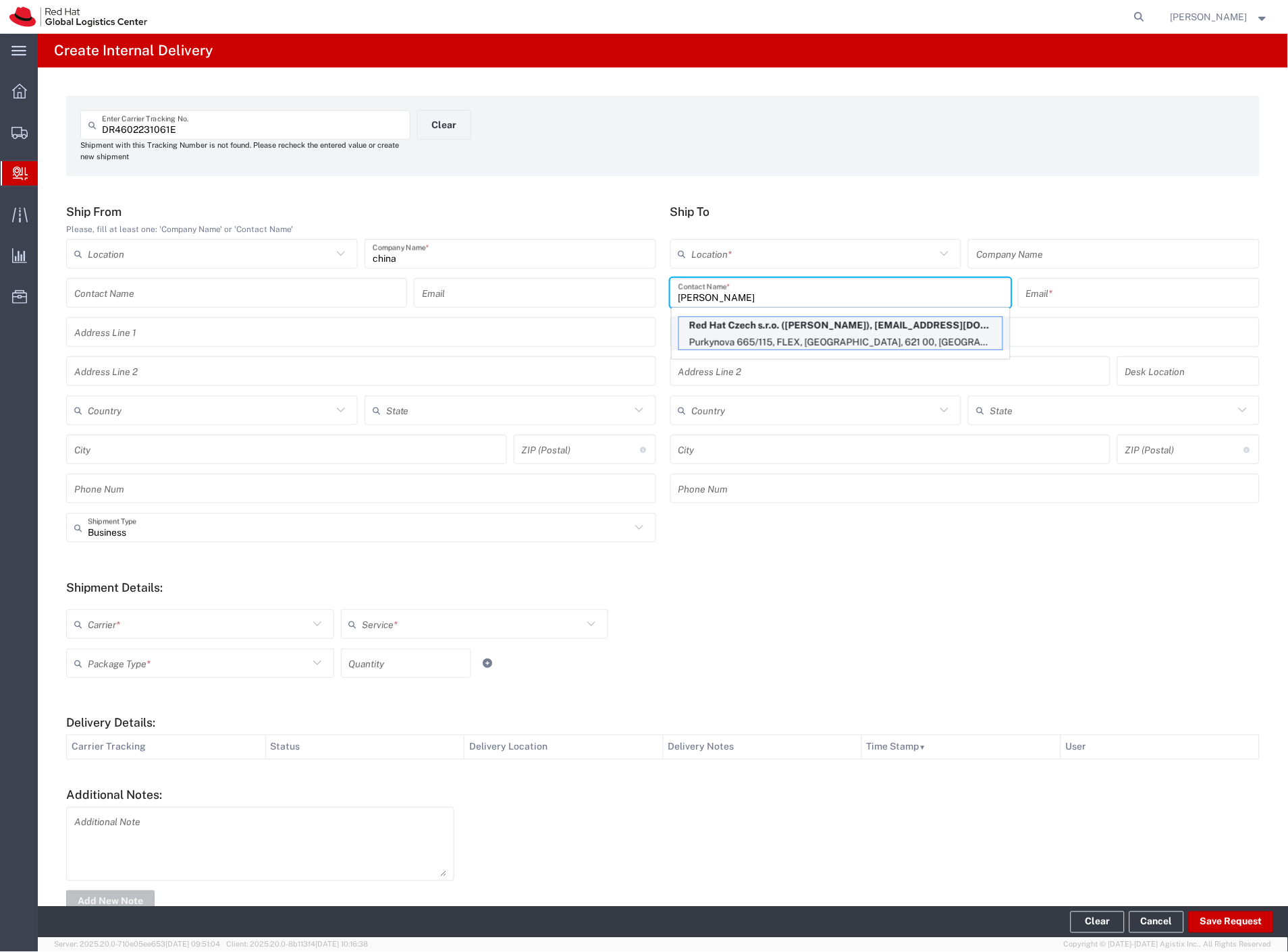
type input "[PERSON_NAME]"
click at [759, 327] on p "Red Hat Czech s.r.o. ([PERSON_NAME]), [EMAIL_ADDRESS][DOMAIN_NAME]" at bounding box center [841, 326] width 323 height 17
type input "RH - [GEOGRAPHIC_DATA] [GEOGRAPHIC_DATA] - C"
type input "Red Hat Czech s.r.o."
type input "[PERSON_NAME]"
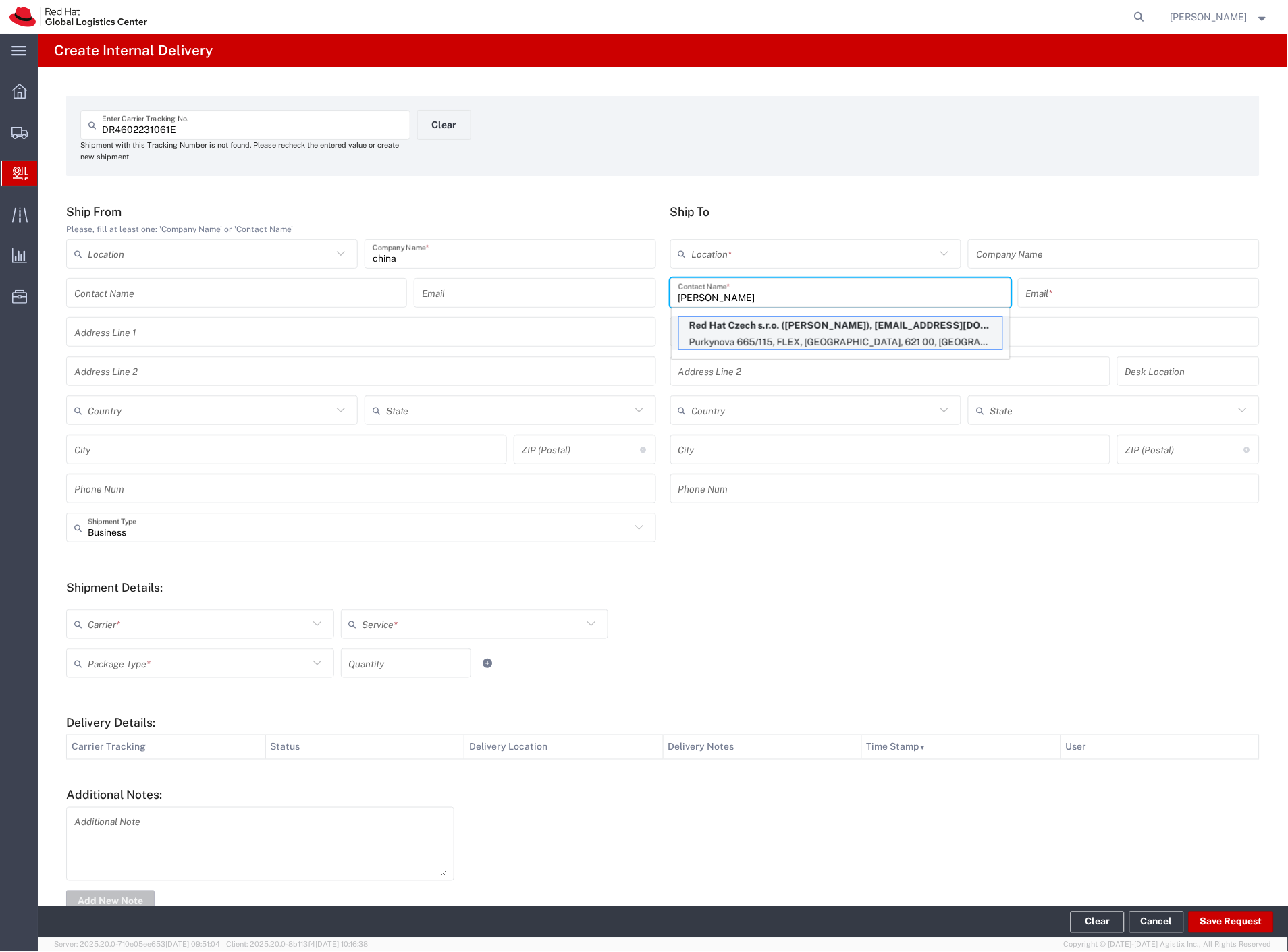
type input "[EMAIL_ADDRESS][DOMAIN_NAME]"
type input "Purkynova 665/115"
type input "FLEX"
type input "Czechia"
type input "[GEOGRAPHIC_DATA]"
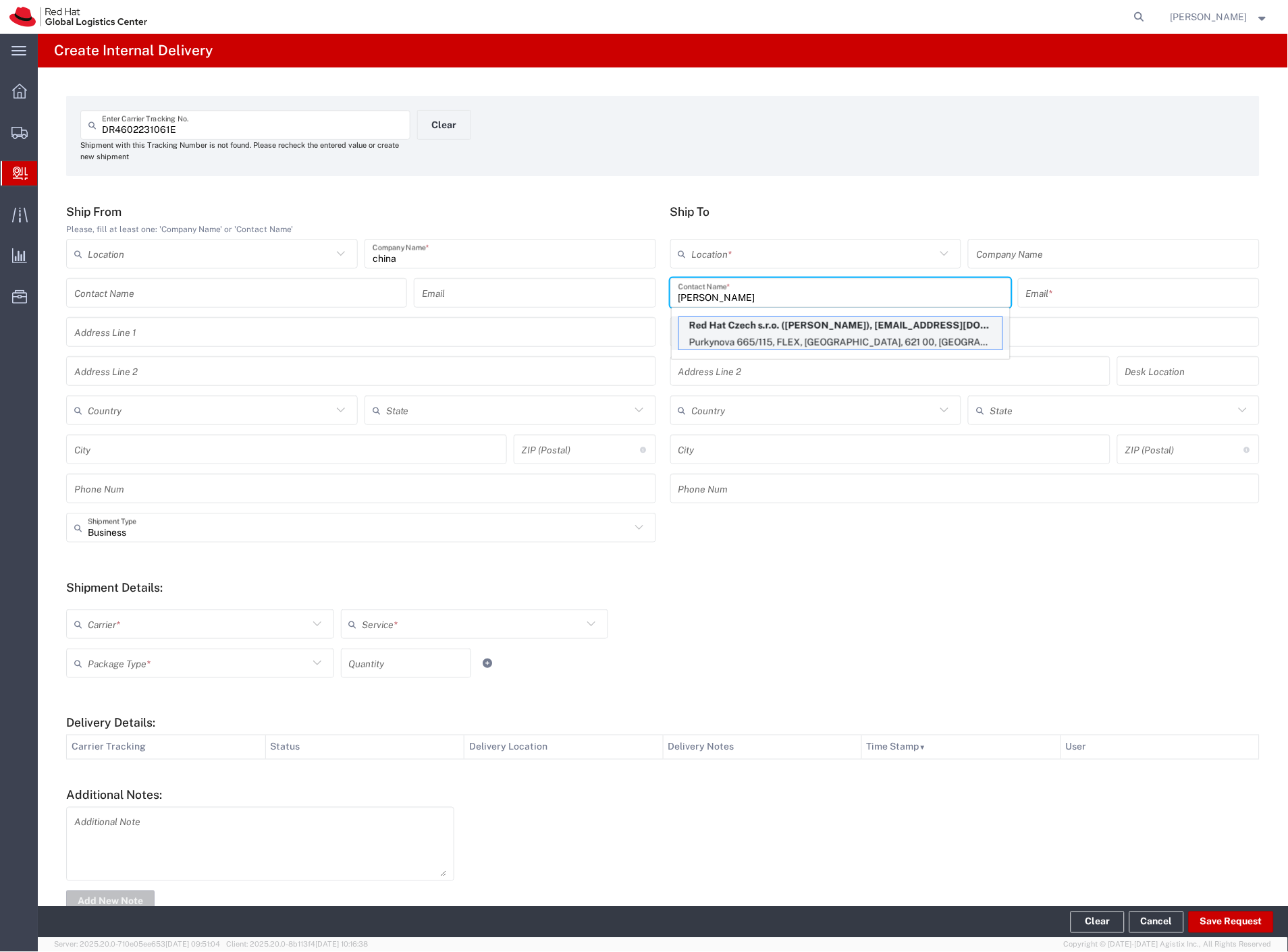
type input "621 00"
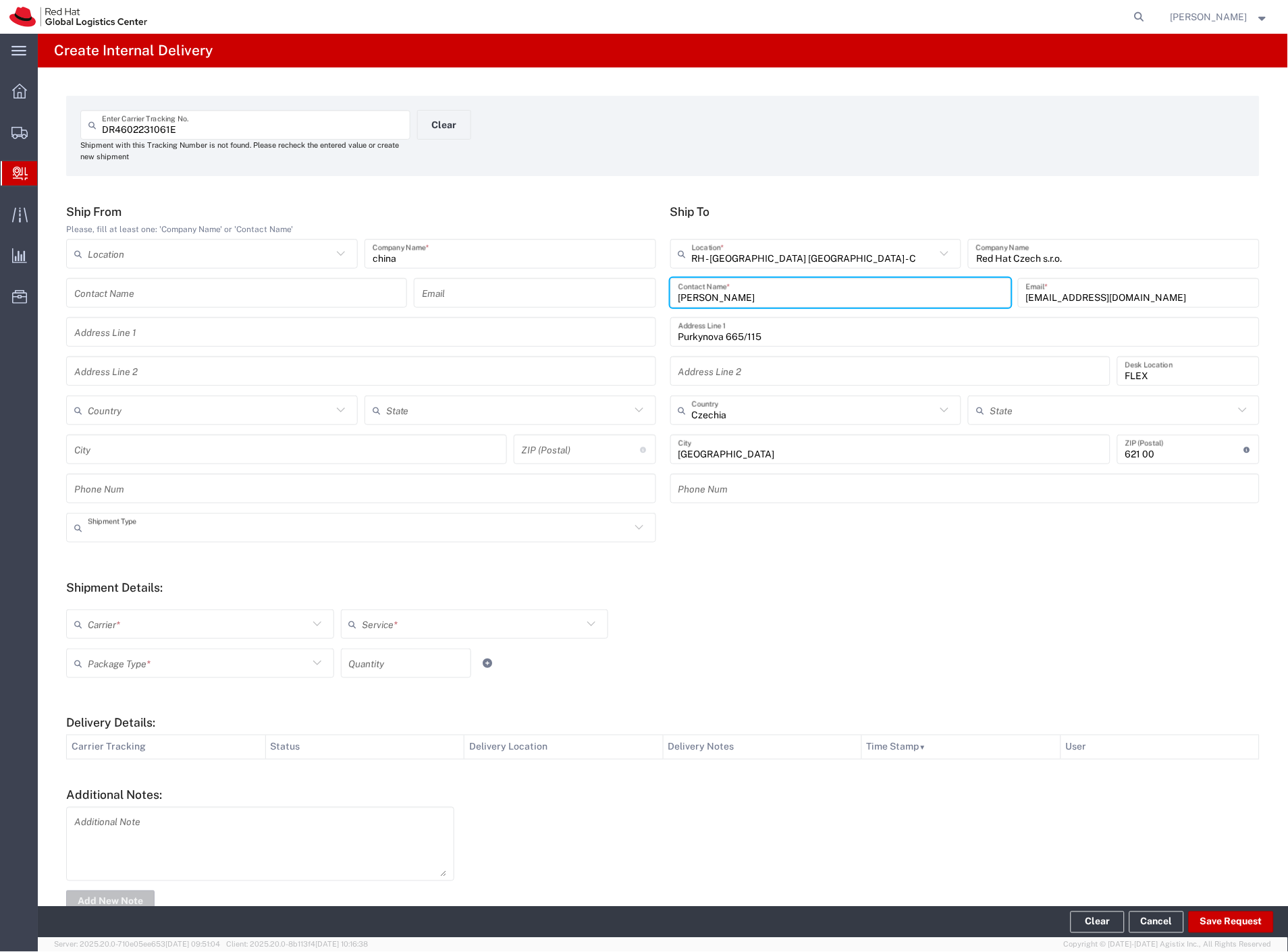
click at [130, 536] on input "text" at bounding box center [359, 528] width 543 height 24
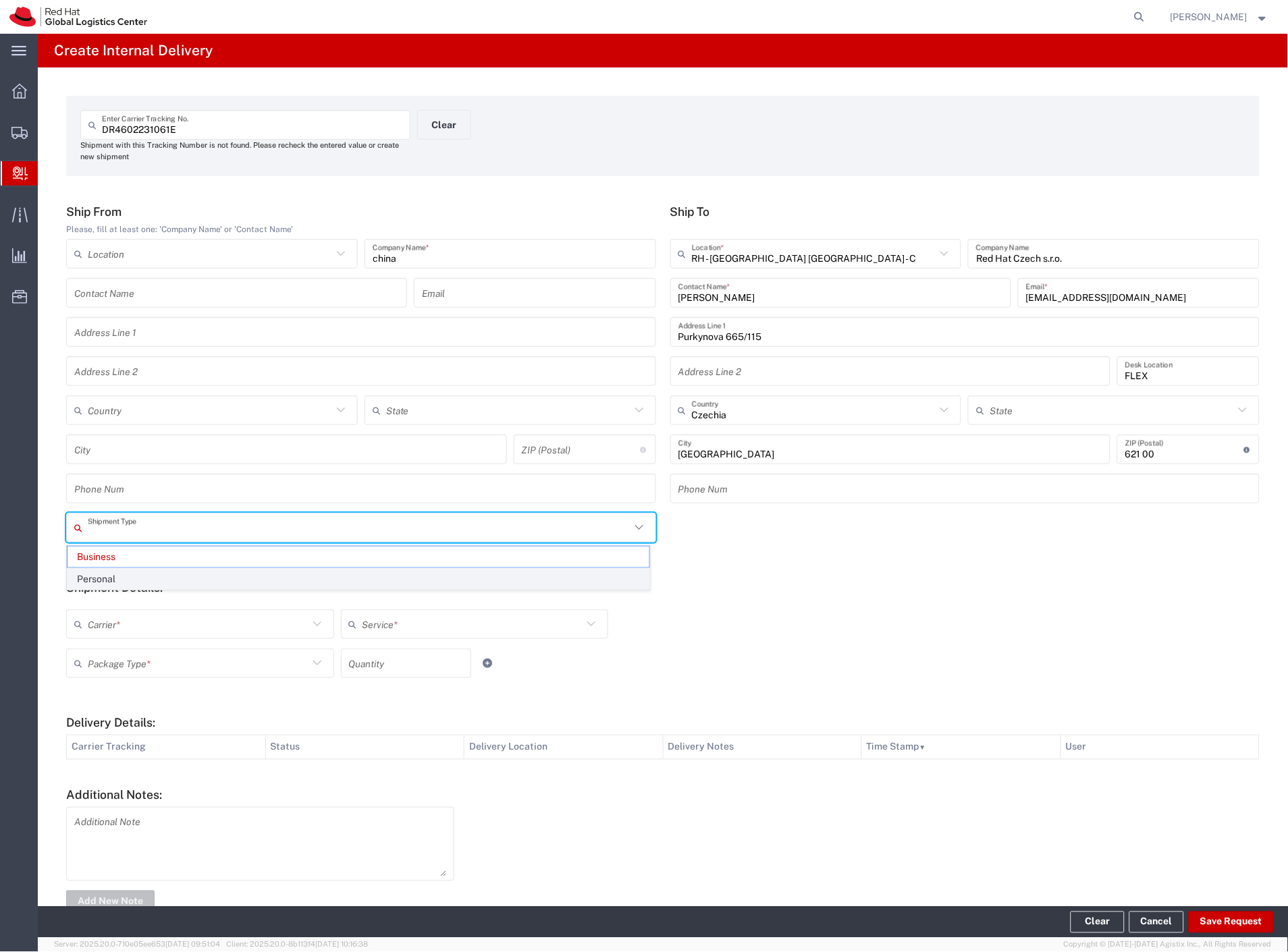
click at [129, 572] on span "Personal" at bounding box center [359, 579] width 582 height 21
type input "Personal"
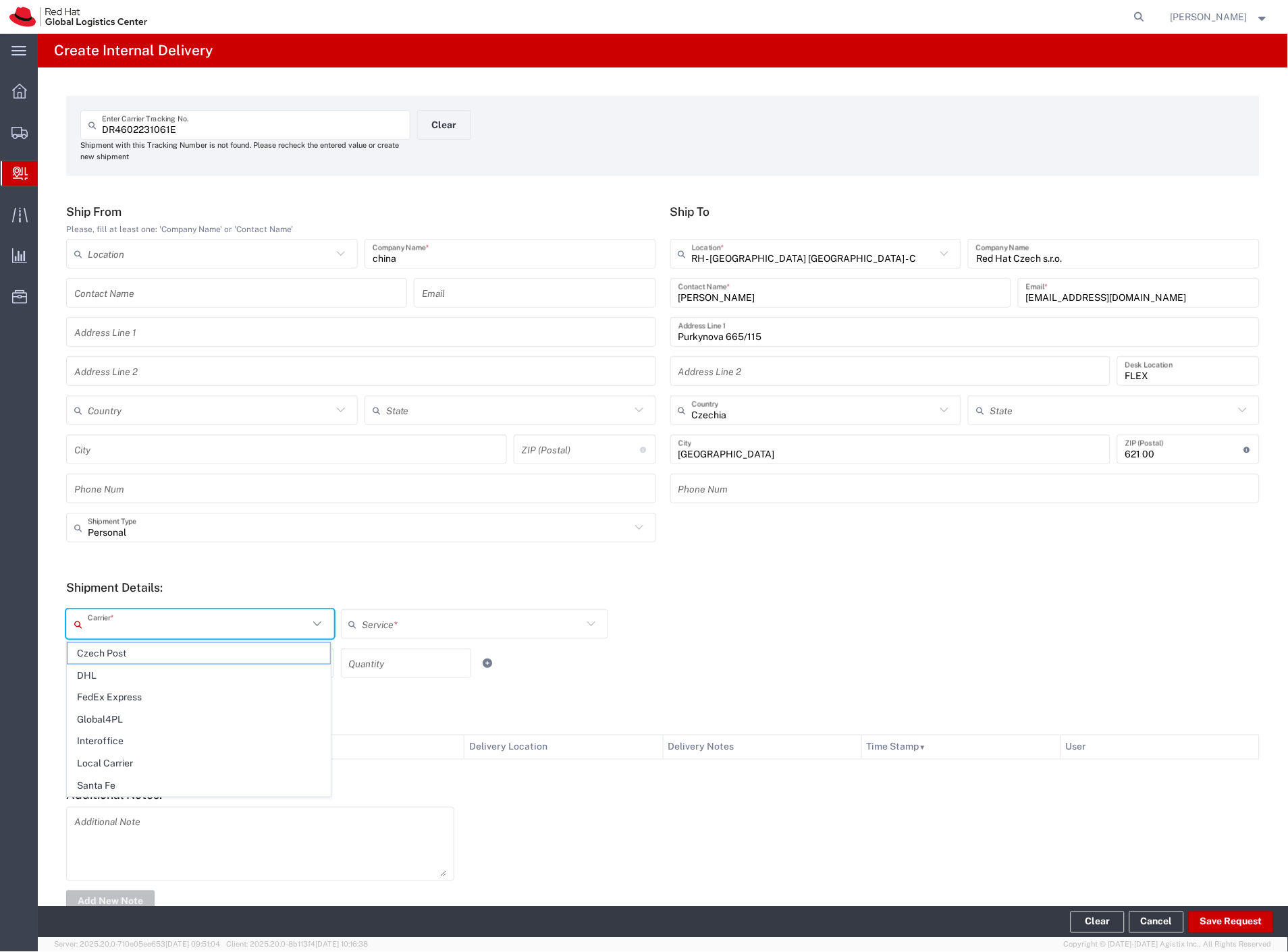
click at [123, 635] on input "text" at bounding box center [198, 624] width 221 height 24
click at [123, 656] on span "Czech Post" at bounding box center [199, 653] width 263 height 21
type input "Czech Post"
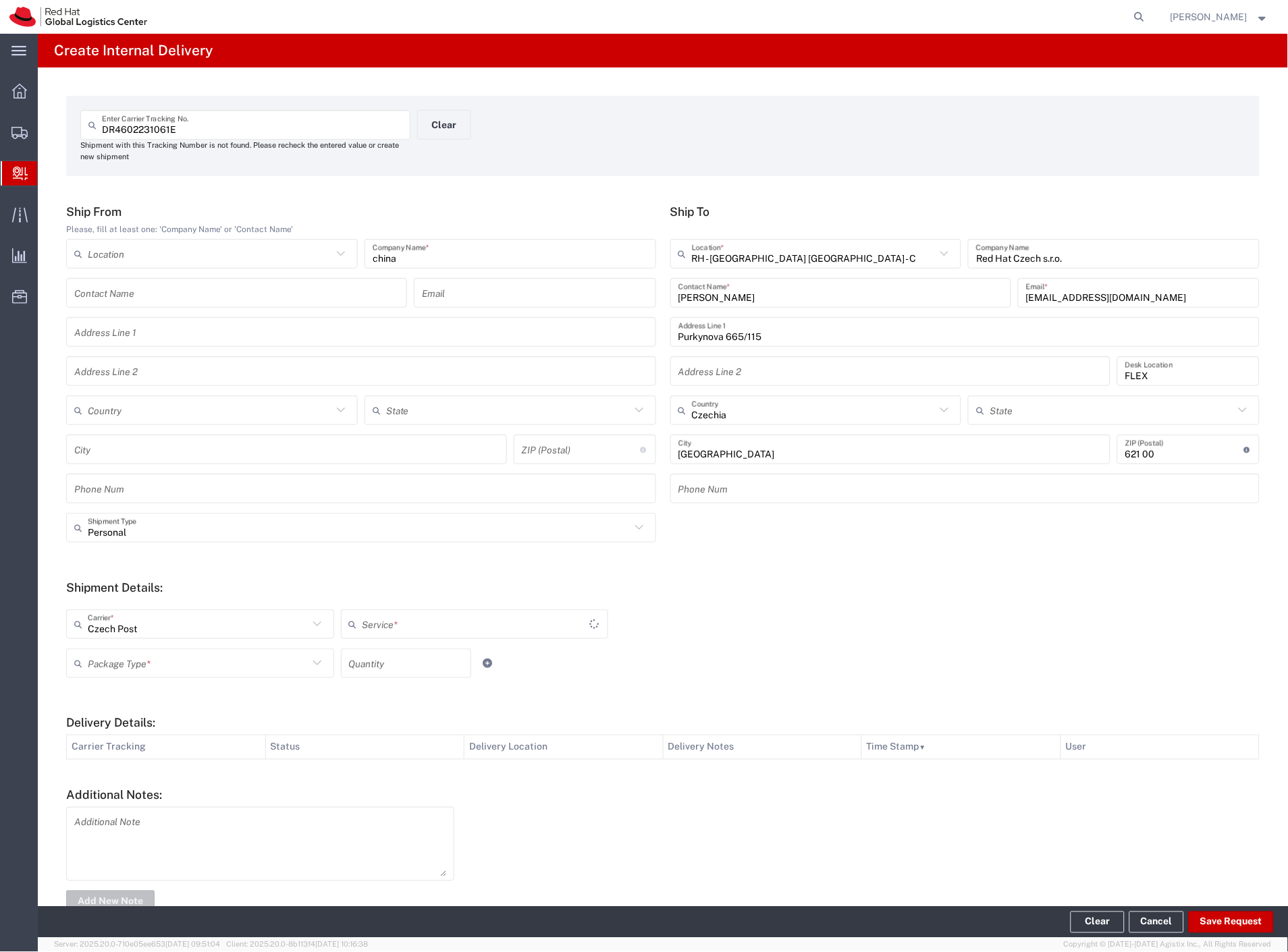
type input "Ground"
click at [123, 660] on input "text" at bounding box center [198, 663] width 221 height 24
click at [136, 790] on span "Your Packaging" at bounding box center [199, 780] width 263 height 21
type input "Your Packaging"
click at [1206, 918] on button "Save Request" at bounding box center [1231, 922] width 85 height 22
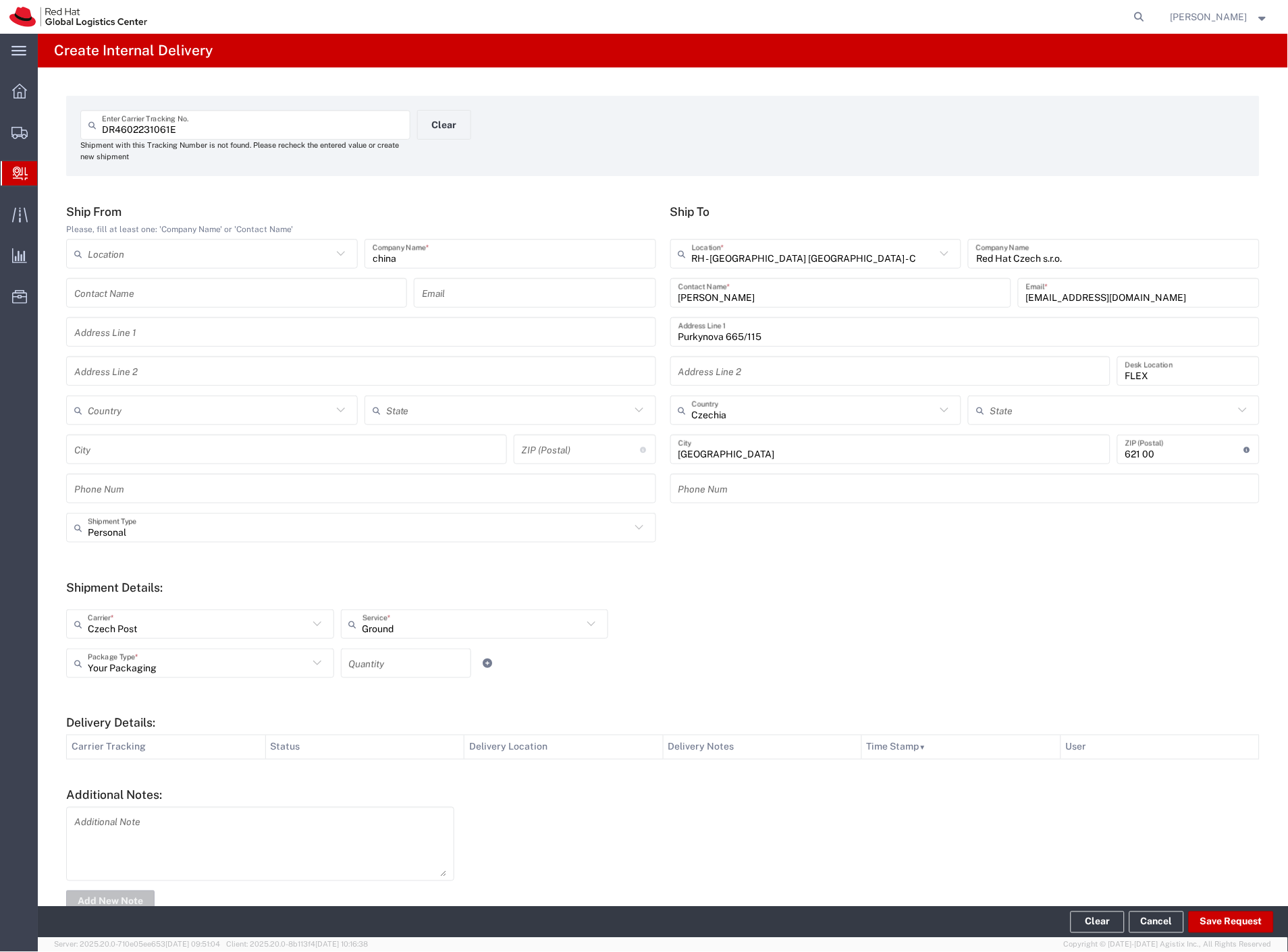
type input "Personal"
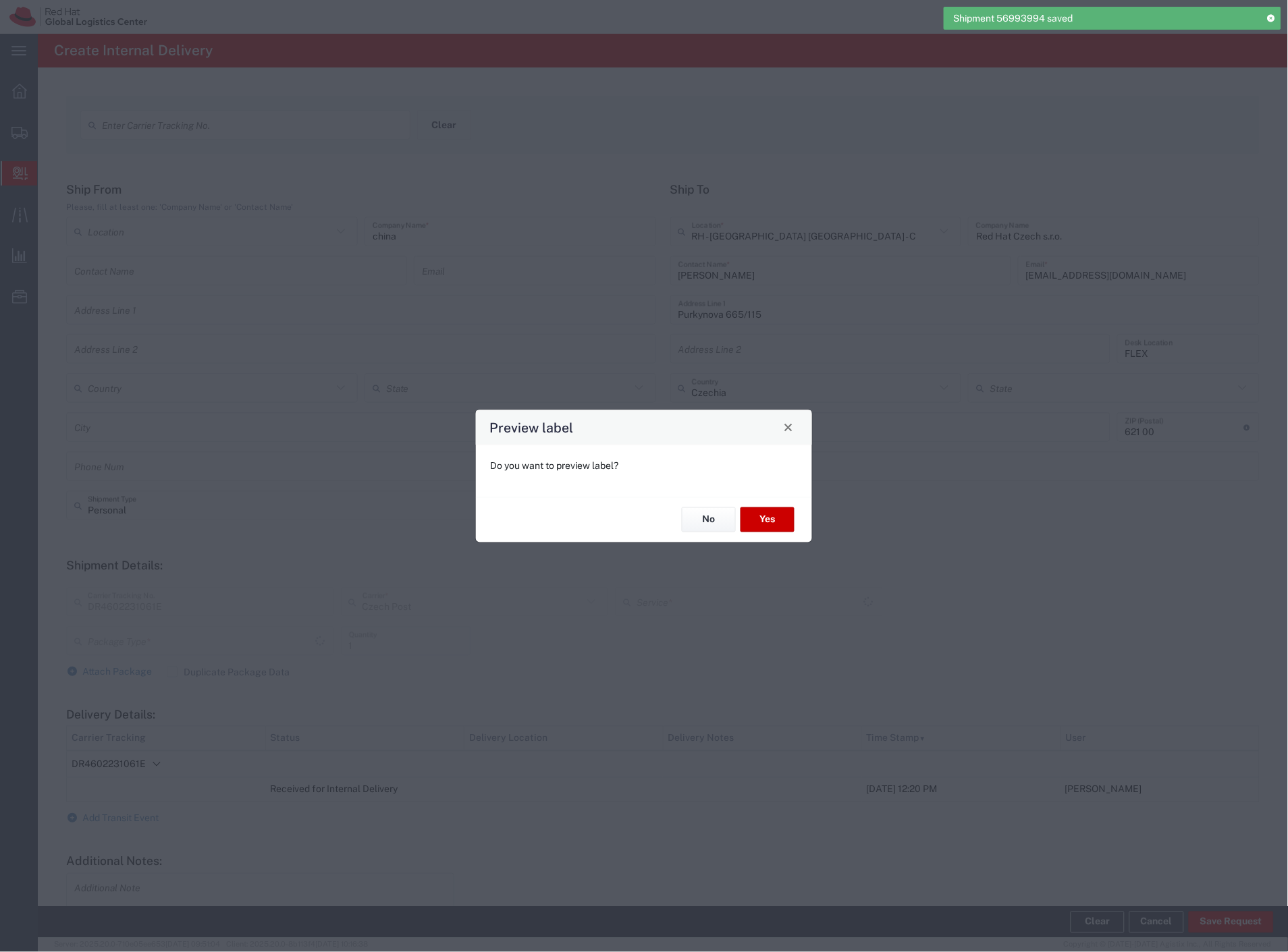
type input "Your Packaging"
type input "Ground"
click at [748, 523] on button "Yes" at bounding box center [768, 519] width 54 height 25
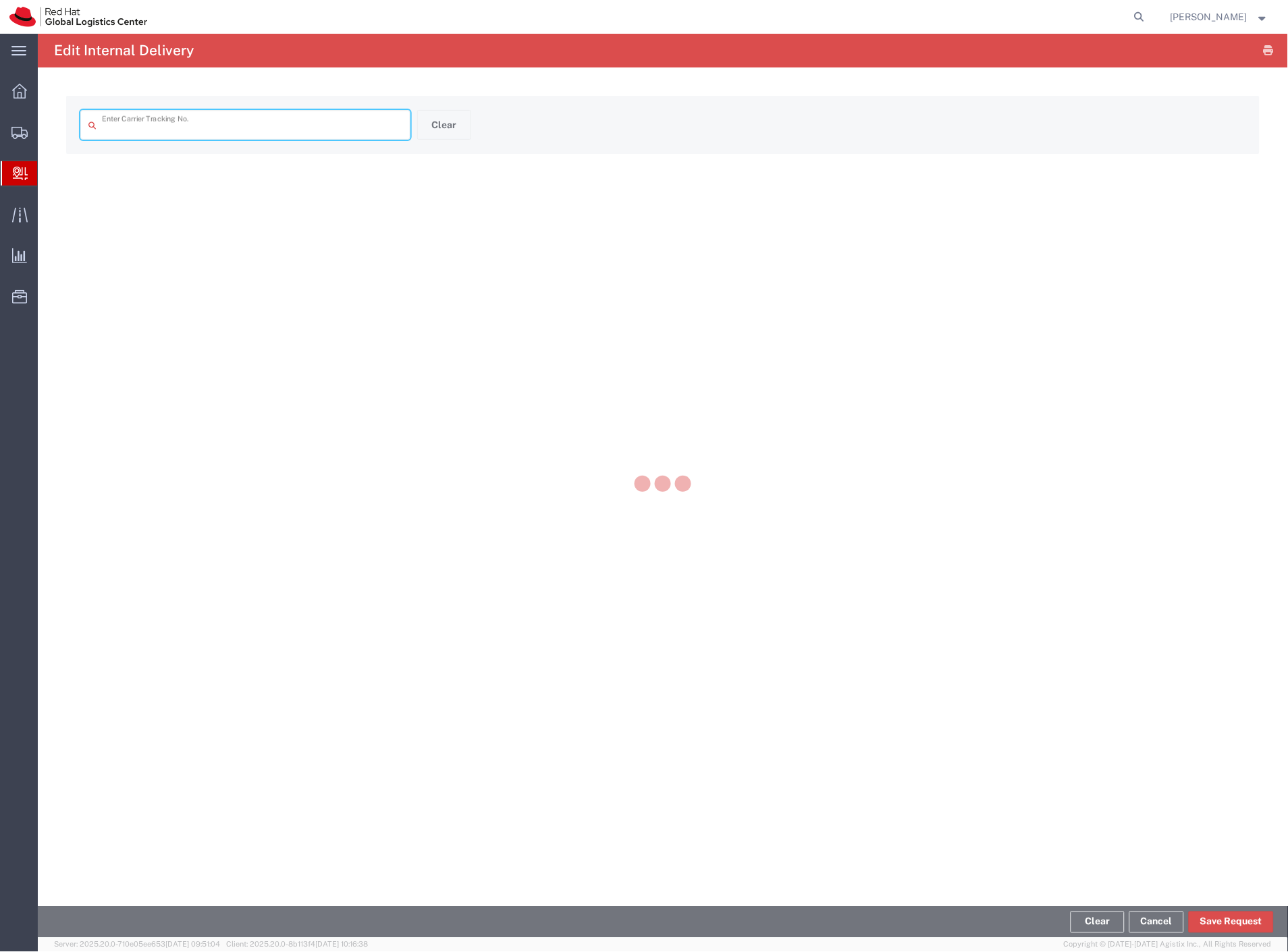
type input "DR4602231061E"
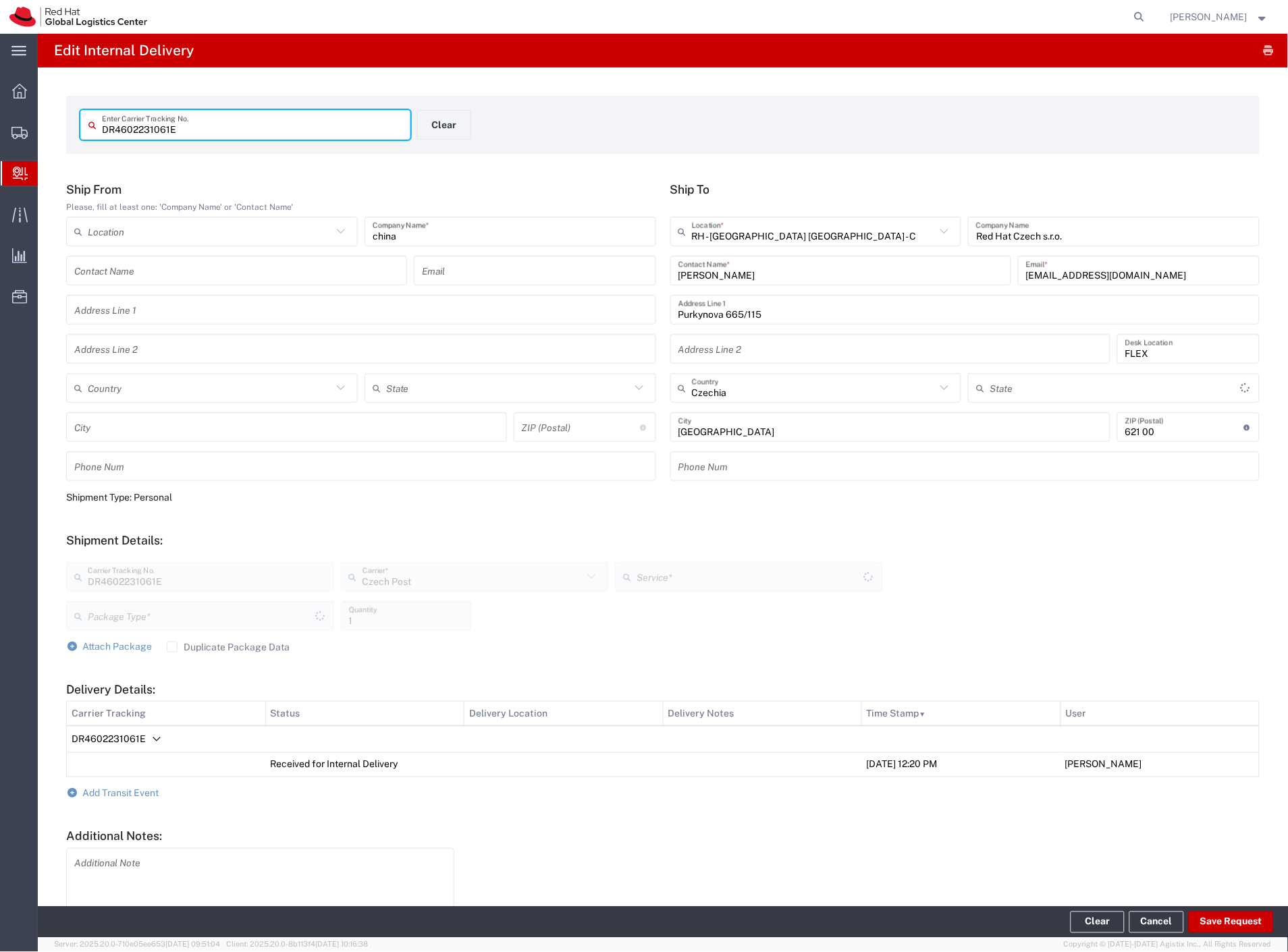
type input "Your Packaging"
type input "Ground"
click at [460, 123] on button "Clear" at bounding box center [444, 125] width 54 height 30
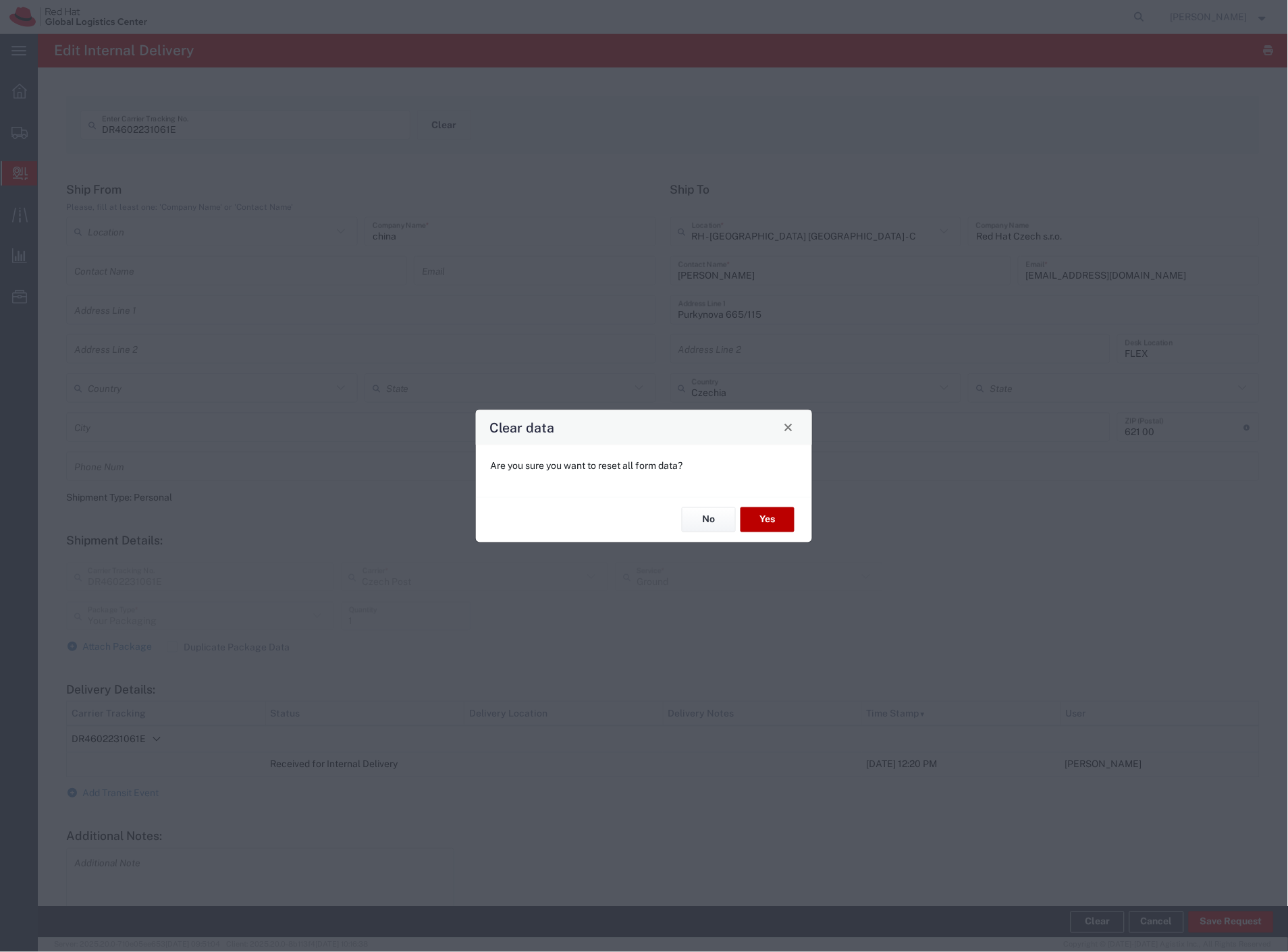
click at [781, 512] on button "Yes" at bounding box center [768, 519] width 54 height 25
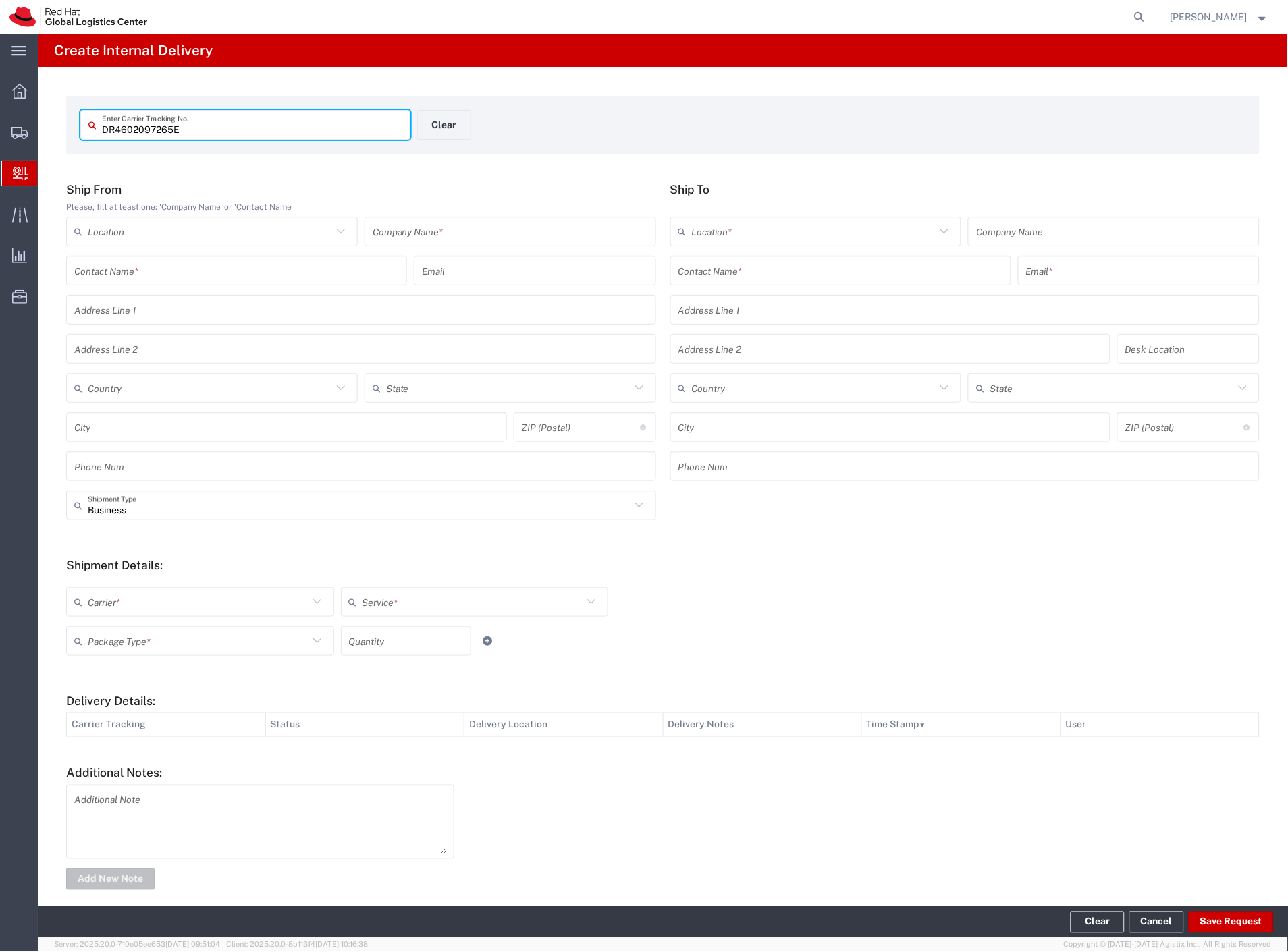
type input "DR4602097265E"
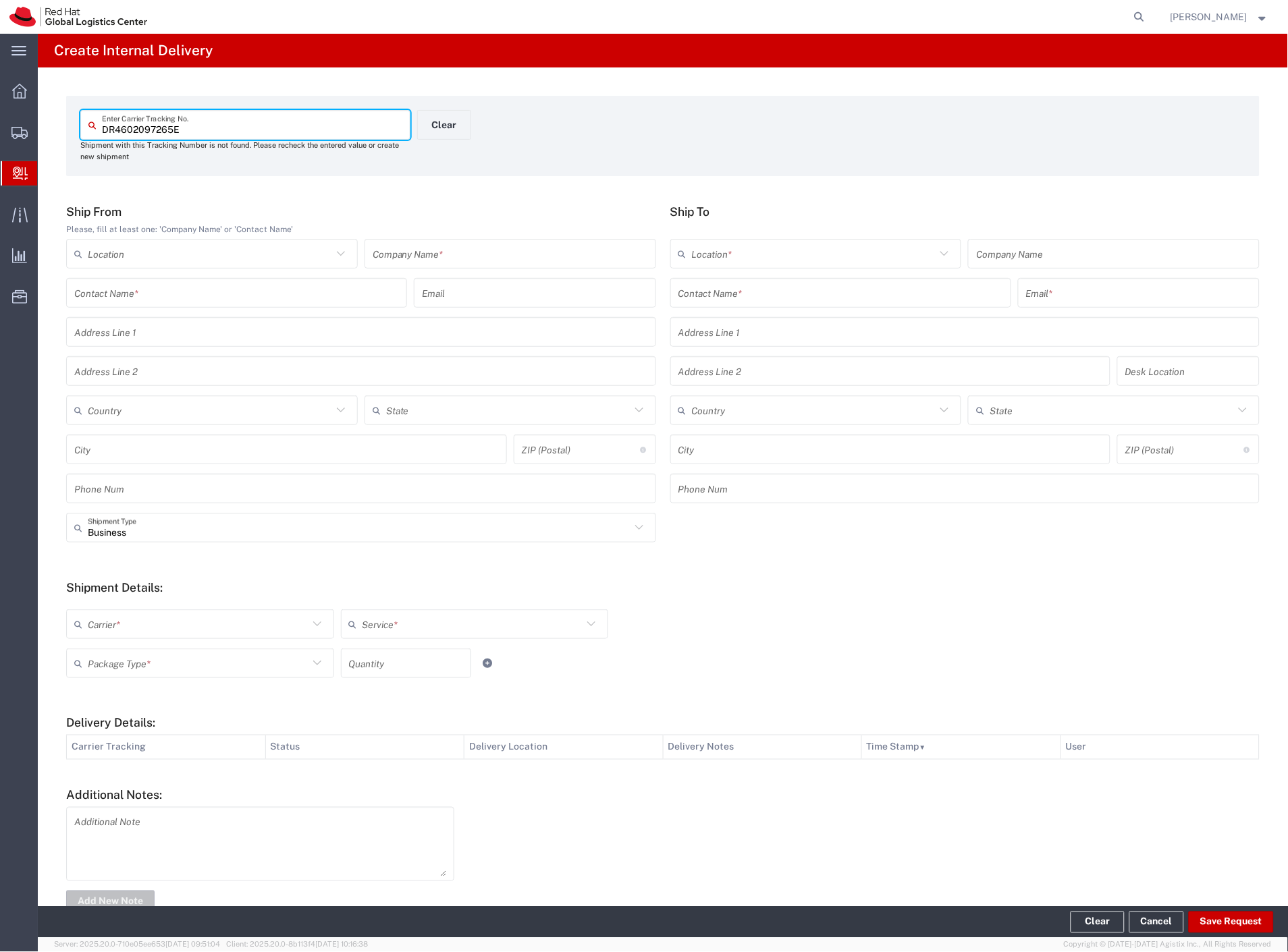
click at [428, 249] on input "text" at bounding box center [510, 254] width 276 height 24
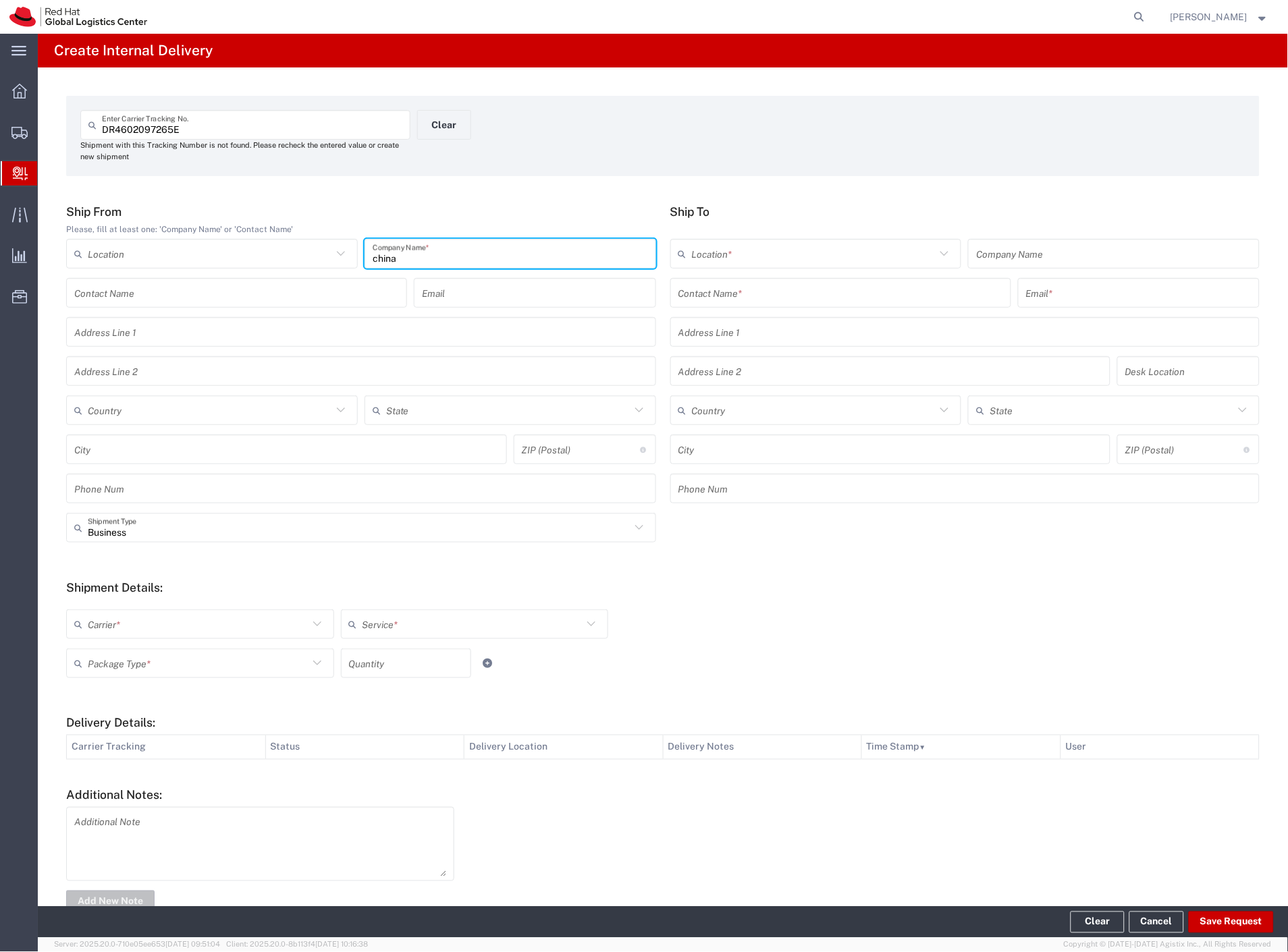
type input "china"
click at [763, 297] on input "text" at bounding box center [841, 293] width 325 height 24
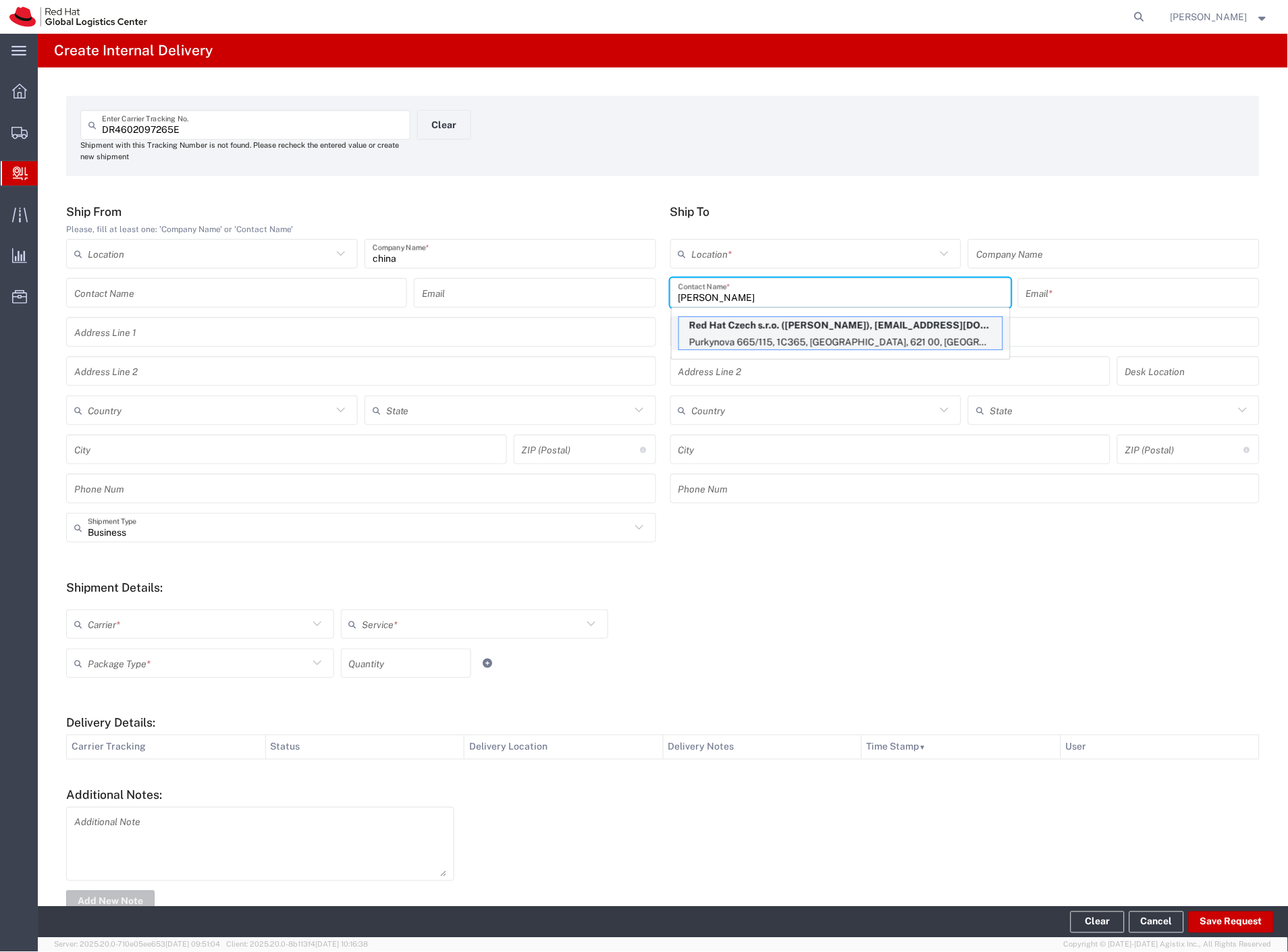
type input "[PERSON_NAME]"
click at [743, 331] on p "Red Hat Czech s.r.o. ([PERSON_NAME]), [EMAIL_ADDRESS][DOMAIN_NAME]" at bounding box center [841, 326] width 323 height 17
type input "RH - [GEOGRAPHIC_DATA] [GEOGRAPHIC_DATA] - C"
type input "Red Hat Czech s.r.o."
type input "[PERSON_NAME]"
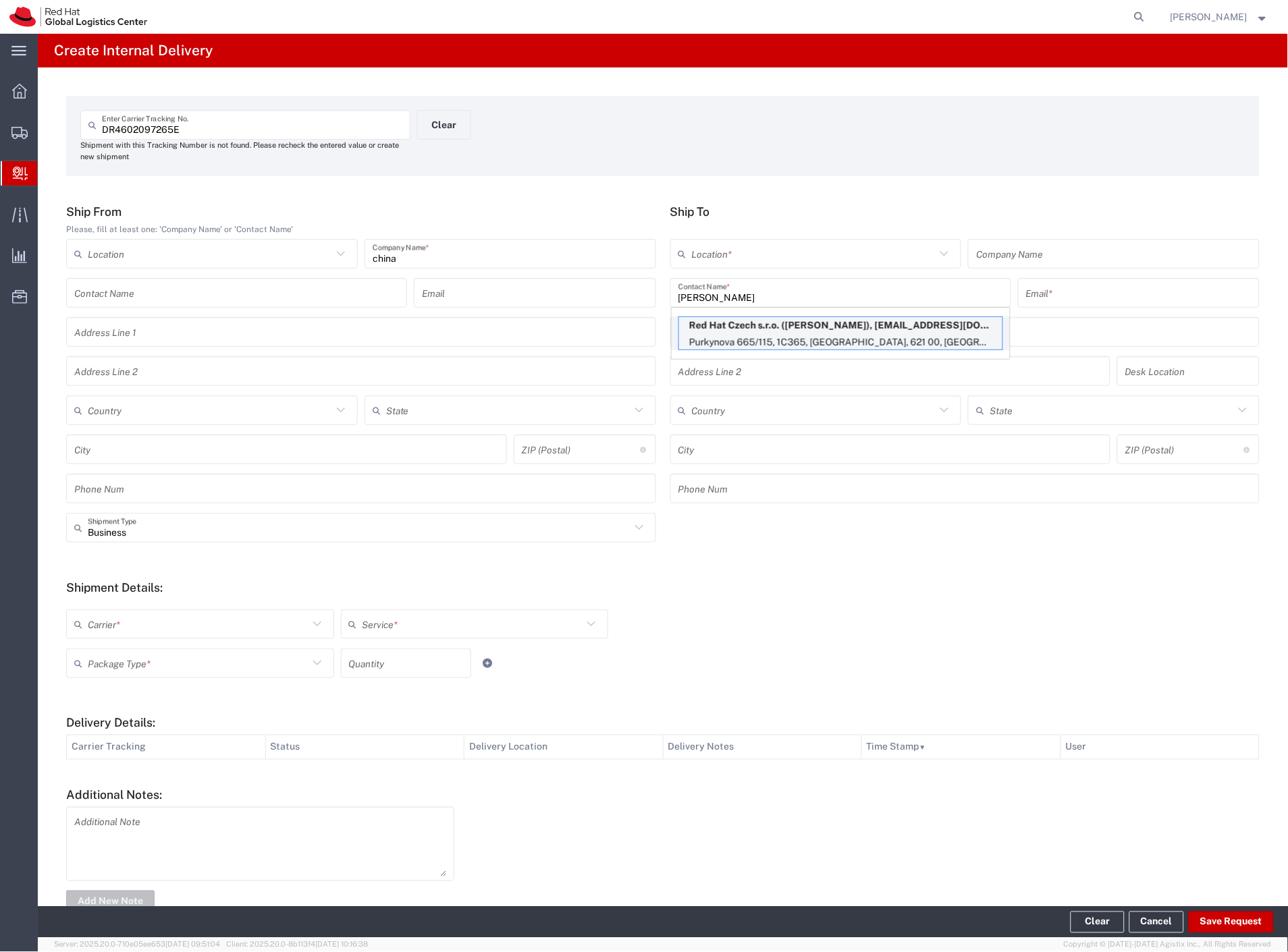
type input "[EMAIL_ADDRESS][DOMAIN_NAME]"
type input "Purkynova 665/115"
type input "1C365"
type input "Czechia"
type input "[GEOGRAPHIC_DATA]"
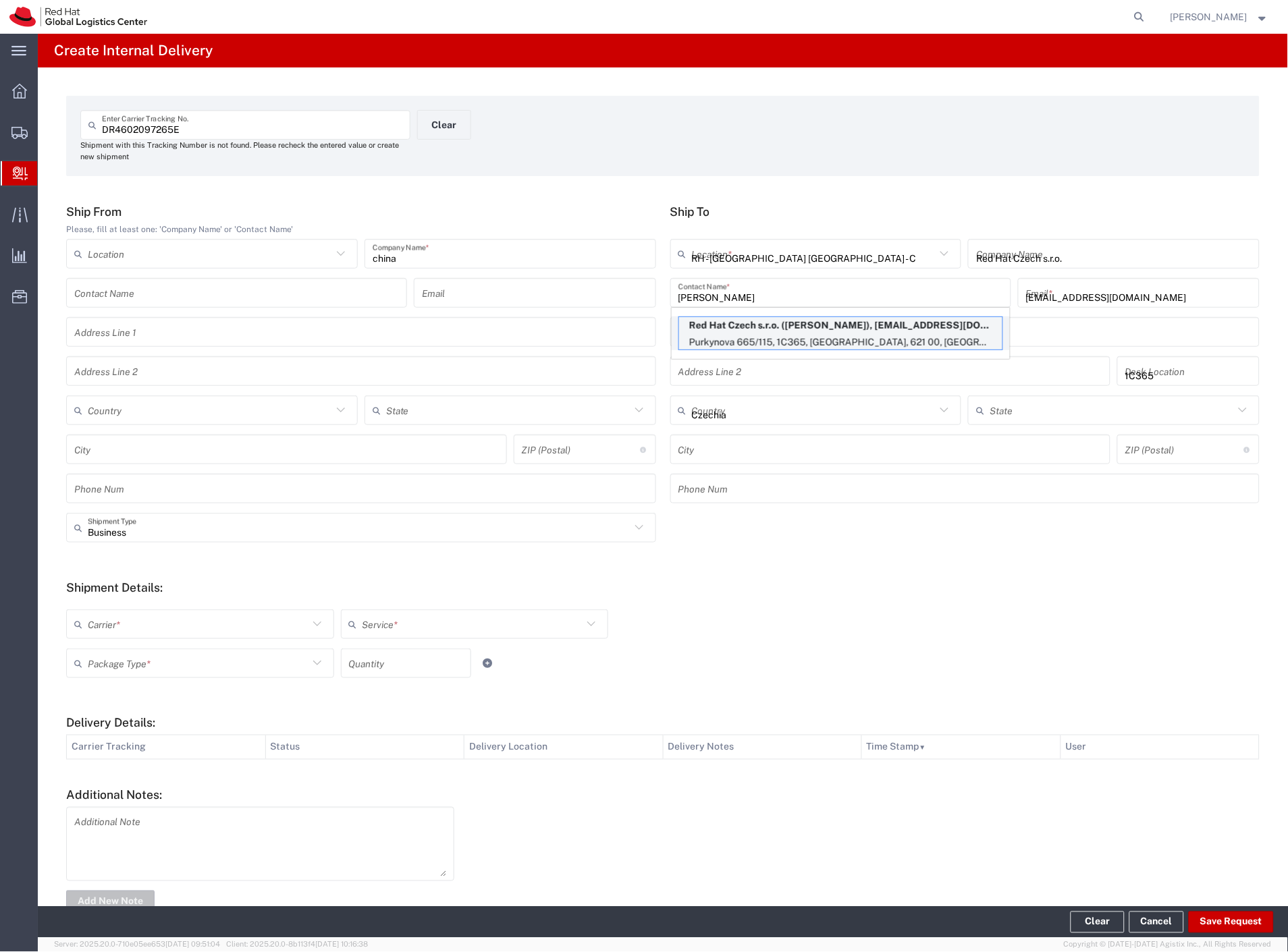
type input "621 00"
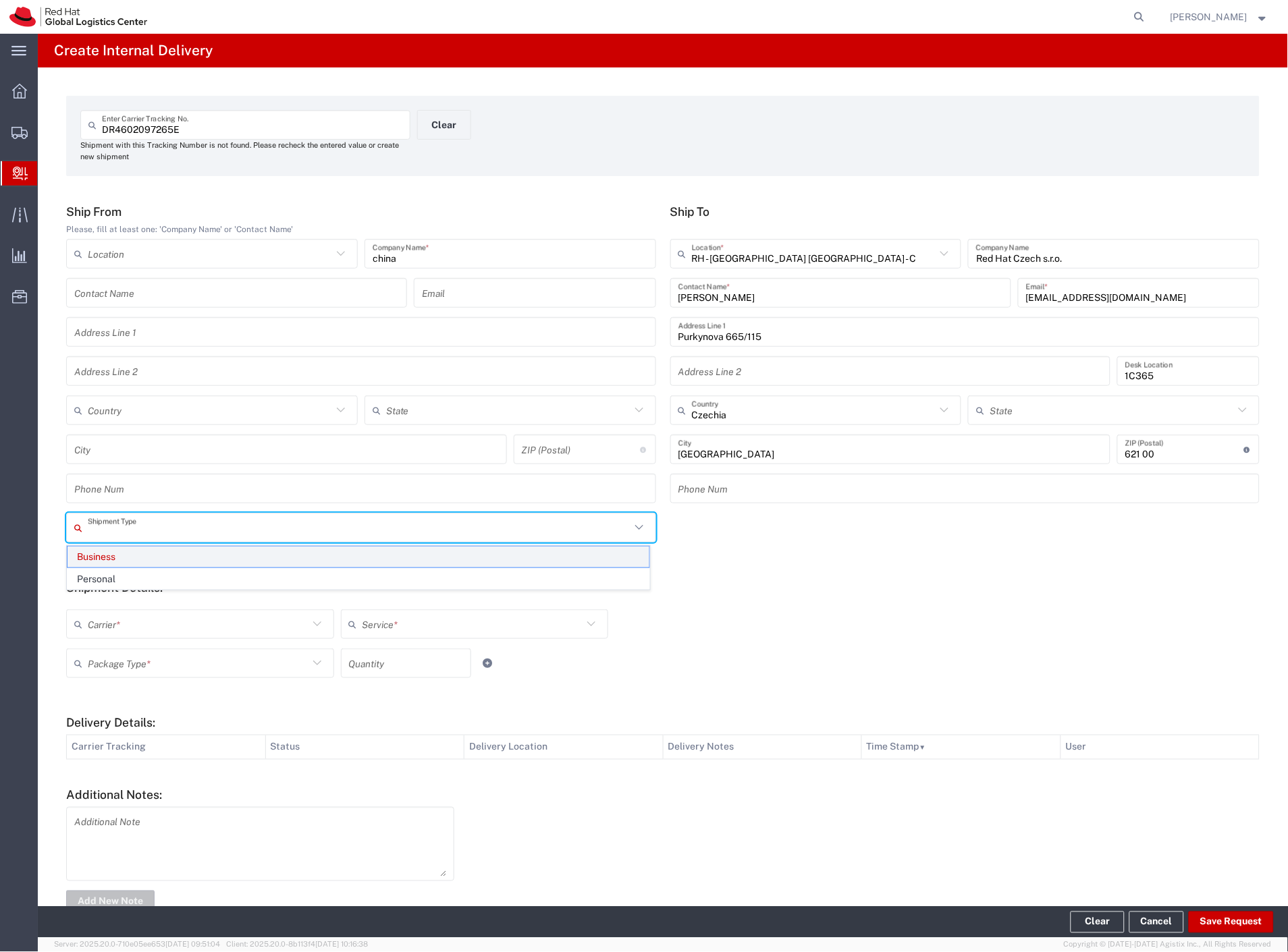
drag, startPoint x: 106, startPoint y: 532, endPoint x: 108, endPoint y: 561, distance: 29.1
click at [108, 536] on input "text" at bounding box center [359, 528] width 543 height 24
click at [103, 579] on span "Personal" at bounding box center [359, 579] width 582 height 21
type input "Personal"
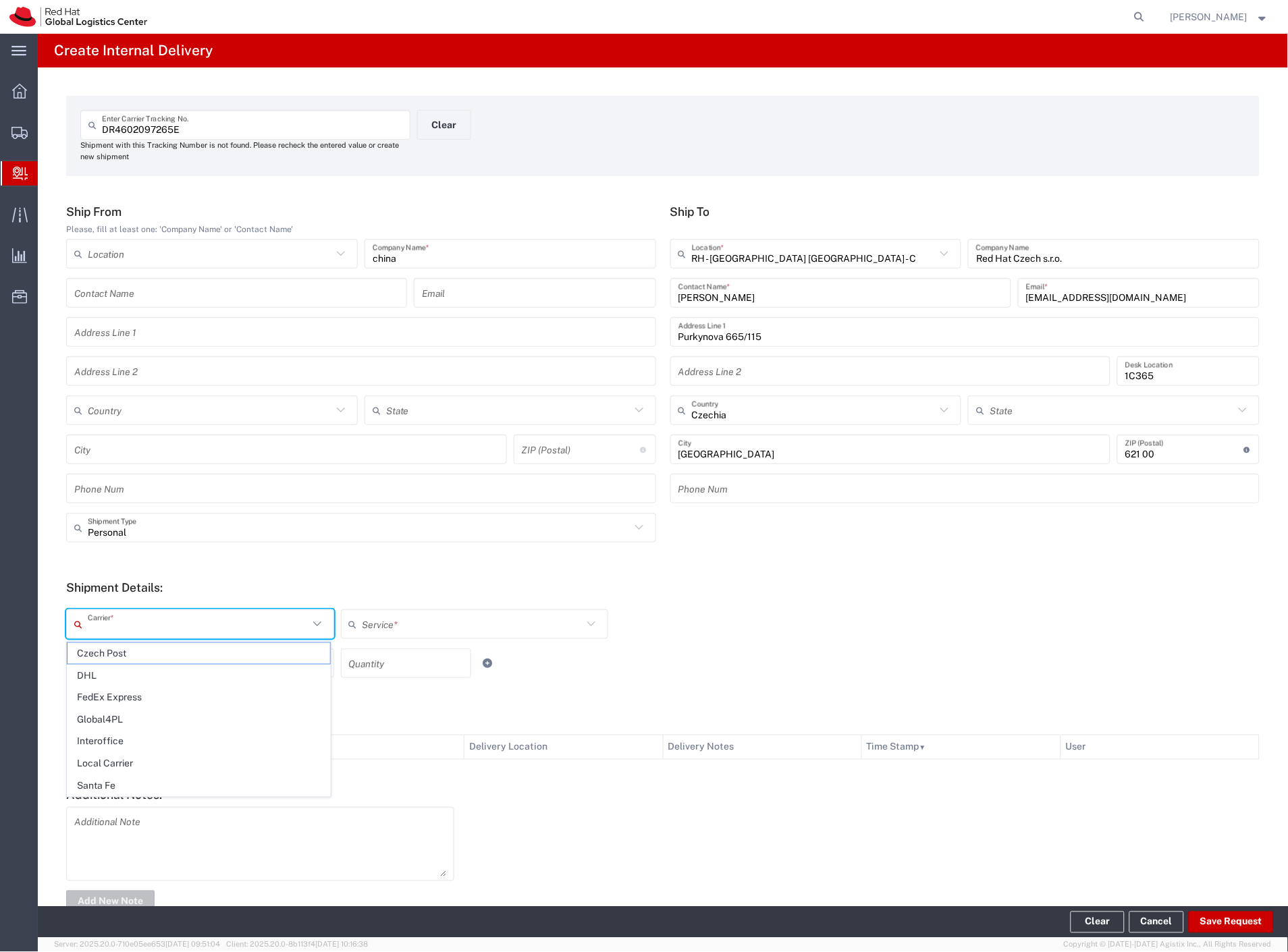
drag, startPoint x: 100, startPoint y: 621, endPoint x: 102, endPoint y: 639, distance: 18.1
click at [100, 623] on input "text" at bounding box center [198, 624] width 221 height 24
click at [103, 652] on span "Czech Post" at bounding box center [199, 653] width 263 height 21
type input "Czech Post"
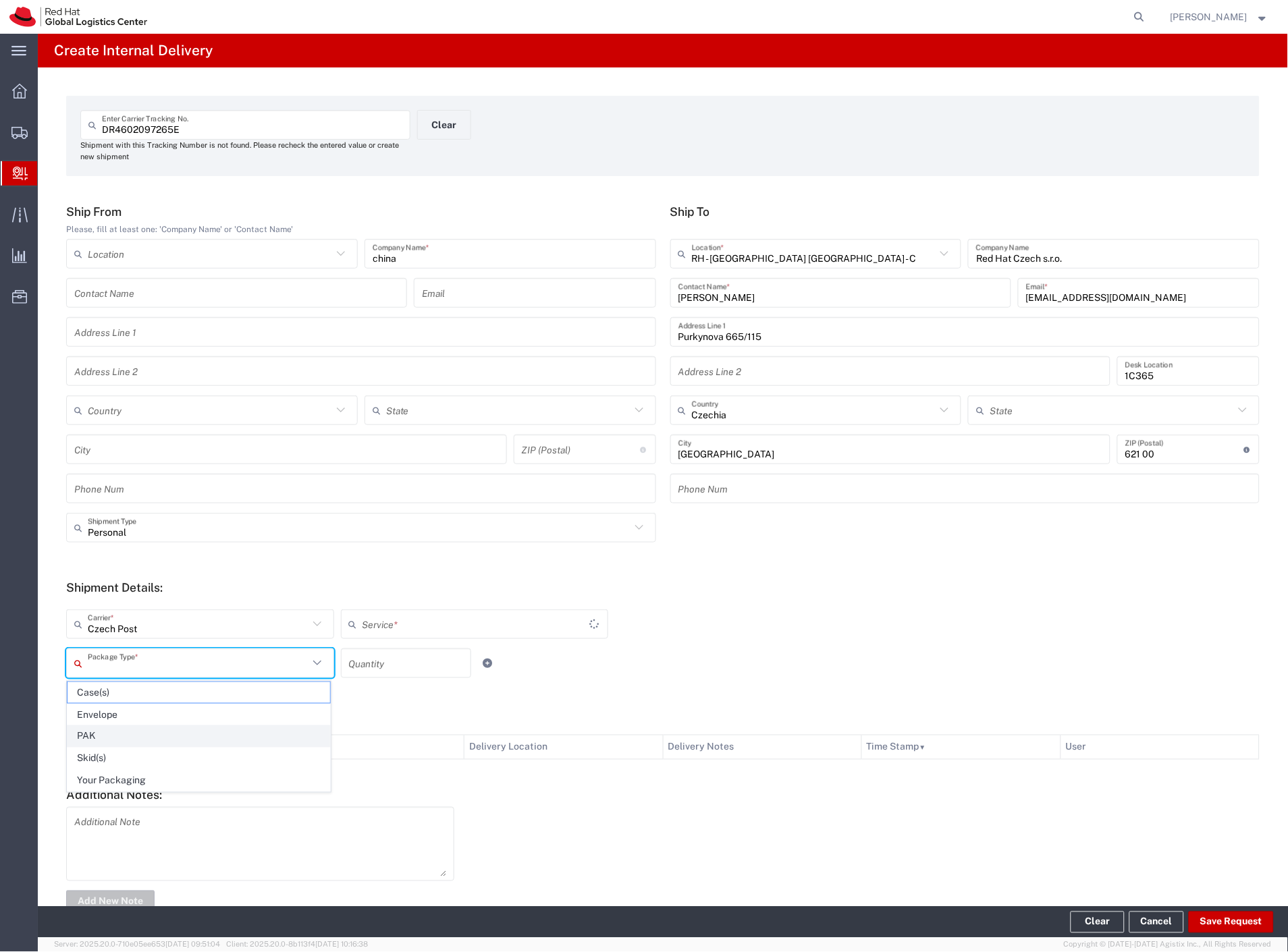
drag, startPoint x: 103, startPoint y: 656, endPoint x: 145, endPoint y: 743, distance: 96.6
click at [103, 657] on input "text" at bounding box center [198, 663] width 221 height 24
type input "Ground"
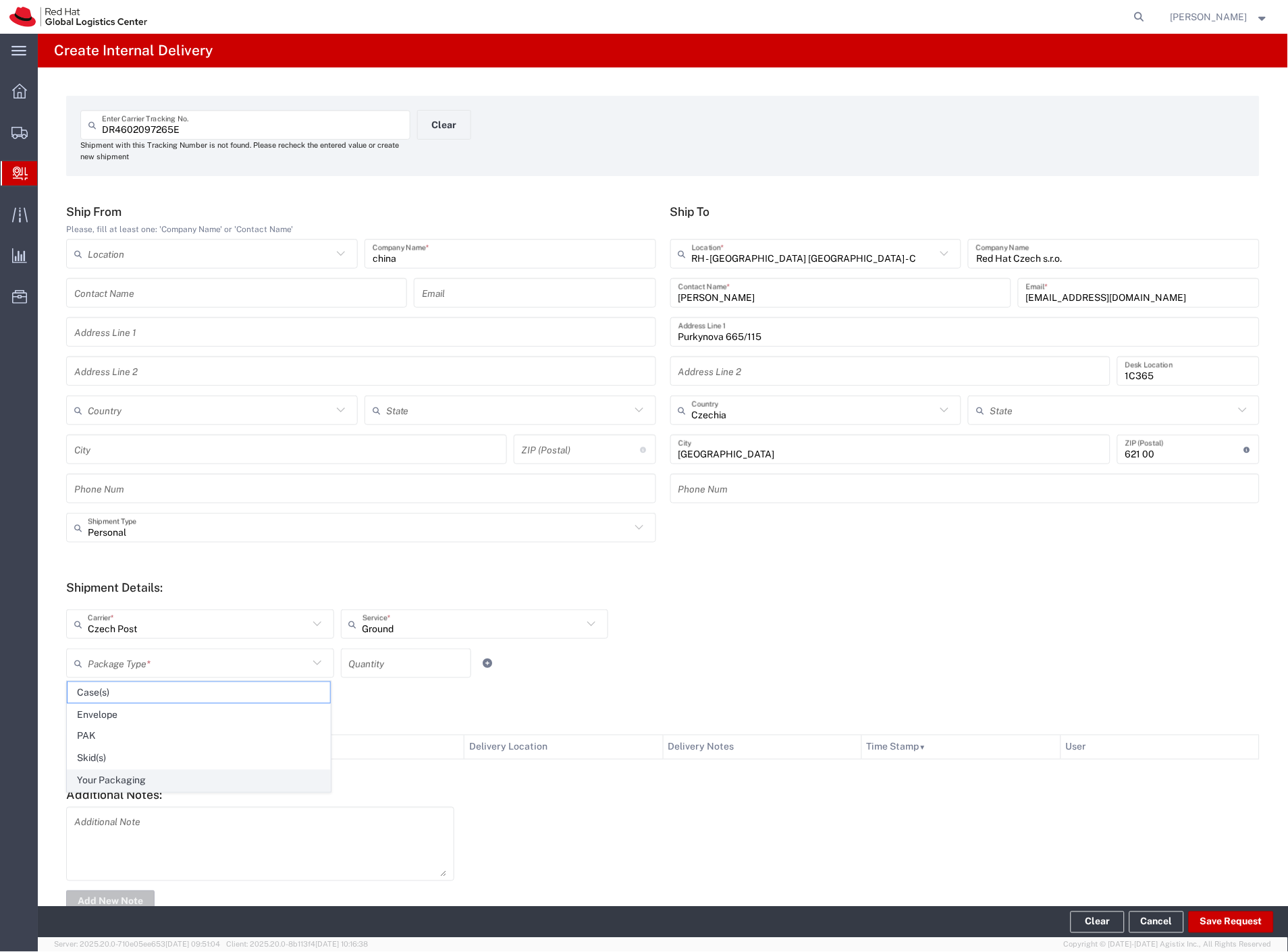
click at [150, 774] on span "Your Packaging" at bounding box center [199, 780] width 263 height 21
type input "Your Packaging"
click at [1243, 925] on button "Save Request" at bounding box center [1231, 922] width 85 height 22
type input "Personal"
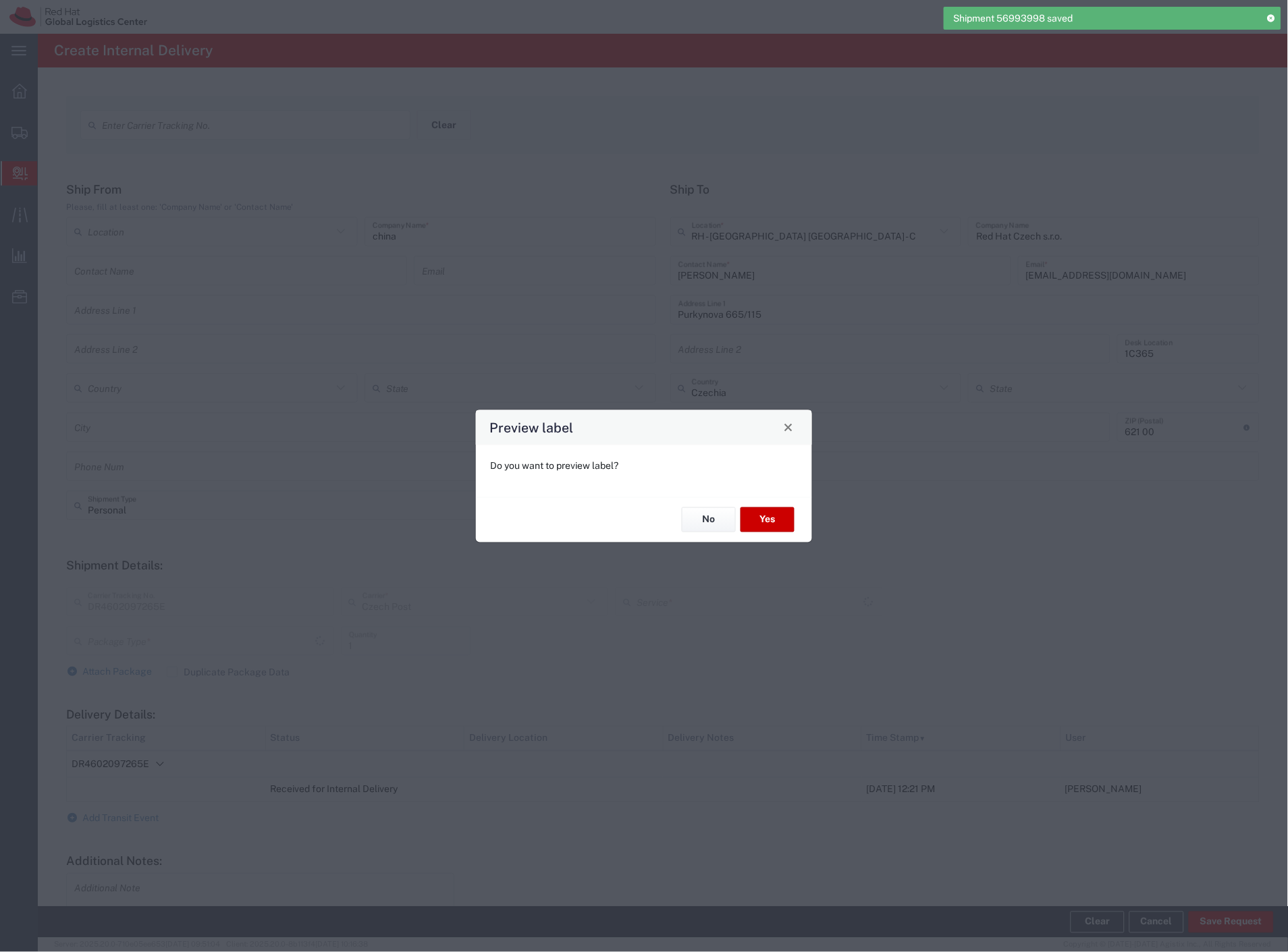
type input "Your Packaging"
type input "Ground"
click at [760, 522] on button "Yes" at bounding box center [768, 519] width 54 height 25
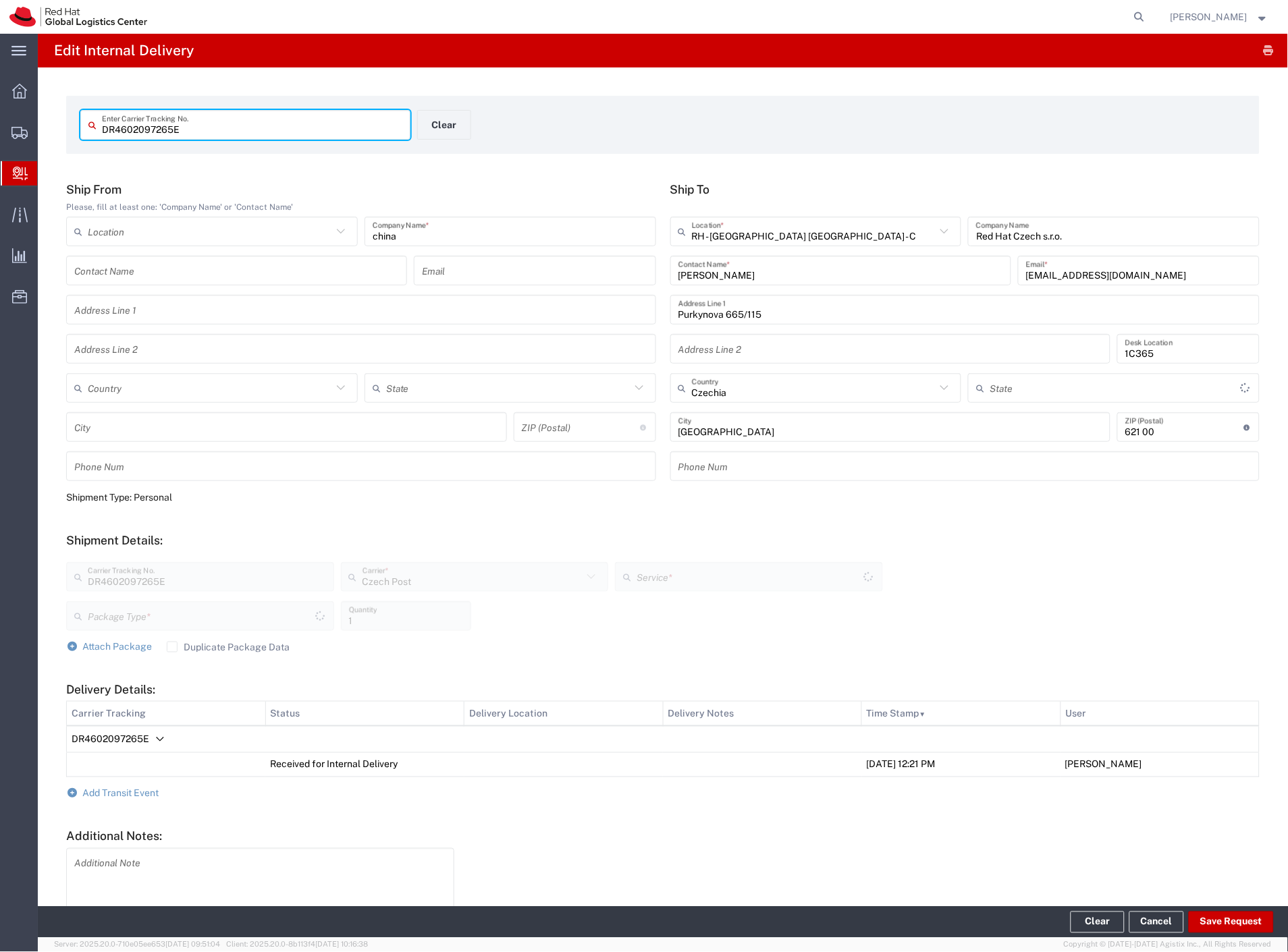
type input "Your Packaging"
type input "Ground"
click at [437, 122] on button "Clear" at bounding box center [444, 125] width 54 height 30
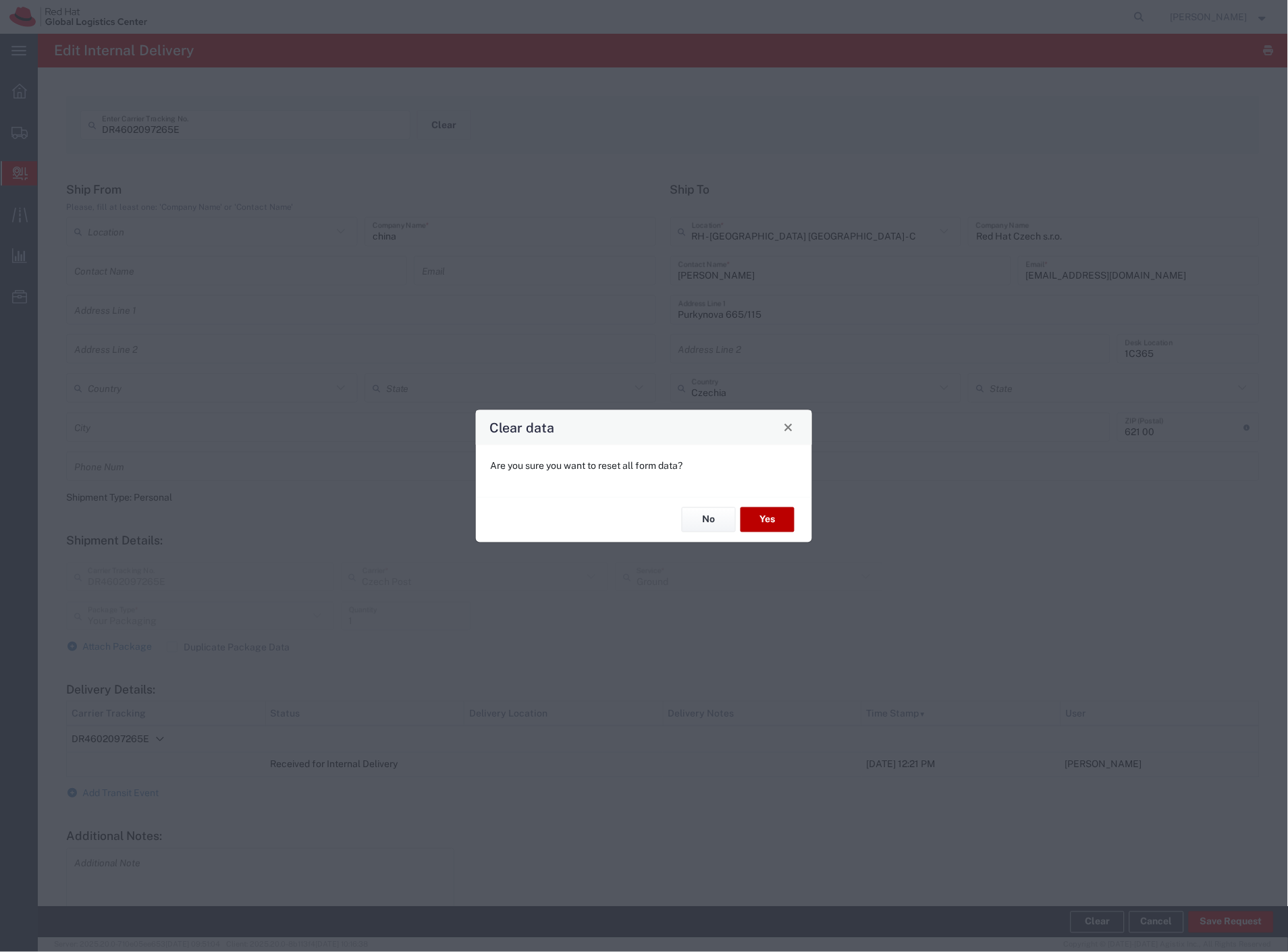
click at [785, 514] on button "Yes" at bounding box center [768, 519] width 54 height 25
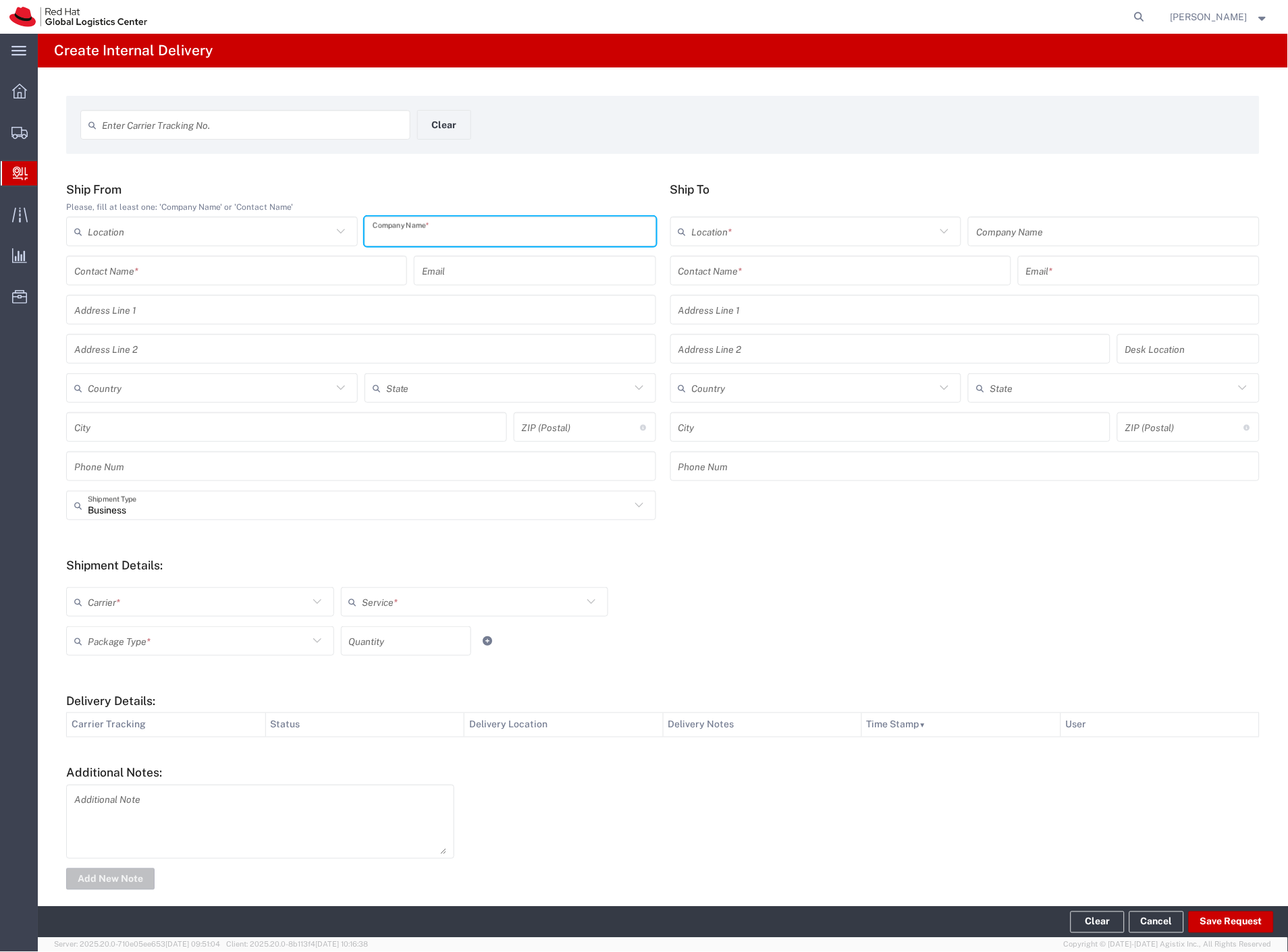
click at [466, 239] on input "text" at bounding box center [510, 232] width 276 height 24
type input "china"
click at [314, 125] on input "text" at bounding box center [252, 125] width 300 height 24
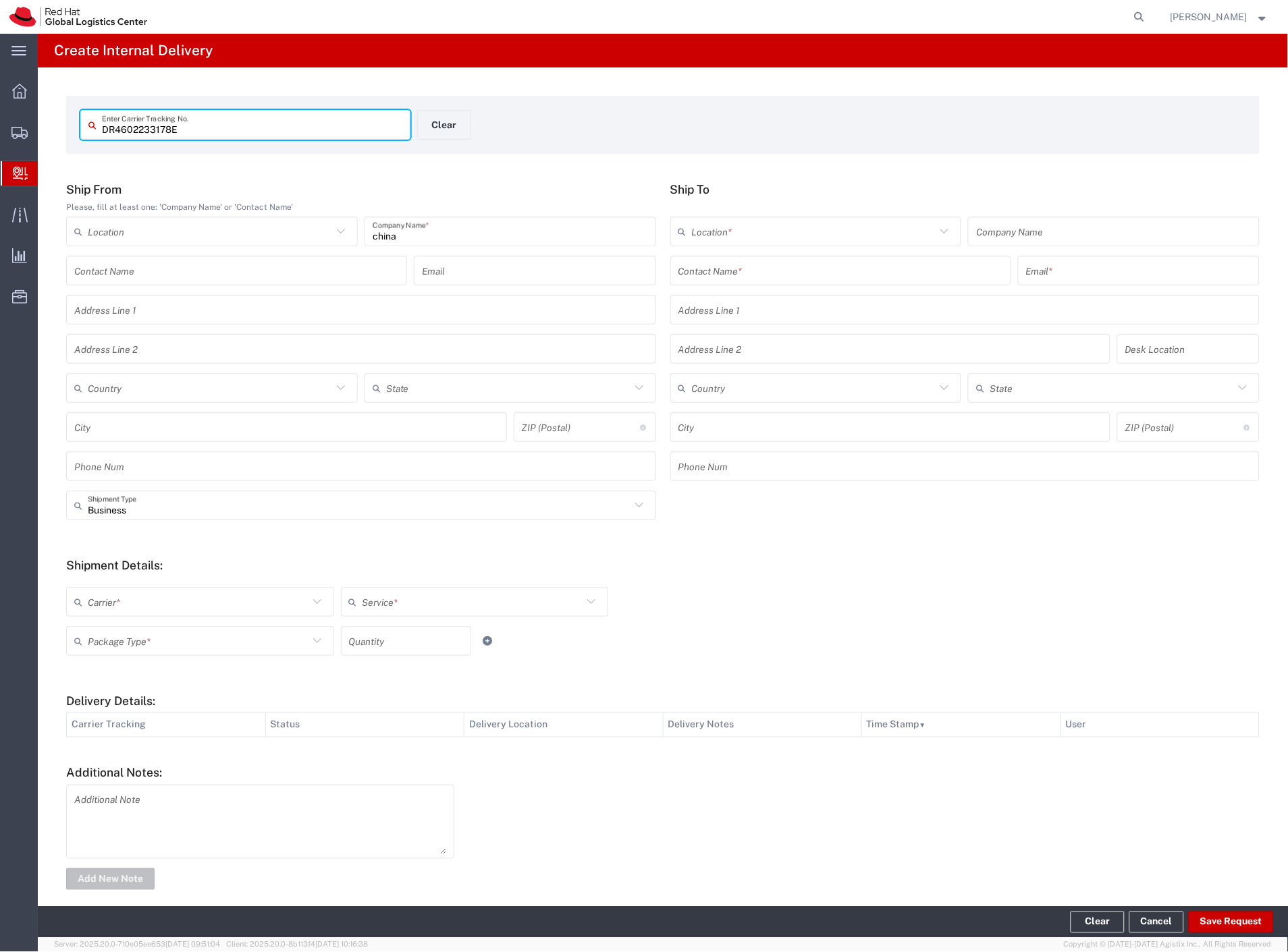
type input "DR4602233178E"
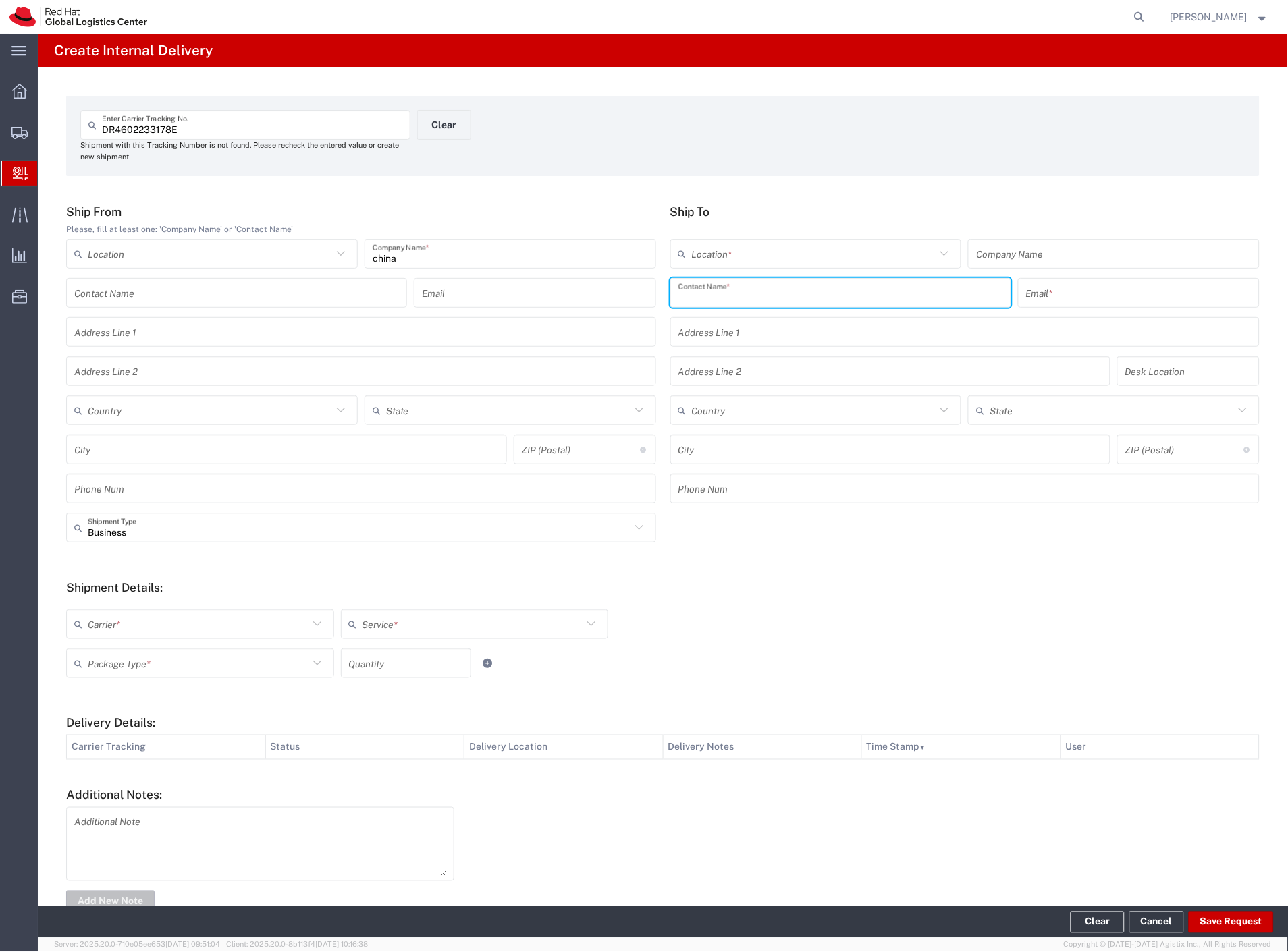
click at [725, 304] on input "text" at bounding box center [841, 293] width 325 height 24
type input "sosedkin"
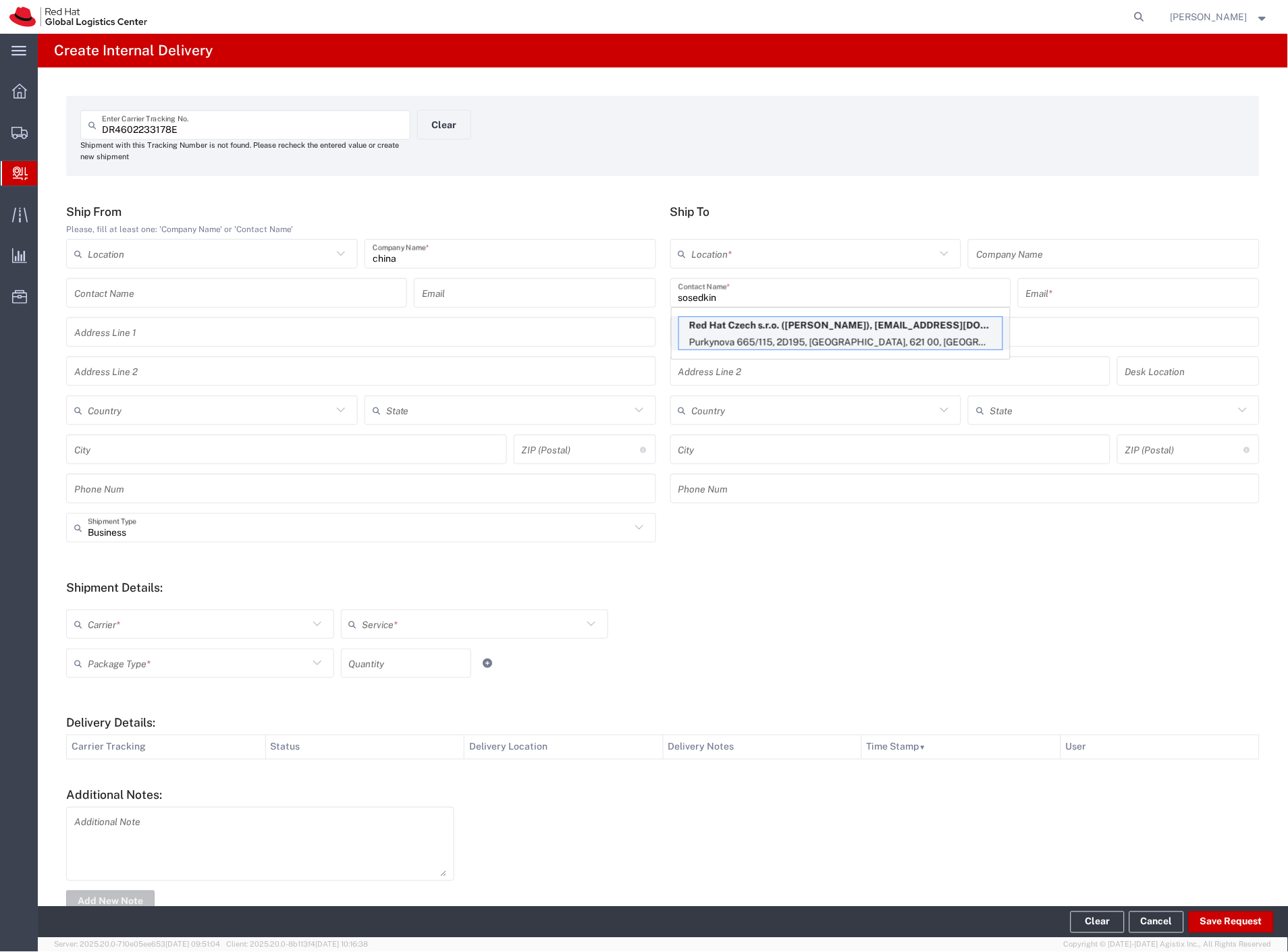
click at [731, 331] on p "Red Hat Czech s.r.o. ([PERSON_NAME]), [EMAIL_ADDRESS][DOMAIN_NAME]" at bounding box center [841, 326] width 323 height 17
type input "RH - [GEOGRAPHIC_DATA] [GEOGRAPHIC_DATA] - C"
type input "Red Hat Czech s.r.o."
type input "[PERSON_NAME]"
type input "[EMAIL_ADDRESS][DOMAIN_NAME]"
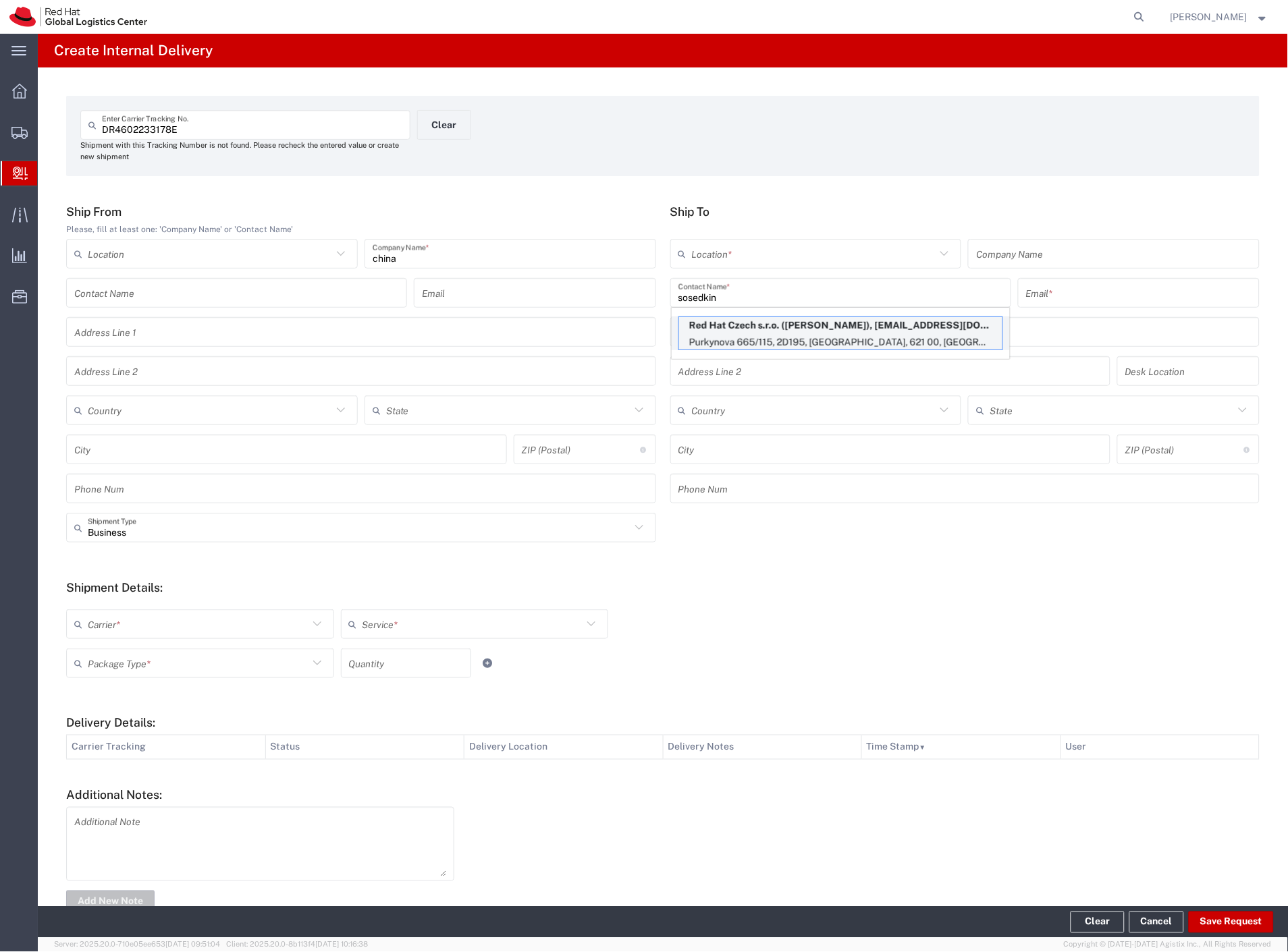
type input "Purkynova 665/115"
type input "2D195"
type input "Czechia"
type input "[GEOGRAPHIC_DATA]"
type input "621 00"
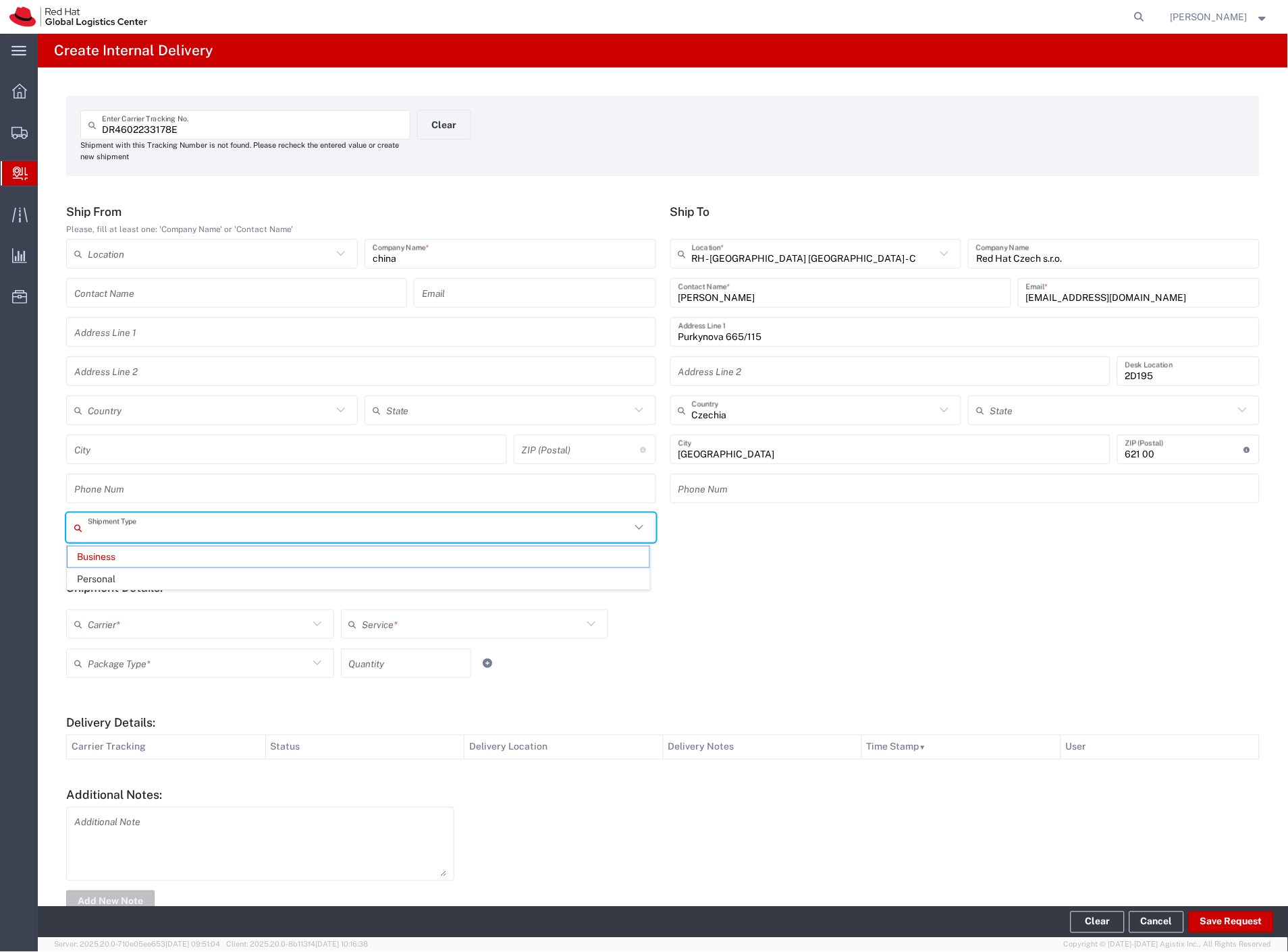
click at [216, 525] on input "text" at bounding box center [359, 528] width 543 height 24
click at [176, 576] on span "Personal" at bounding box center [359, 579] width 582 height 21
type input "Personal"
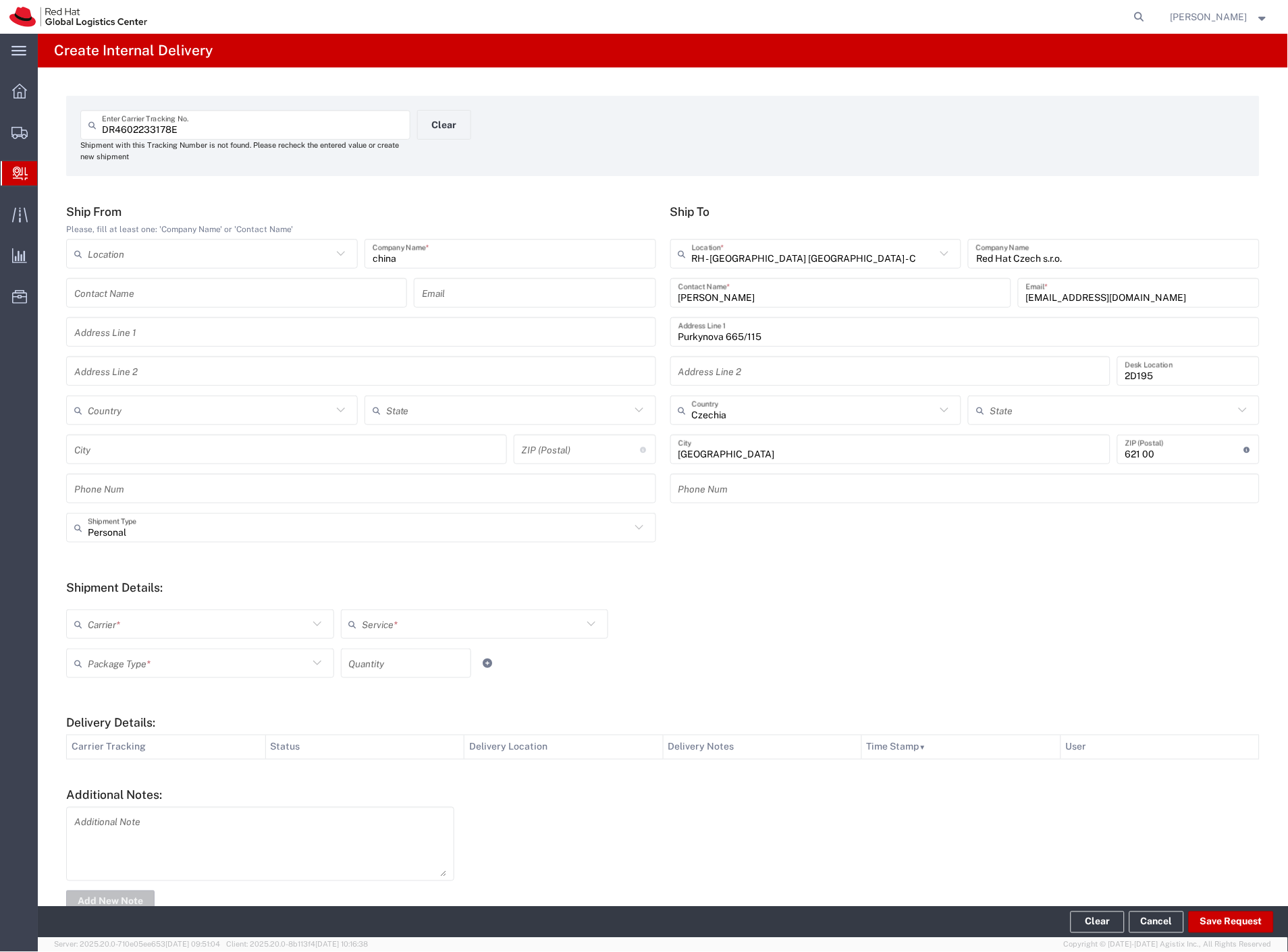
click at [151, 633] on input "text" at bounding box center [198, 624] width 221 height 24
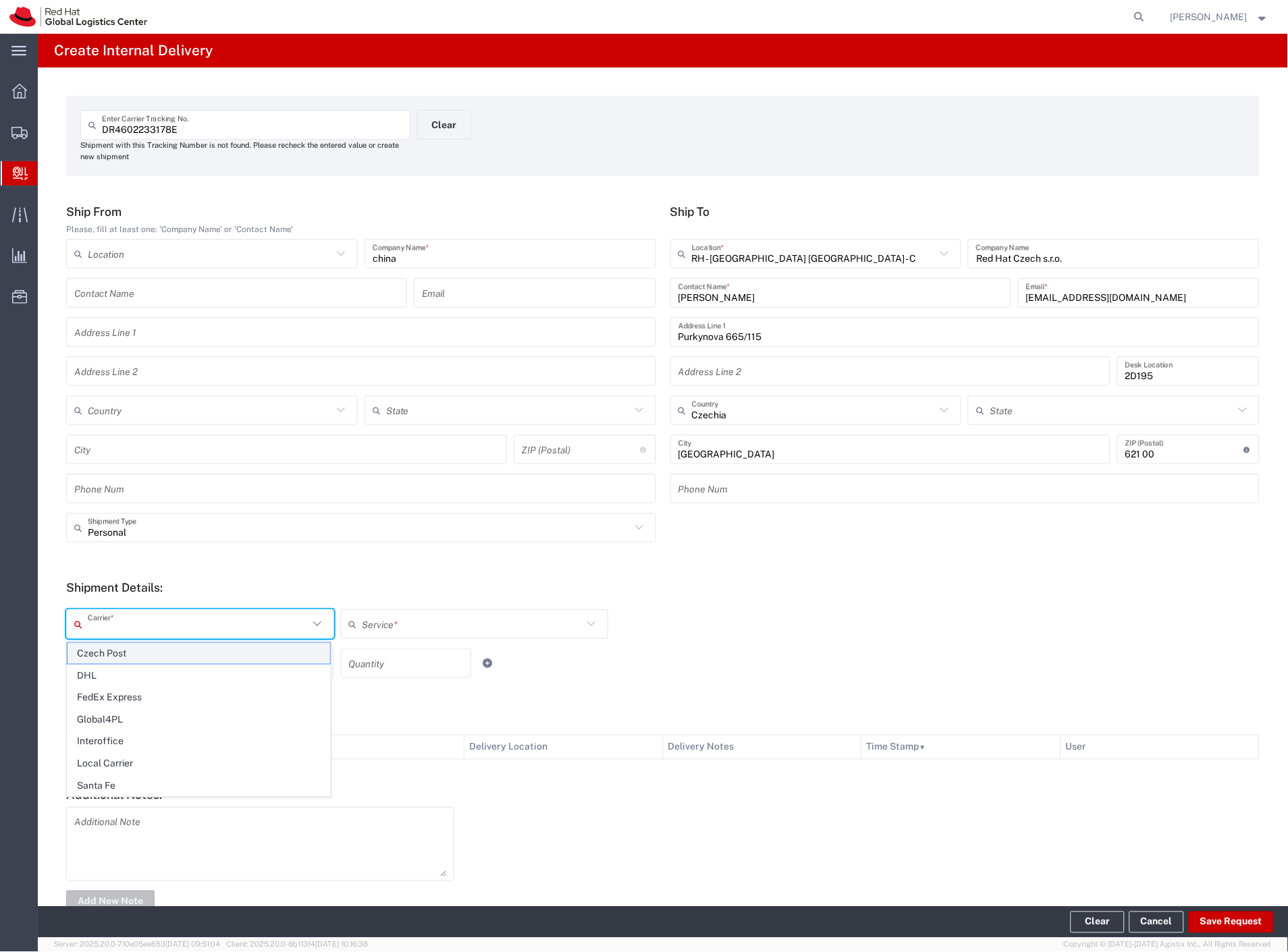
click at [132, 646] on span "Czech Post" at bounding box center [199, 653] width 263 height 21
type input "Czech Post"
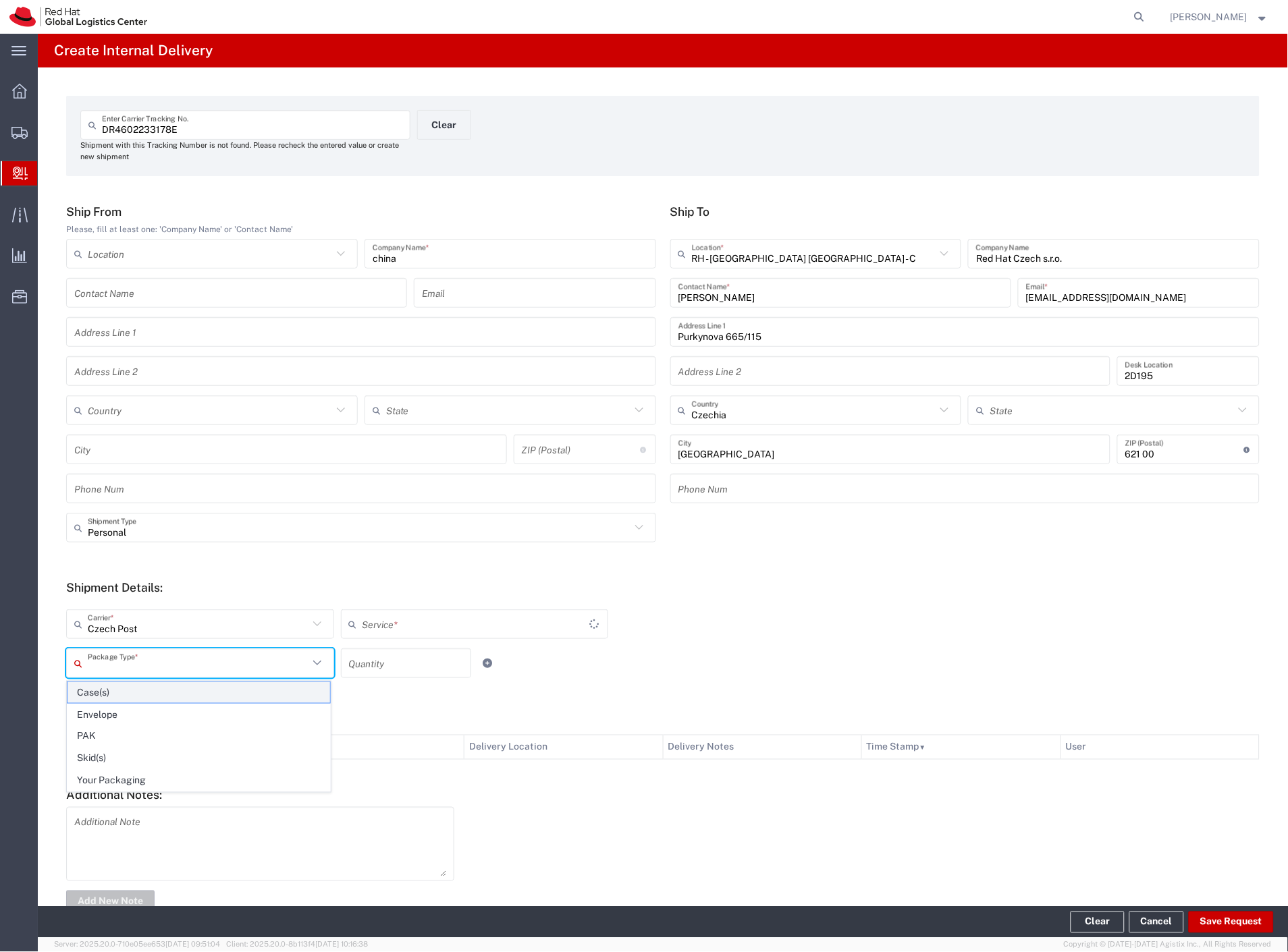
drag, startPoint x: 129, startPoint y: 651, endPoint x: 129, endPoint y: 695, distance: 44.0
click at [129, 652] on input "text" at bounding box center [198, 663] width 221 height 24
type input "Ground"
click at [116, 772] on span "Your Packaging" at bounding box center [199, 780] width 263 height 21
type input "Your Packaging"
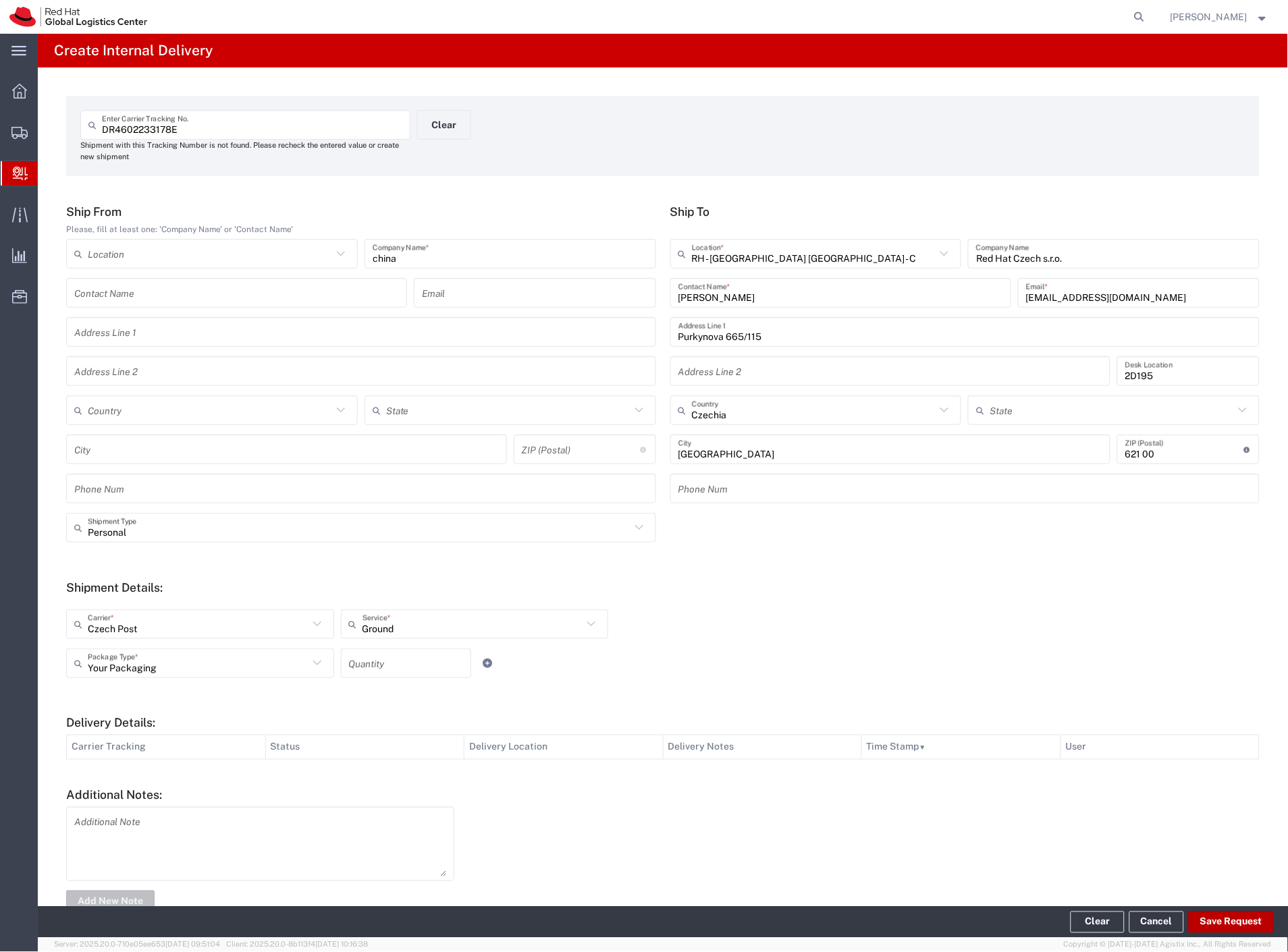
click at [1199, 912] on button "Save Request" at bounding box center [1231, 922] width 85 height 22
type input "Personal"
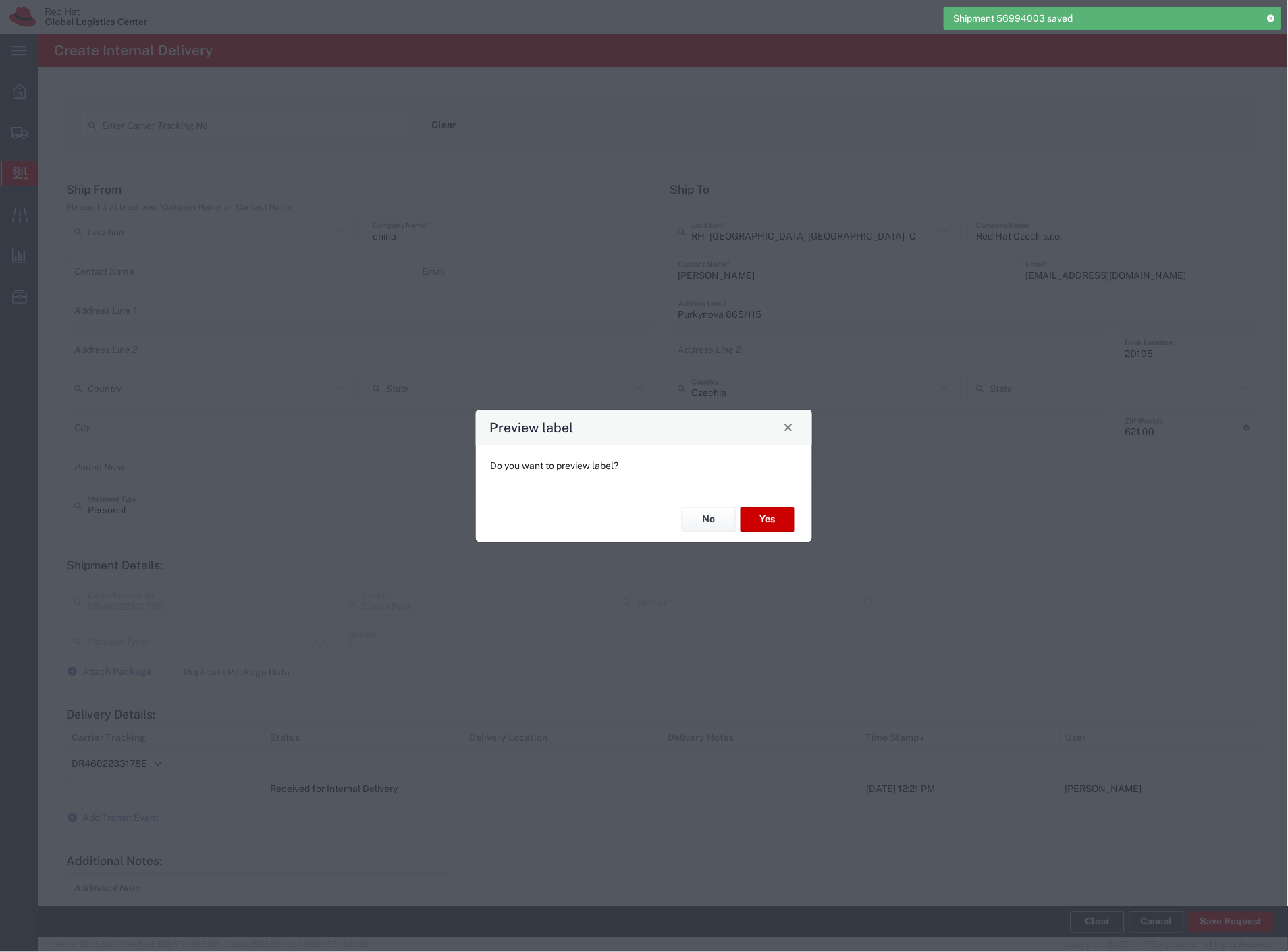
type input "Your Packaging"
type input "Ground"
click at [758, 511] on button "Yes" at bounding box center [768, 519] width 54 height 25
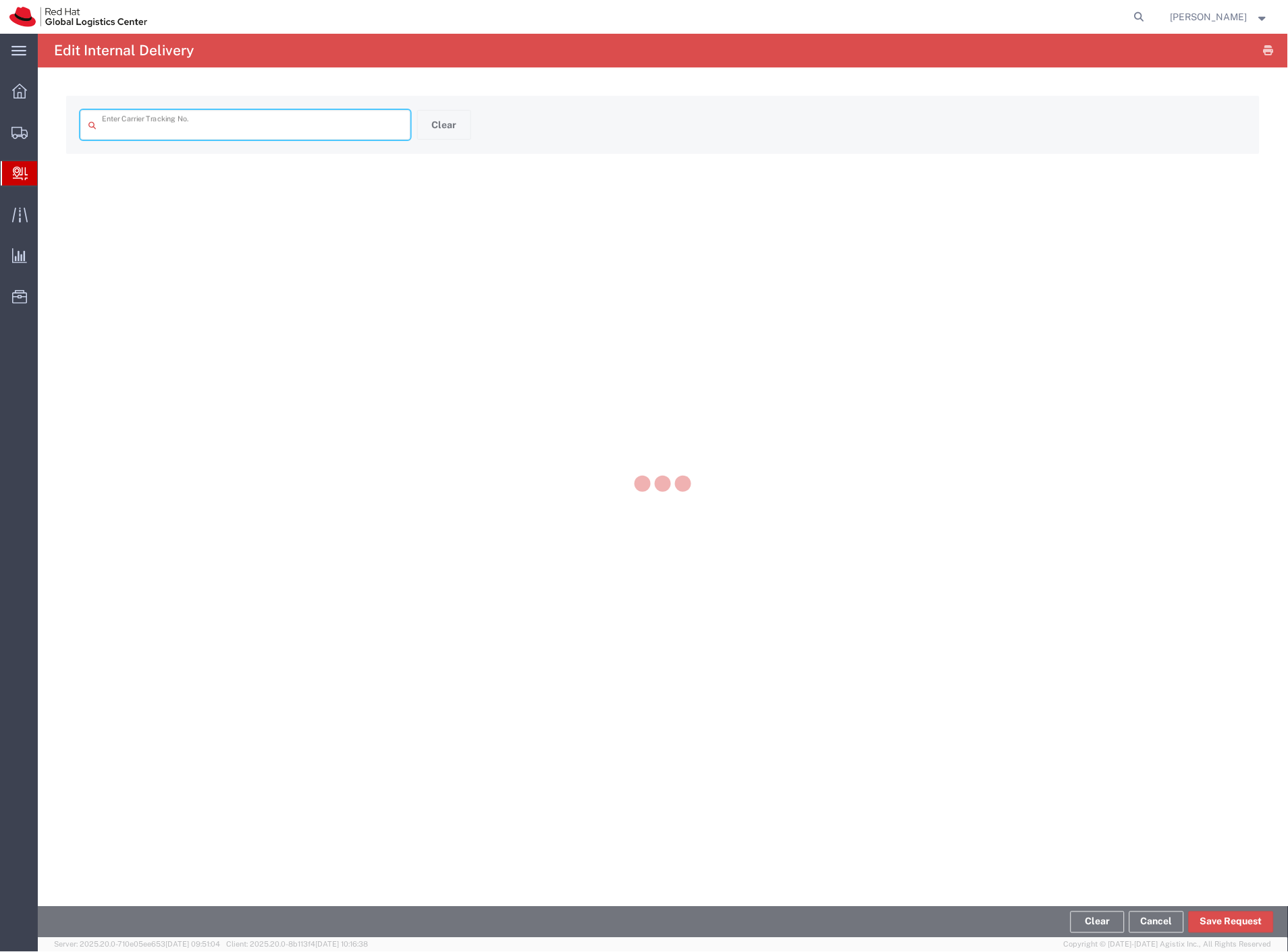
type input "DR4602233178E"
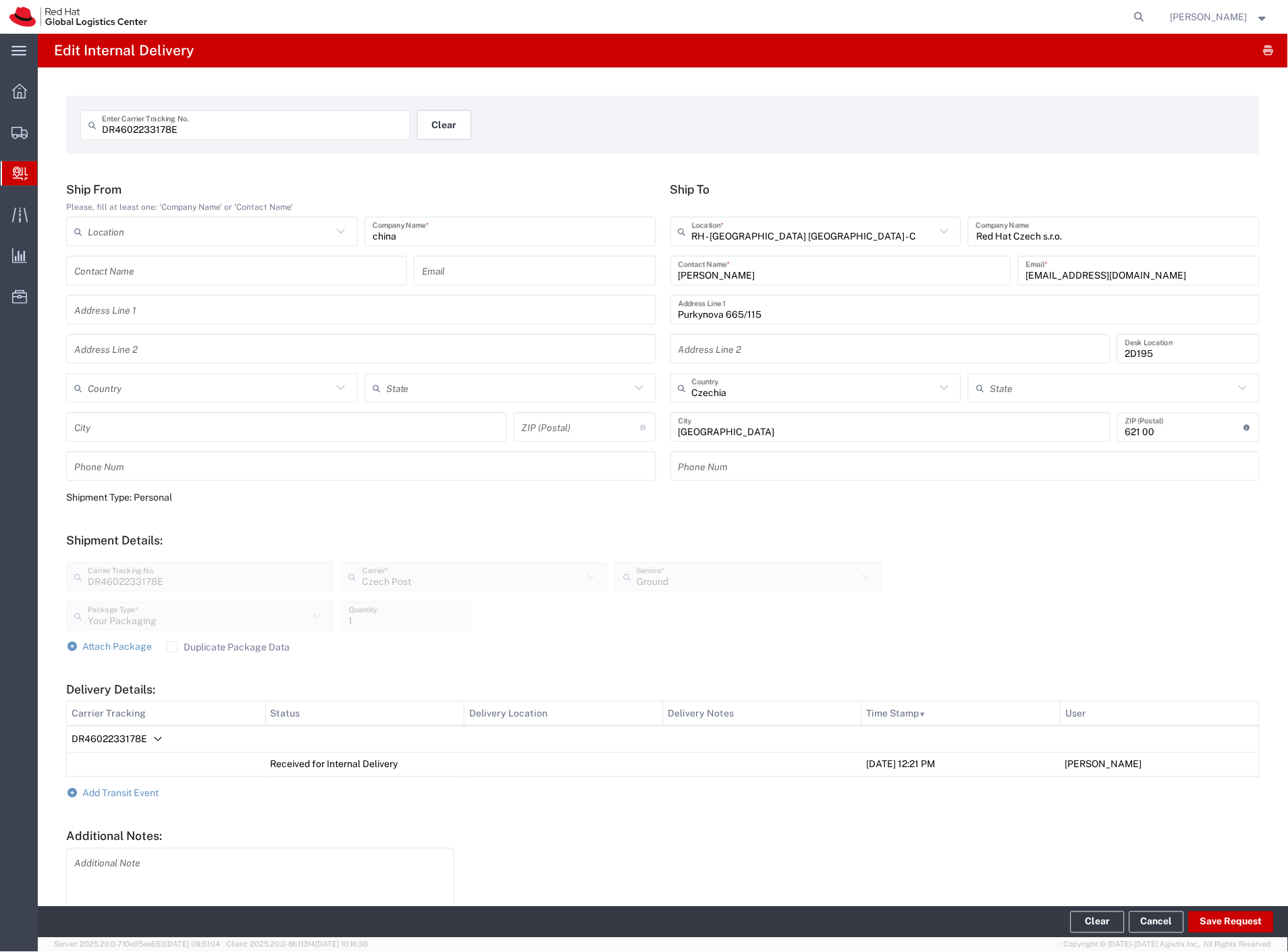
click at [421, 111] on button "Clear" at bounding box center [444, 125] width 54 height 30
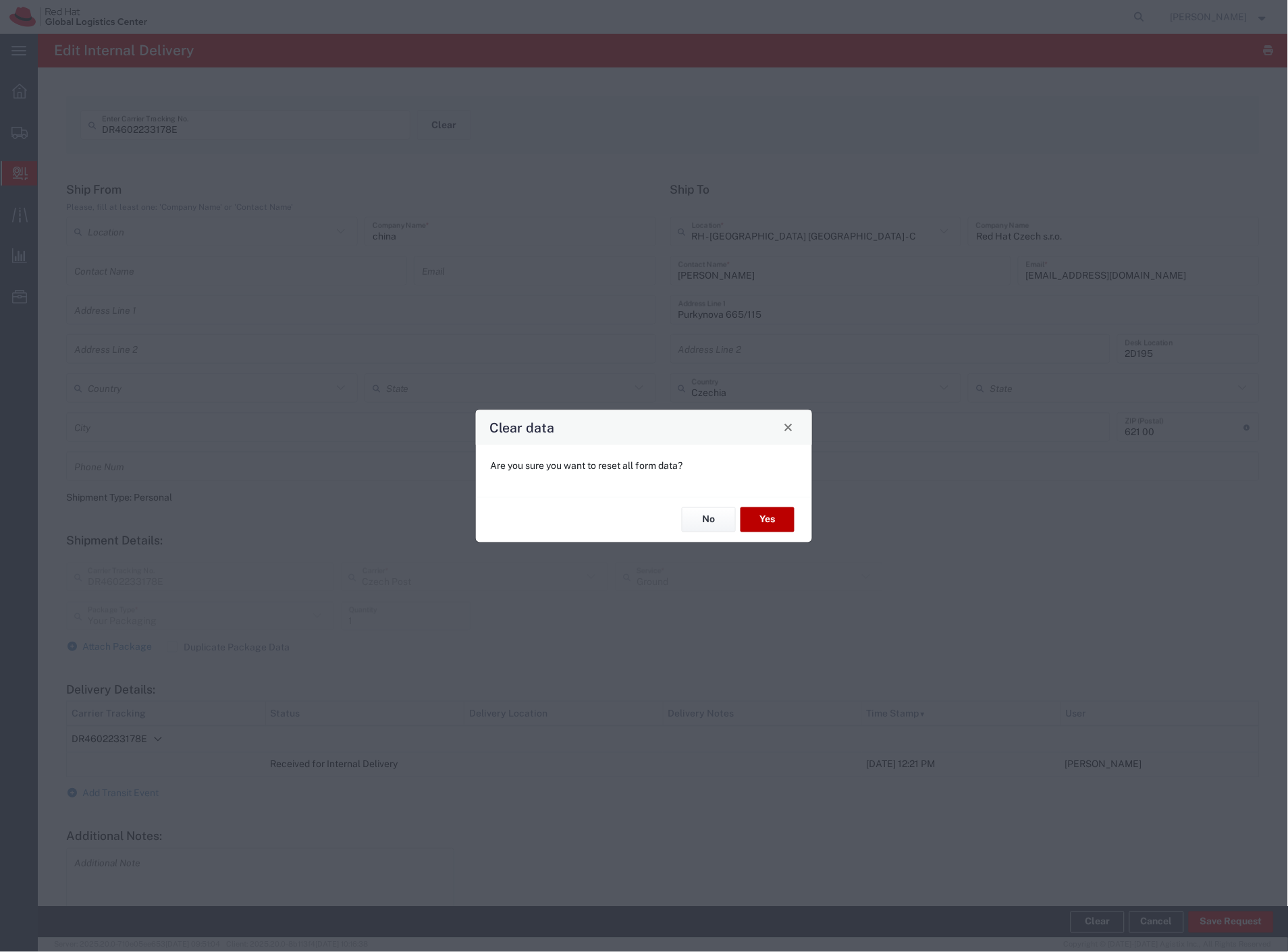
click at [784, 510] on button "Yes" at bounding box center [768, 519] width 54 height 25
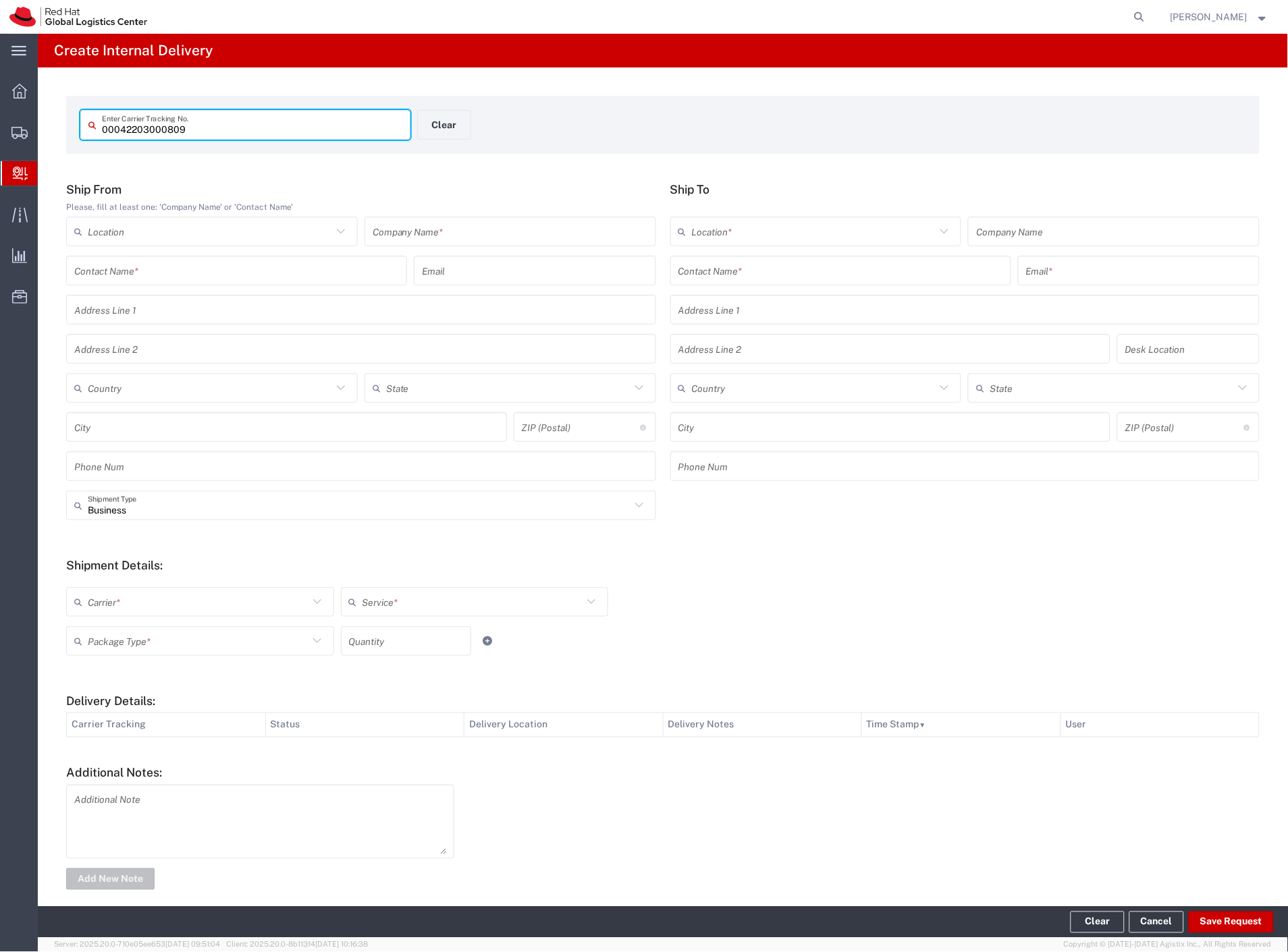
type input "00042203000809"
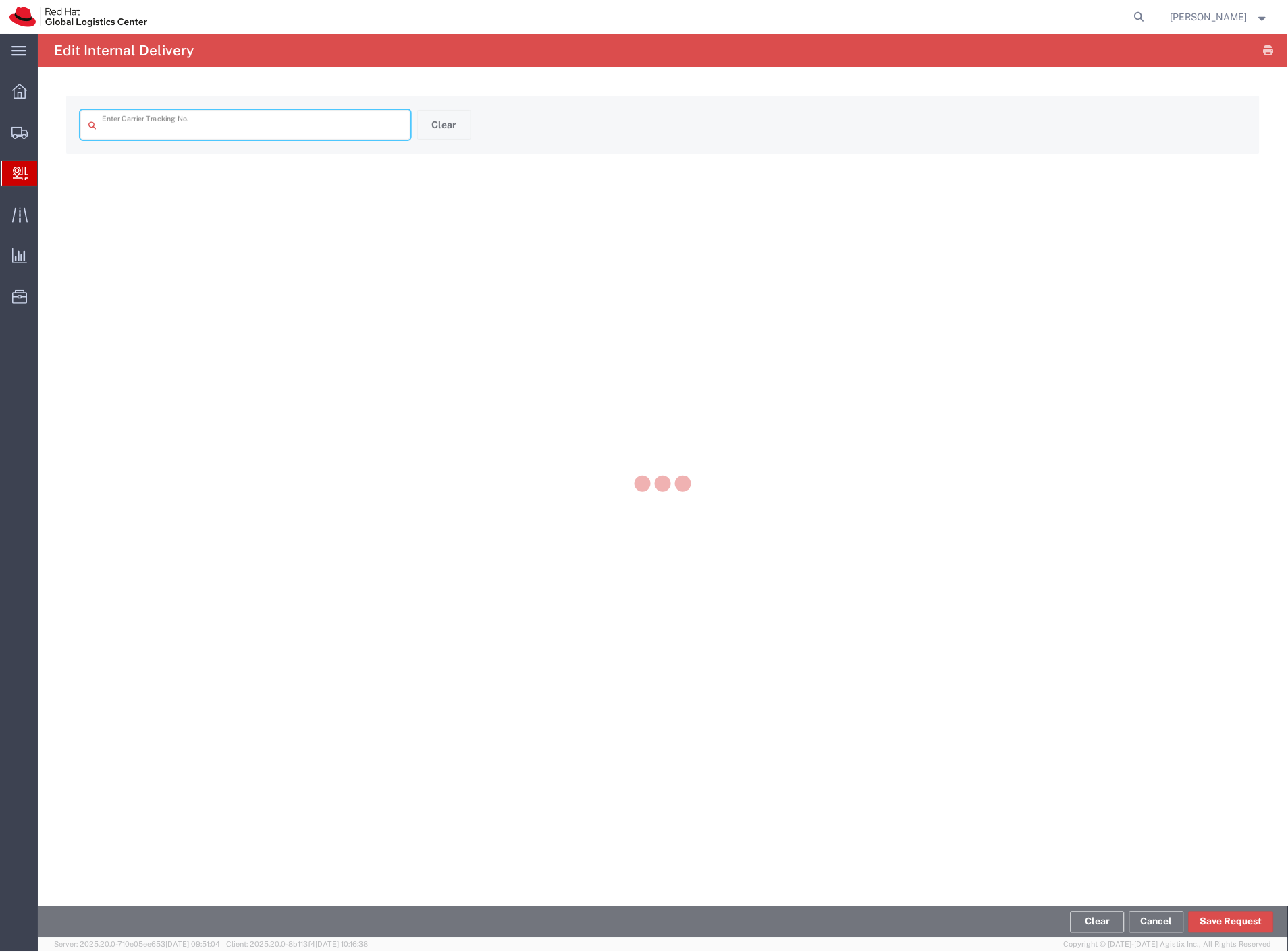
type input "CW433787467FR"
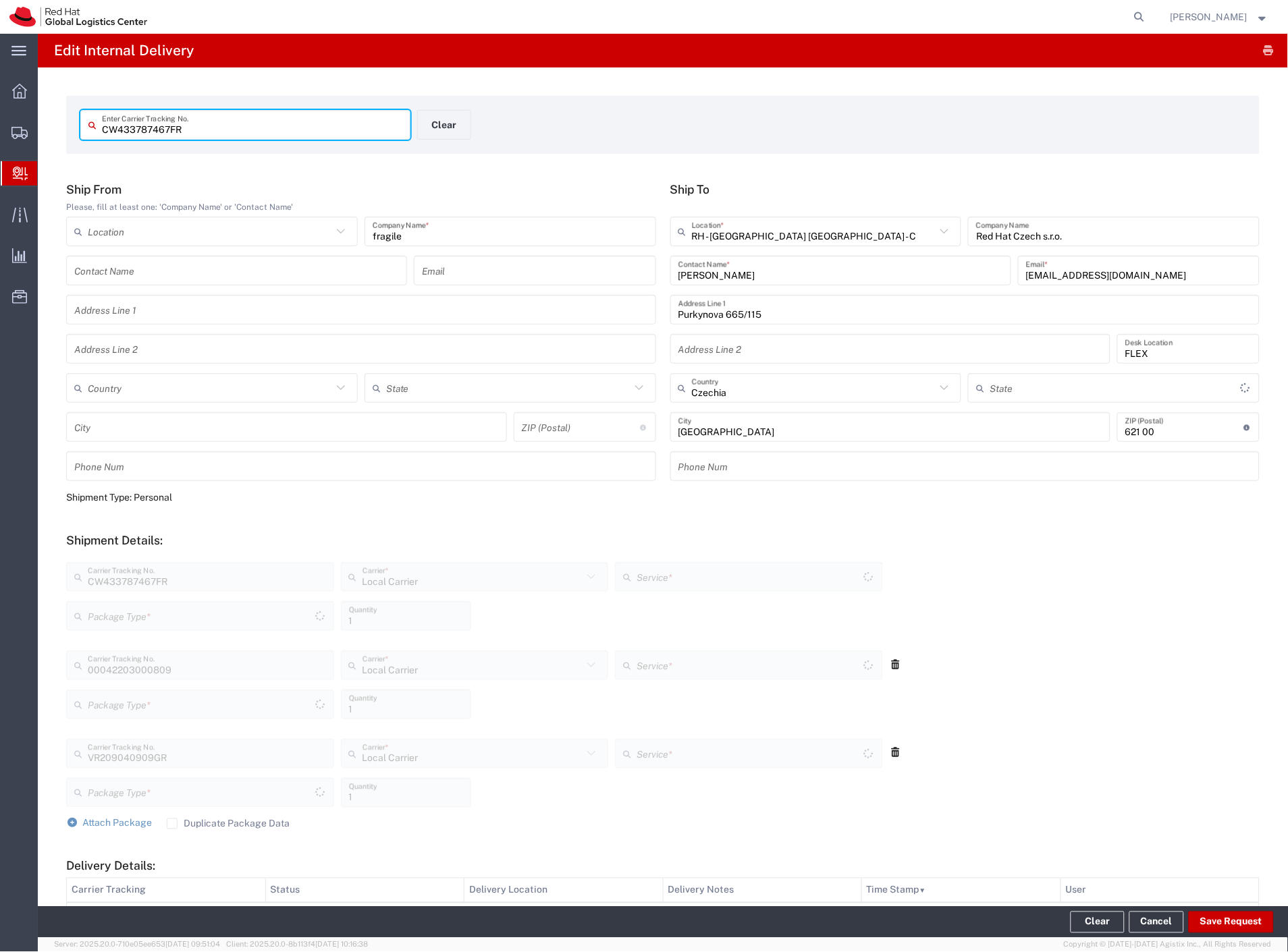
type input "Your Packaging"
type input "Local_Ground"
type input "Your Packaging"
type input "Local_Ground"
type input "Your Packaging"
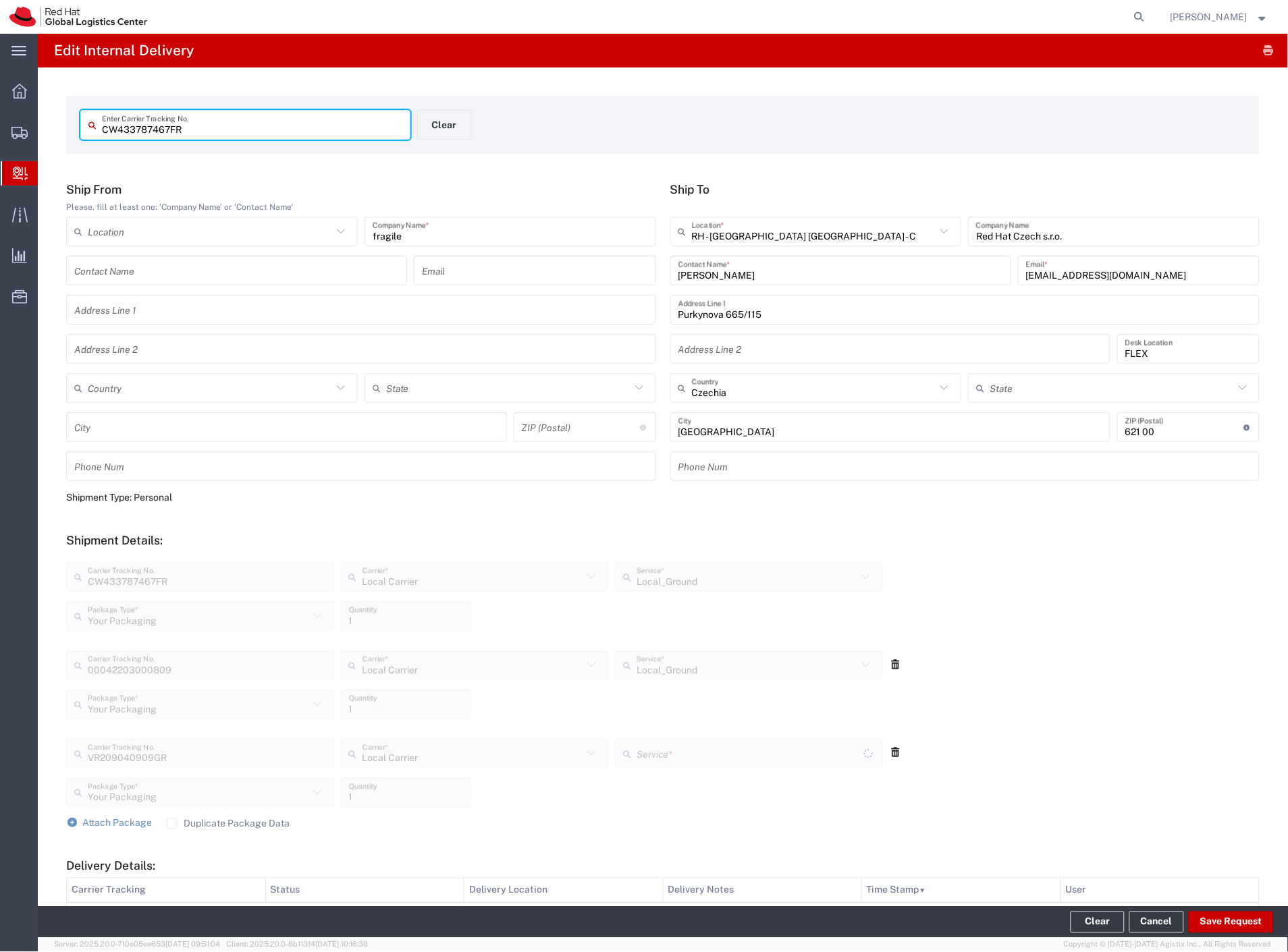
type input "Local_Ground"
click at [453, 129] on button "Clear" at bounding box center [444, 125] width 54 height 30
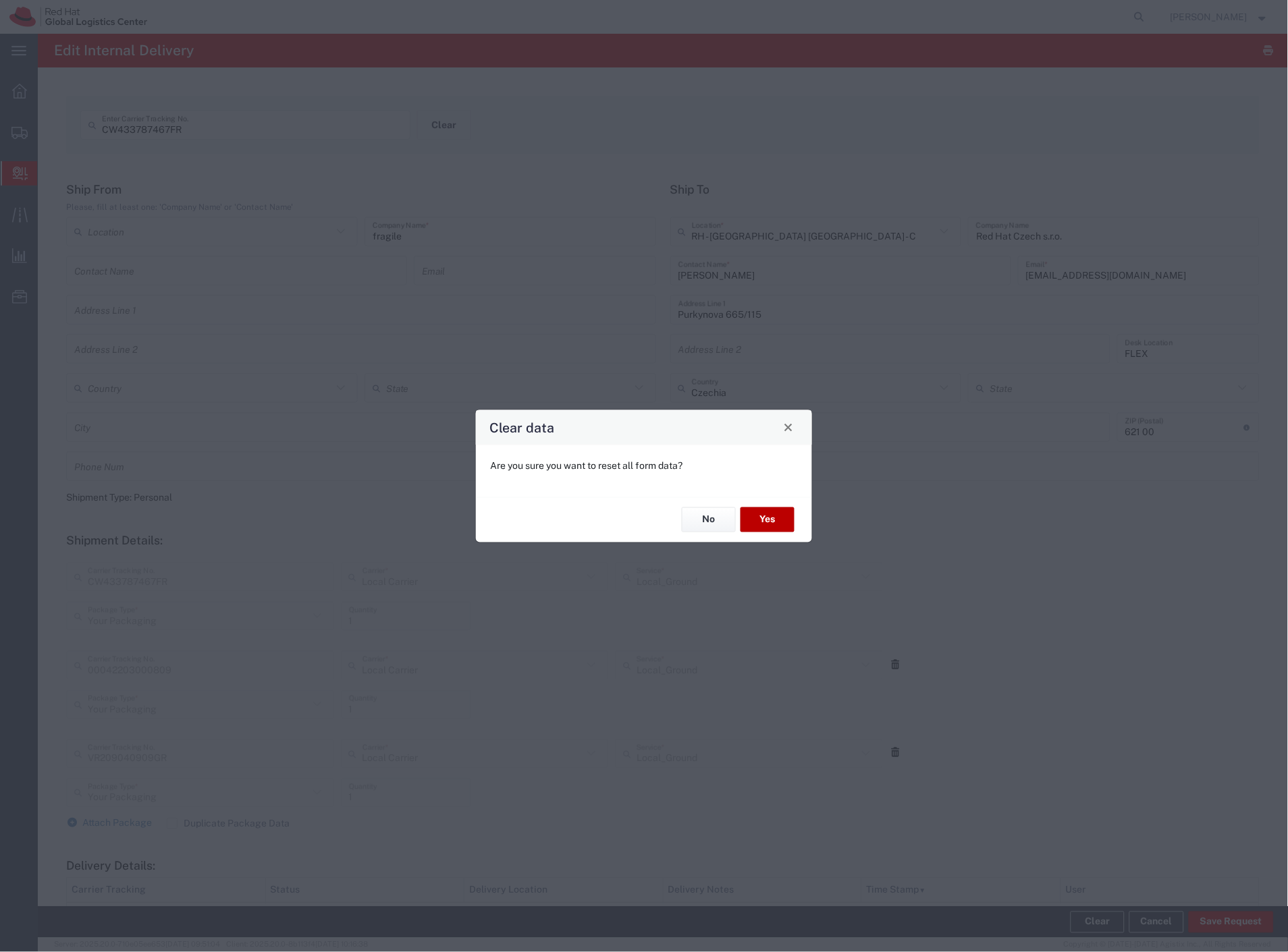
click at [786, 521] on button "Yes" at bounding box center [768, 519] width 54 height 25
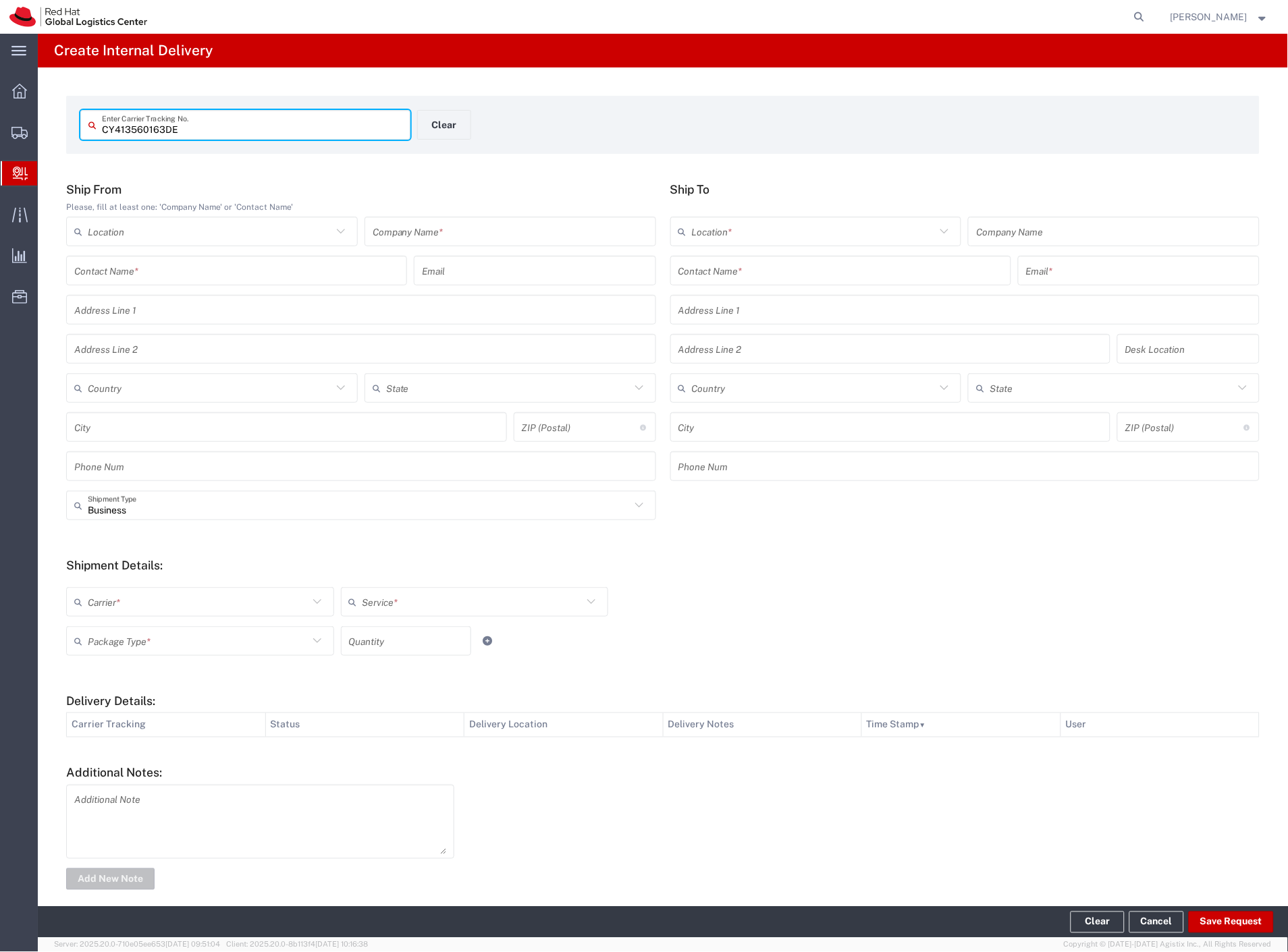
type input "CY413560163DE"
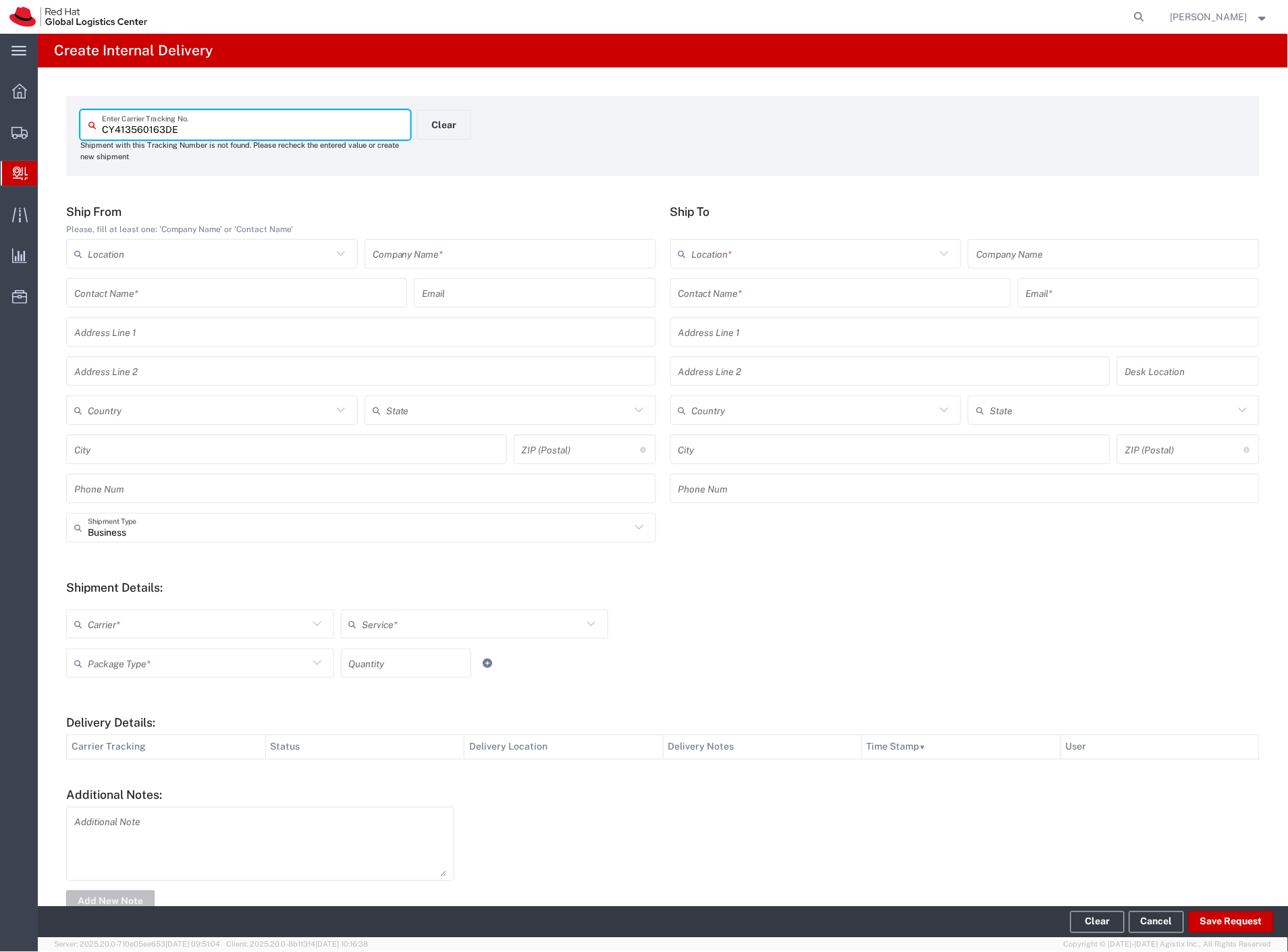
click at [349, 287] on input "text" at bounding box center [236, 293] width 325 height 24
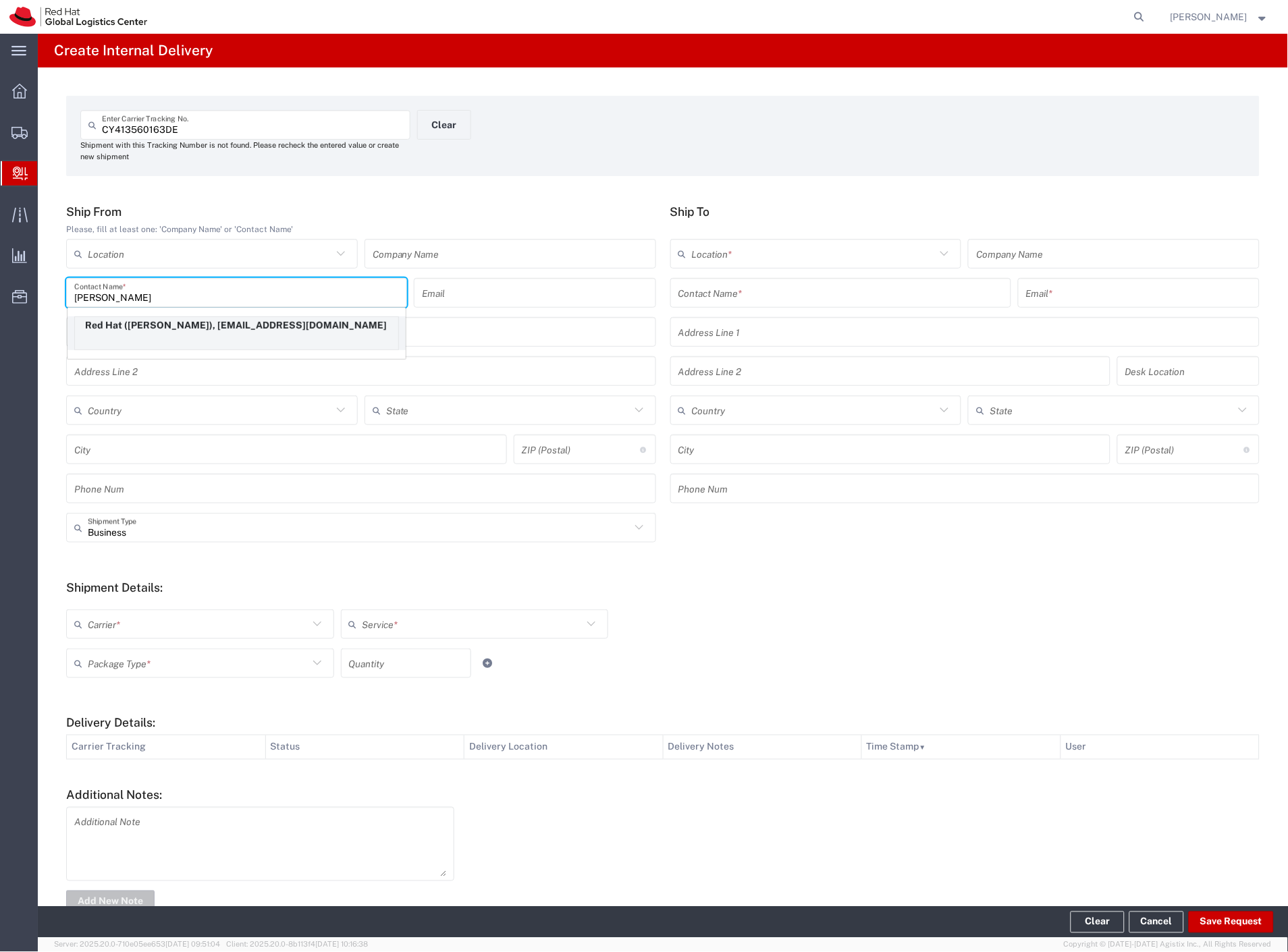
type input "[PERSON_NAME]"
click at [263, 322] on p "Red Hat ([PERSON_NAME]), [EMAIL_ADDRESS][DOMAIN_NAME]" at bounding box center [236, 326] width 323 height 17
type input "Red Hat"
type input "[PERSON_NAME]"
type input "[EMAIL_ADDRESS][DOMAIN_NAME]"
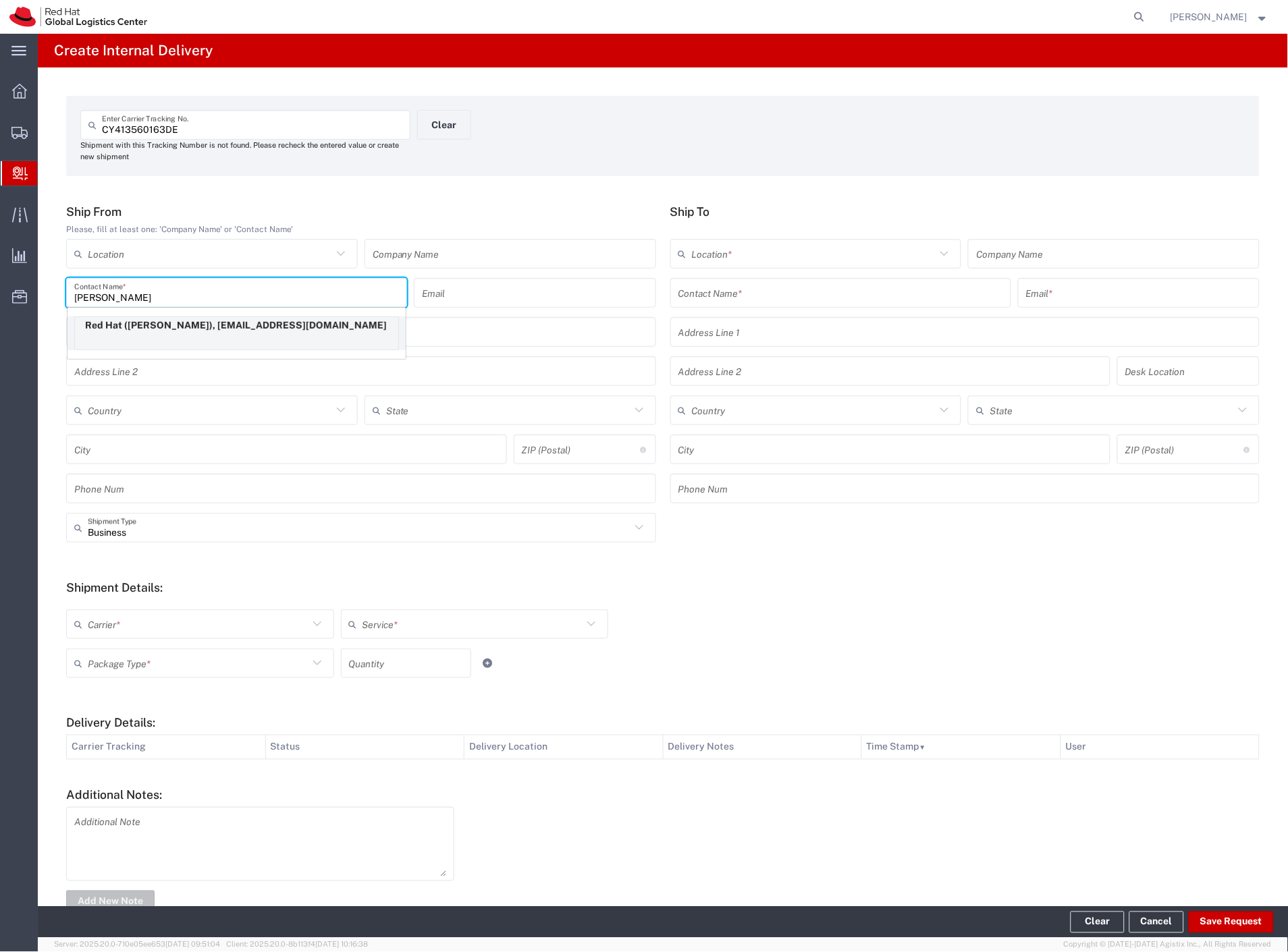
type input "14048425021"
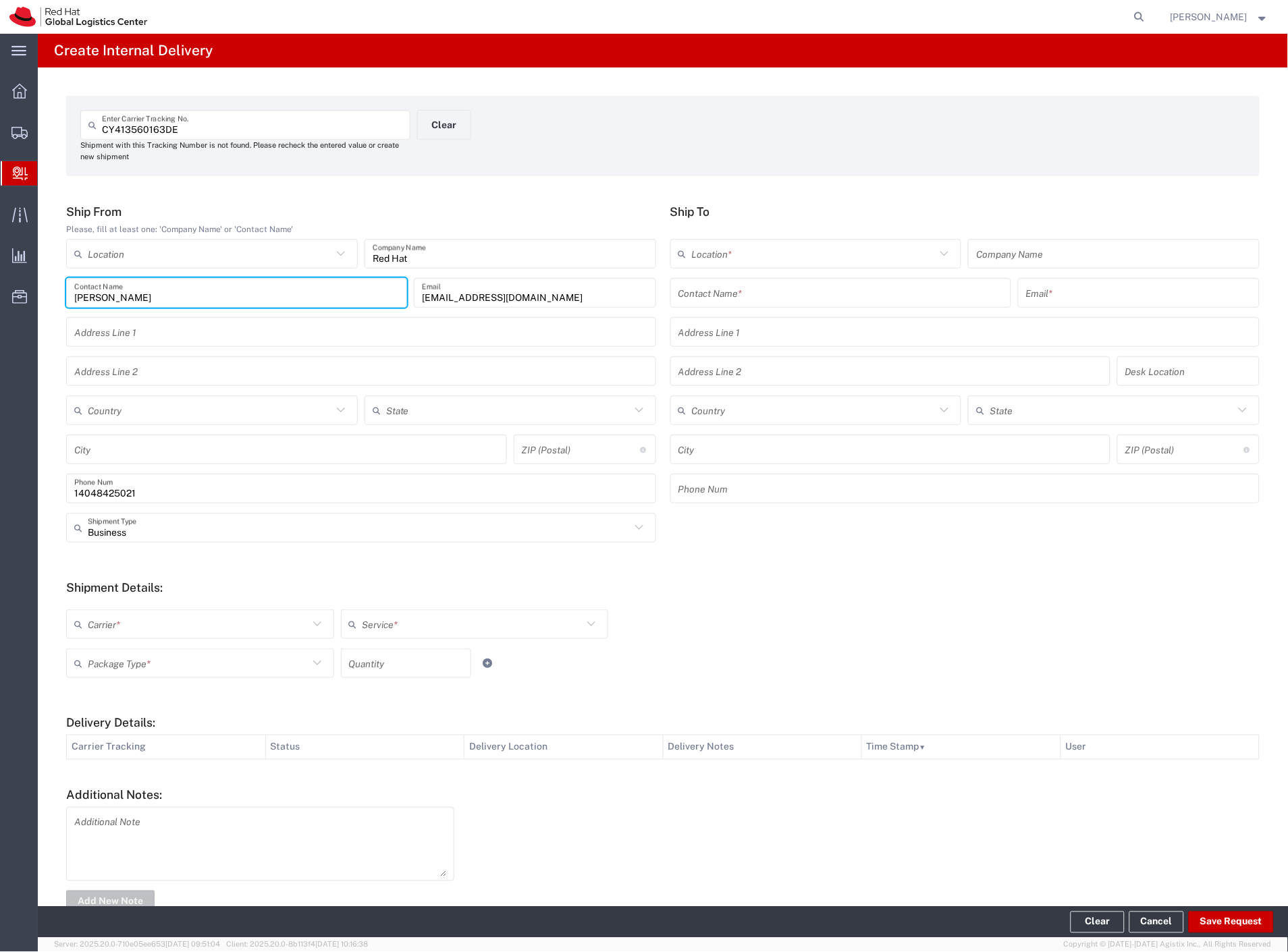
click at [681, 289] on input "text" at bounding box center [841, 293] width 325 height 24
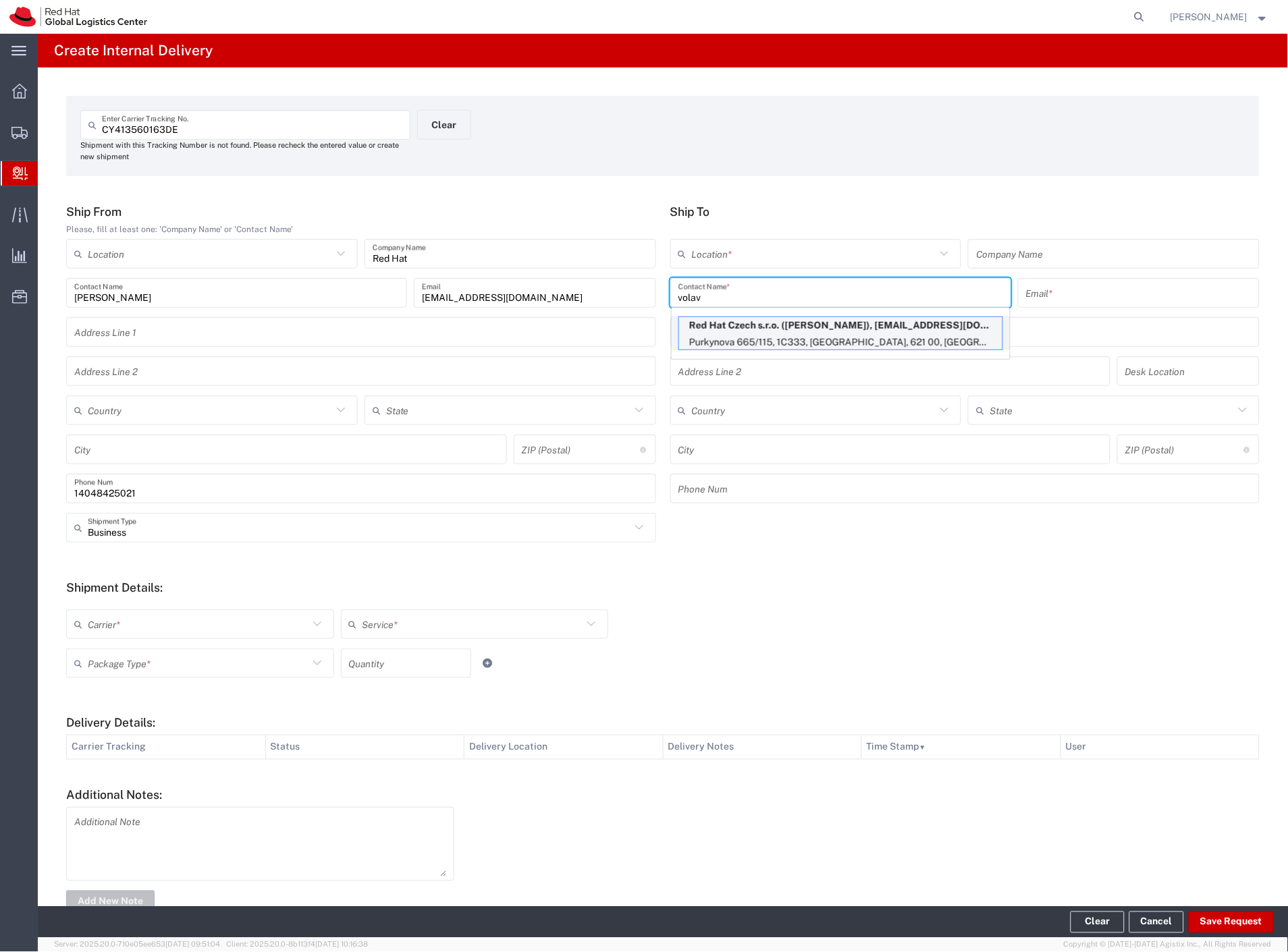
type input "volav"
click at [834, 335] on p "Purkynova 665/115, 1C333, [GEOGRAPHIC_DATA], 621 00, [GEOGRAPHIC_DATA]" at bounding box center [841, 342] width 323 height 17
type input "RH - [GEOGRAPHIC_DATA] [GEOGRAPHIC_DATA] - C"
type input "Red Hat Czech s.r.o."
type input "[PERSON_NAME]"
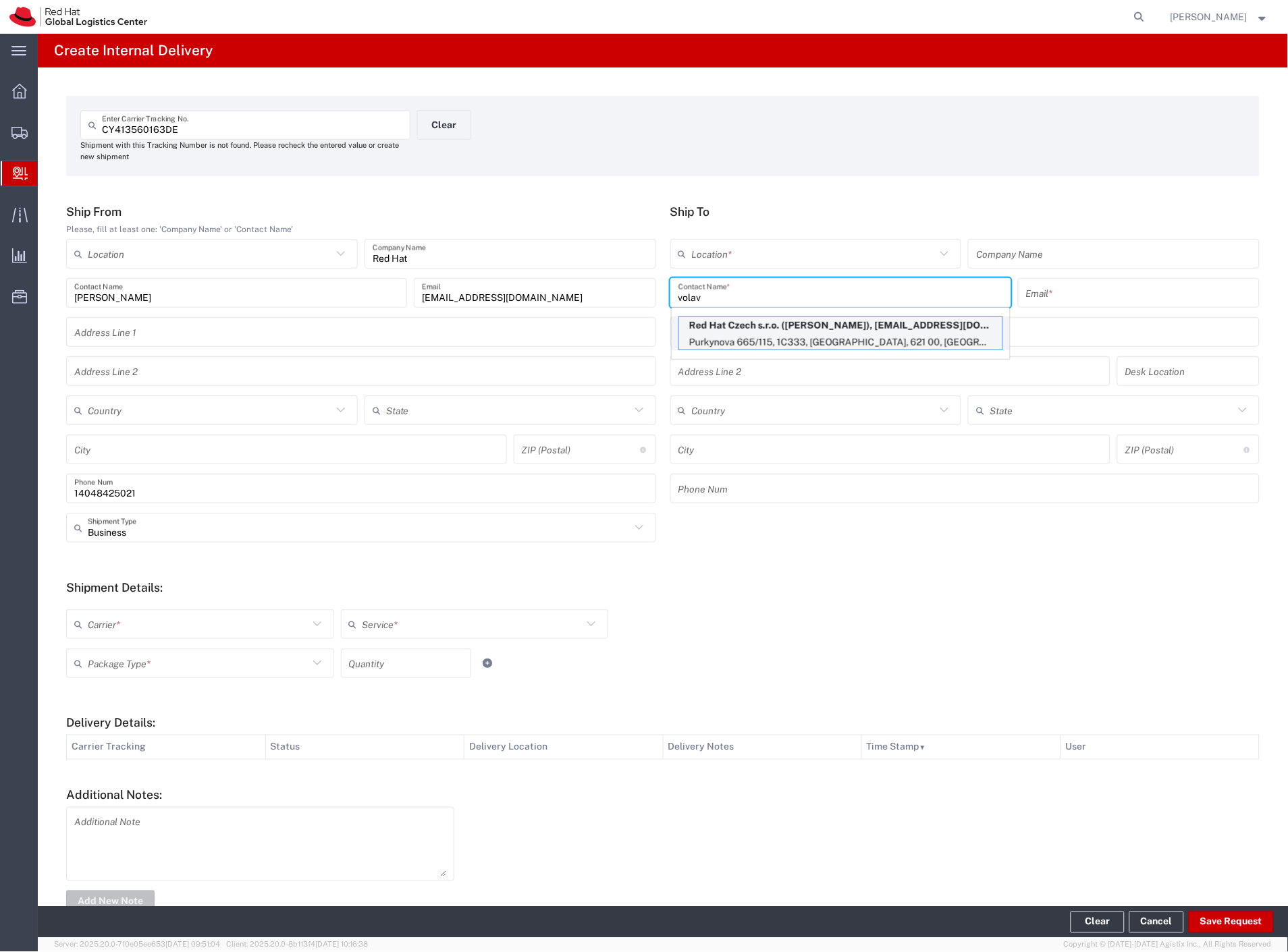
type input "[EMAIL_ADDRESS][DOMAIN_NAME]"
type input "Purkynova 665/115"
type input "1C333"
type input "Czechia"
type input "[GEOGRAPHIC_DATA]"
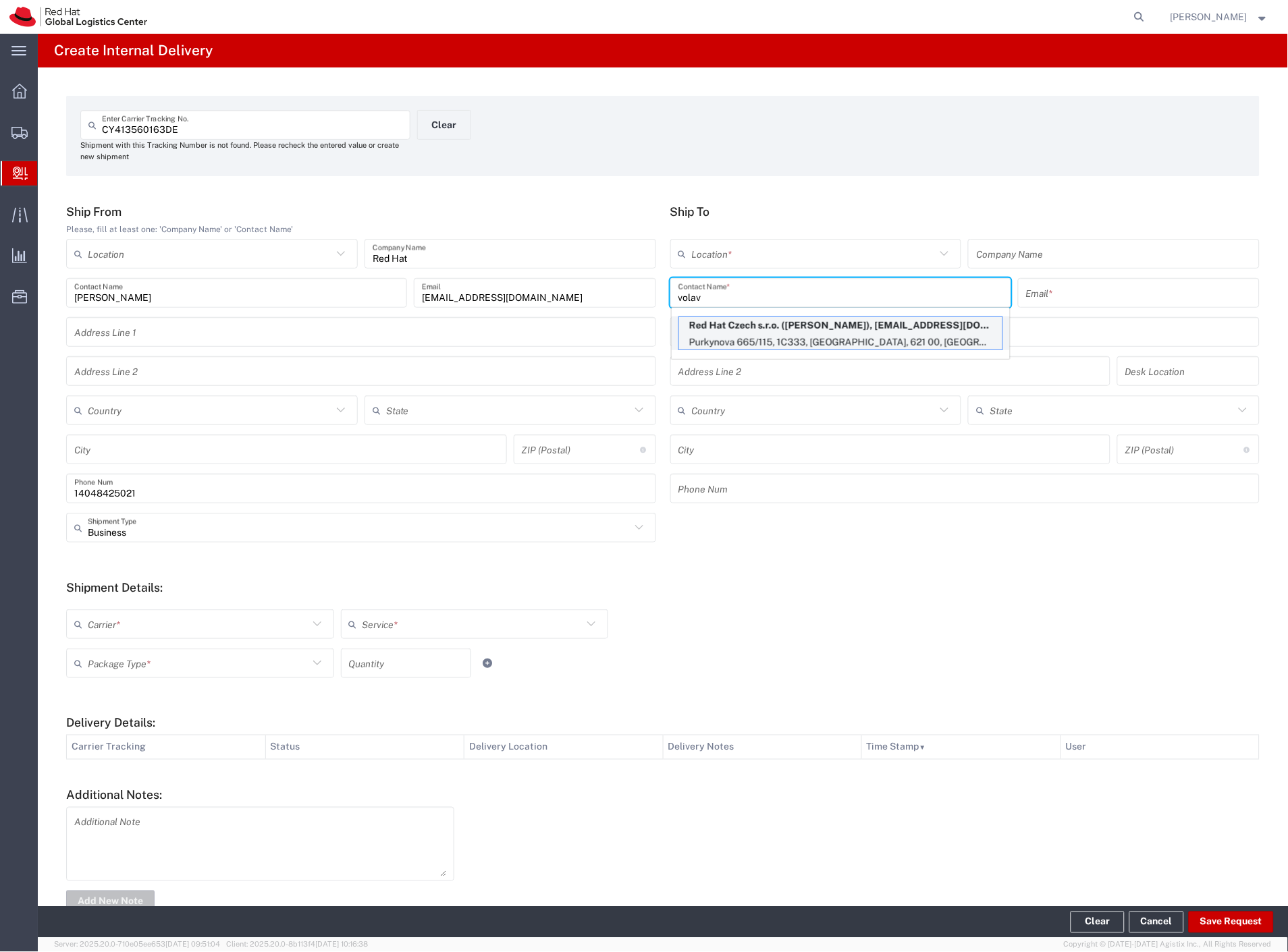
type input "621 00"
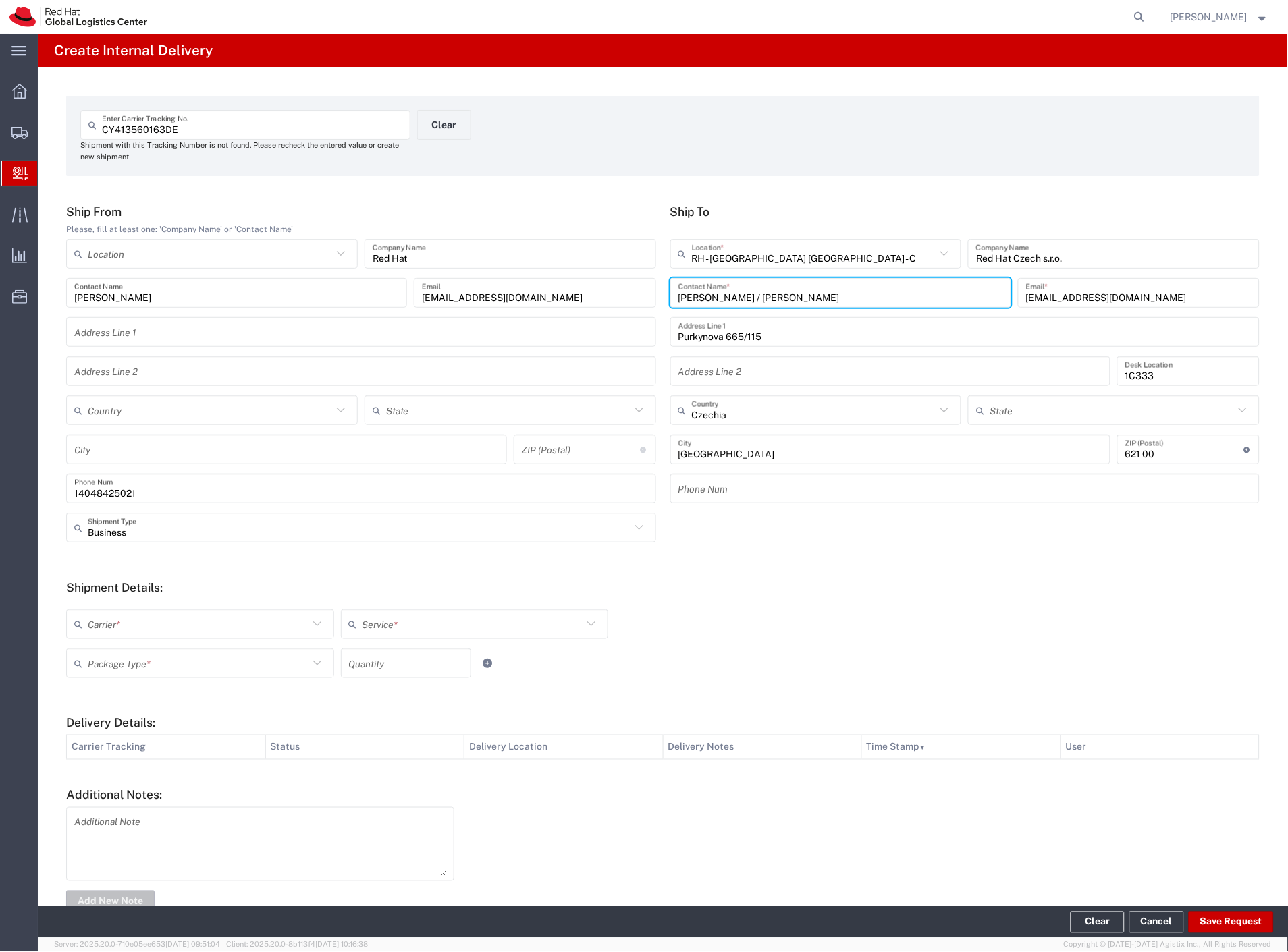
type input "[PERSON_NAME] / [PERSON_NAME]"
click at [1136, 288] on input "[EMAIL_ADDRESS][DOMAIN_NAME]" at bounding box center [1139, 293] width 226 height 24
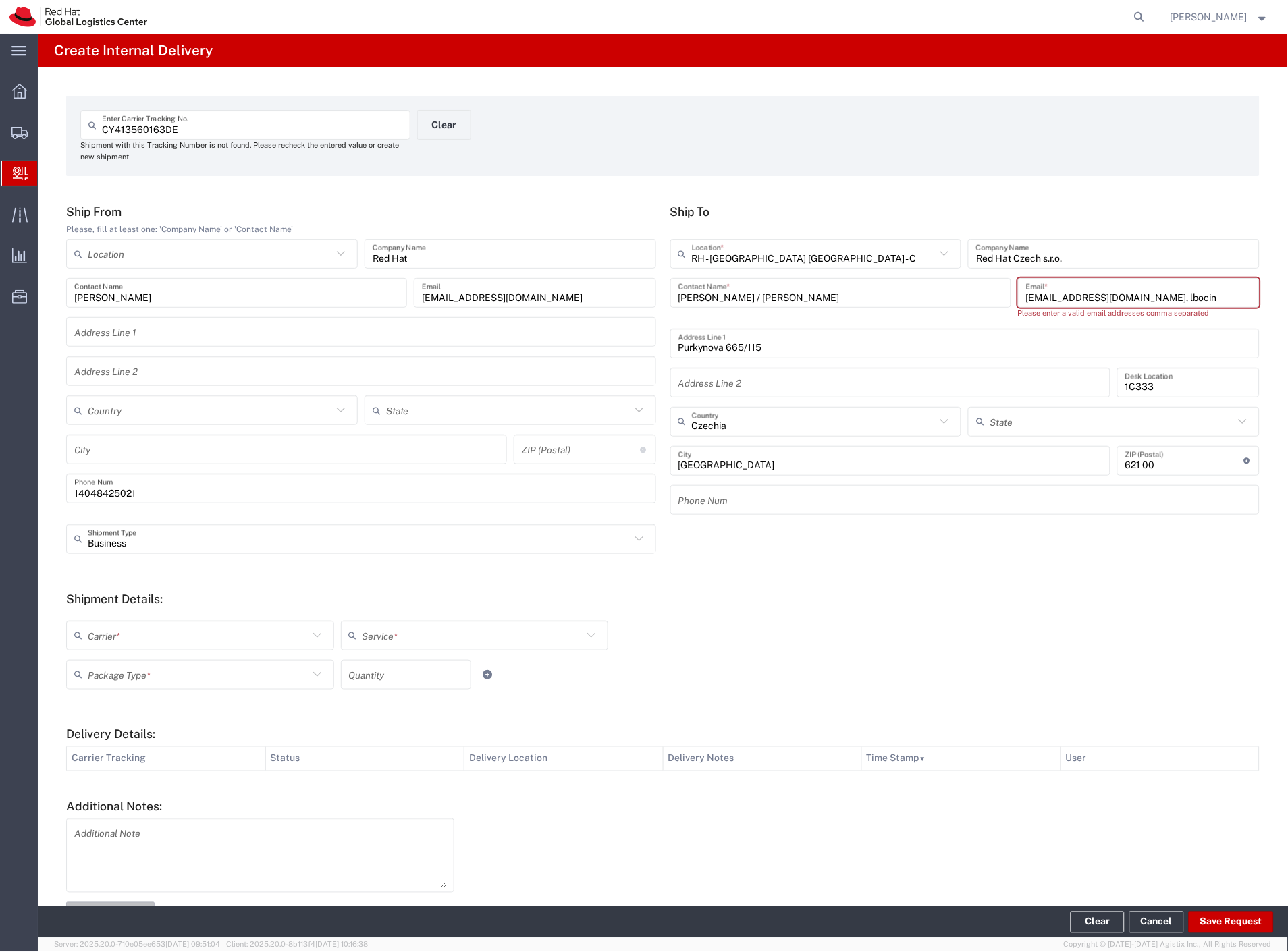
click at [1161, 292] on input "[EMAIL_ADDRESS][DOMAIN_NAME], lbocin" at bounding box center [1139, 293] width 226 height 24
click at [1119, 292] on input "[EMAIL_ADDRESS][DOMAIN_NAME], [EMAIL_ADDRESS][DOMAIN_NAME]" at bounding box center [1139, 293] width 226 height 24
click at [1125, 172] on form "CY413560163DE Enter Carrier Tracking No. Shipment with this Tracking Number is …" at bounding box center [663, 135] width 1193 height 80
click at [1111, 299] on input "[EMAIL_ADDRESS][DOMAIN_NAME], [EMAIL_ADDRESS][DOMAIN_NAME]" at bounding box center [1139, 293] width 226 height 24
type input "[EMAIL_ADDRESS][DOMAIN_NAME] , [EMAIL_ADDRESS][DOMAIN_NAME]"
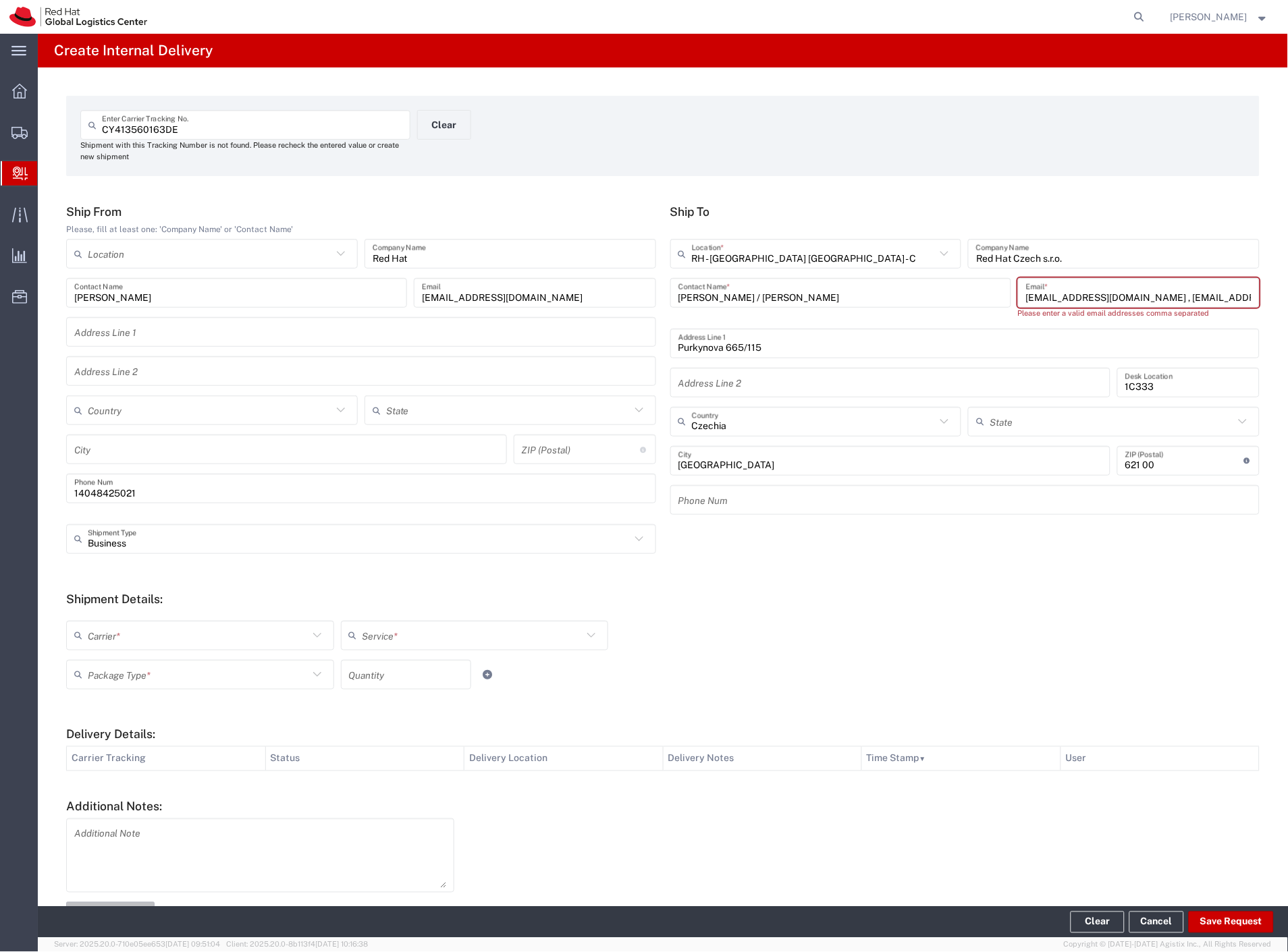
click at [1122, 198] on div "CY413560163DE Enter Carrier Tracking No. Shipment with this Tracking Number is …" at bounding box center [663, 511] width 1250 height 887
click at [1220, 923] on button "Save Request" at bounding box center [1231, 922] width 85 height 22
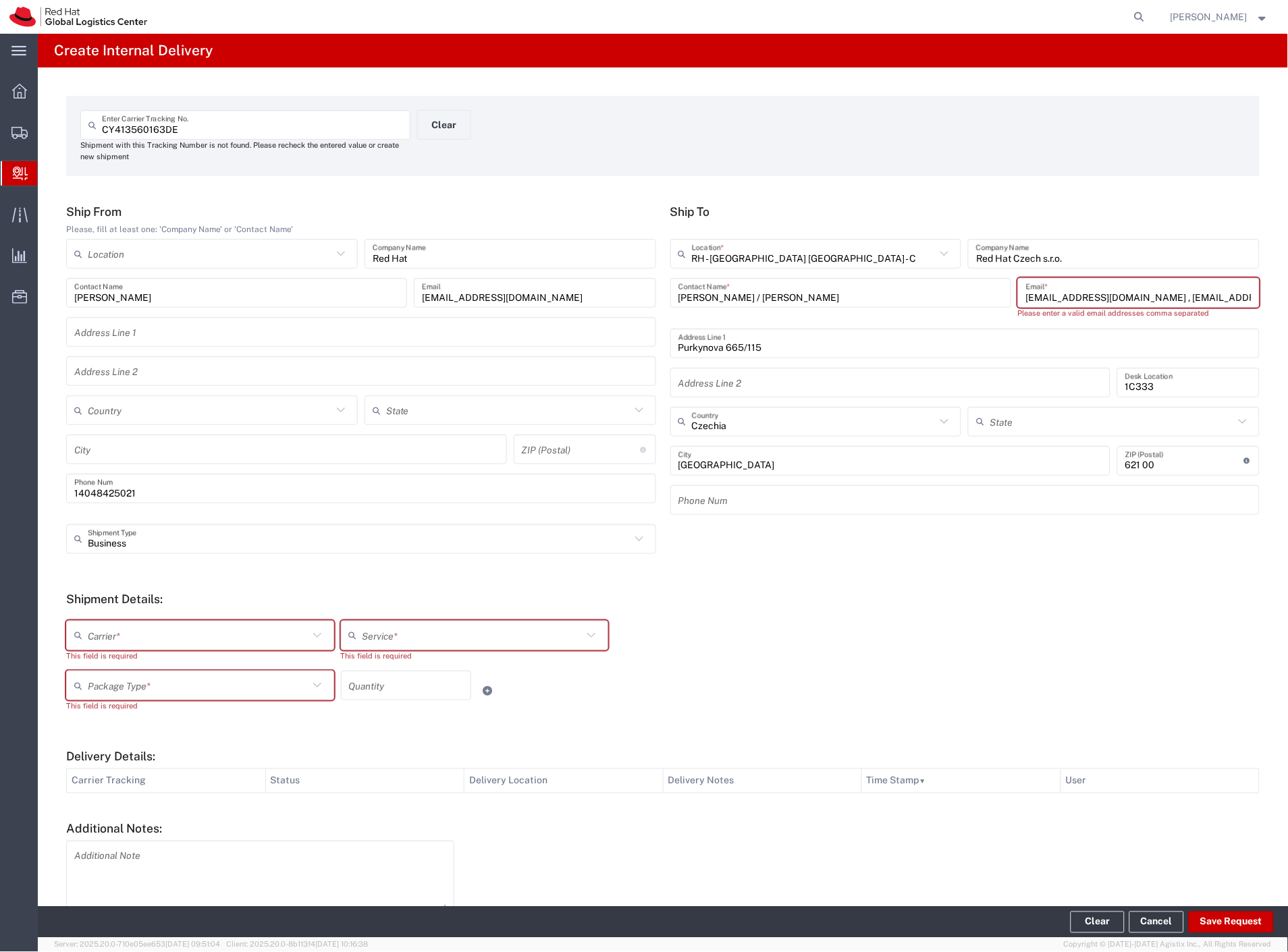
click at [124, 636] on input "text" at bounding box center [198, 635] width 221 height 24
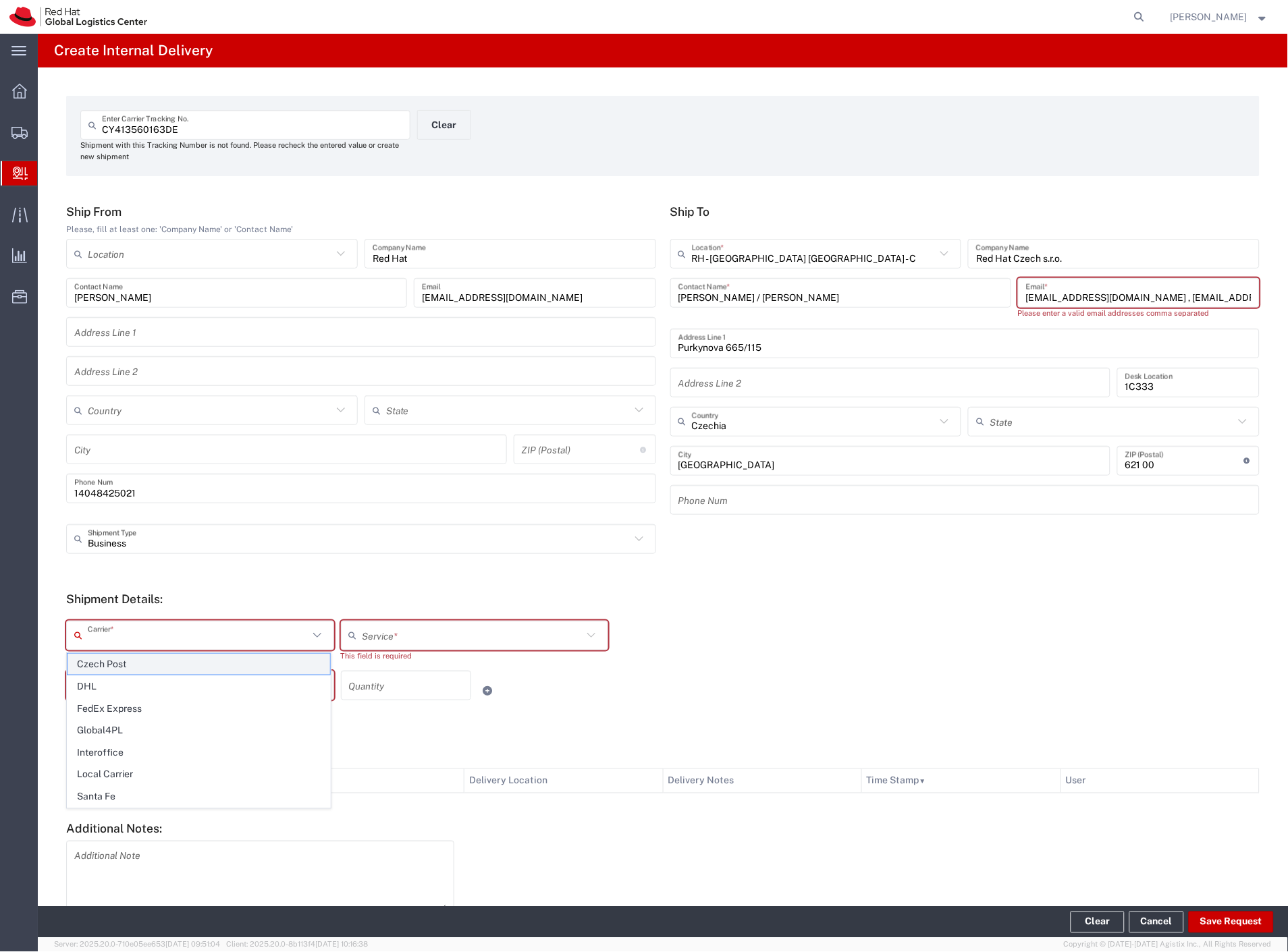
click at [129, 666] on span "Czech Post" at bounding box center [199, 664] width 263 height 21
type input "Czech Post"
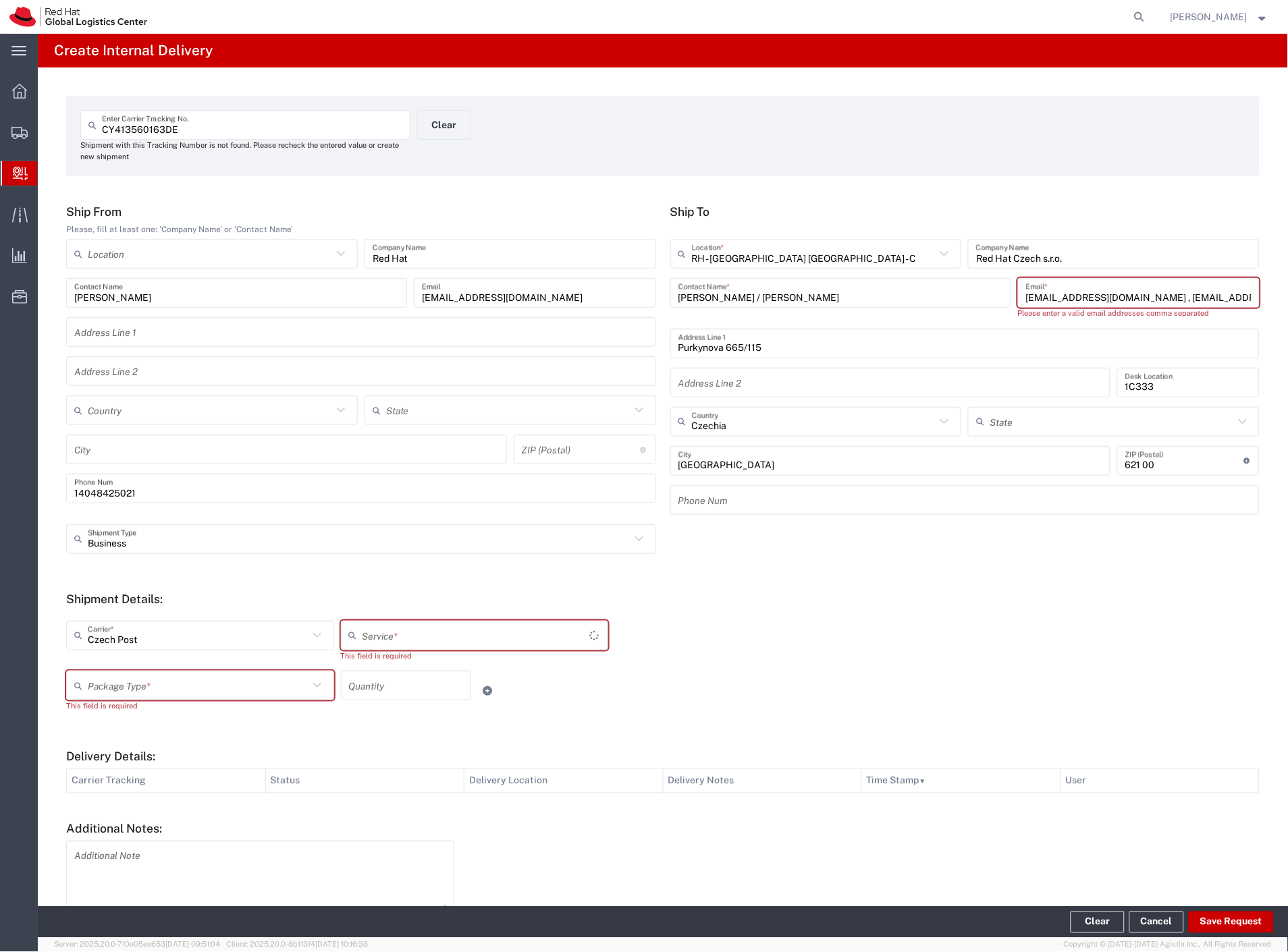
click at [129, 666] on div "Czech Post Carrier * Czech Post DHL FedEx Express Global4PL Interoffice Local C…" at bounding box center [475, 646] width 824 height 51
type input "Ground"
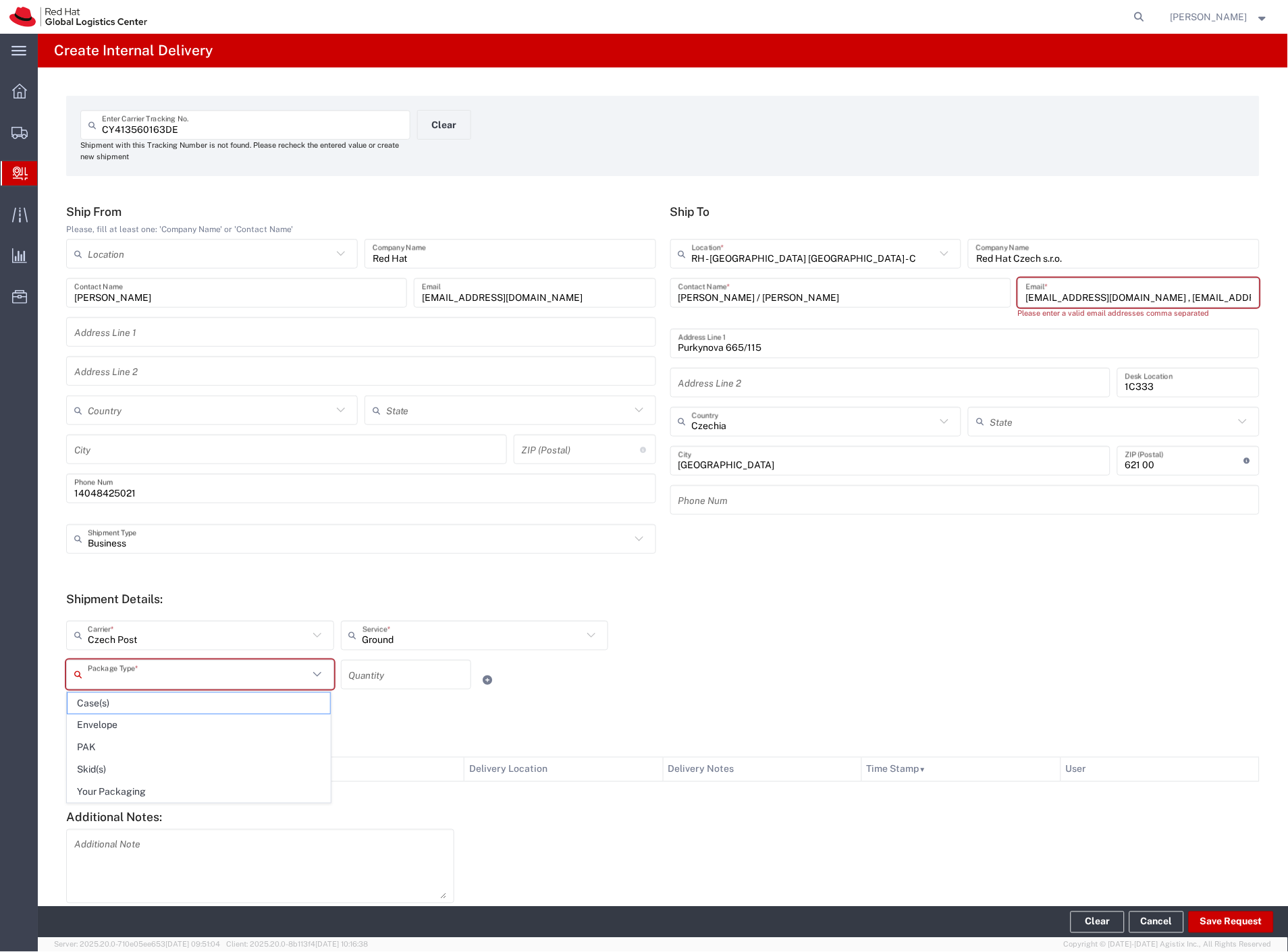
click at [134, 679] on input "text" at bounding box center [198, 674] width 221 height 24
click at [129, 800] on span "Your Packaging" at bounding box center [199, 792] width 263 height 21
type input "Your Packaging"
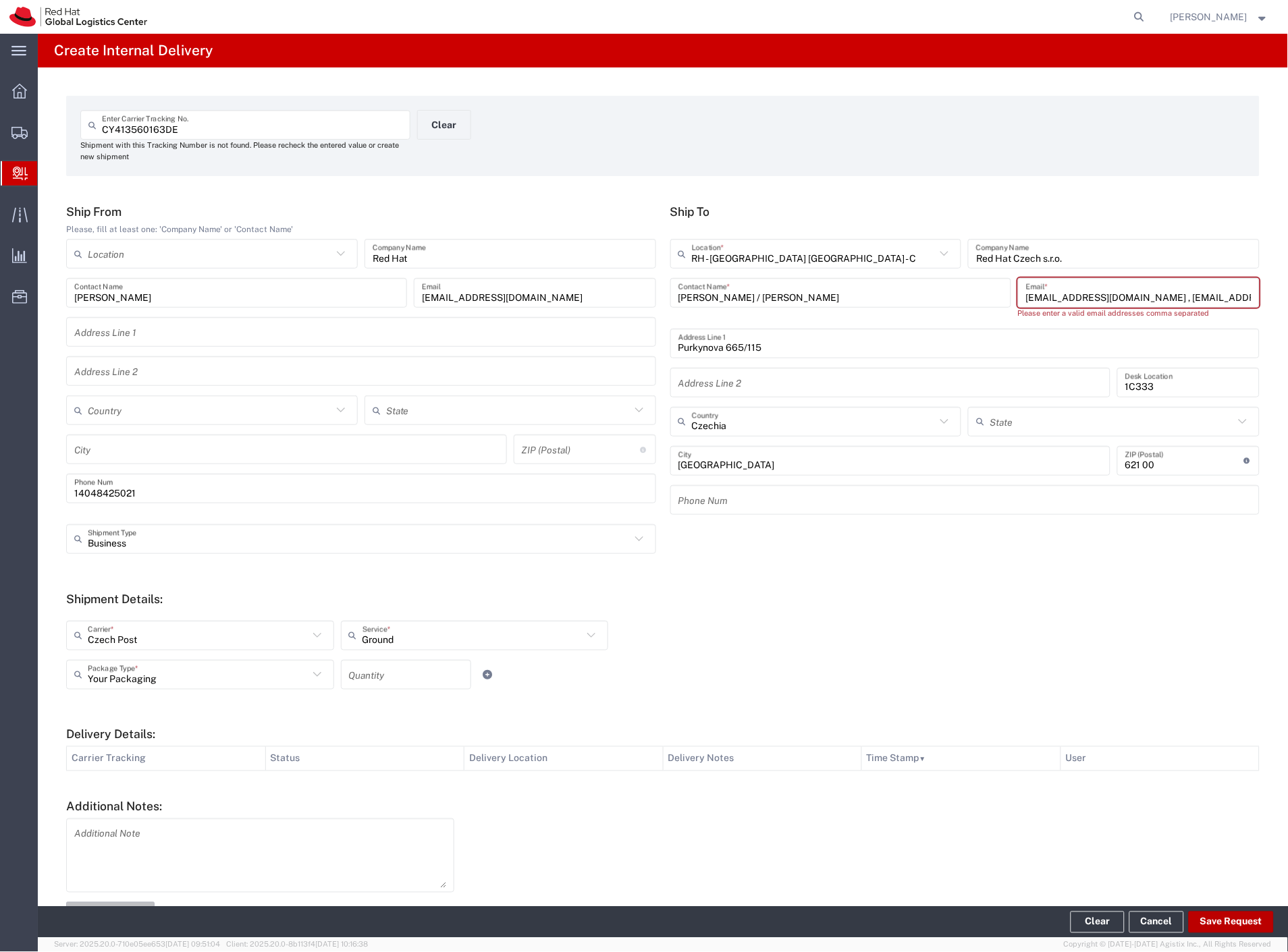
click at [1235, 926] on button "Save Request" at bounding box center [1231, 922] width 85 height 22
click at [1114, 296] on input "[EMAIL_ADDRESS][DOMAIN_NAME] , [EMAIL_ADDRESS][DOMAIN_NAME]" at bounding box center [1139, 293] width 226 height 24
click at [1111, 296] on input "[EMAIL_ADDRESS][DOMAIN_NAME] , [EMAIL_ADDRESS][DOMAIN_NAME]" at bounding box center [1139, 293] width 226 height 24
drag, startPoint x: 1226, startPoint y: 301, endPoint x: 1119, endPoint y: 299, distance: 107.0
click at [1119, 299] on input "[EMAIL_ADDRESS][DOMAIN_NAME]; [EMAIL_ADDRESS][DOMAIN_NAME]" at bounding box center [1139, 293] width 226 height 24
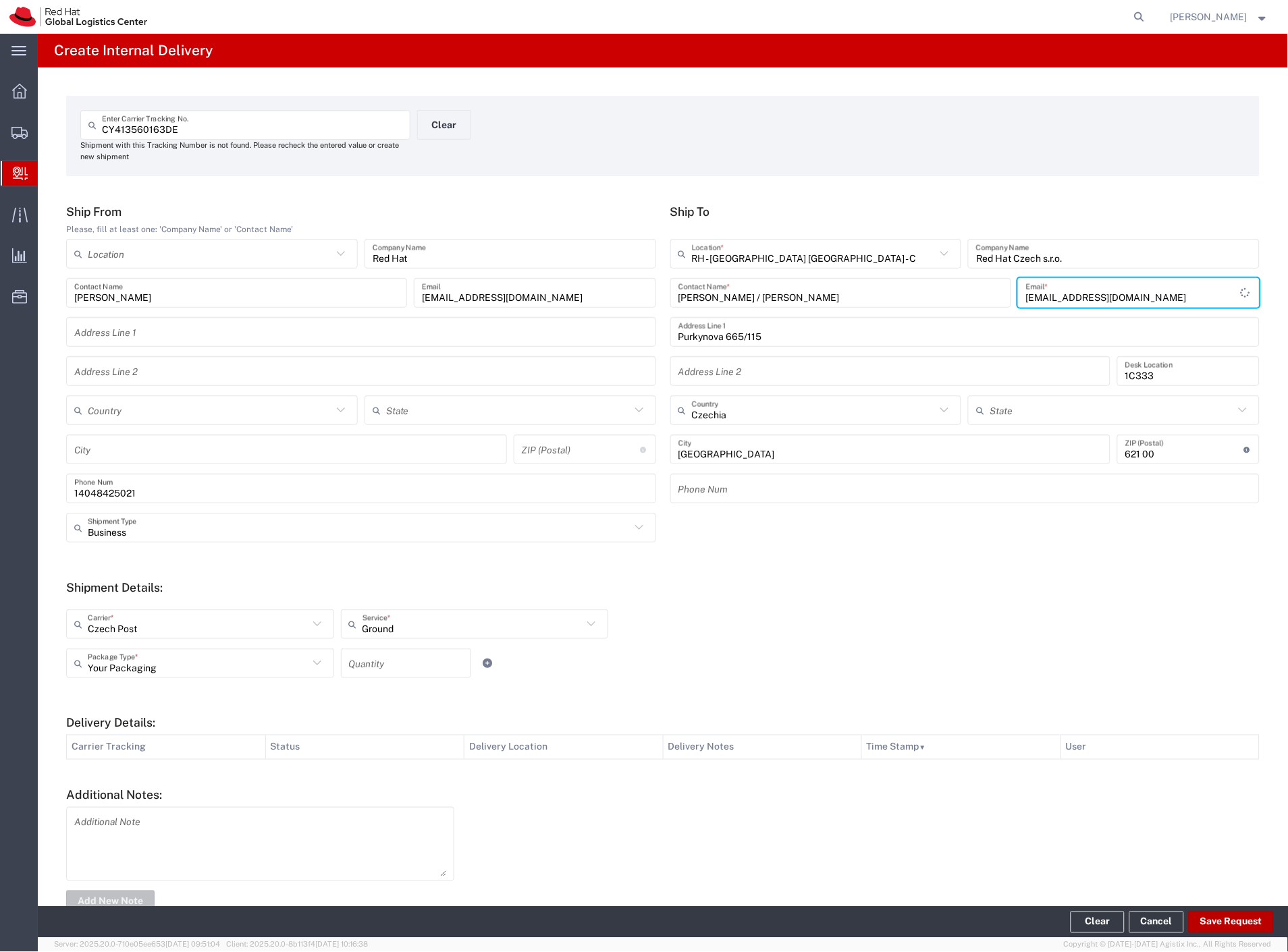
type input "[EMAIL_ADDRESS][DOMAIN_NAME]"
click at [1199, 922] on button "Save Request" at bounding box center [1231, 922] width 85 height 22
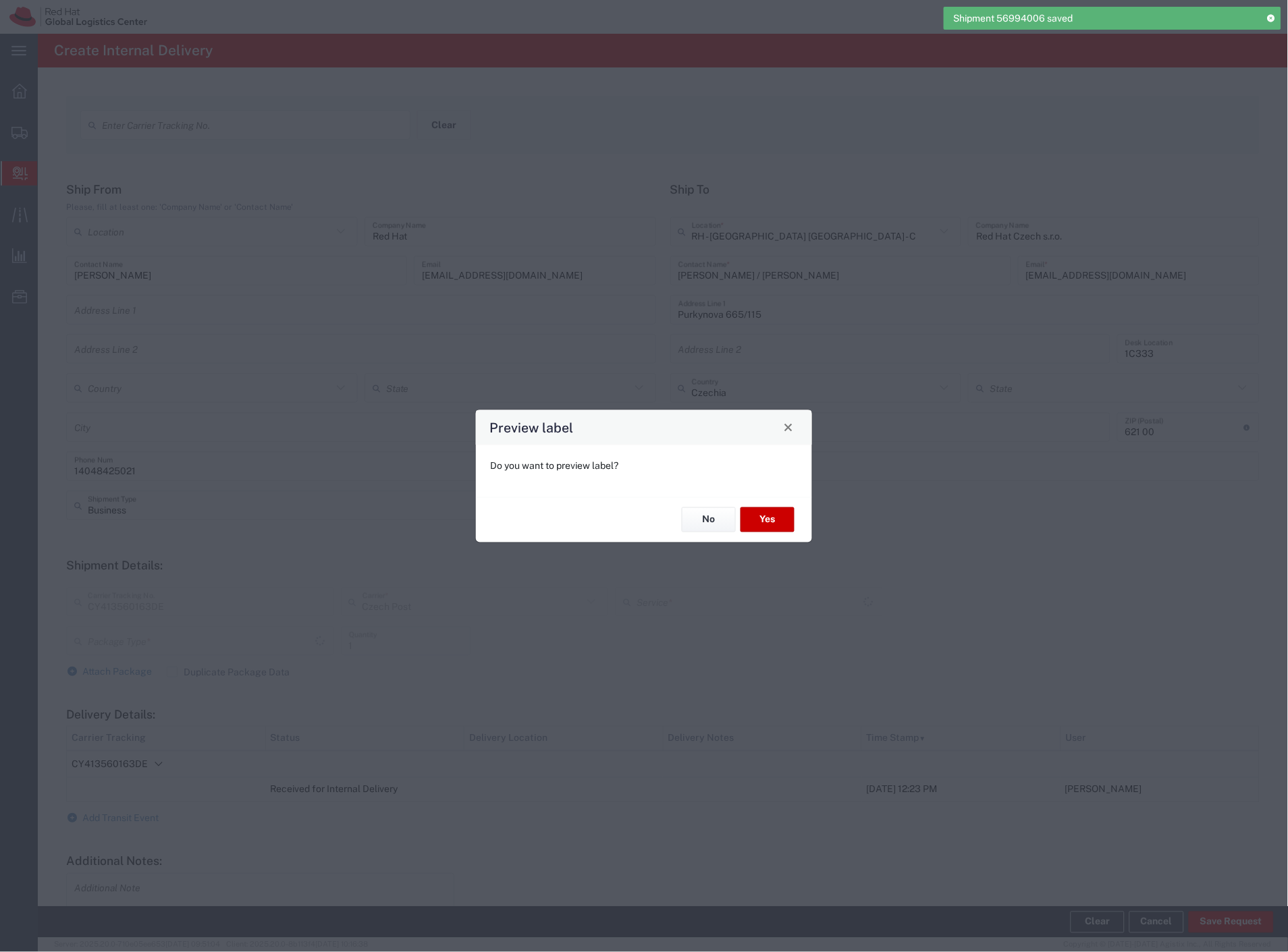
type input "Your Packaging"
type input "Ground"
click at [774, 517] on button "Yes" at bounding box center [768, 519] width 54 height 25
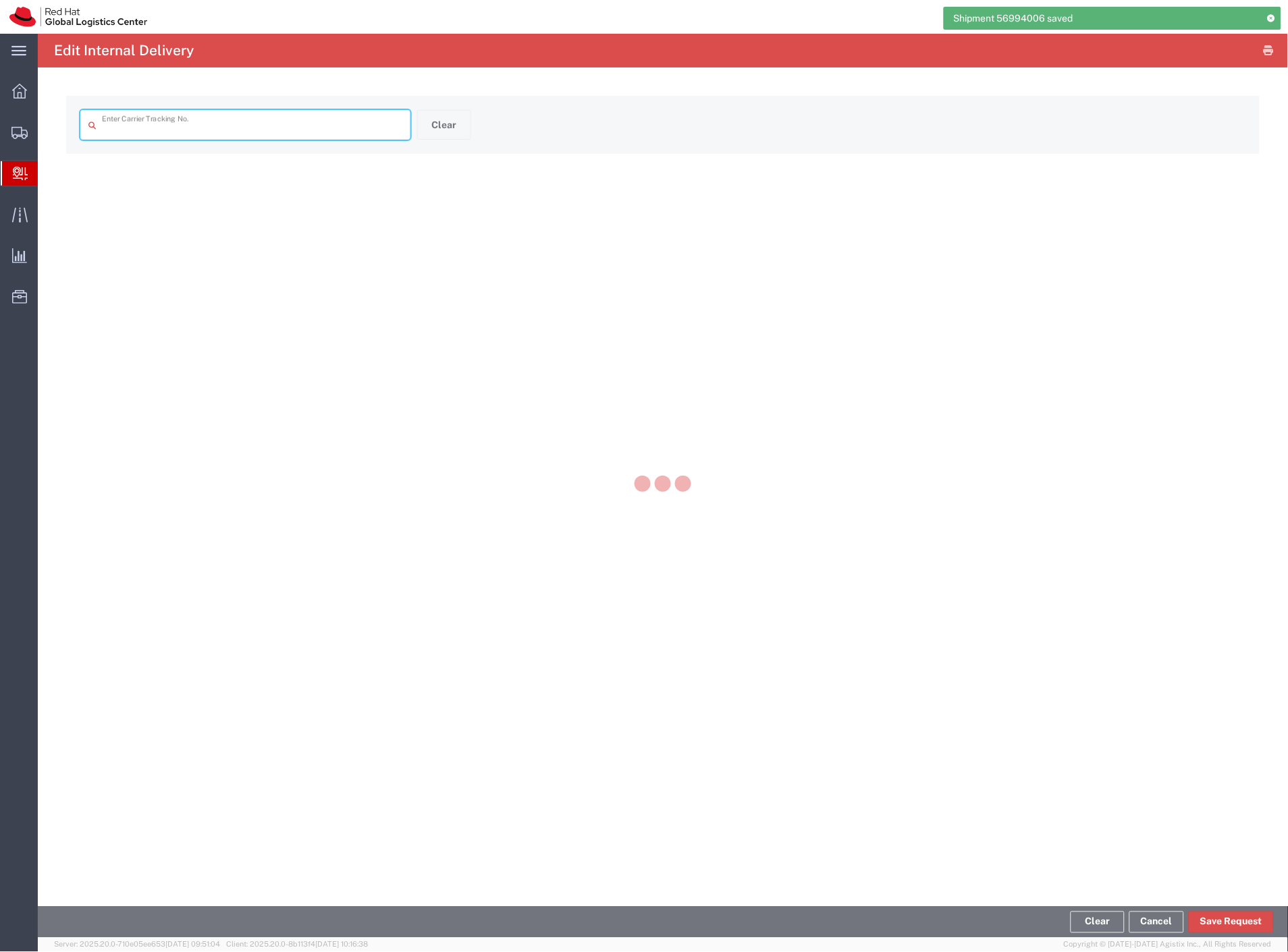
type input "CY413560163DE"
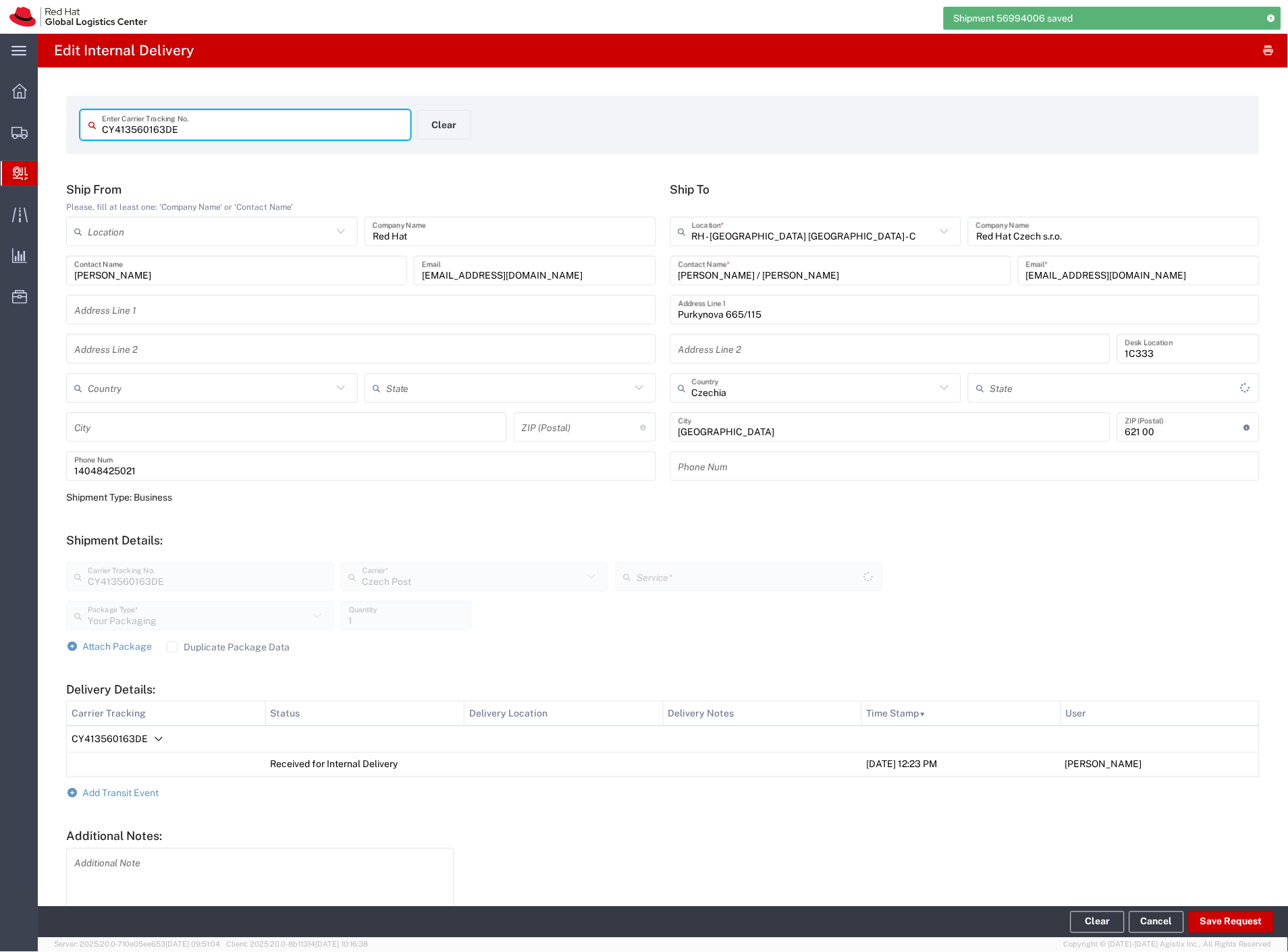
type input "Ground"
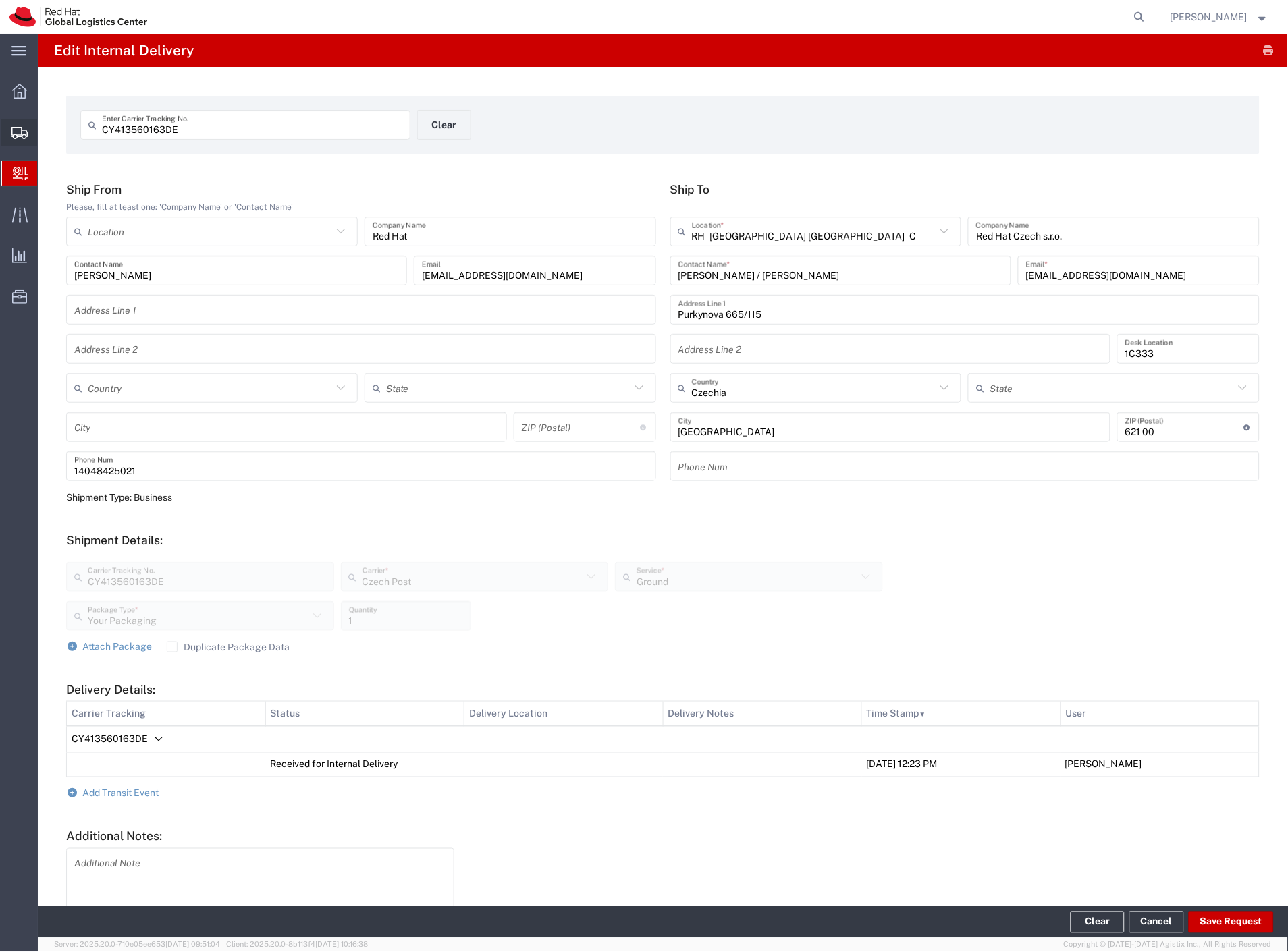
click at [0, 0] on span "Shipment Manager" at bounding box center [0, 0] width 0 height 0
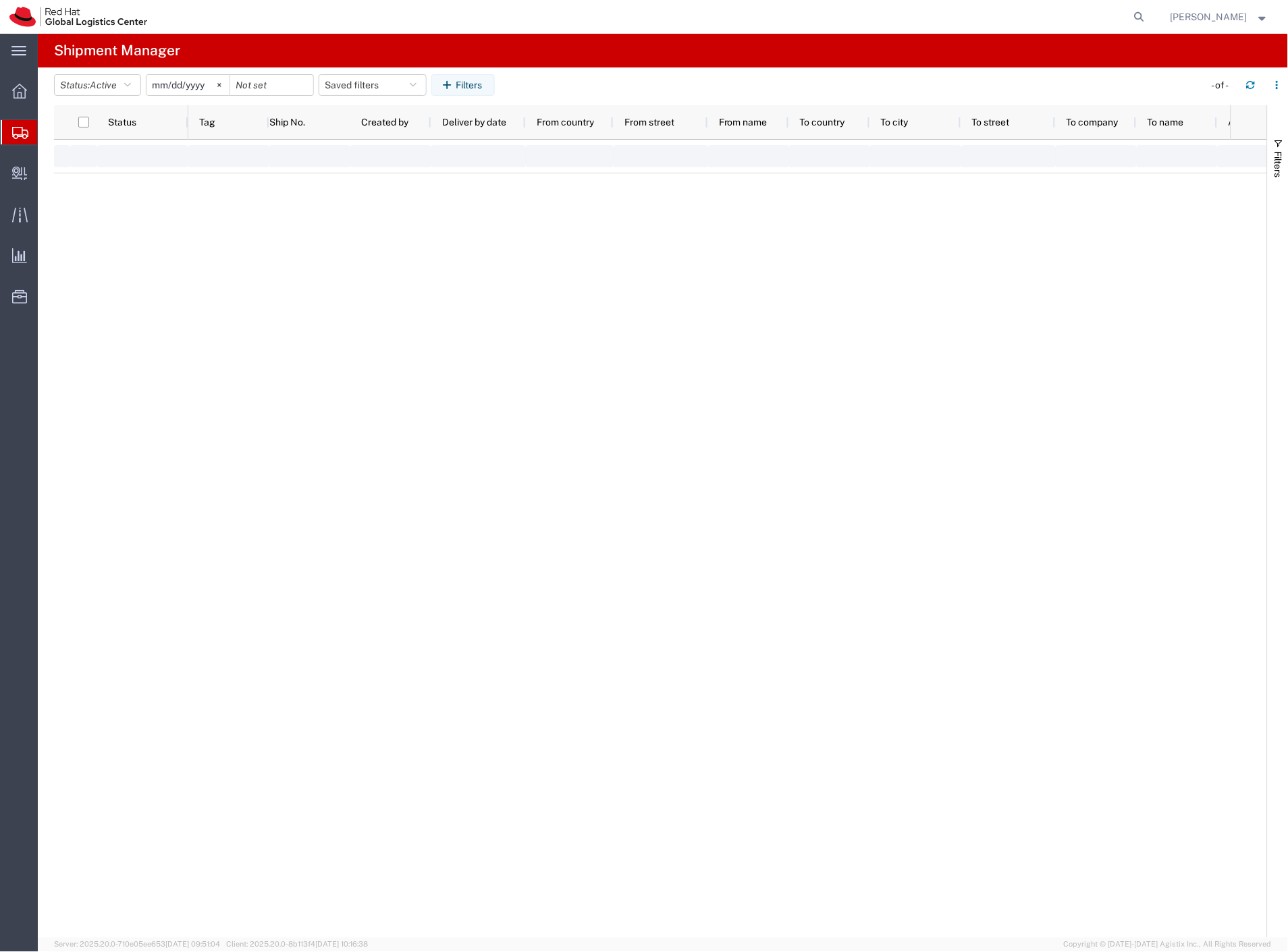
type input "[DATE]"
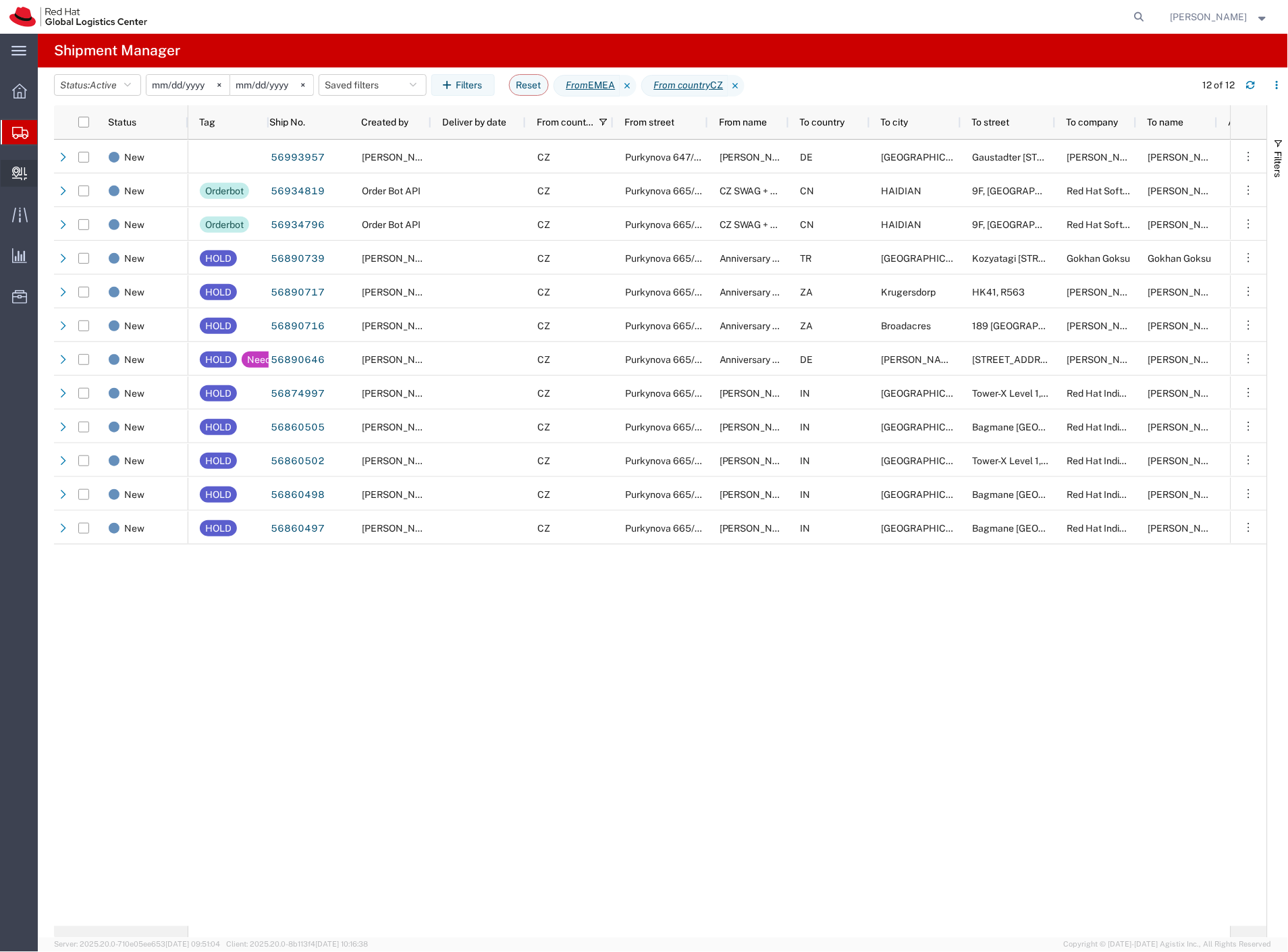
click at [46, 167] on span "Internal Delivery" at bounding box center [42, 173] width 9 height 27
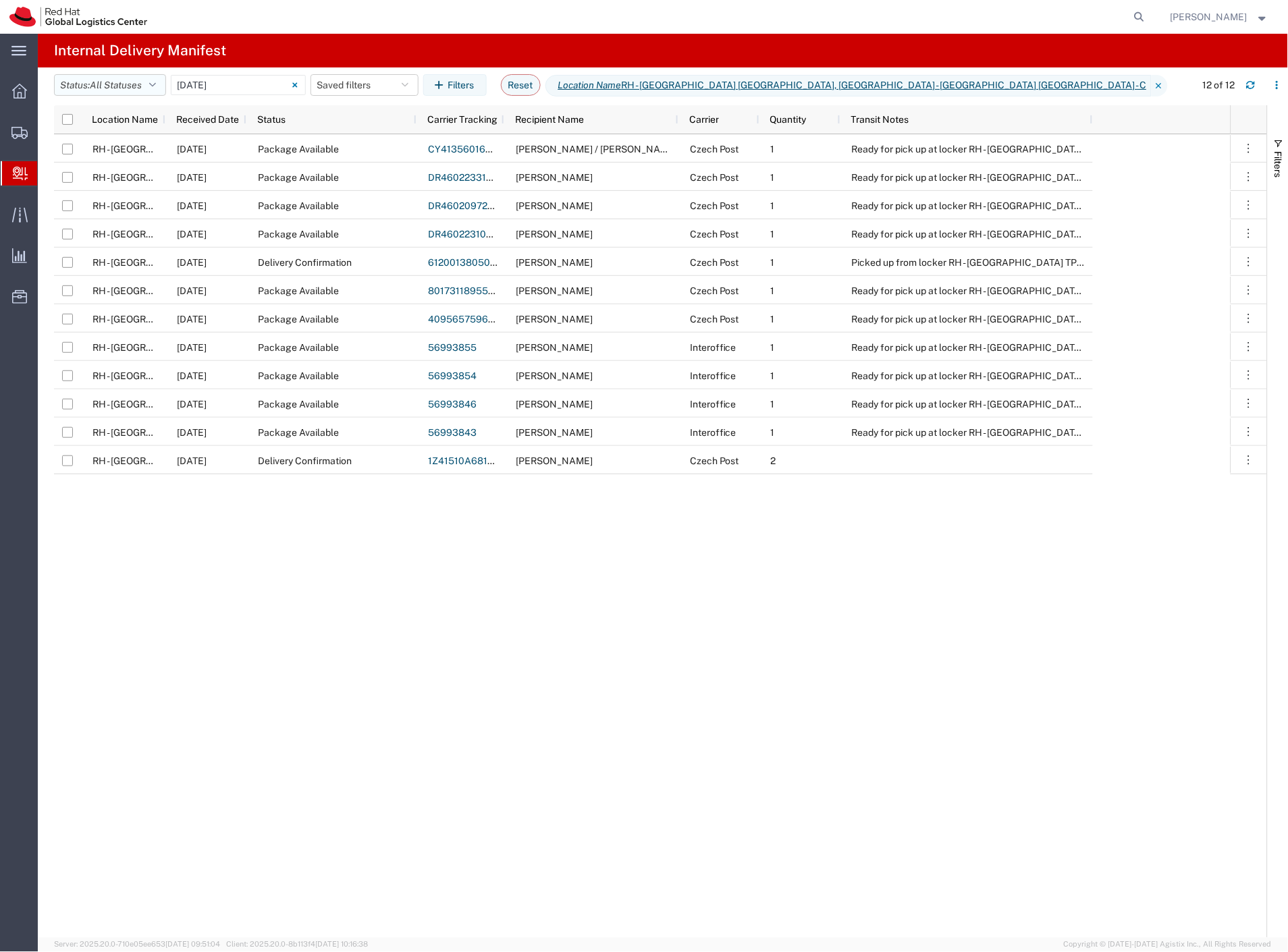
click at [129, 92] on button "Status: All Statuses" at bounding box center [110, 85] width 112 height 22
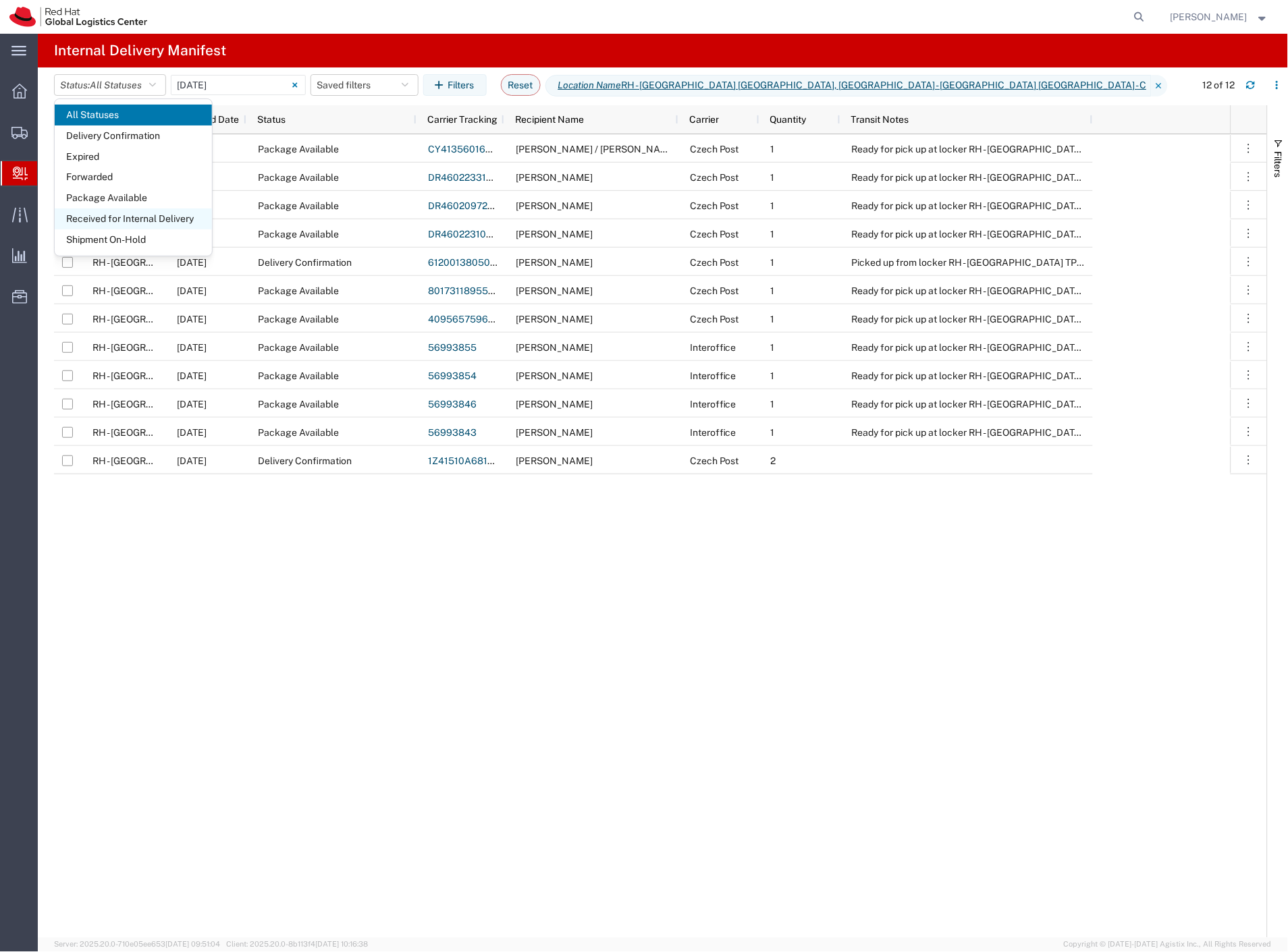
drag, startPoint x: 129, startPoint y: 239, endPoint x: 134, endPoint y: 219, distance: 20.6
click at [129, 239] on span "Shipment On-Hold" at bounding box center [133, 239] width 157 height 21
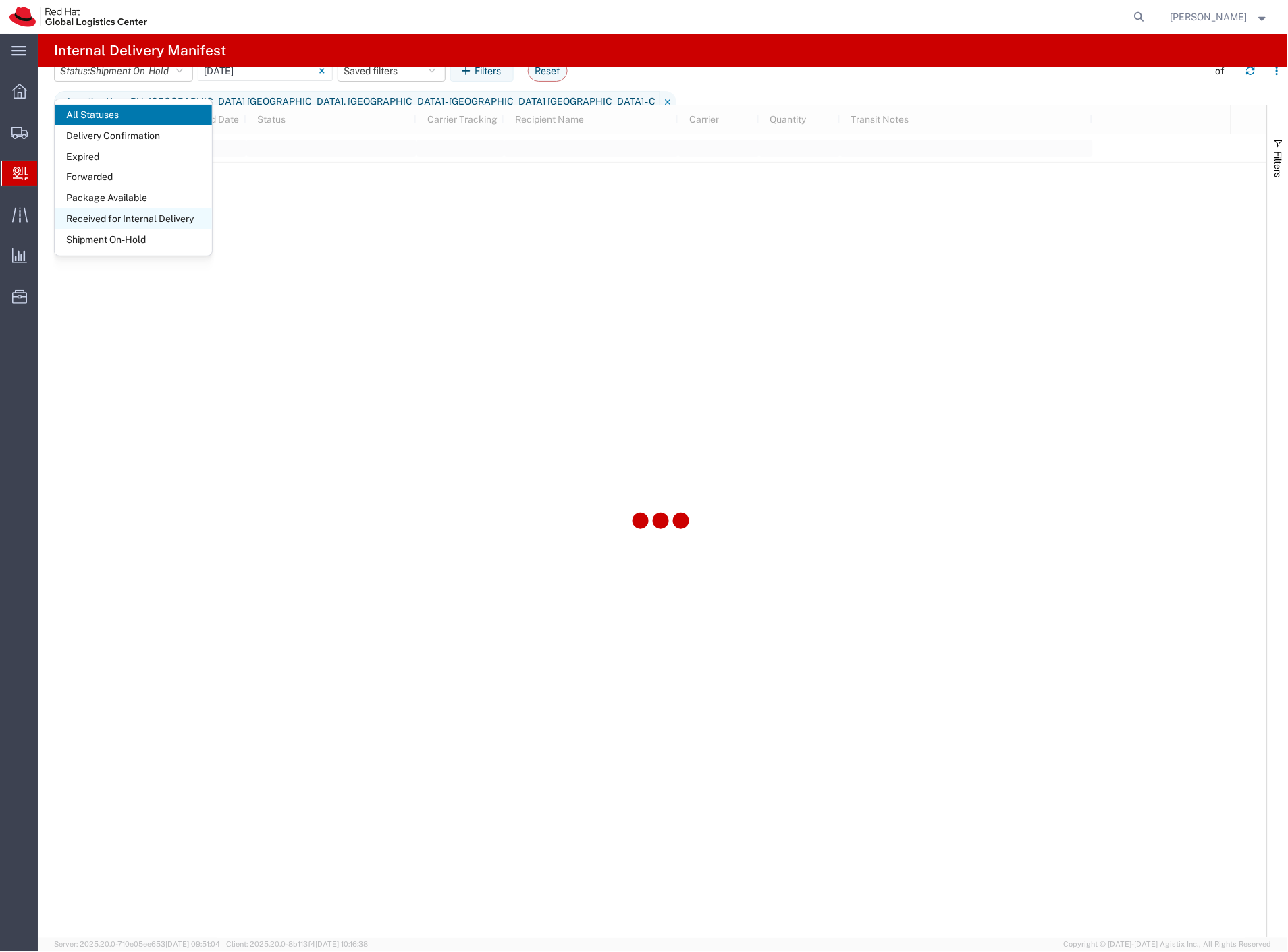
click at [135, 212] on span "Received for Internal Delivery" at bounding box center [133, 219] width 157 height 21
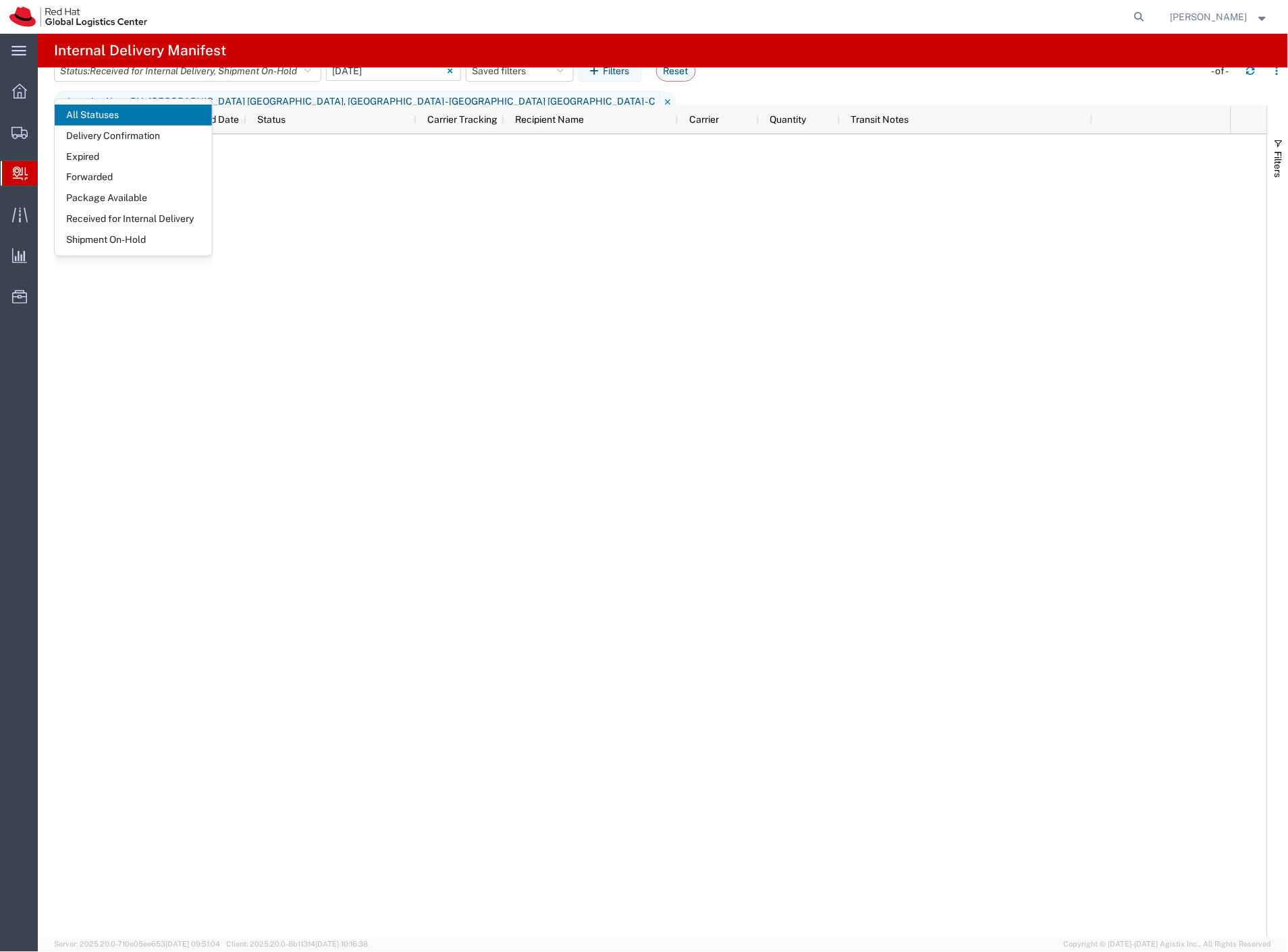
click at [352, 81] on input "[DATE] - [DATE]" at bounding box center [393, 71] width 135 height 20
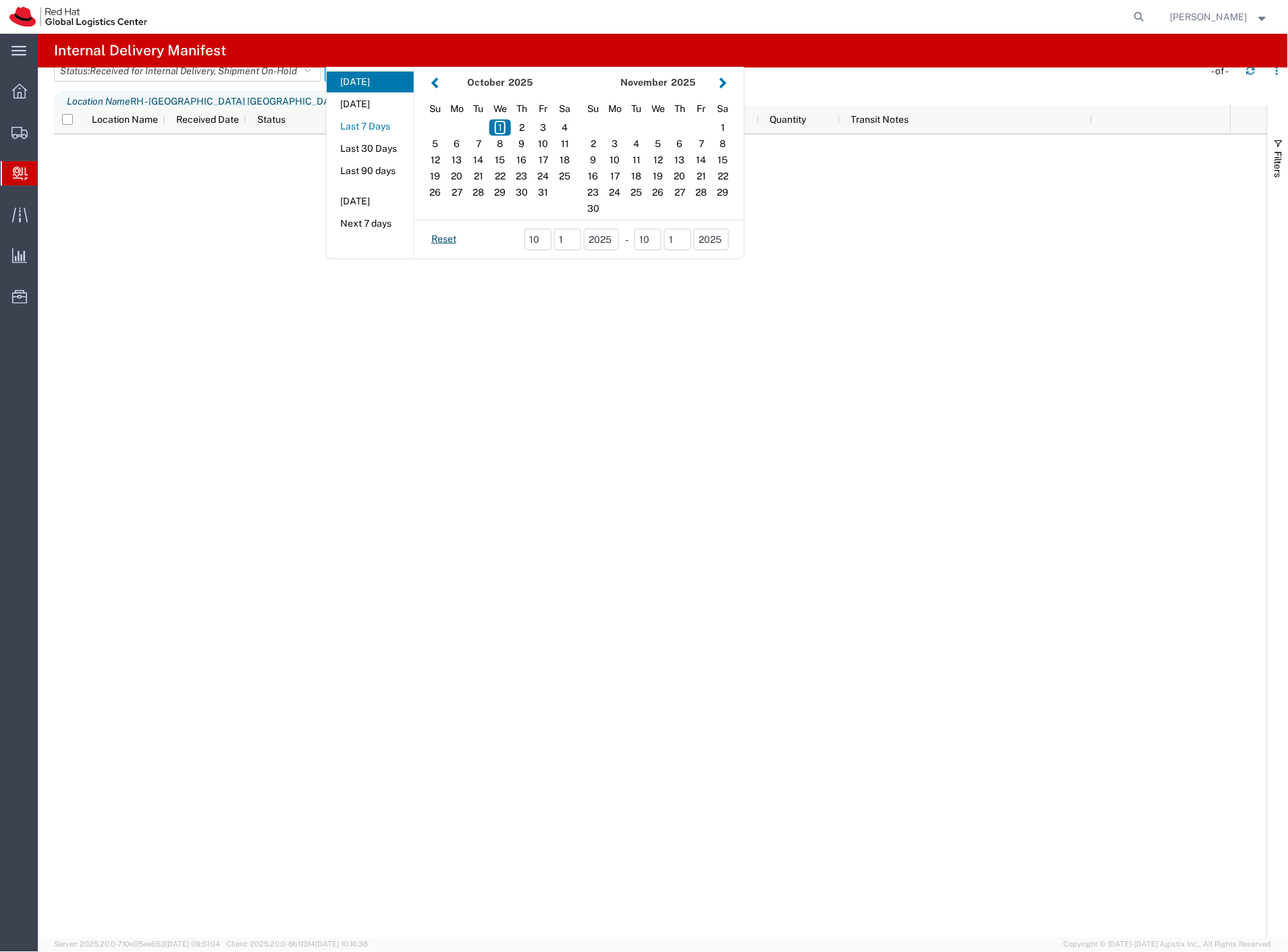
click at [376, 129] on button "Last 7 Days" at bounding box center [370, 126] width 87 height 21
type input "Last 7 Days"
type input "[DATE] - [DATE]"
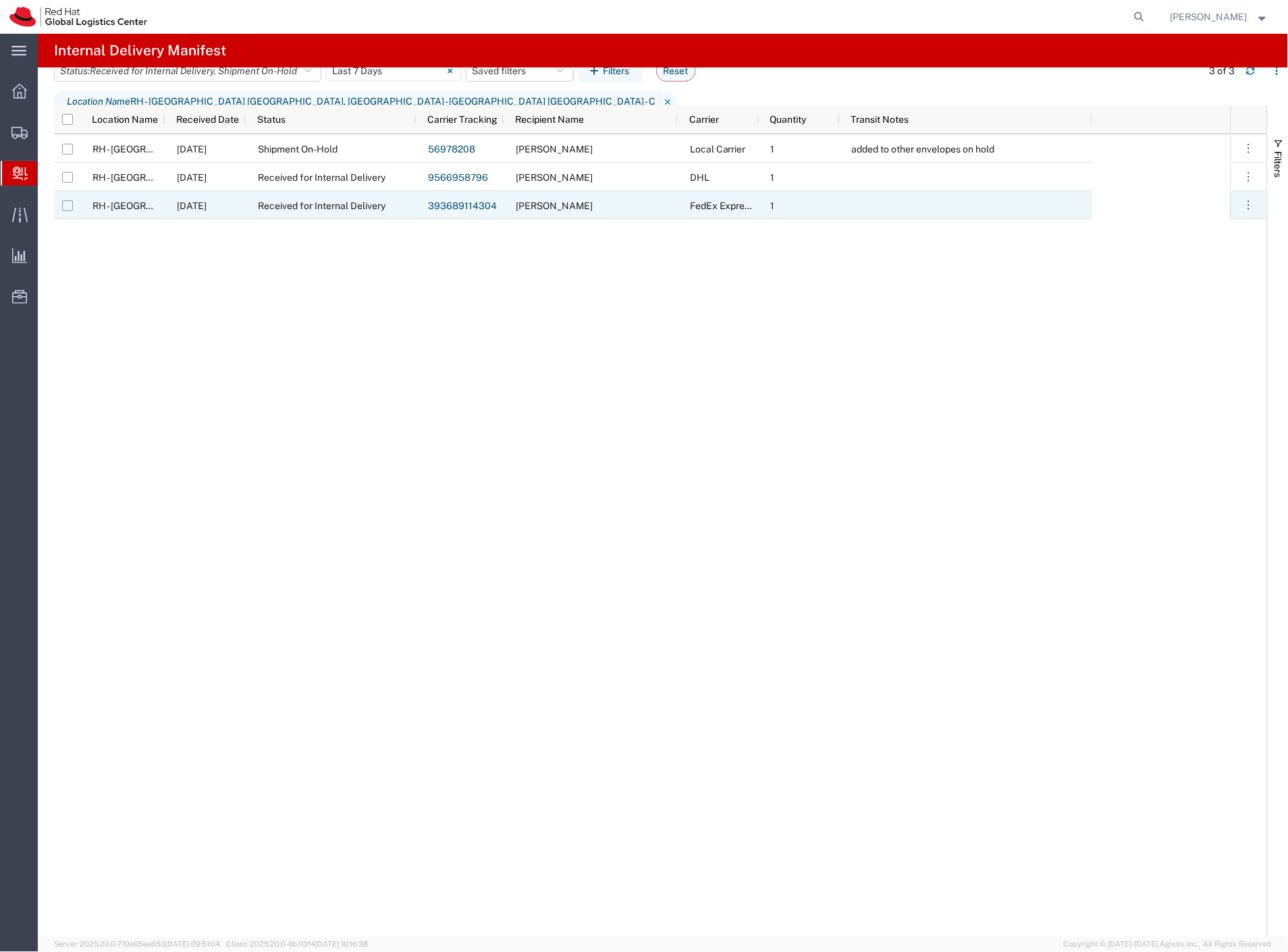
click at [65, 205] on input "Press Space to toggle row selection (unchecked)" at bounding box center [68, 205] width 11 height 11
checkbox input "true"
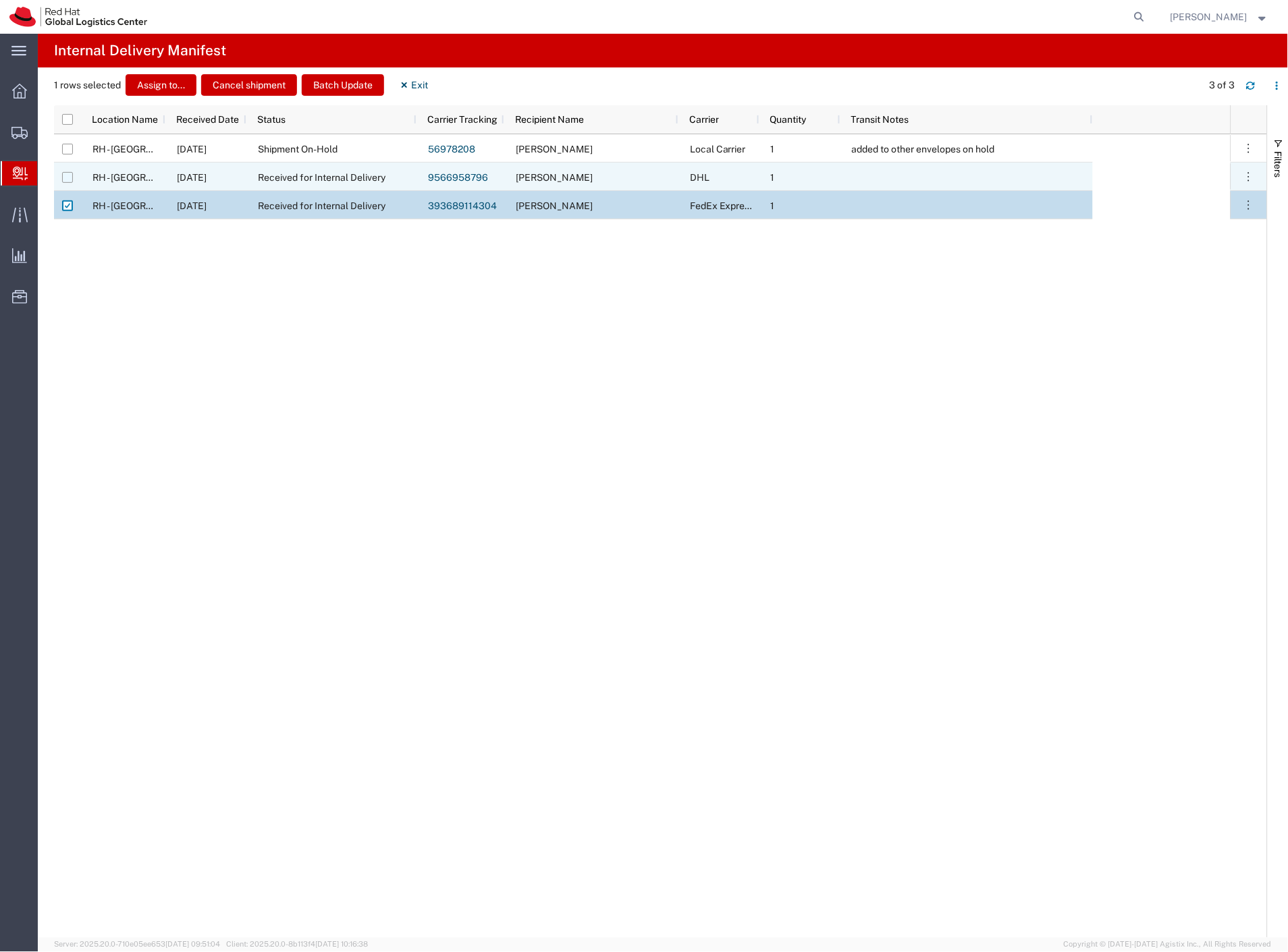
click at [69, 175] on input "Press Space to toggle row selection (unchecked)" at bounding box center [68, 178] width 11 height 11
checkbox input "true"
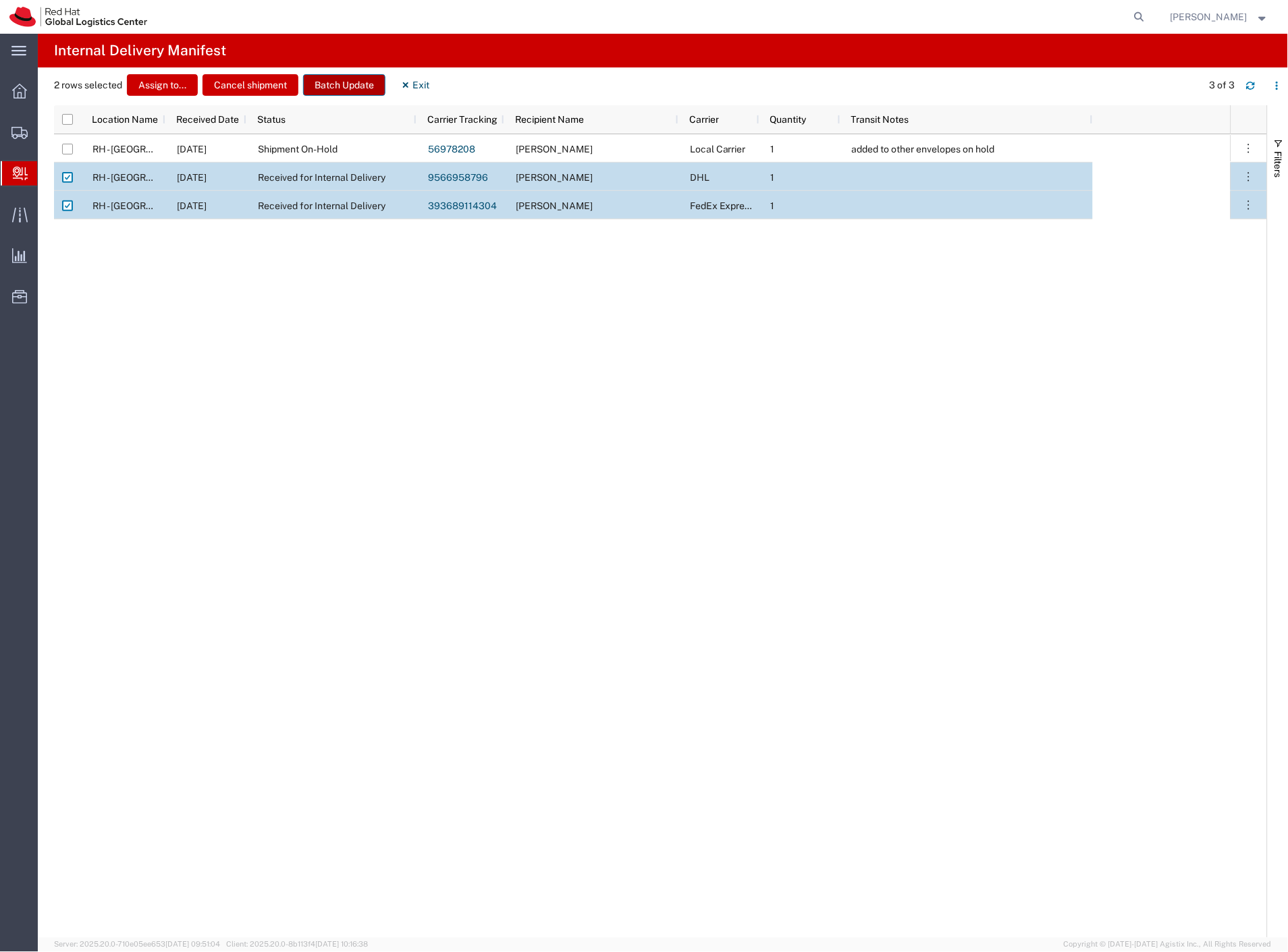
click at [333, 93] on button "Batch Update" at bounding box center [344, 85] width 82 height 22
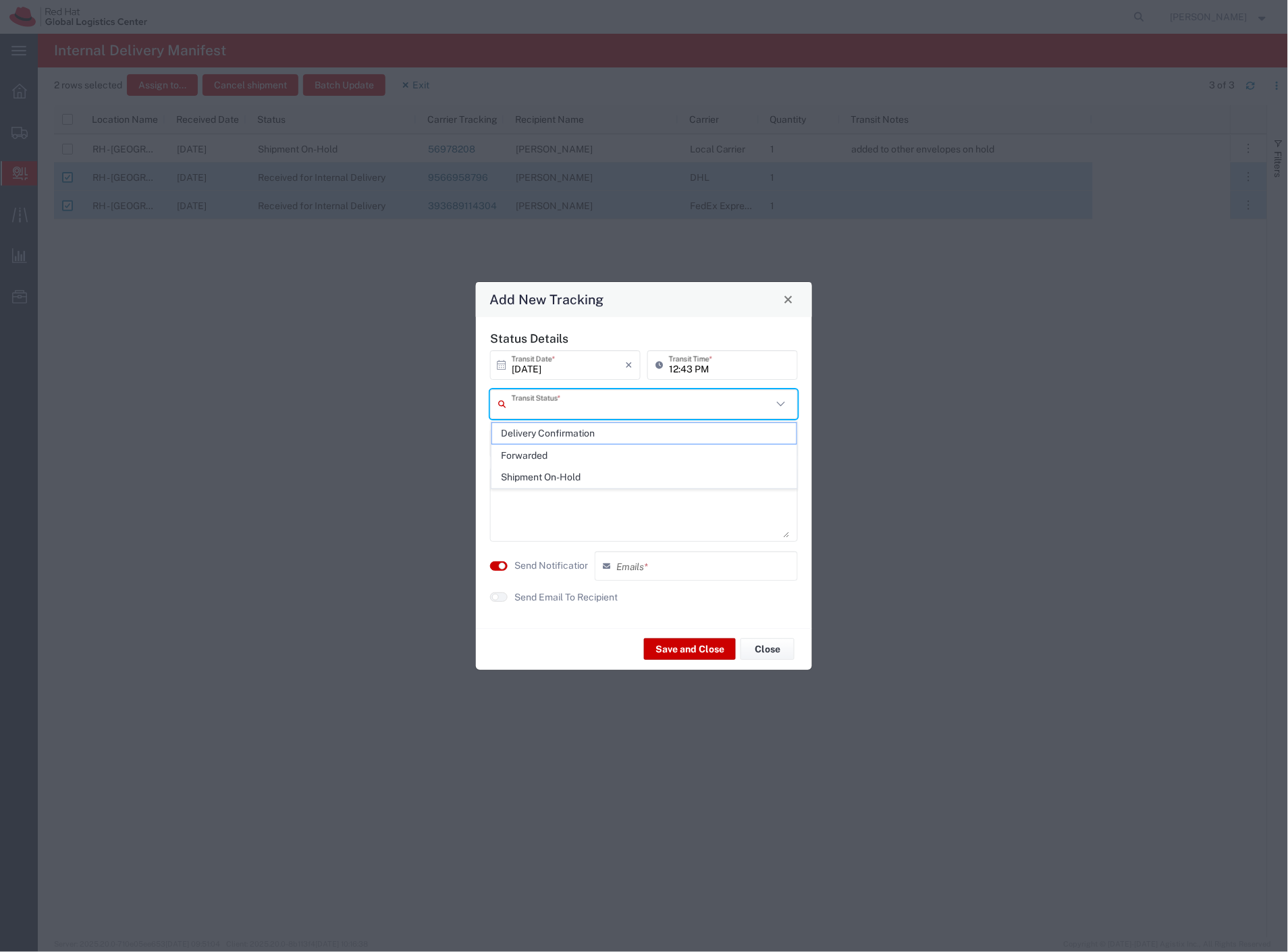
drag, startPoint x: 550, startPoint y: 399, endPoint x: 547, endPoint y: 420, distance: 21.2
click at [550, 399] on input "text" at bounding box center [642, 403] width 260 height 24
click at [544, 429] on span "Delivery Confirmation" at bounding box center [644, 433] width 305 height 21
type input "Delivery Confirmation"
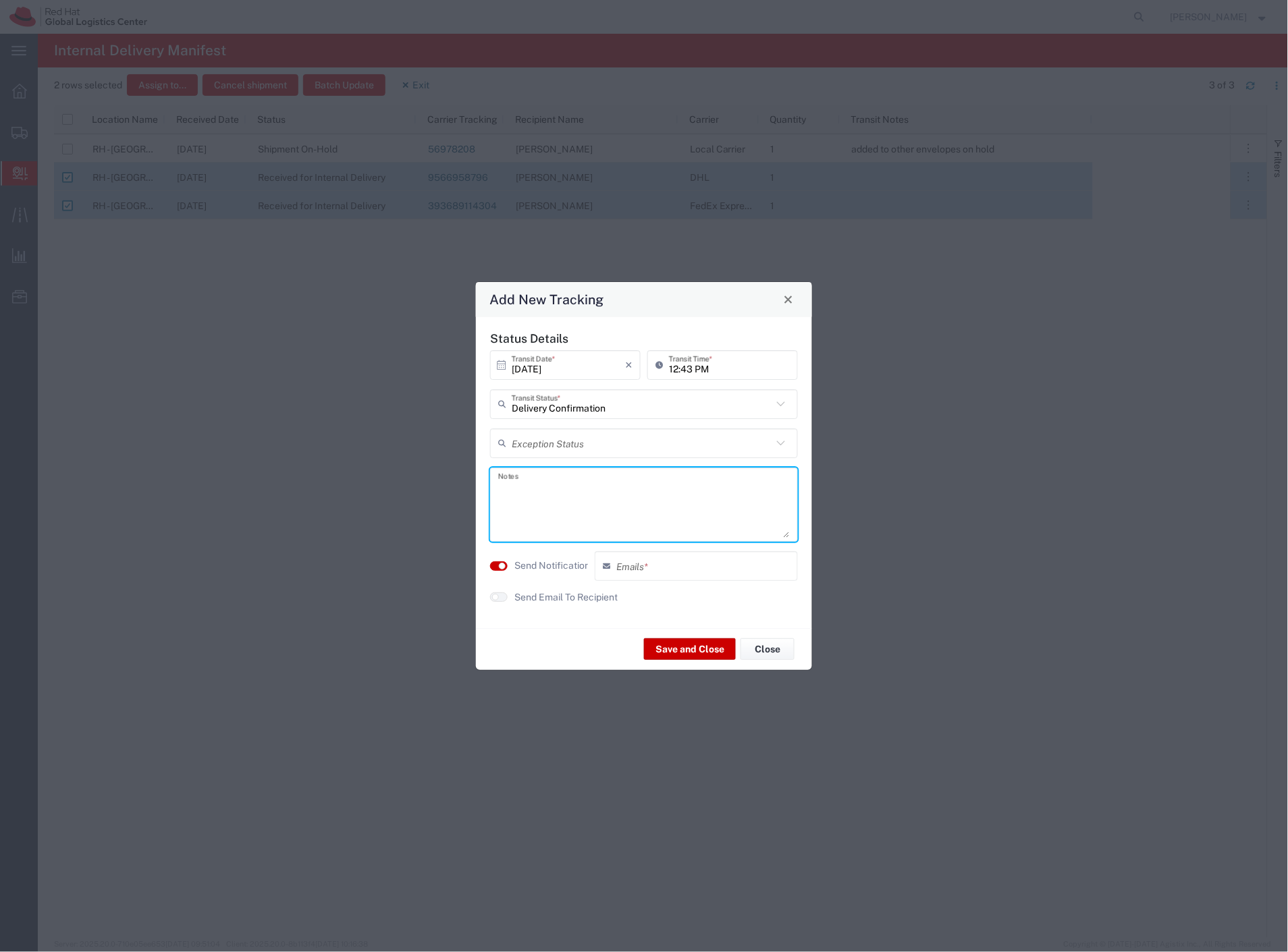
click at [534, 479] on textarea at bounding box center [644, 505] width 292 height 66
type textarea "Folders HR"
click at [549, 566] on label "Send Notification" at bounding box center [552, 566] width 75 height 14
click at [606, 596] on label "Send Email To Recipient" at bounding box center [566, 597] width 103 height 14
click at [669, 643] on button "Save and Close" at bounding box center [689, 649] width 92 height 22
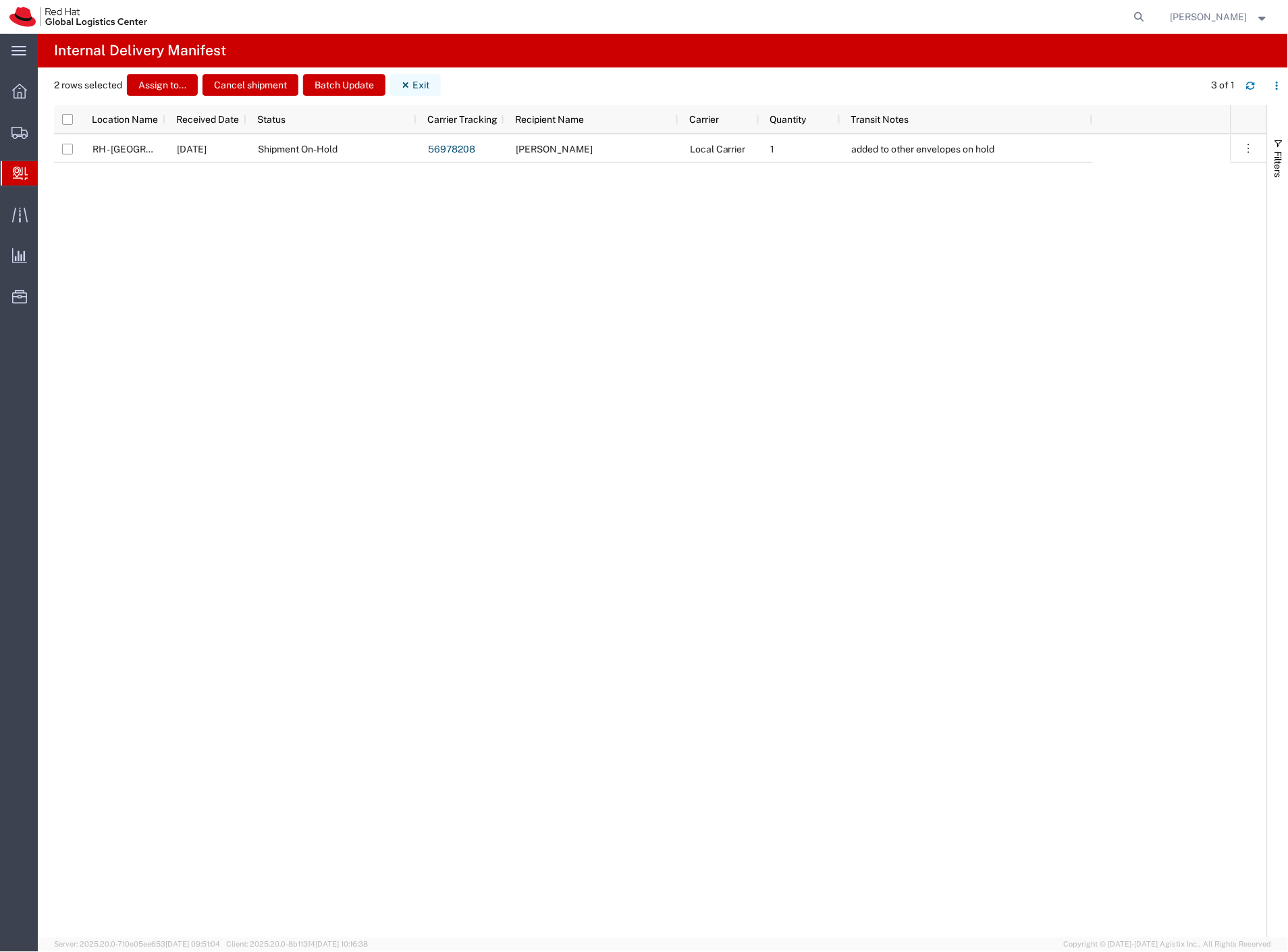
click at [420, 78] on button "Exit" at bounding box center [416, 85] width 51 height 22
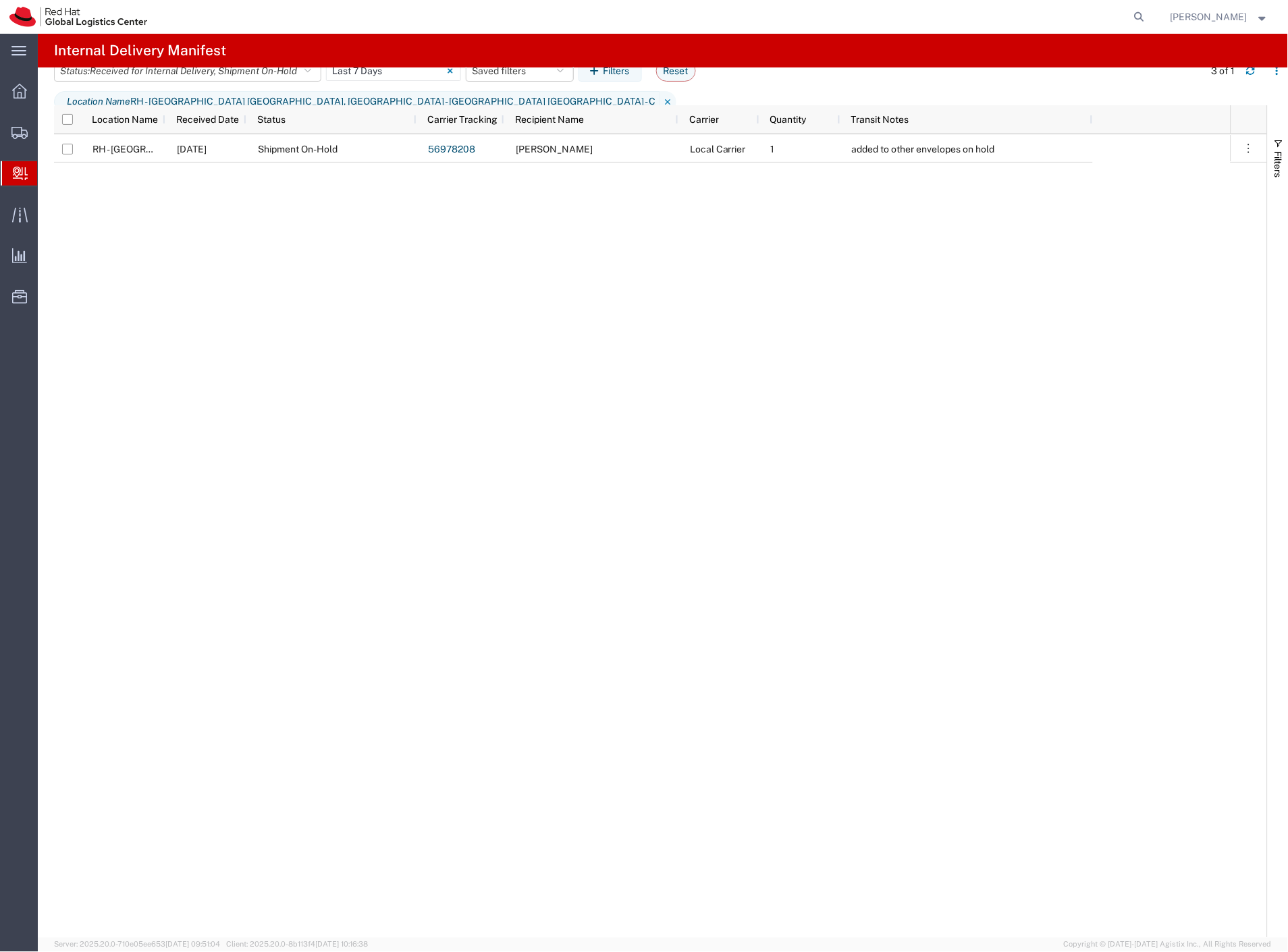
click at [0, 0] on span "Shipment Manager" at bounding box center [0, 0] width 0 height 0
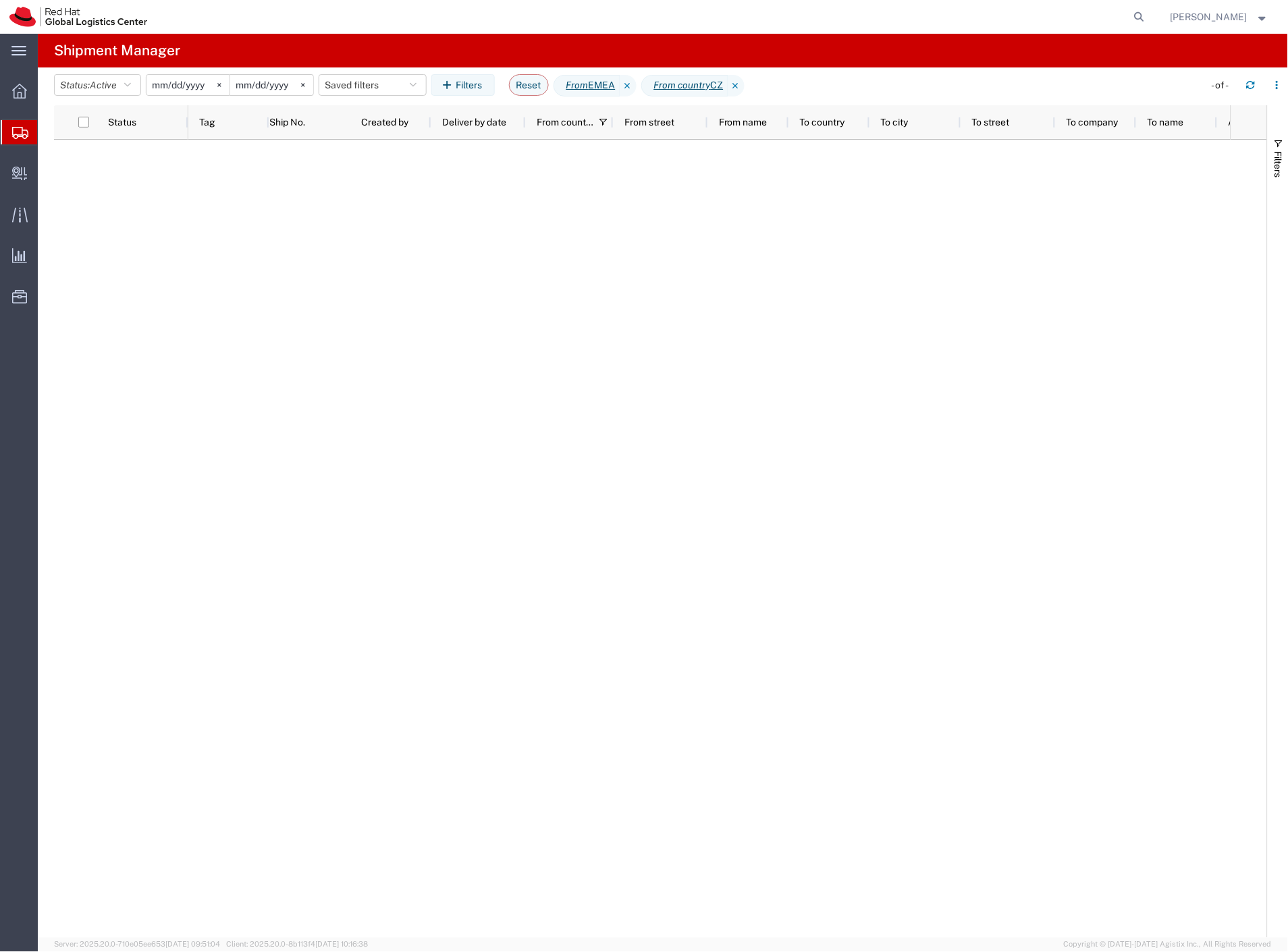
type input "[DATE]"
